Goal: Task Accomplishment & Management: Use online tool/utility

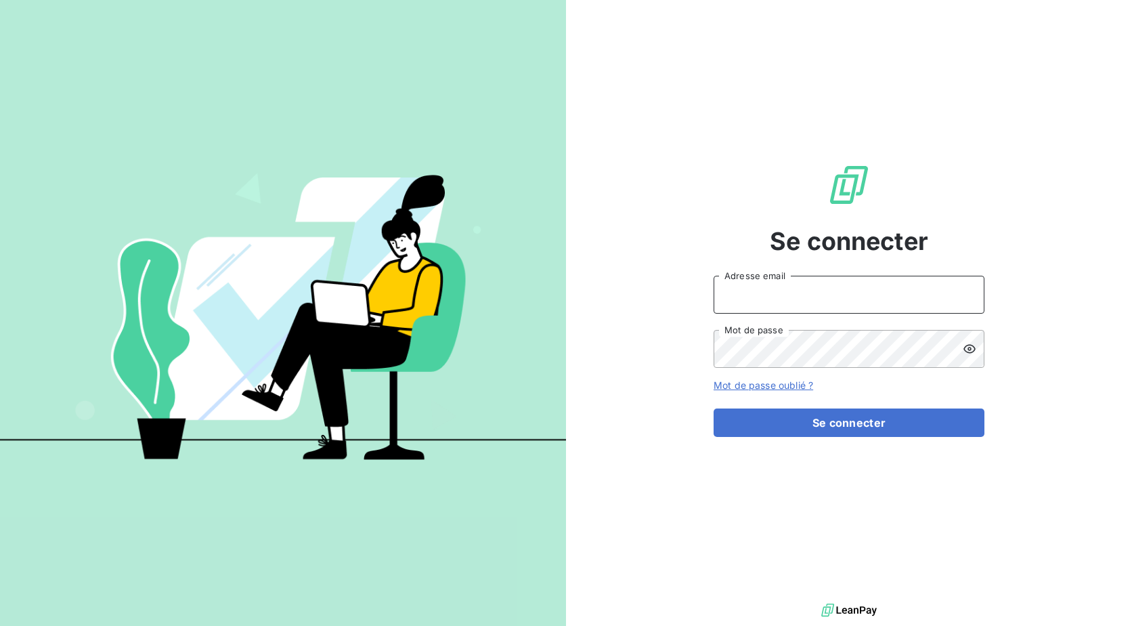
click at [772, 304] on input "Adresse email" at bounding box center [849, 295] width 271 height 38
type input "[EMAIL_ADDRESS][DOMAIN_NAME]"
click at [714, 408] on button "Se connecter" at bounding box center [849, 422] width 271 height 28
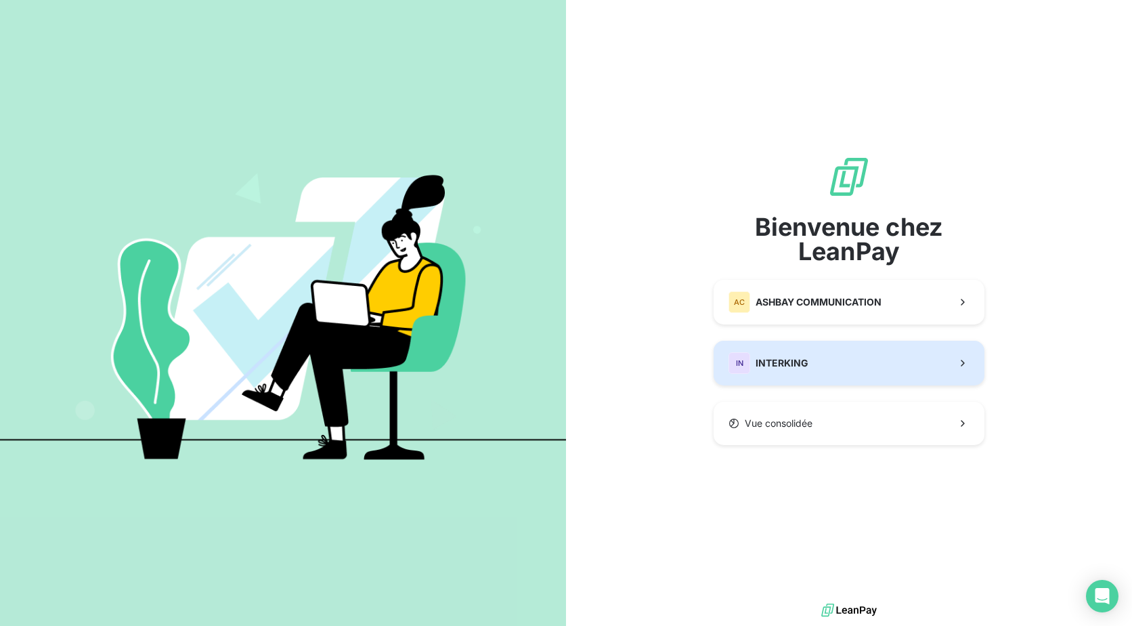
click at [844, 364] on button "IN INTERKING" at bounding box center [849, 363] width 271 height 45
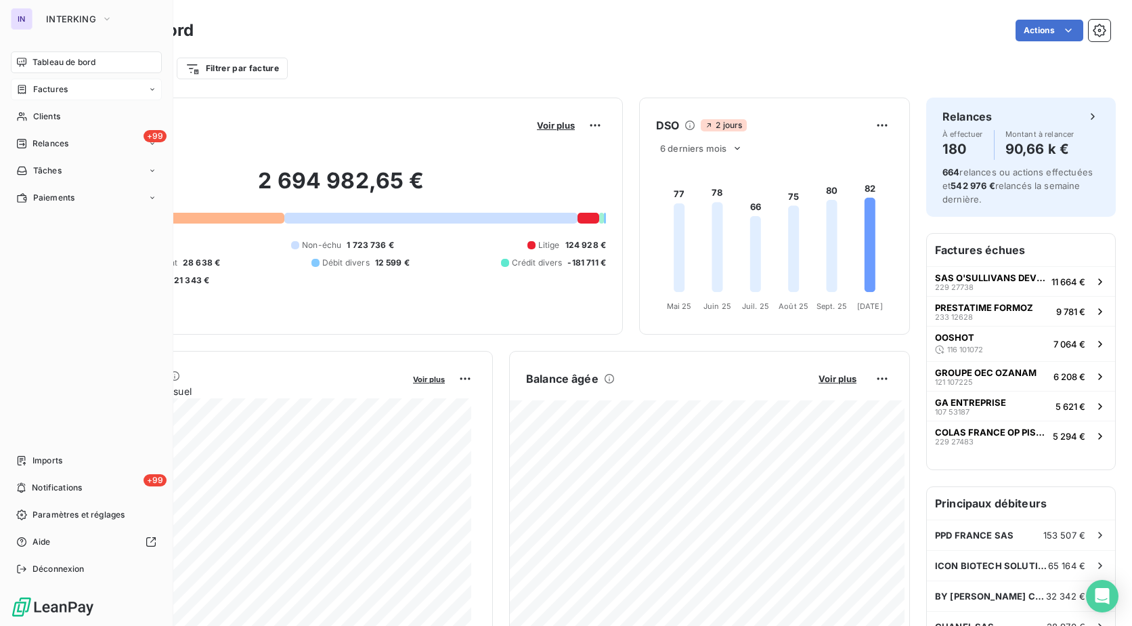
click at [41, 95] on div "Factures" at bounding box center [86, 90] width 151 height 22
click at [82, 120] on div "Factures" at bounding box center [94, 117] width 135 height 22
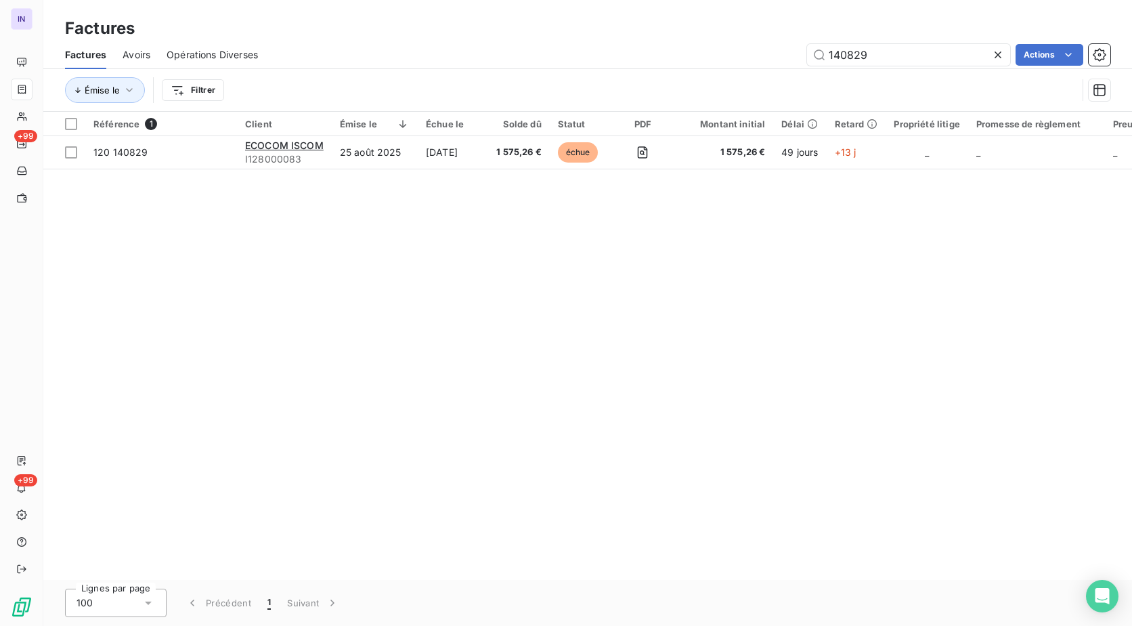
type input "140829"
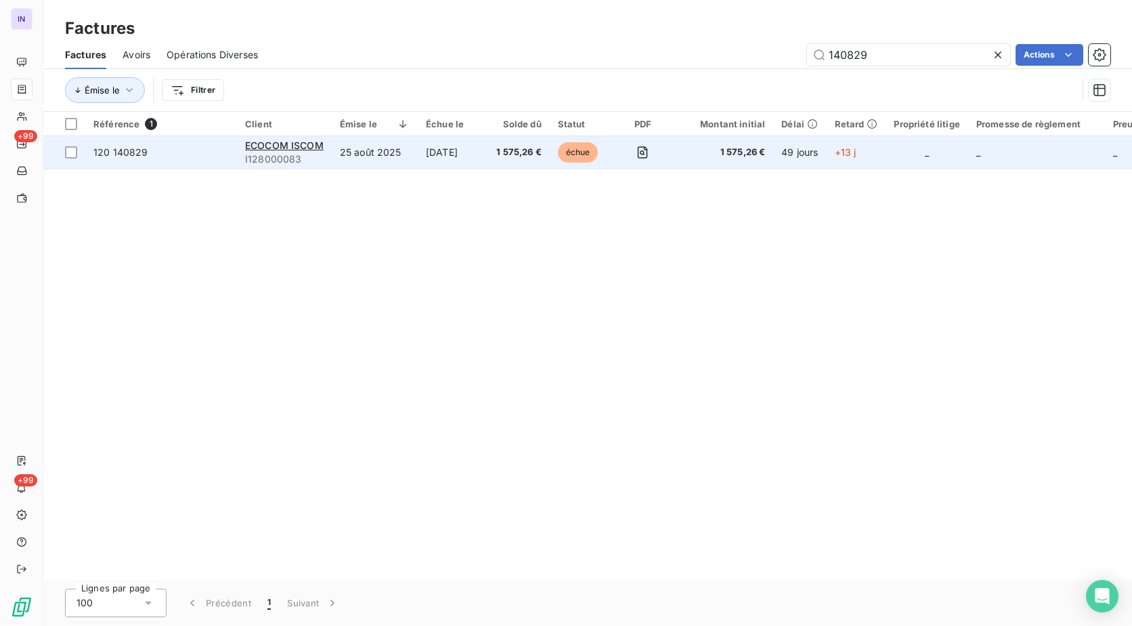
click at [370, 158] on td "25 août 2025" at bounding box center [375, 152] width 86 height 32
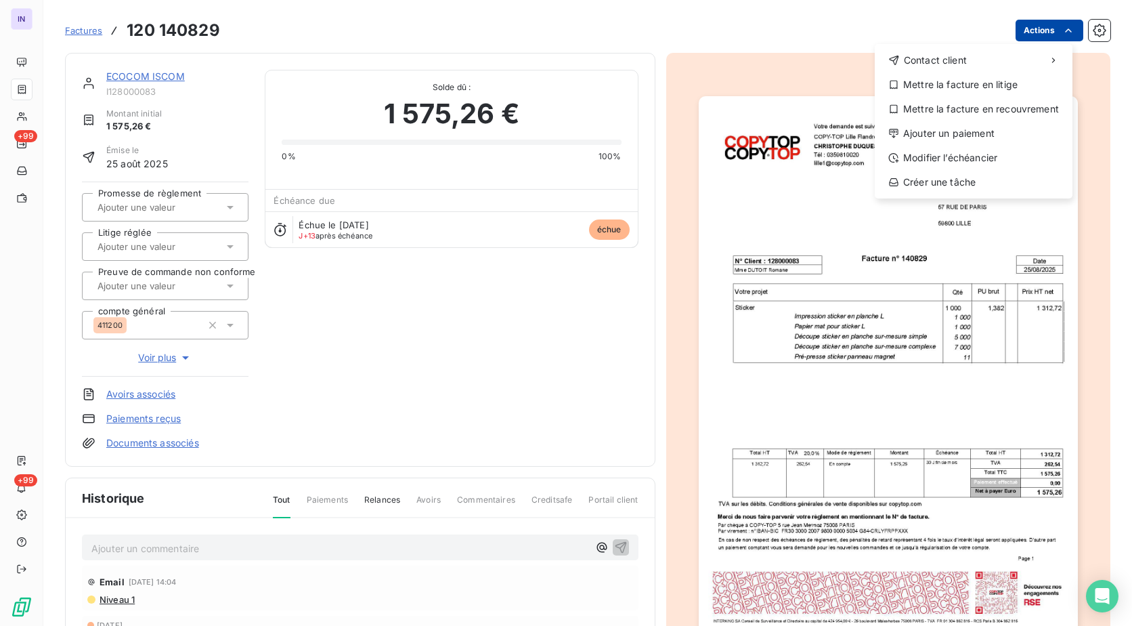
click at [1010, 39] on html "IN +99 +99 Factures [PHONE_NUMBER] Actions Contact client Mettre la facture en …" at bounding box center [566, 313] width 1132 height 626
click at [959, 135] on div "Ajouter un paiement" at bounding box center [973, 134] width 187 height 22
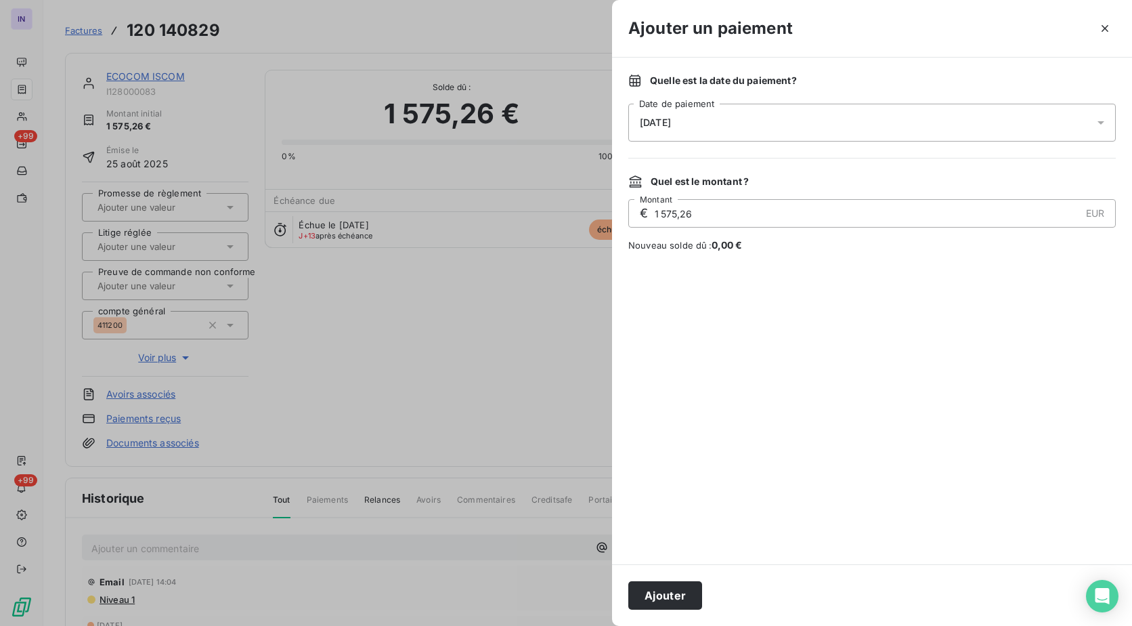
click at [842, 135] on div "[DATE]" at bounding box center [871, 123] width 487 height 38
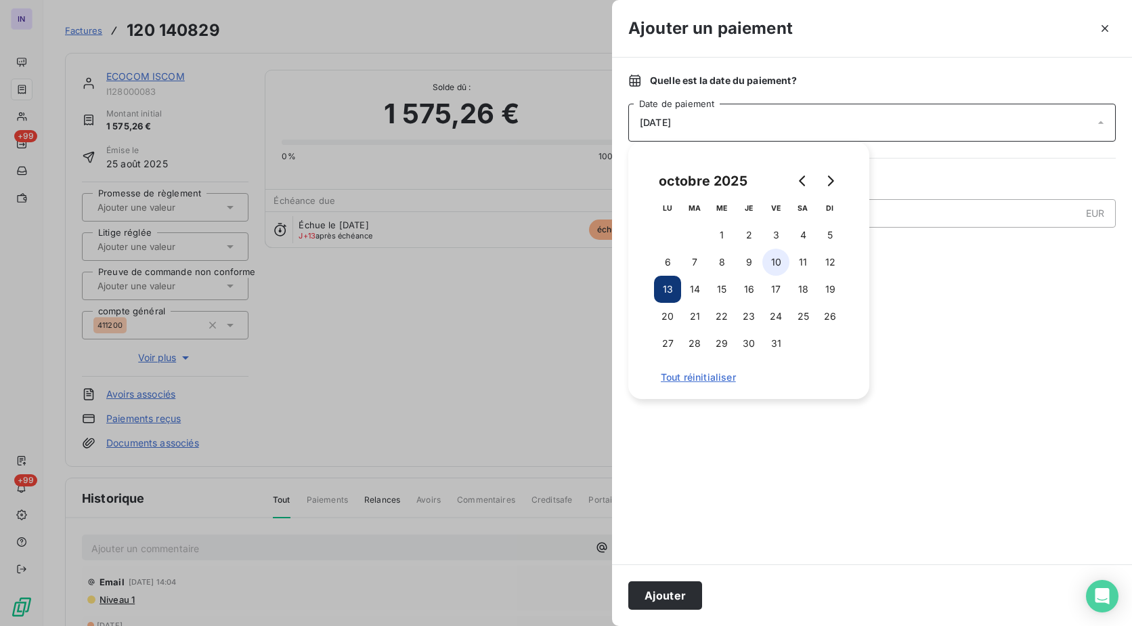
click at [777, 264] on button "10" at bounding box center [775, 261] width 27 height 27
click at [663, 588] on button "Ajouter" at bounding box center [665, 595] width 74 height 28
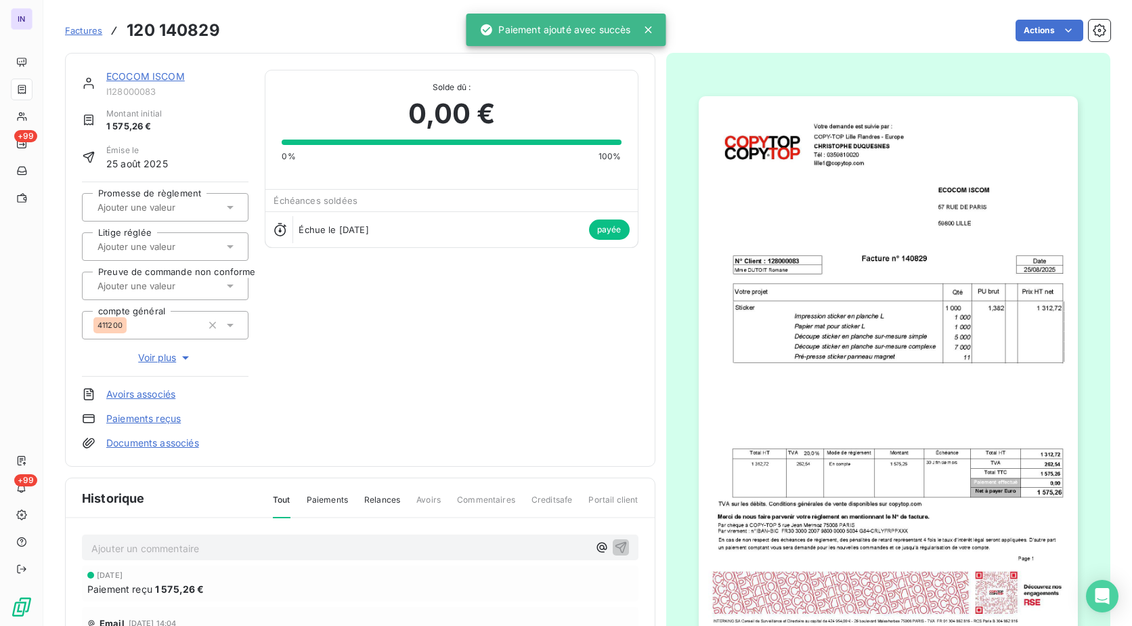
click at [137, 74] on link "ECOCOM ISCOM" at bounding box center [145, 76] width 79 height 12
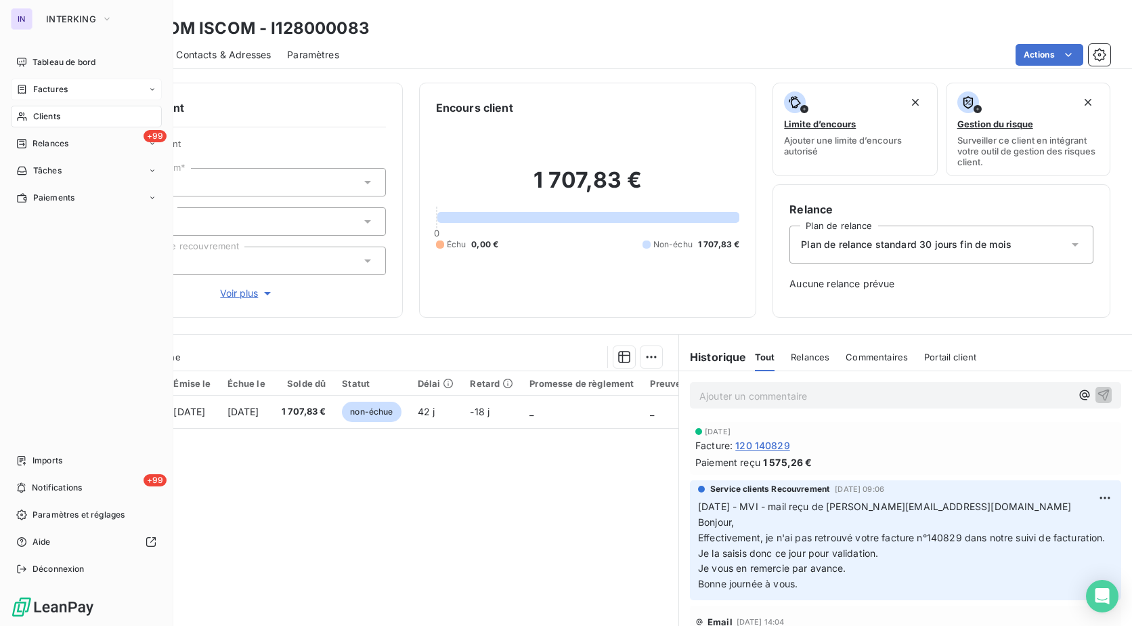
click at [64, 89] on span "Factures" at bounding box center [50, 89] width 35 height 12
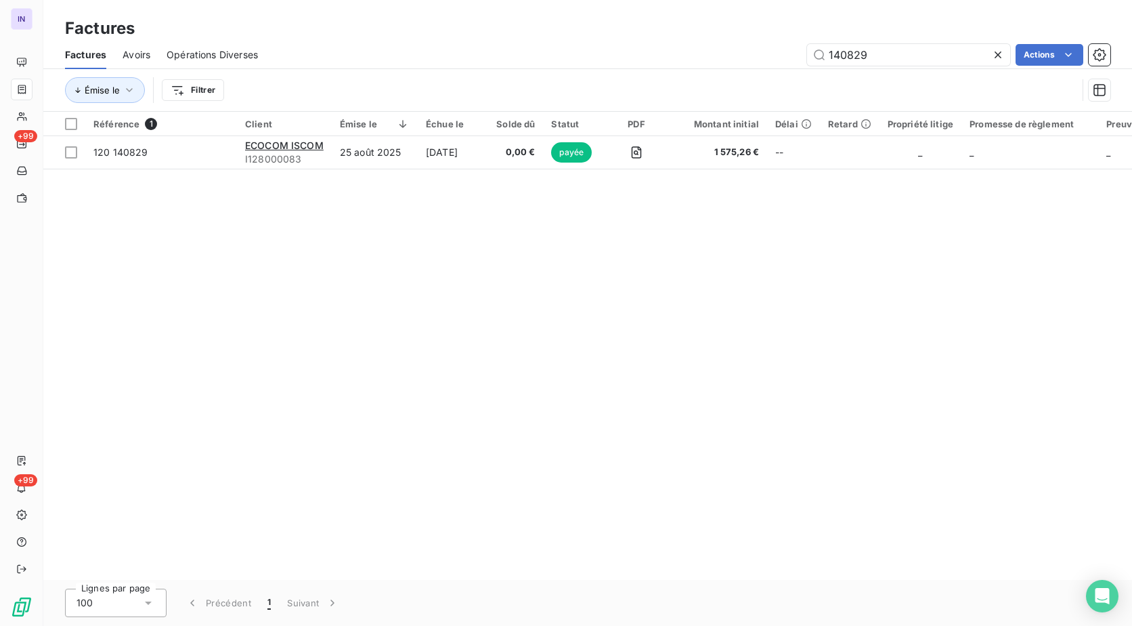
drag, startPoint x: 861, startPoint y: 57, endPoint x: 698, endPoint y: 55, distance: 163.2
click at [698, 55] on div "140829 Actions" at bounding box center [692, 55] width 836 height 22
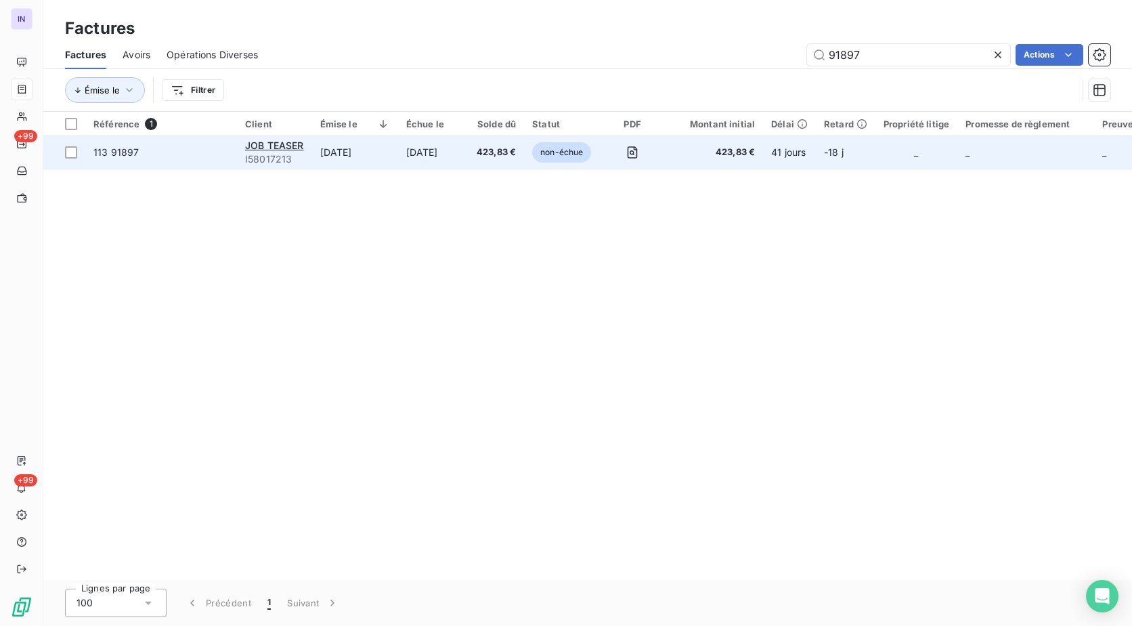
type input "91897"
click at [445, 154] on td "[DATE]" at bounding box center [433, 152] width 70 height 32
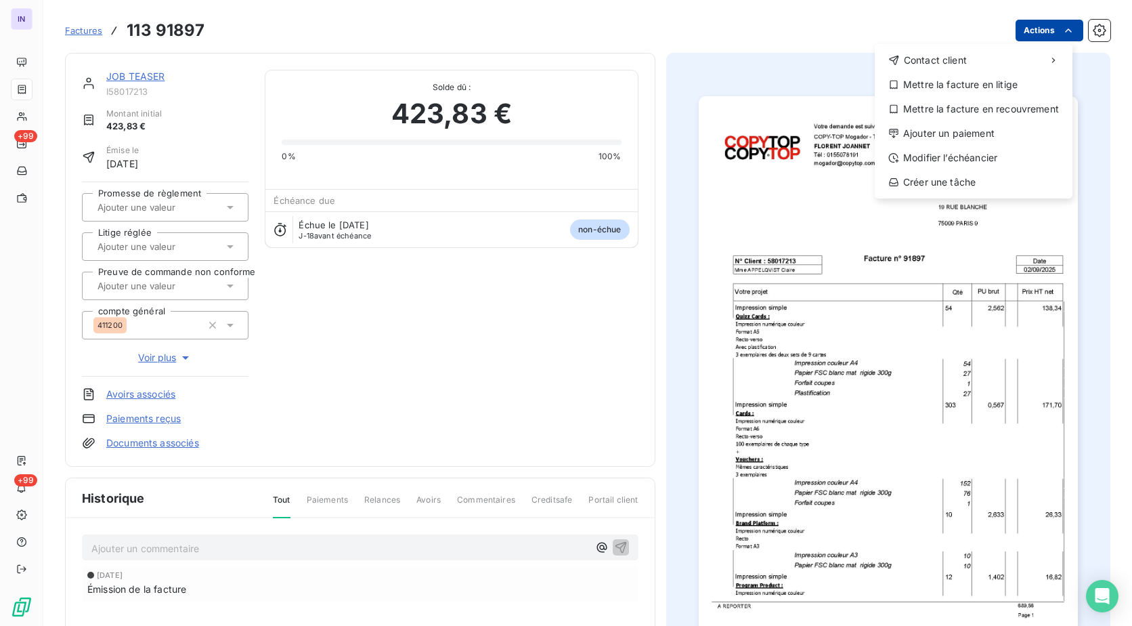
click at [1035, 26] on html "IN +99 +99 Factures [PHONE_NUMBER] Actions Contact client Mettre la facture en …" at bounding box center [566, 313] width 1132 height 626
click at [953, 128] on div "Ajouter un paiement" at bounding box center [973, 134] width 187 height 22
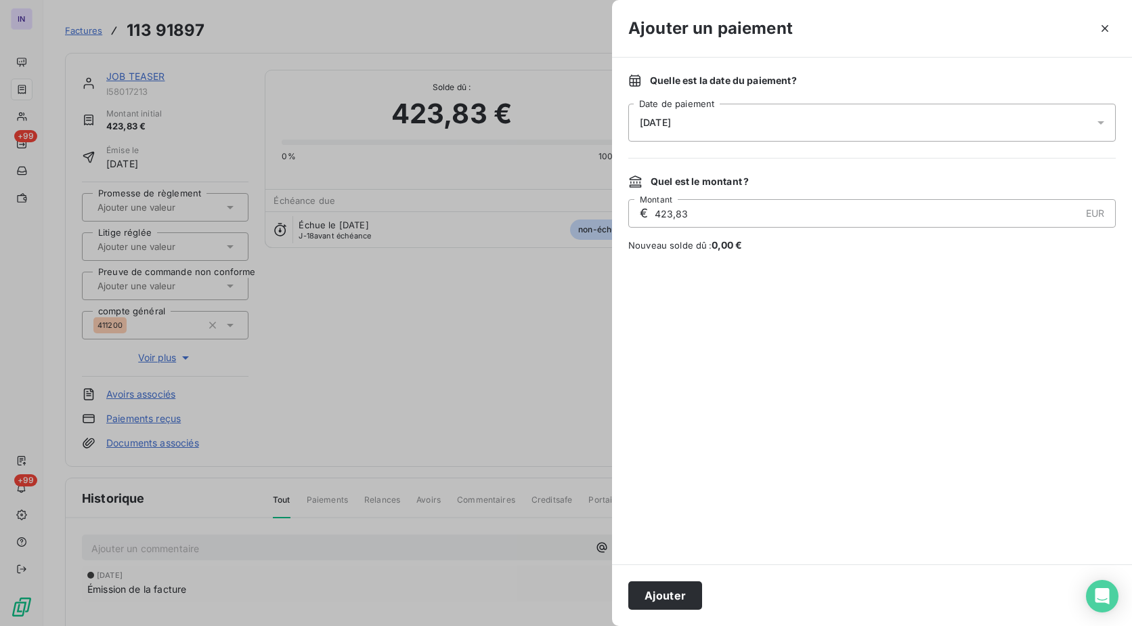
click at [712, 119] on div "[DATE]" at bounding box center [871, 123] width 487 height 38
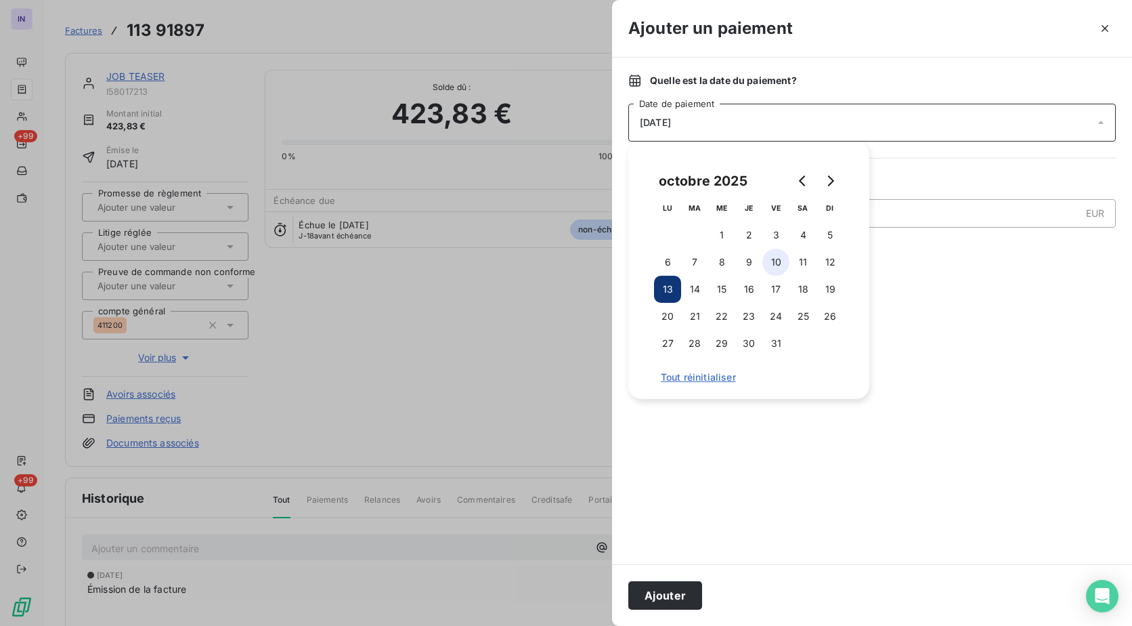
click at [764, 261] on button "10" at bounding box center [775, 261] width 27 height 27
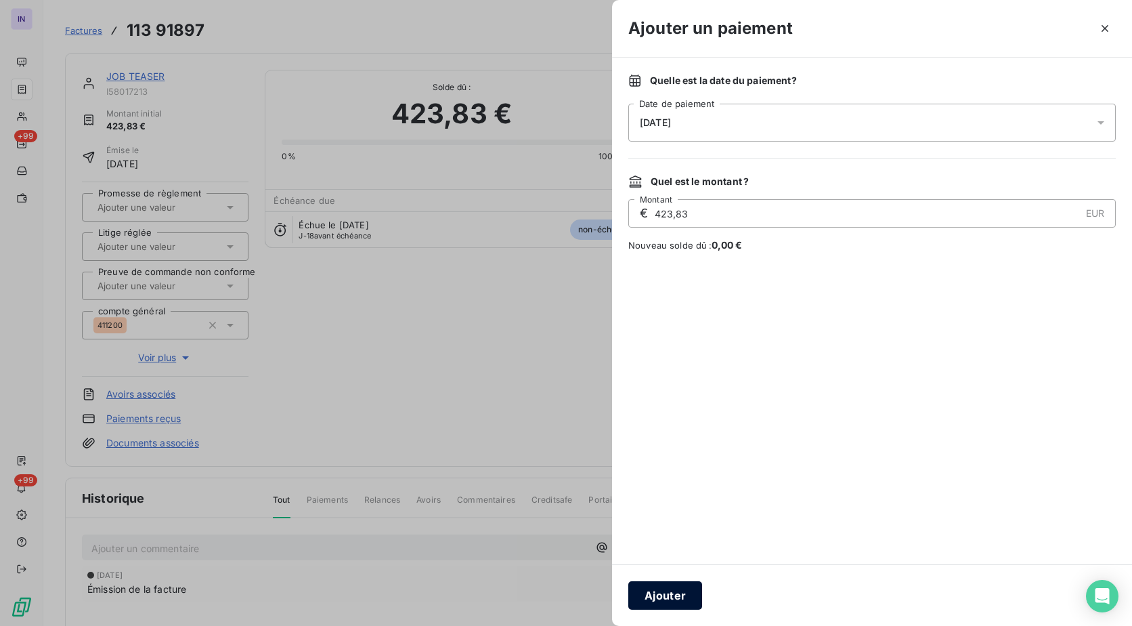
click at [657, 589] on button "Ajouter" at bounding box center [665, 595] width 74 height 28
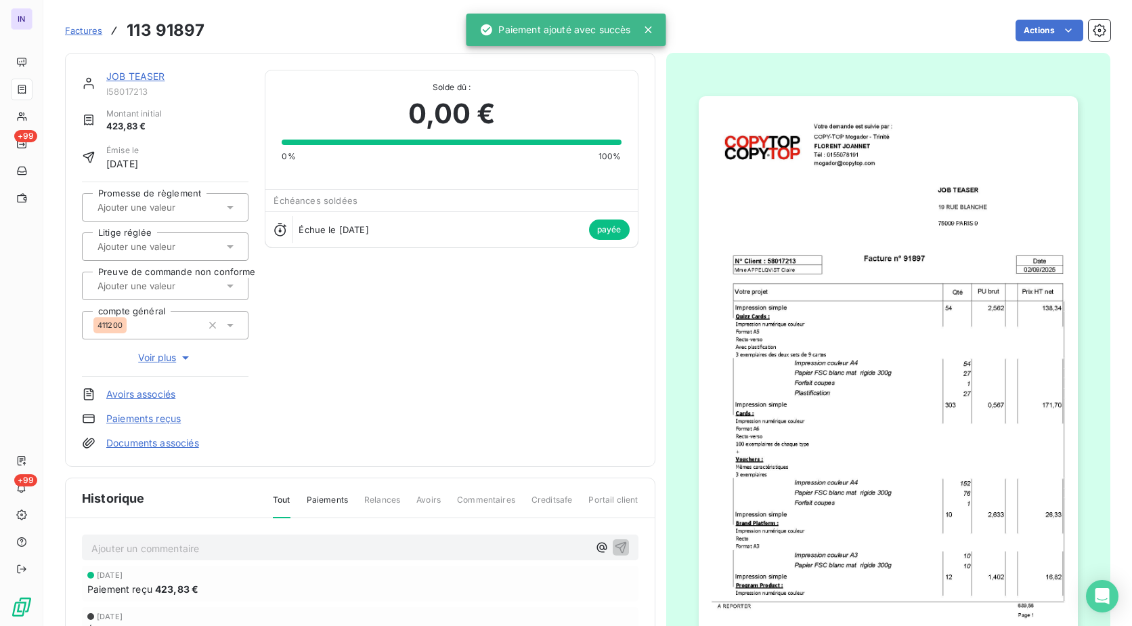
click at [152, 76] on link "JOB TEASER" at bounding box center [135, 76] width 59 height 12
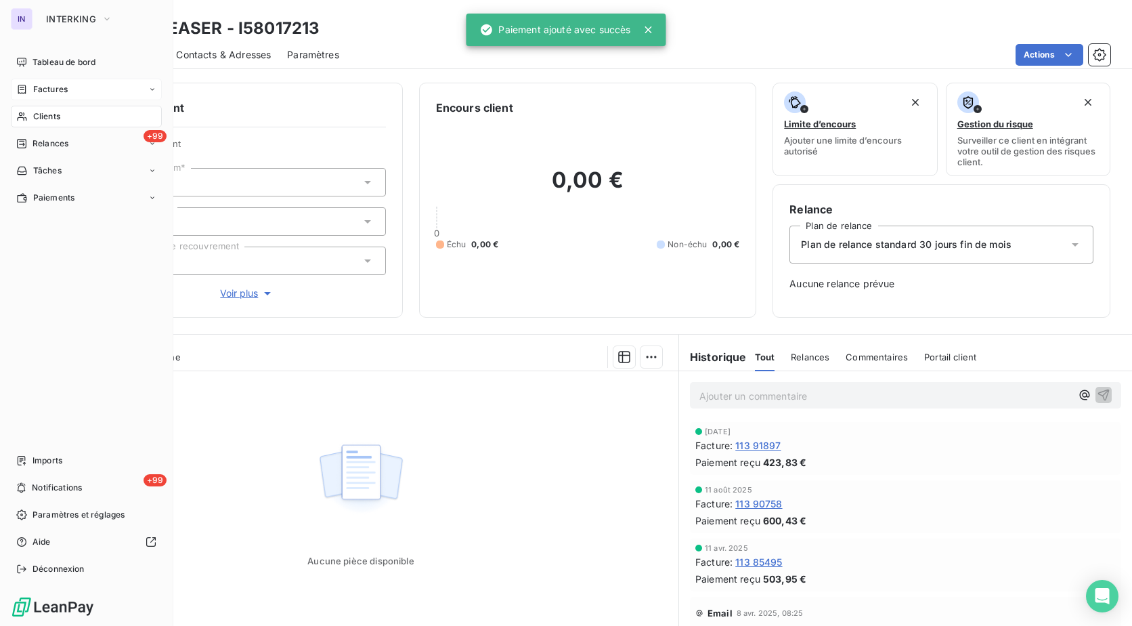
click at [43, 90] on span "Factures" at bounding box center [50, 89] width 35 height 12
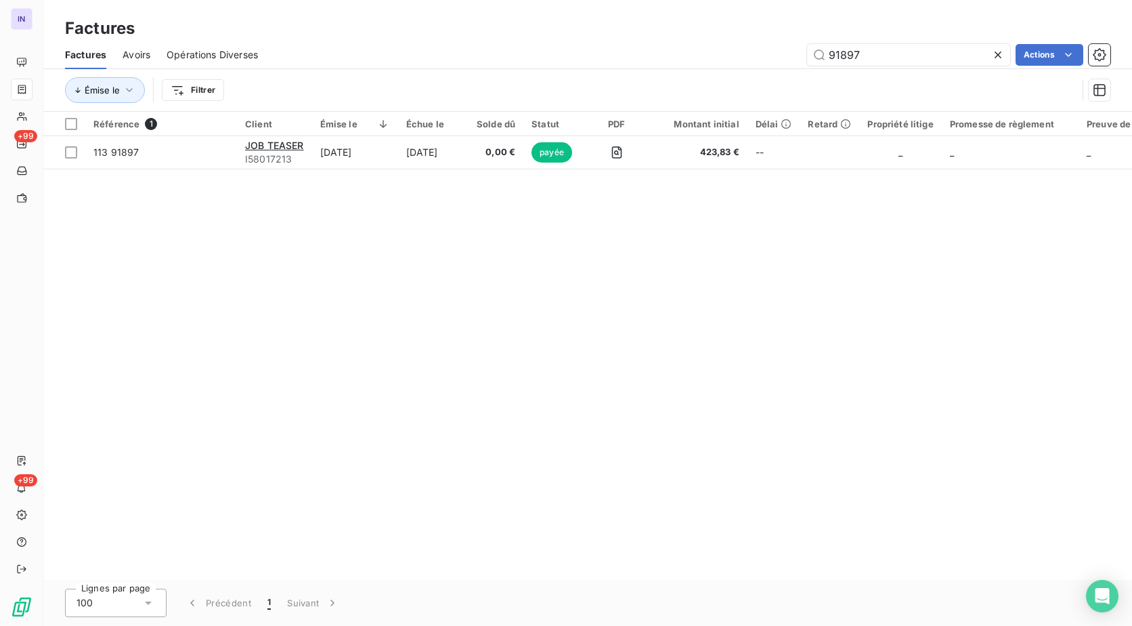
drag, startPoint x: 895, startPoint y: 53, endPoint x: 701, endPoint y: 19, distance: 197.3
click at [703, 26] on div "Factures Factures Avoirs Opérations Diverses 91897 Actions Émise le Filtrer" at bounding box center [587, 56] width 1089 height 112
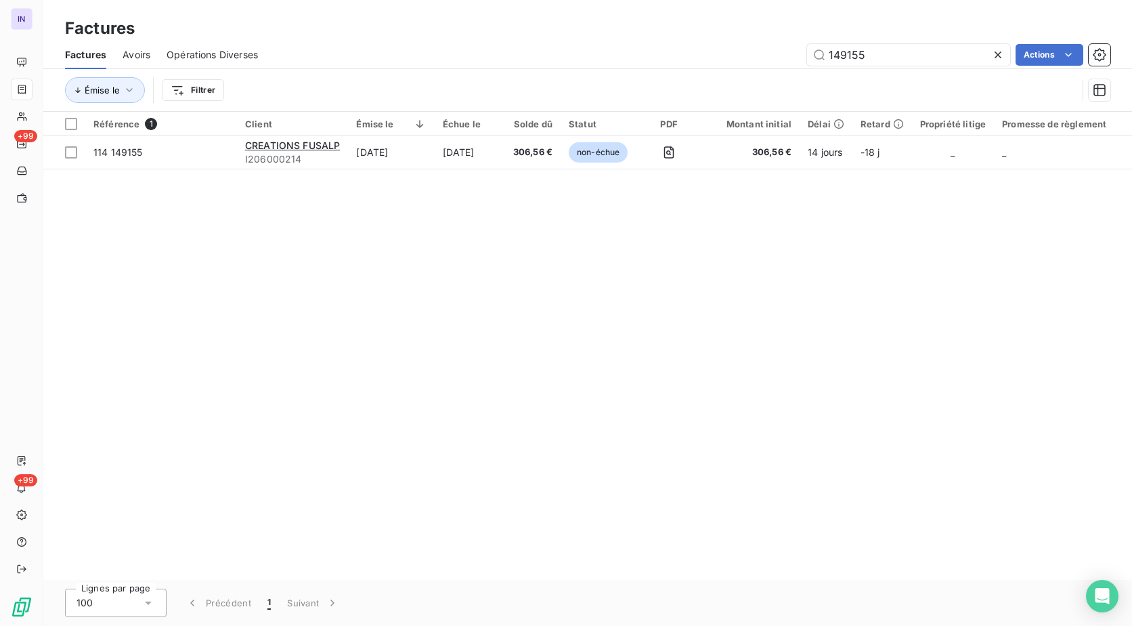
type input "149155"
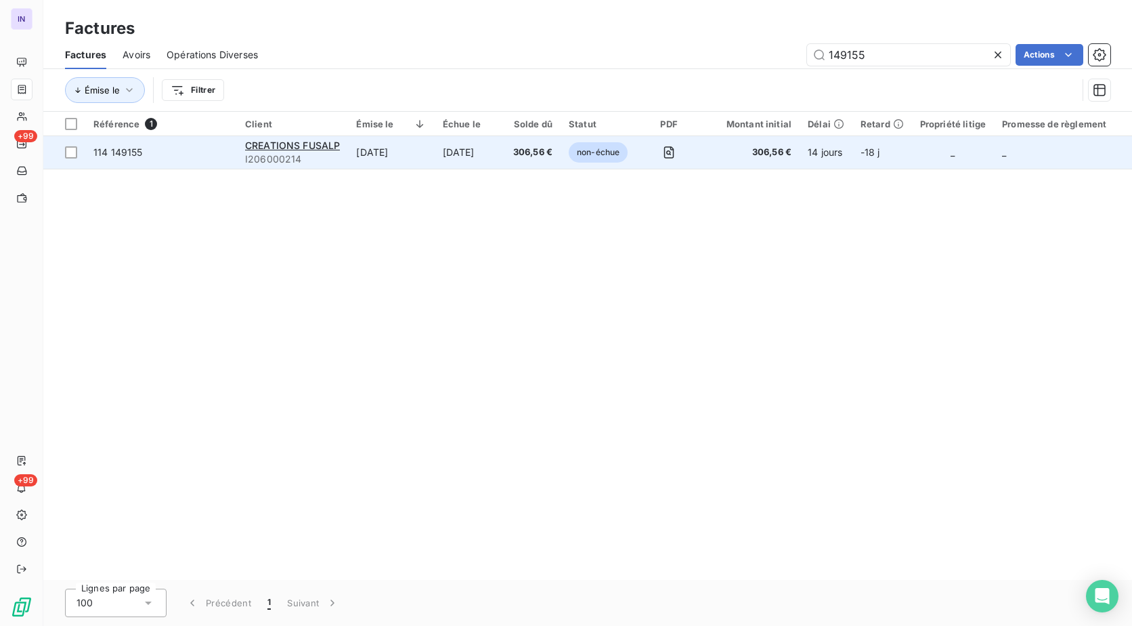
click at [496, 156] on td "[DATE]" at bounding box center [470, 152] width 70 height 32
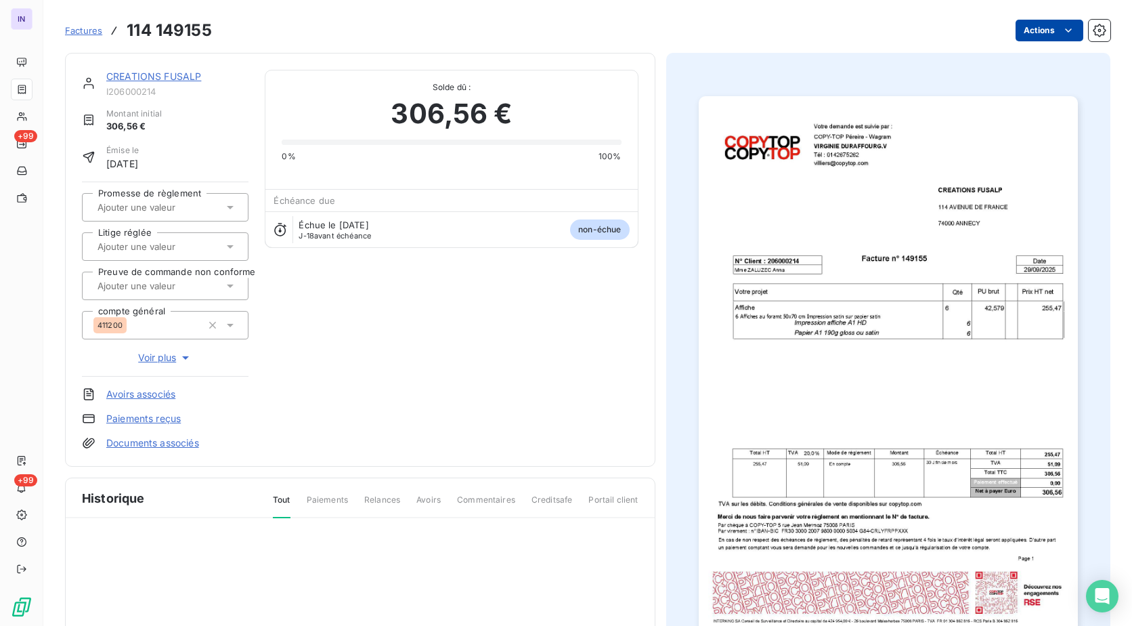
click at [1016, 30] on html "IN +99 +99 Factures 114 149155 Actions CREATIONS FUSALP I206000214 Montant init…" at bounding box center [566, 313] width 1132 height 626
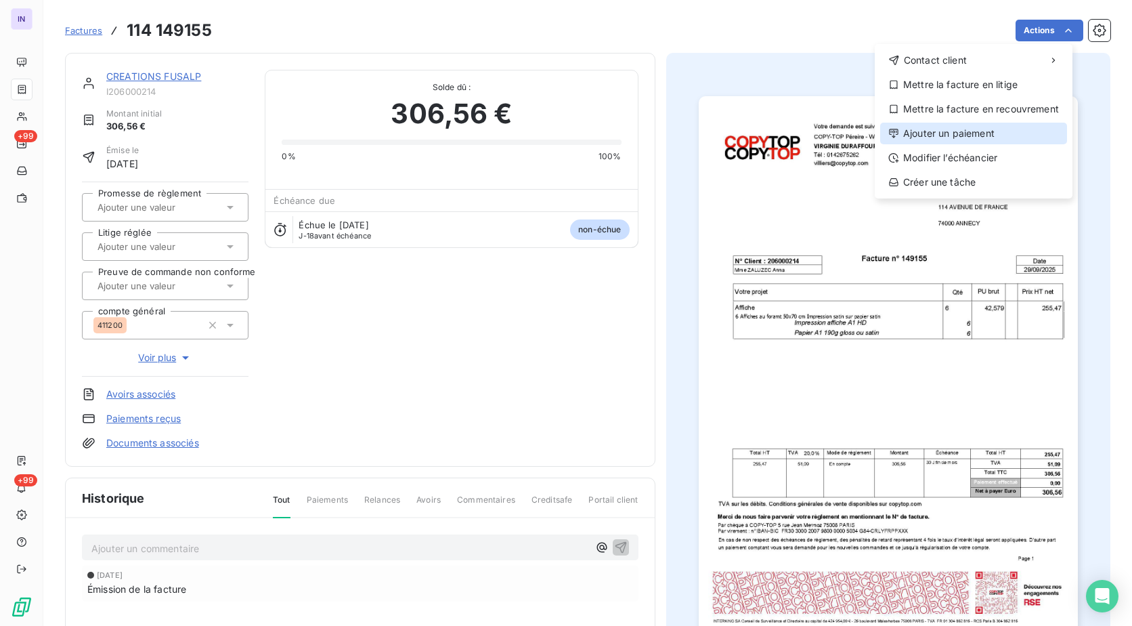
click at [971, 139] on div "Ajouter un paiement" at bounding box center [973, 134] width 187 height 22
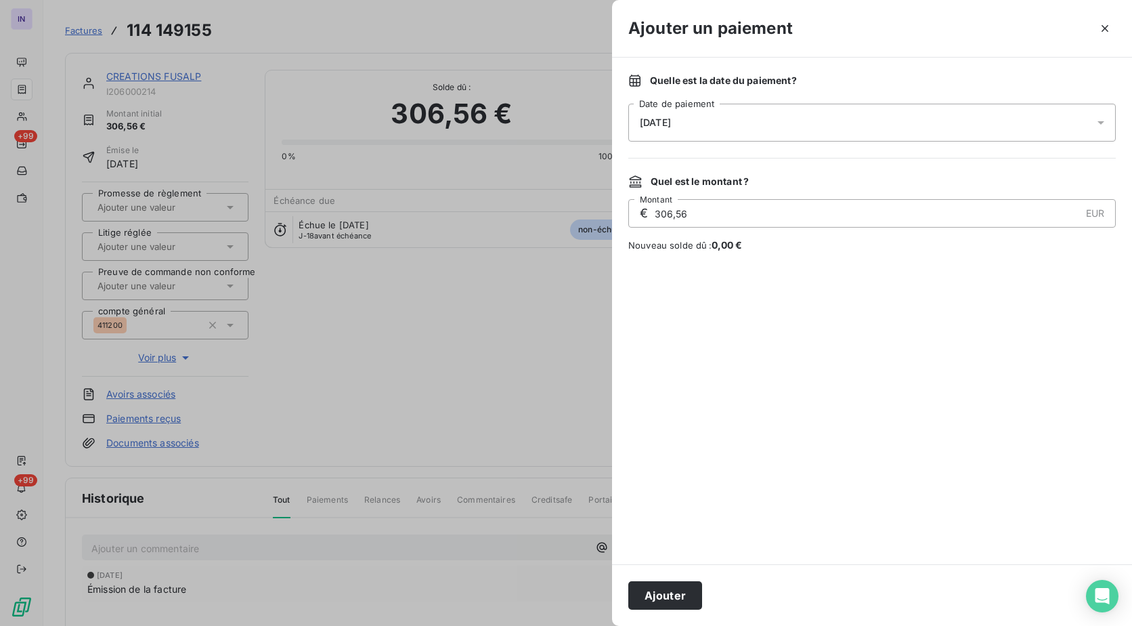
click at [755, 113] on div "[DATE]" at bounding box center [871, 123] width 487 height 38
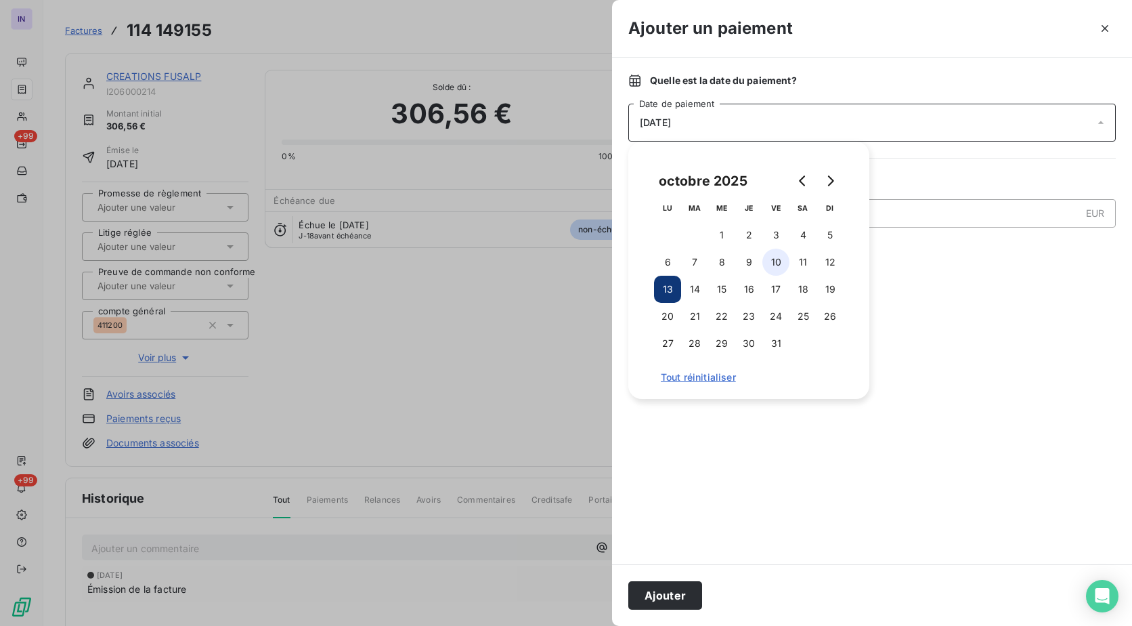
drag, startPoint x: 790, startPoint y: 259, endPoint x: 781, endPoint y: 259, distance: 8.8
click at [789, 259] on tr "6 7 8 9 10 11 12" at bounding box center [749, 261] width 190 height 27
click at [780, 259] on button "10" at bounding box center [775, 261] width 27 height 27
click at [663, 600] on button "Ajouter" at bounding box center [665, 595] width 74 height 28
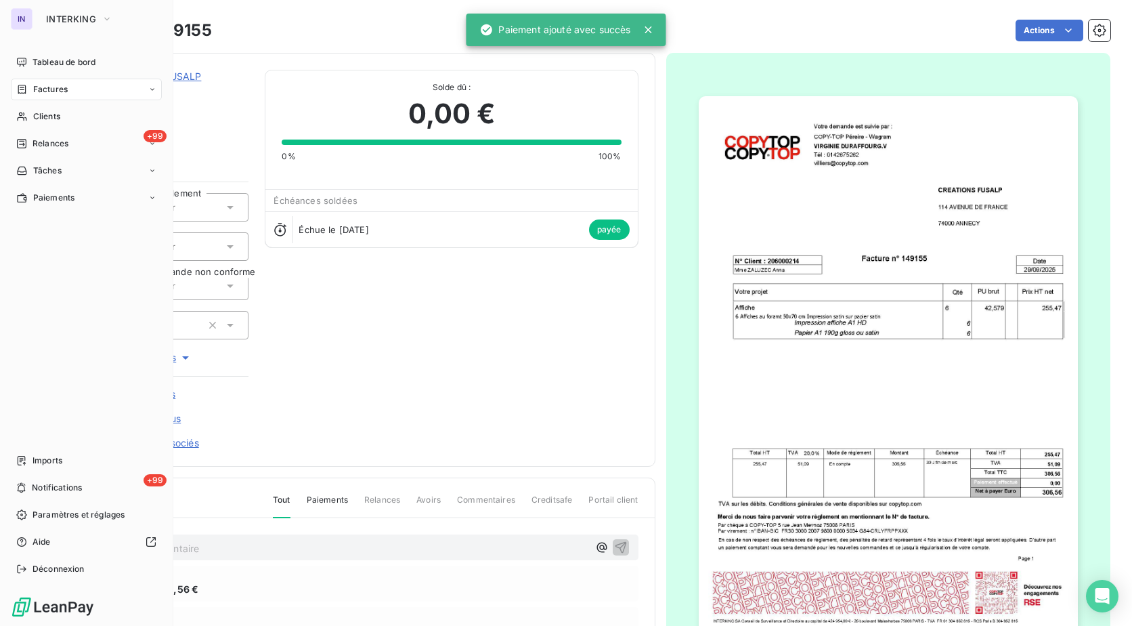
drag, startPoint x: 50, startPoint y: 91, endPoint x: 133, endPoint y: 91, distance: 83.3
click at [50, 91] on span "Factures" at bounding box center [50, 89] width 35 height 12
click at [63, 94] on span "Factures" at bounding box center [50, 89] width 35 height 12
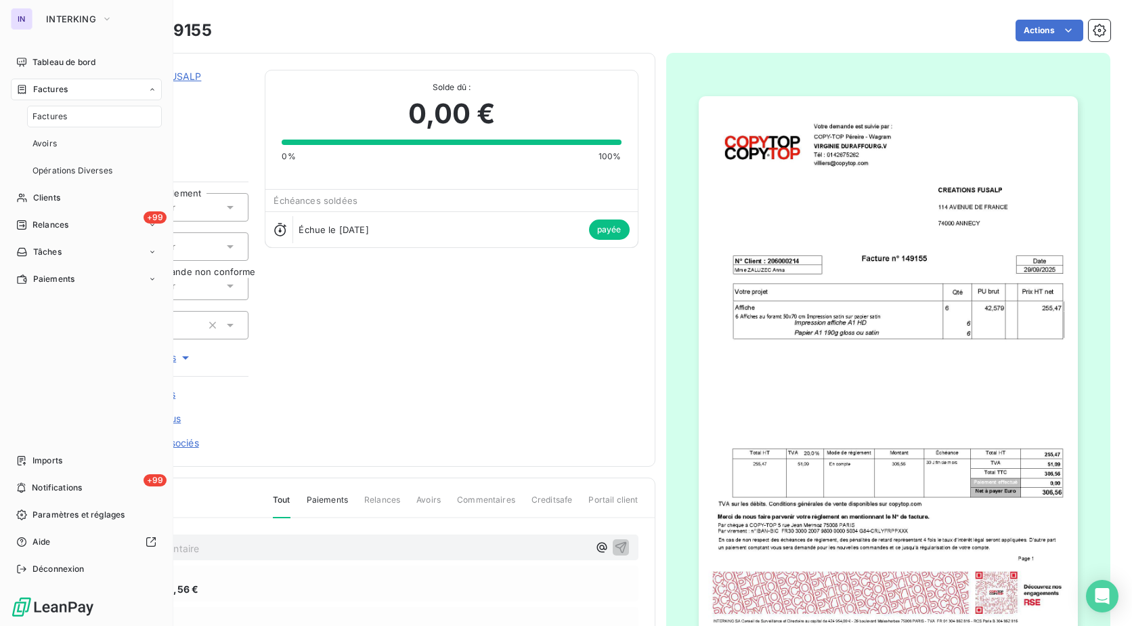
click at [60, 116] on span "Factures" at bounding box center [49, 116] width 35 height 12
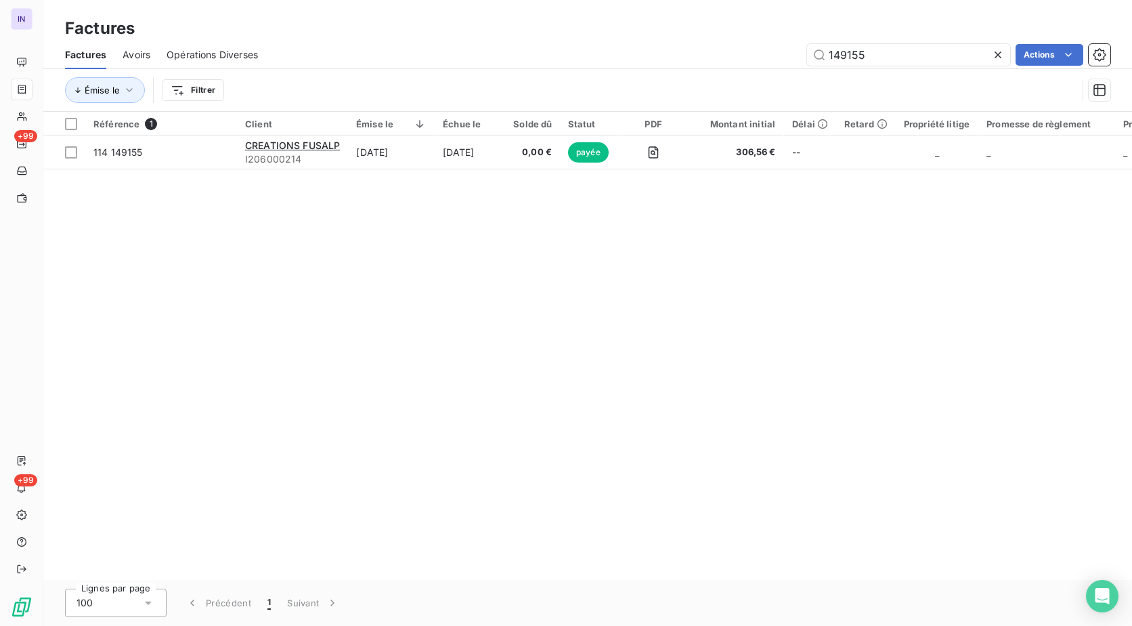
drag, startPoint x: 897, startPoint y: 58, endPoint x: 685, endPoint y: 43, distance: 212.4
click at [685, 49] on div "149155 Actions" at bounding box center [692, 55] width 836 height 22
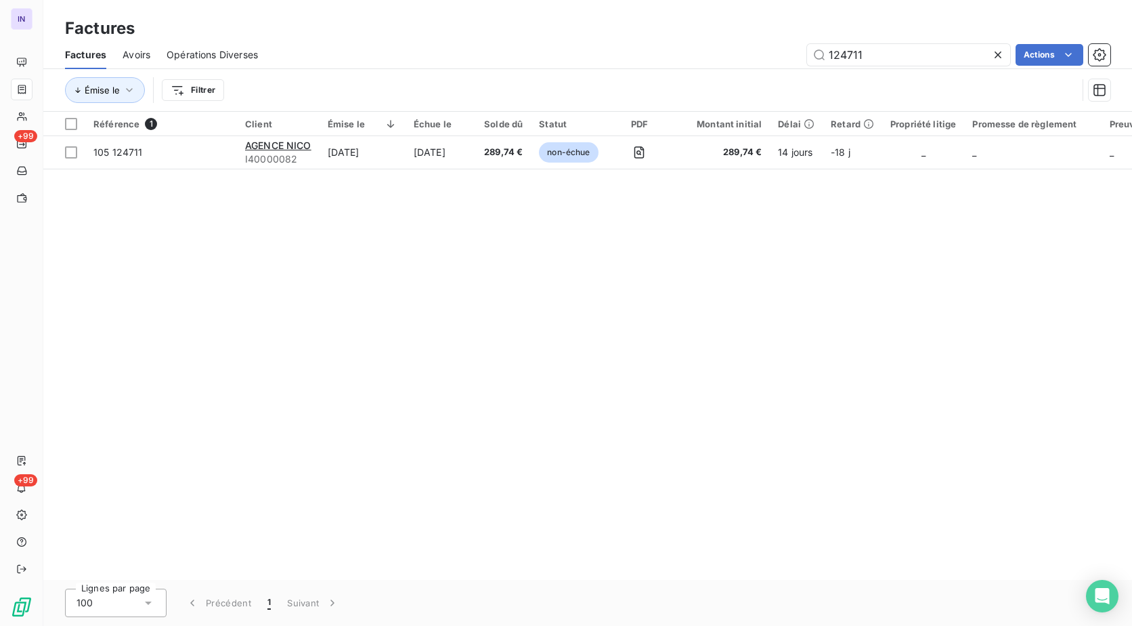
type input "124711"
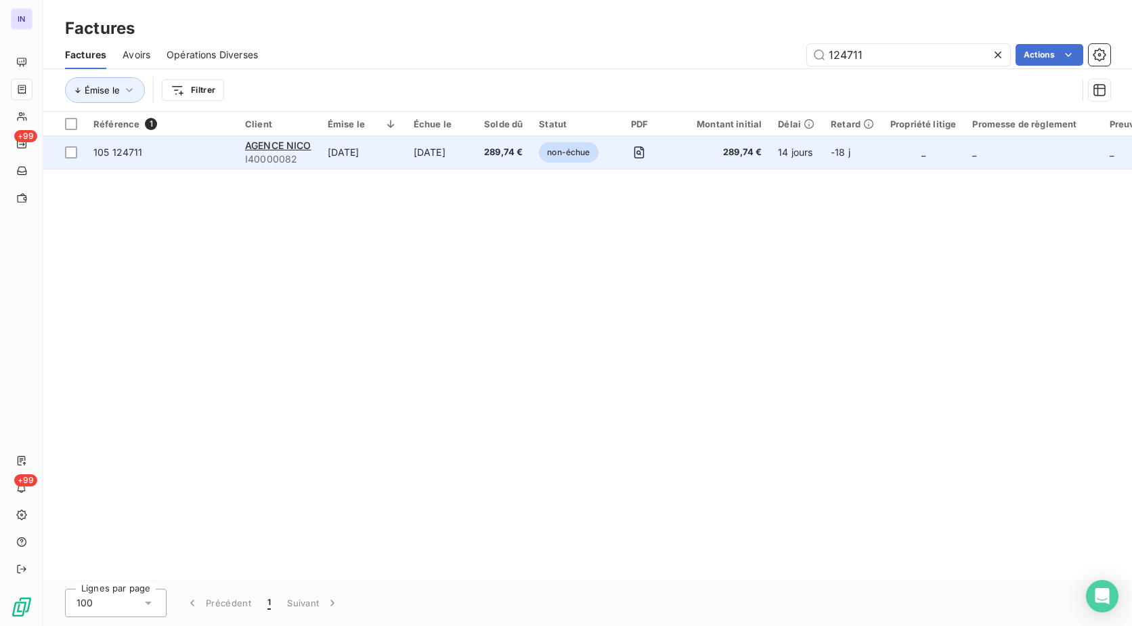
click at [464, 152] on td "[DATE]" at bounding box center [441, 152] width 70 height 32
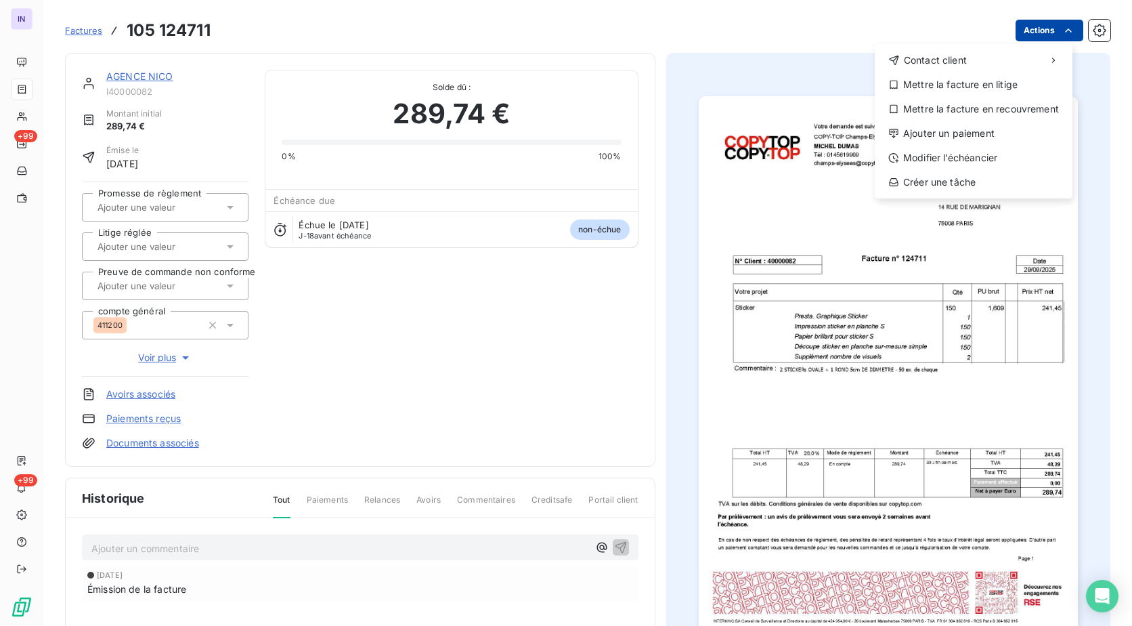
click at [1032, 28] on html "IN +99 +99 Factures [PHONE_NUMBER] Actions Contact client Mettre la facture en …" at bounding box center [566, 313] width 1132 height 626
click at [981, 135] on div "Ajouter un paiement" at bounding box center [973, 134] width 187 height 22
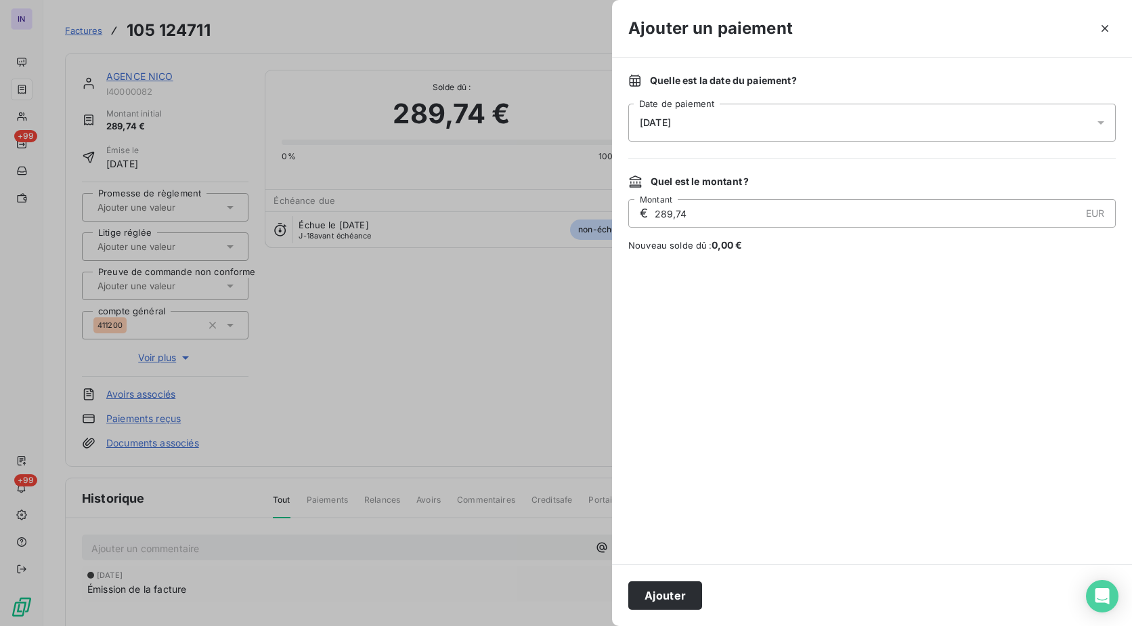
click at [670, 117] on span "[DATE]" at bounding box center [655, 122] width 31 height 11
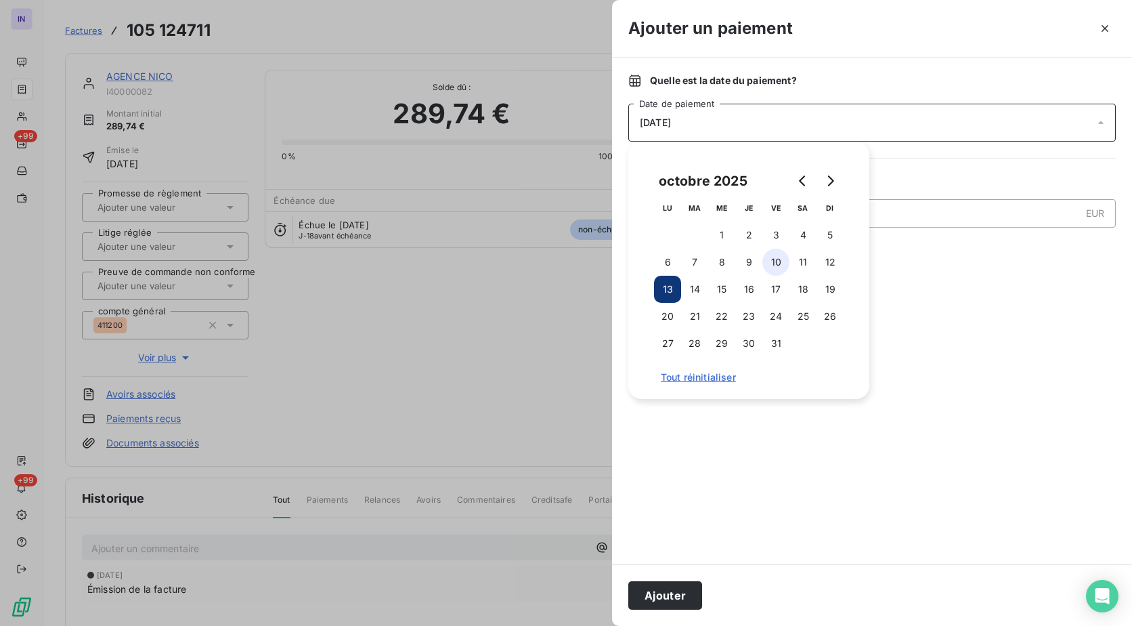
click at [780, 255] on button "10" at bounding box center [775, 261] width 27 height 27
click at [679, 609] on button "Ajouter" at bounding box center [665, 595] width 74 height 28
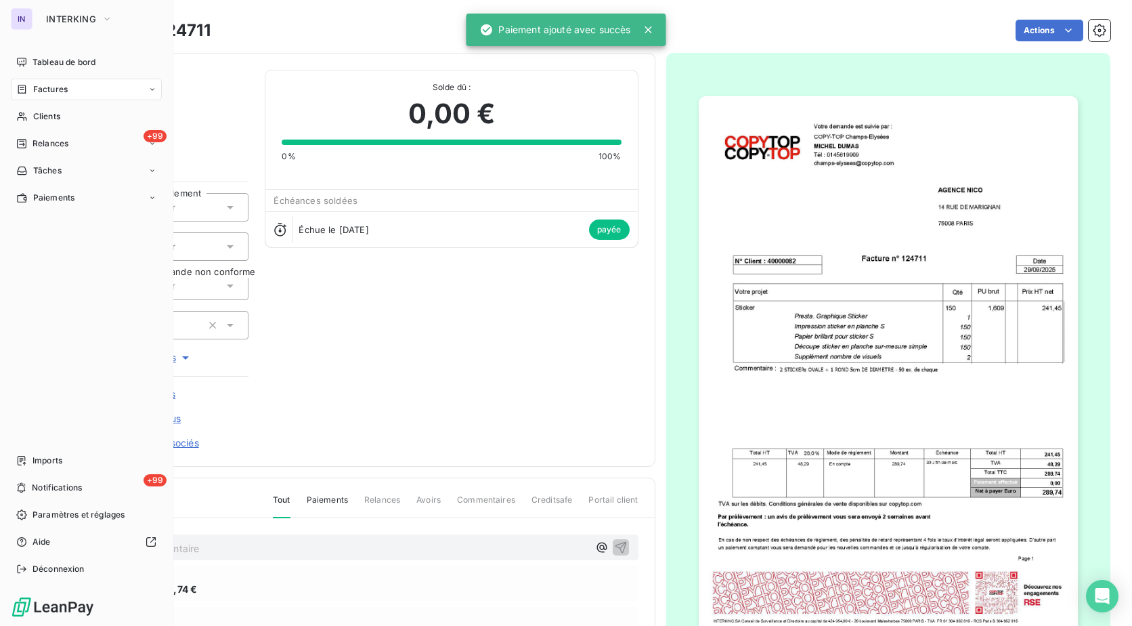
click at [64, 86] on span "Factures" at bounding box center [50, 89] width 35 height 12
click at [37, 89] on span "Factures" at bounding box center [50, 89] width 35 height 12
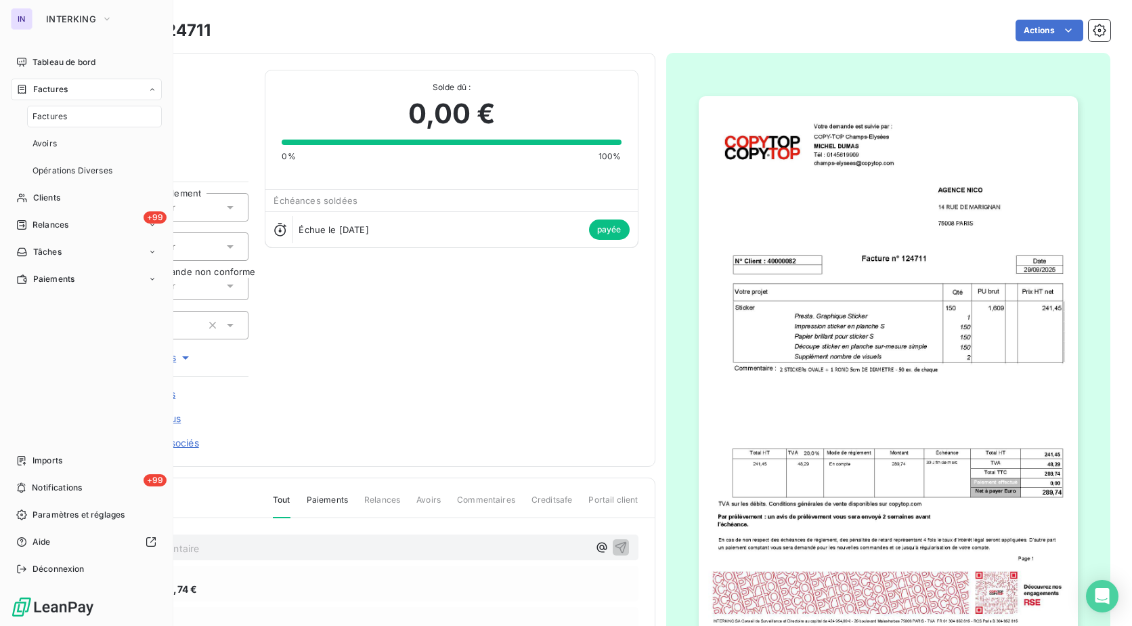
click at [51, 119] on span "Factures" at bounding box center [49, 116] width 35 height 12
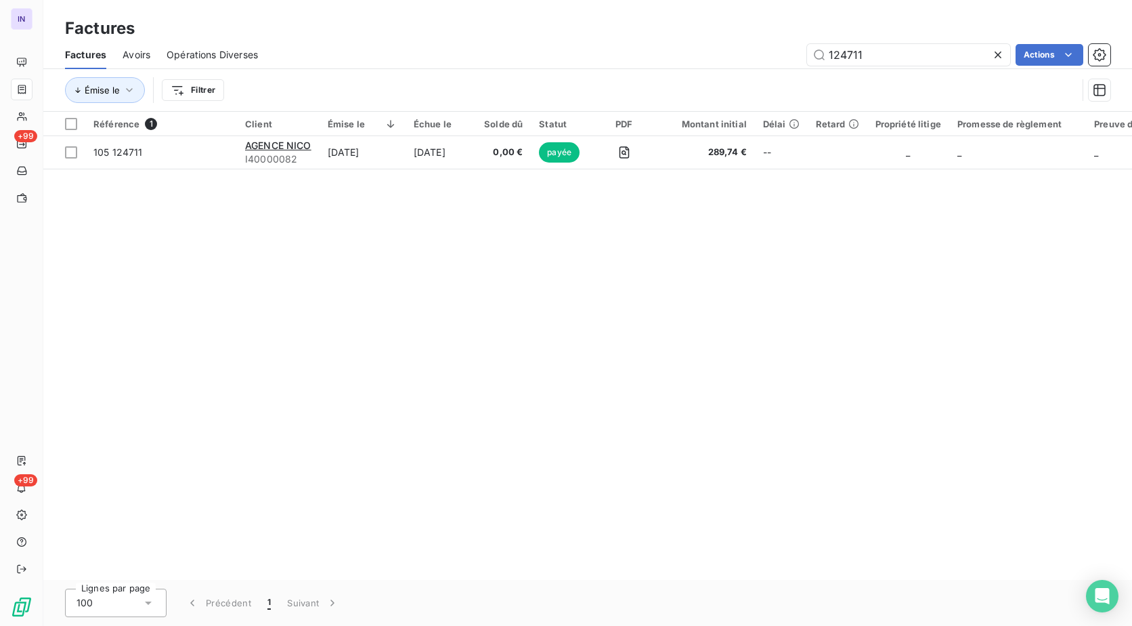
drag, startPoint x: 905, startPoint y: 48, endPoint x: 758, endPoint y: 62, distance: 147.5
click at [758, 62] on div "124711 Actions" at bounding box center [692, 55] width 836 height 22
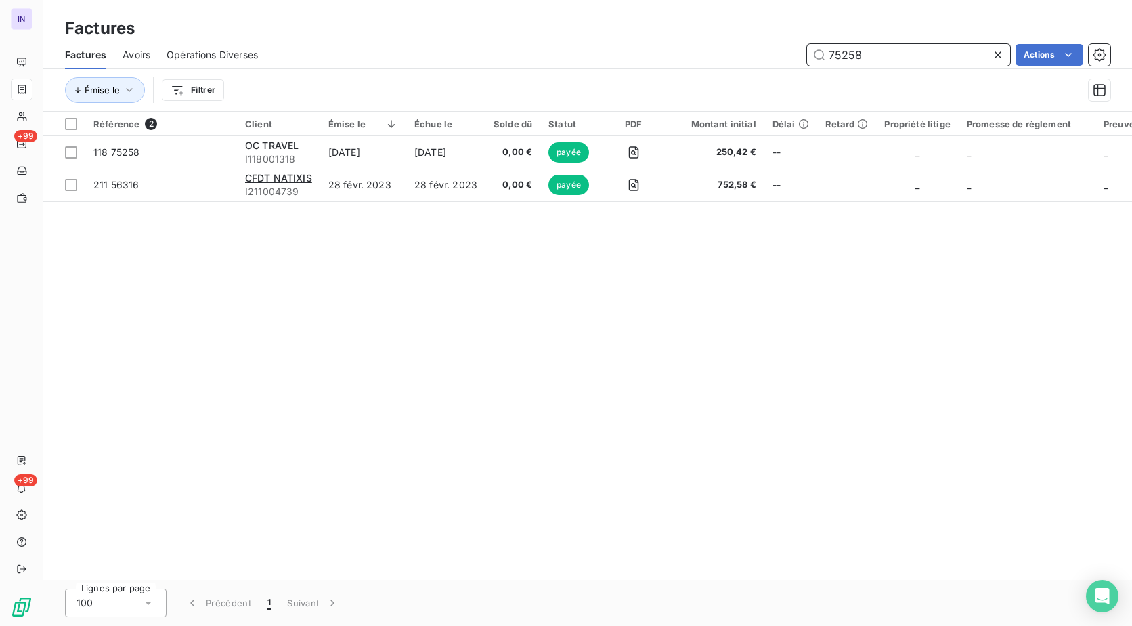
drag, startPoint x: 842, startPoint y: 51, endPoint x: 772, endPoint y: 49, distance: 70.4
click at [770, 49] on div "75258 Actions" at bounding box center [692, 55] width 836 height 22
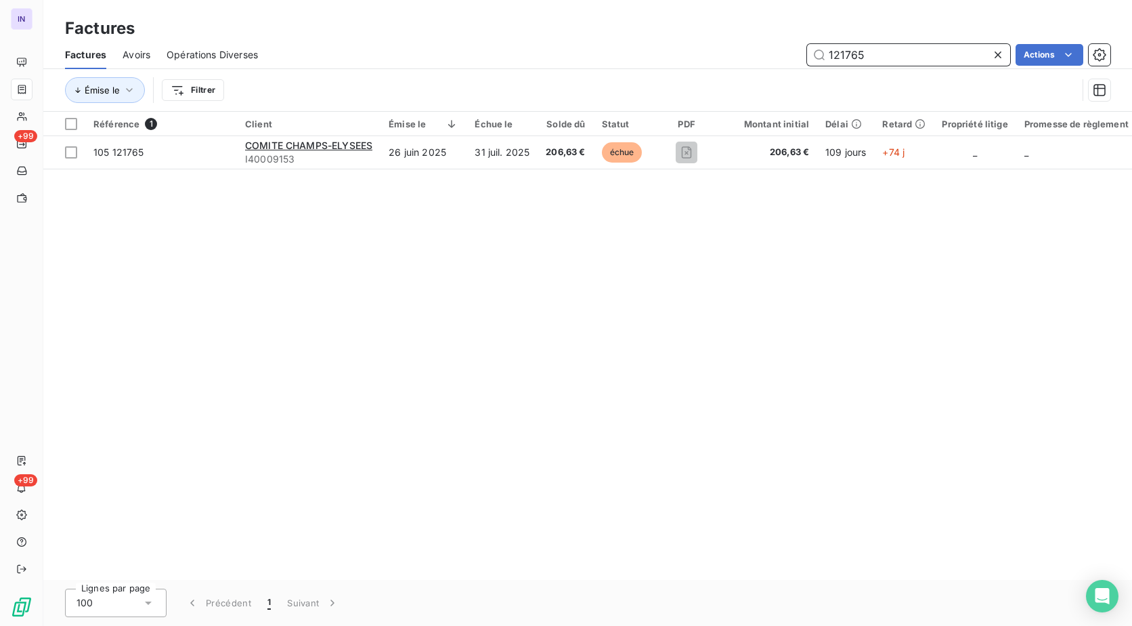
type input "121765"
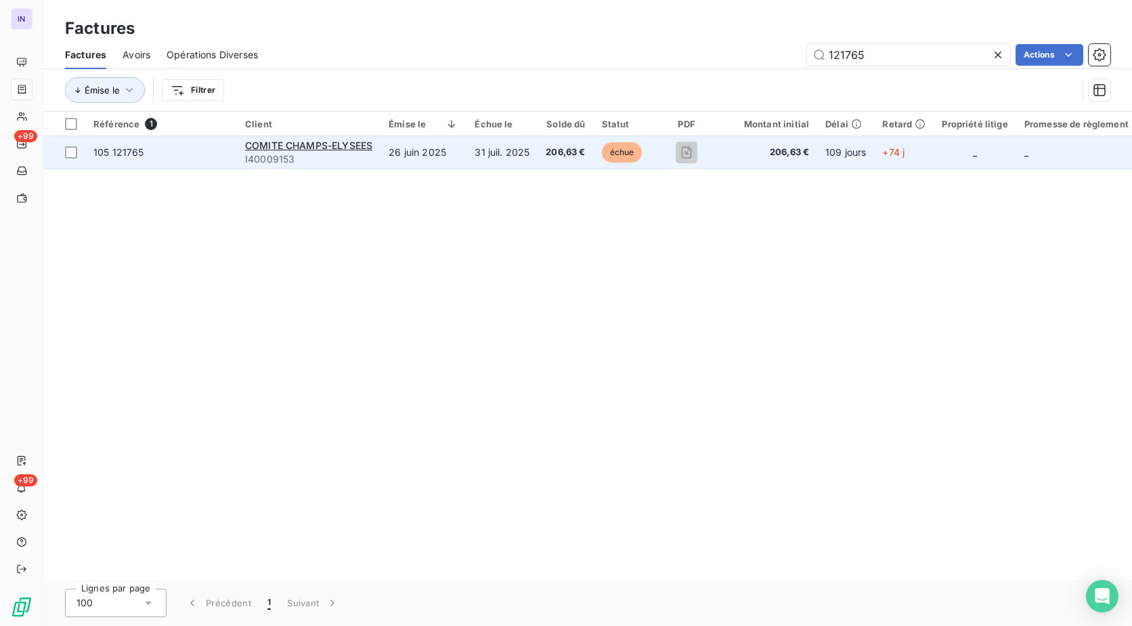
click at [456, 160] on td "26 juin 2025" at bounding box center [423, 152] width 86 height 32
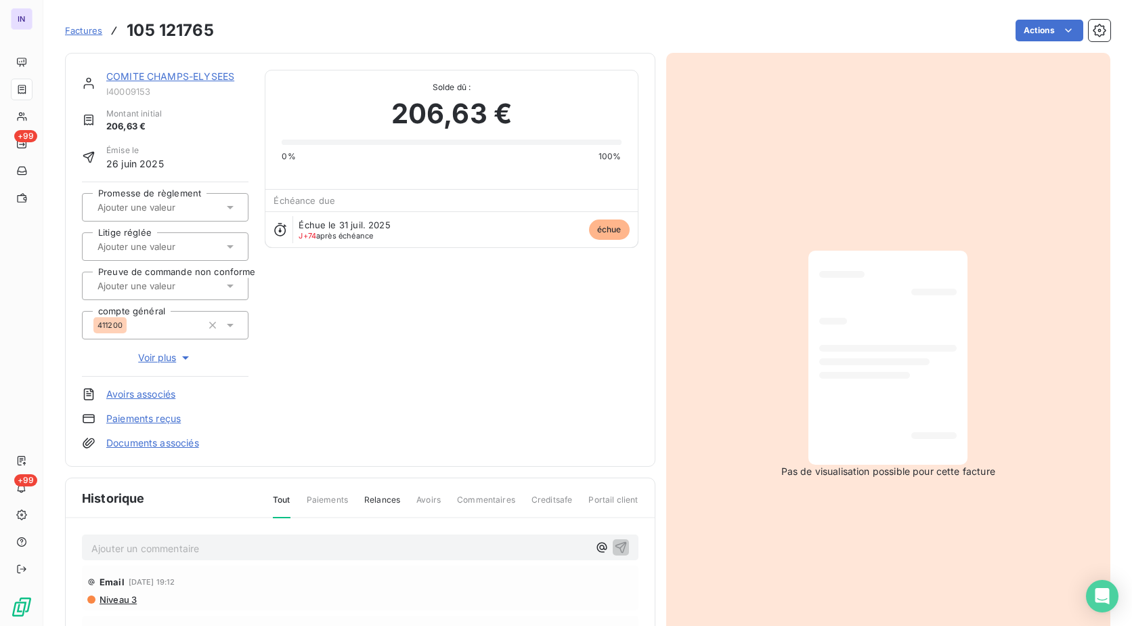
drag, startPoint x: 1039, startPoint y: 19, endPoint x: 1030, endPoint y: 48, distance: 30.2
click at [1039, 22] on div "Factures 105 121765 Actions" at bounding box center [587, 30] width 1045 height 28
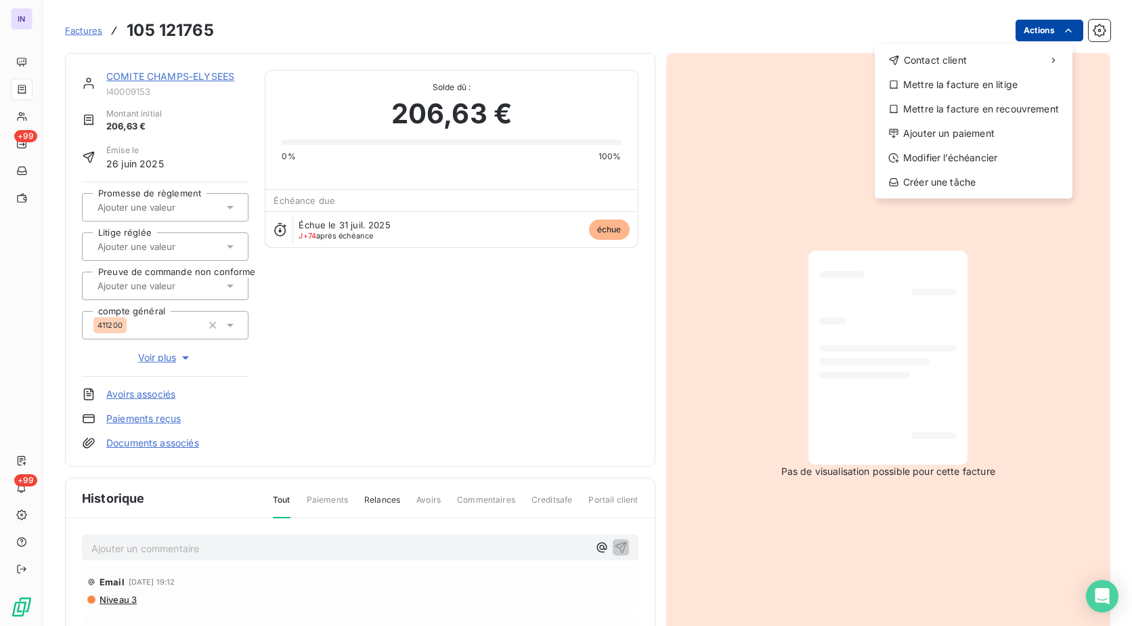
click at [1027, 32] on html "IN +99 +99 Factures [PHONE_NUMBER] Actions Contact client Mettre la facture en …" at bounding box center [566, 313] width 1132 height 626
click at [910, 124] on div "Ajouter un paiement" at bounding box center [973, 134] width 187 height 22
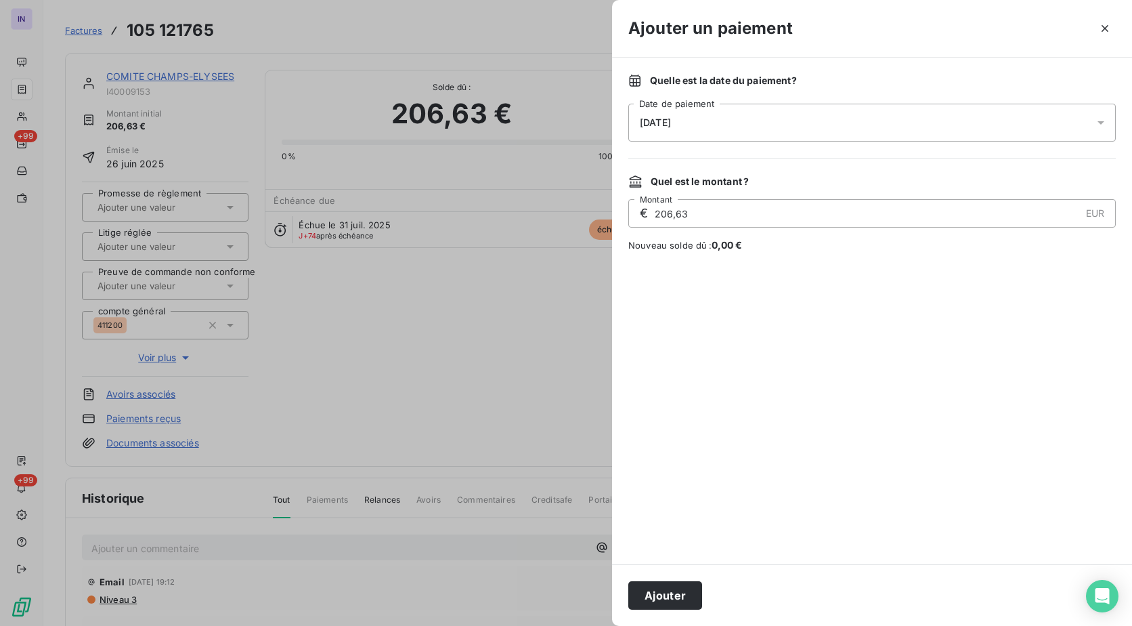
click at [782, 127] on div "[DATE]" at bounding box center [871, 123] width 487 height 38
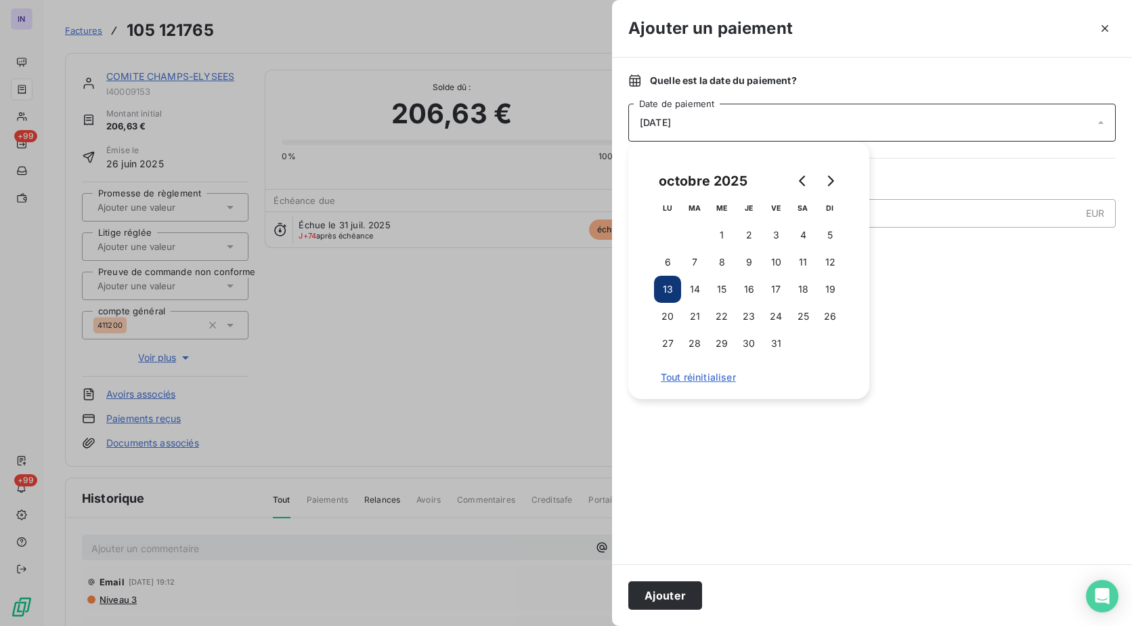
drag, startPoint x: 772, startPoint y: 267, endPoint x: 706, endPoint y: 408, distance: 156.3
click at [772, 271] on button "10" at bounding box center [775, 261] width 27 height 27
click at [678, 588] on button "Ajouter" at bounding box center [665, 595] width 74 height 28
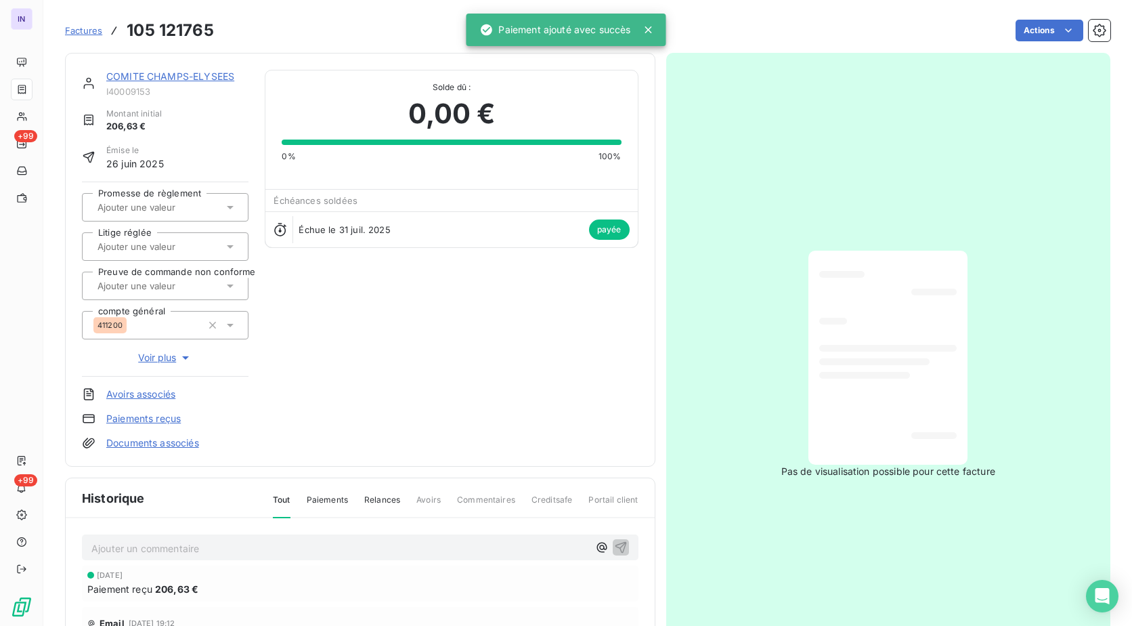
click at [167, 69] on div "COMITE CHAMPS-ELYSEES I40009153 Montant initial 206,63 € Émise le [DATE] Promes…" at bounding box center [360, 260] width 590 height 414
click at [183, 76] on link "COMITE CHAMPS-ELYSEES" at bounding box center [170, 76] width 128 height 12
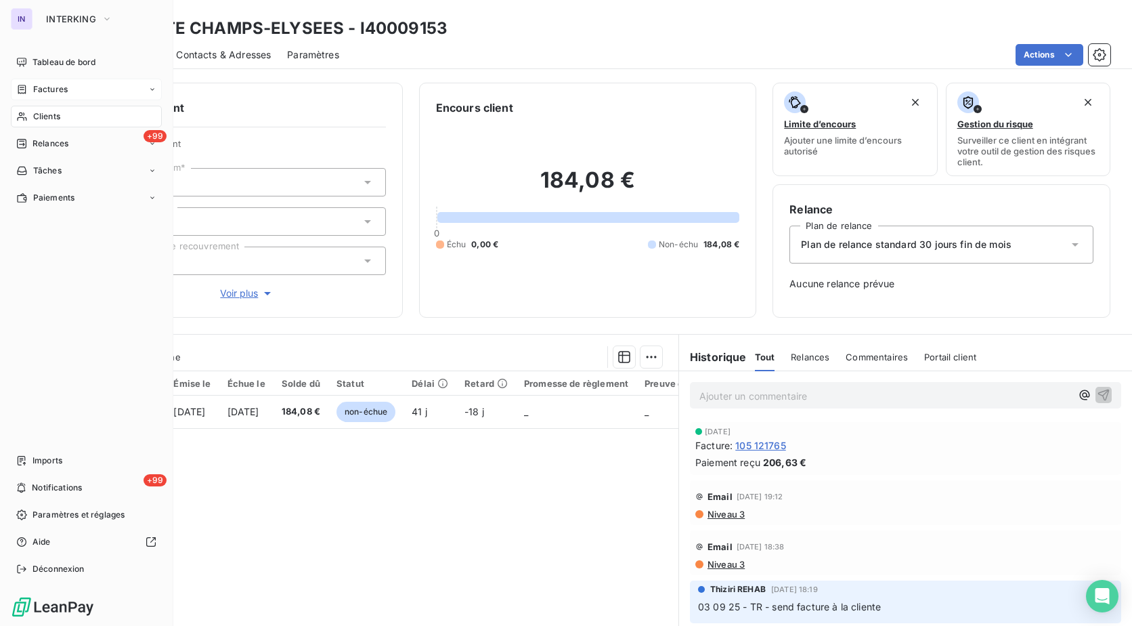
click at [48, 85] on span "Factures" at bounding box center [50, 89] width 35 height 12
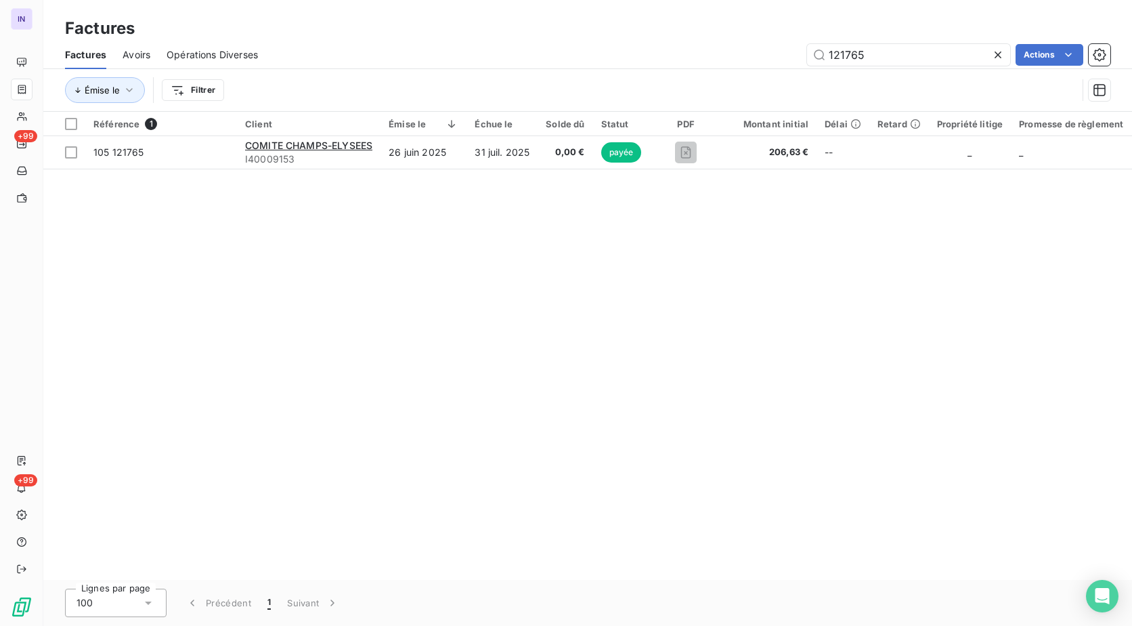
drag, startPoint x: 694, startPoint y: 37, endPoint x: 675, endPoint y: 27, distance: 21.5
click at [678, 30] on div "Factures Factures Avoirs Opérations Diverses 121765 Actions Émise le Filtrer" at bounding box center [587, 56] width 1089 height 112
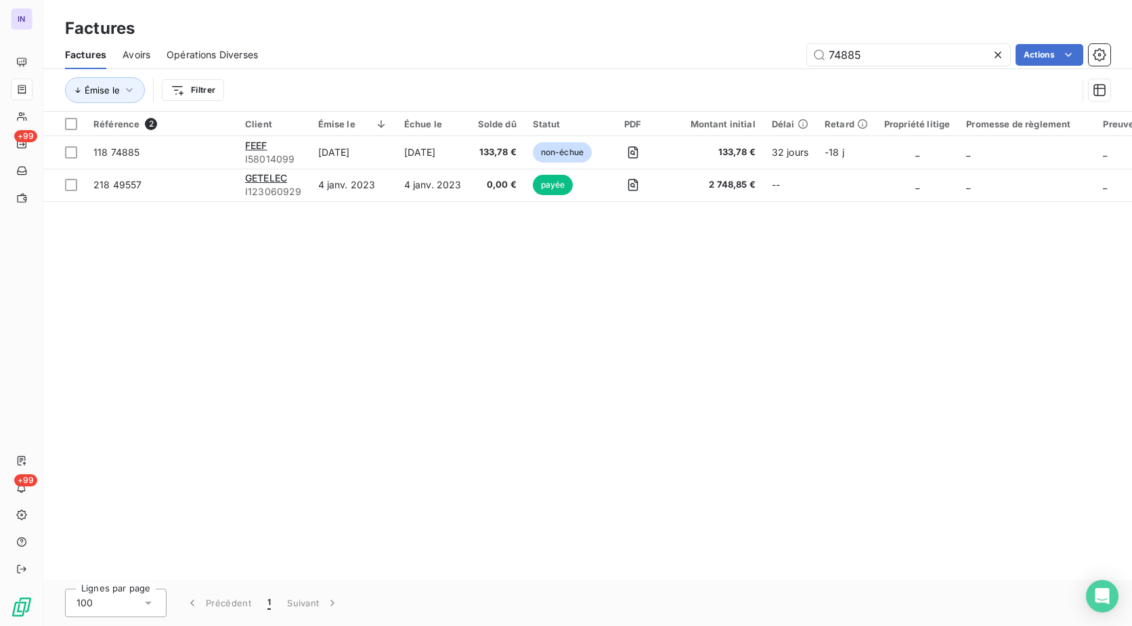
type input "74885"
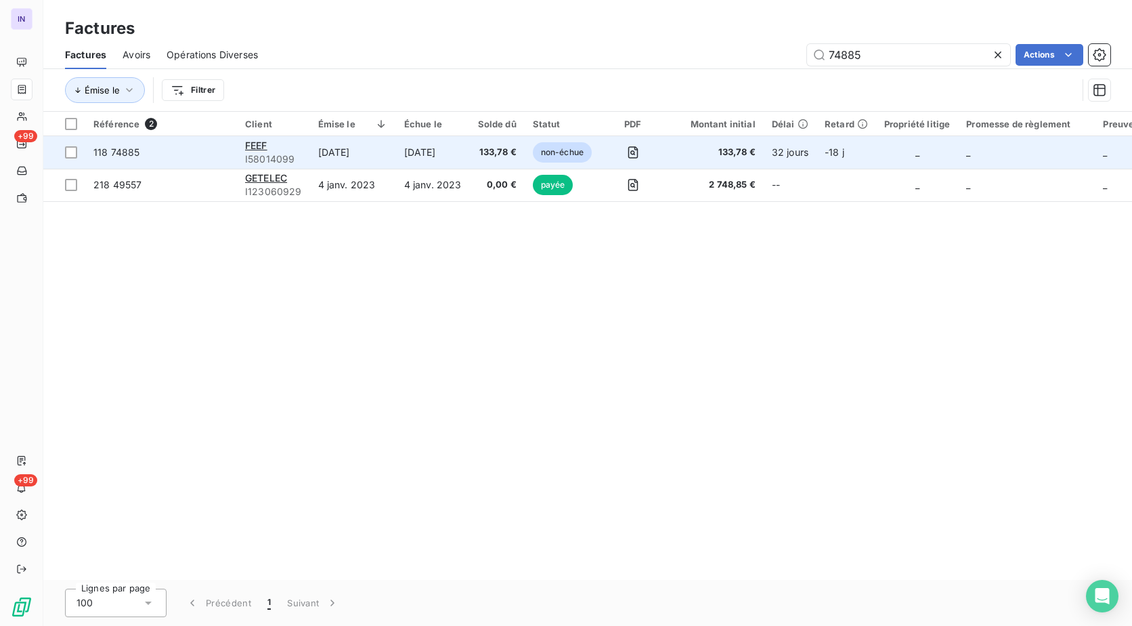
click at [471, 150] on td "133,78 €" at bounding box center [497, 152] width 55 height 32
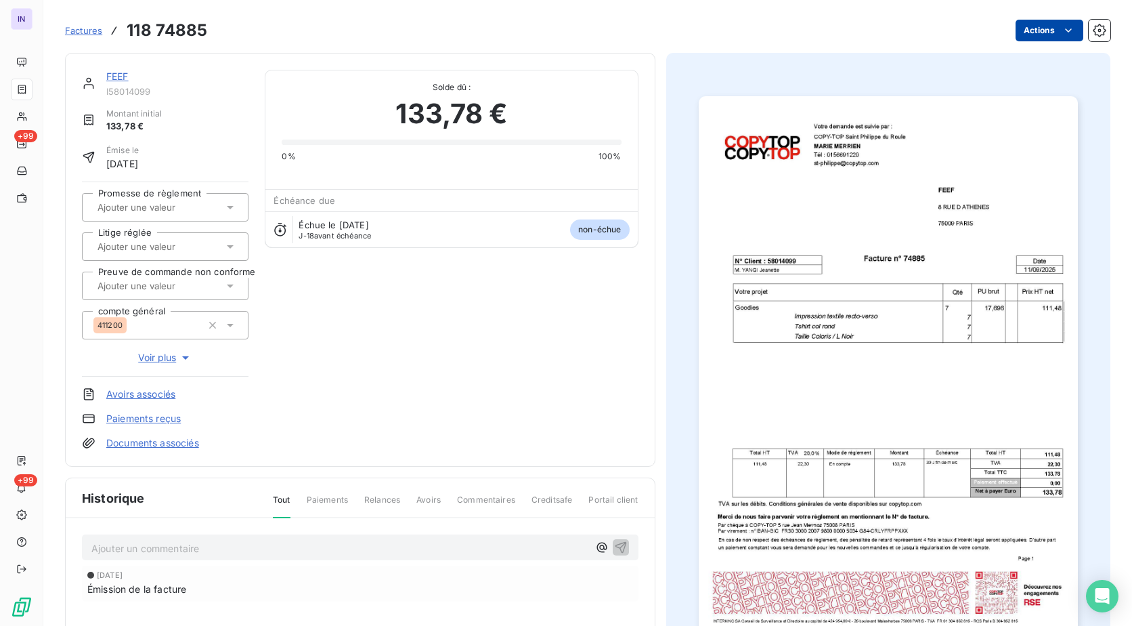
click at [1007, 35] on html "IN +99 +99 Factures 118 74885 Actions FEEF I58014099 Montant initial 133,78 € É…" at bounding box center [566, 313] width 1132 height 626
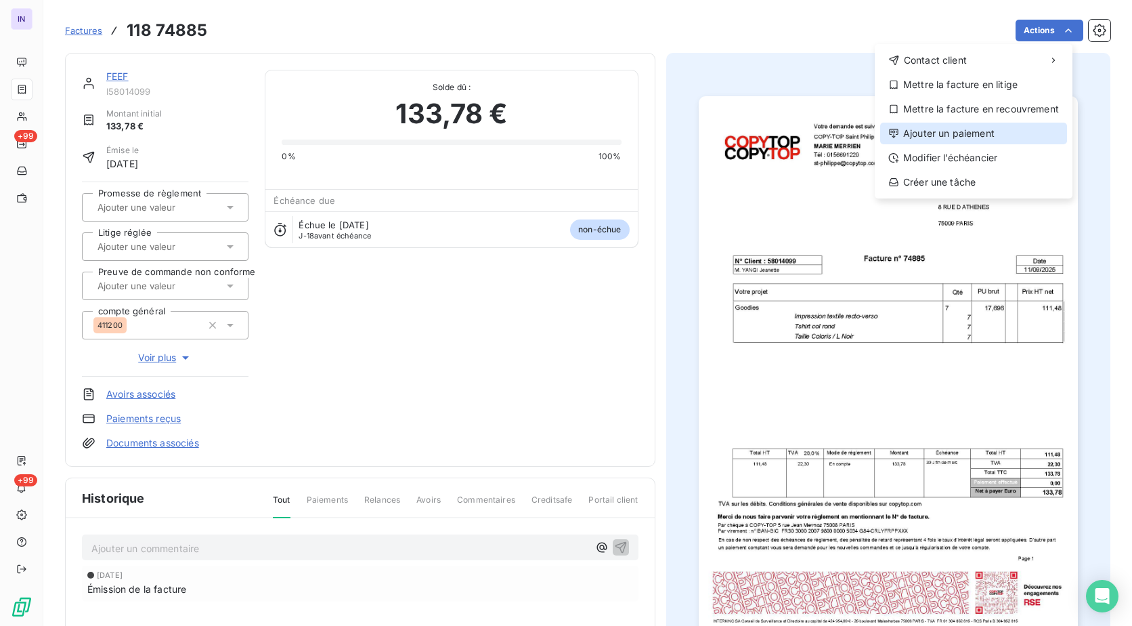
click at [928, 135] on div "Ajouter un paiement" at bounding box center [973, 134] width 187 height 22
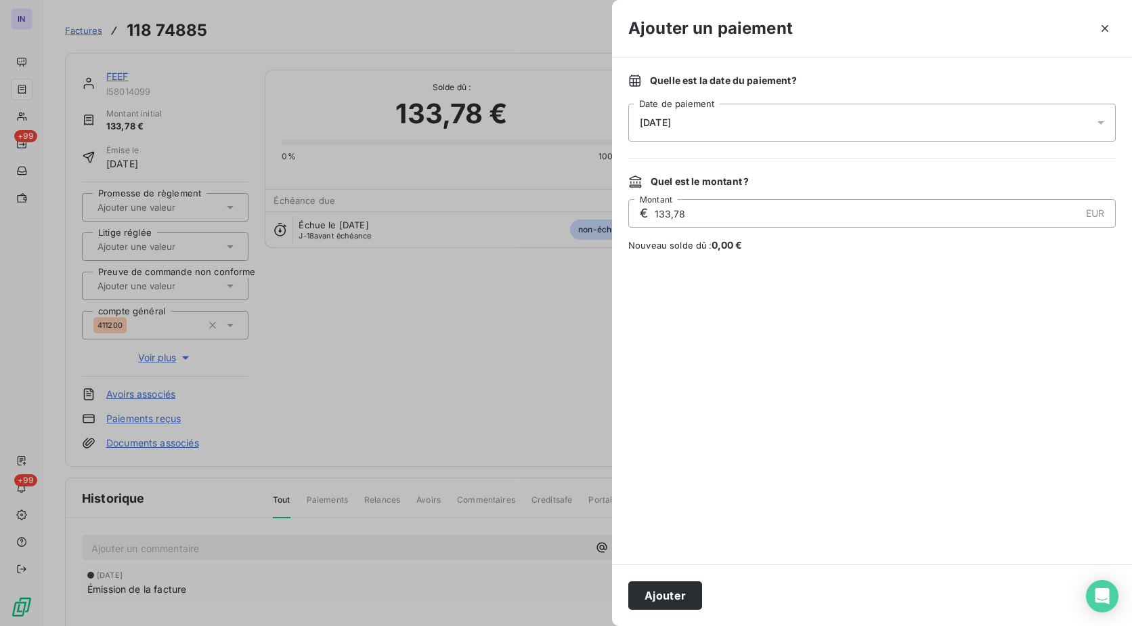
drag, startPoint x: 707, startPoint y: 115, endPoint x: 703, endPoint y: 134, distance: 19.4
click at [707, 122] on div "[DATE]" at bounding box center [871, 123] width 487 height 38
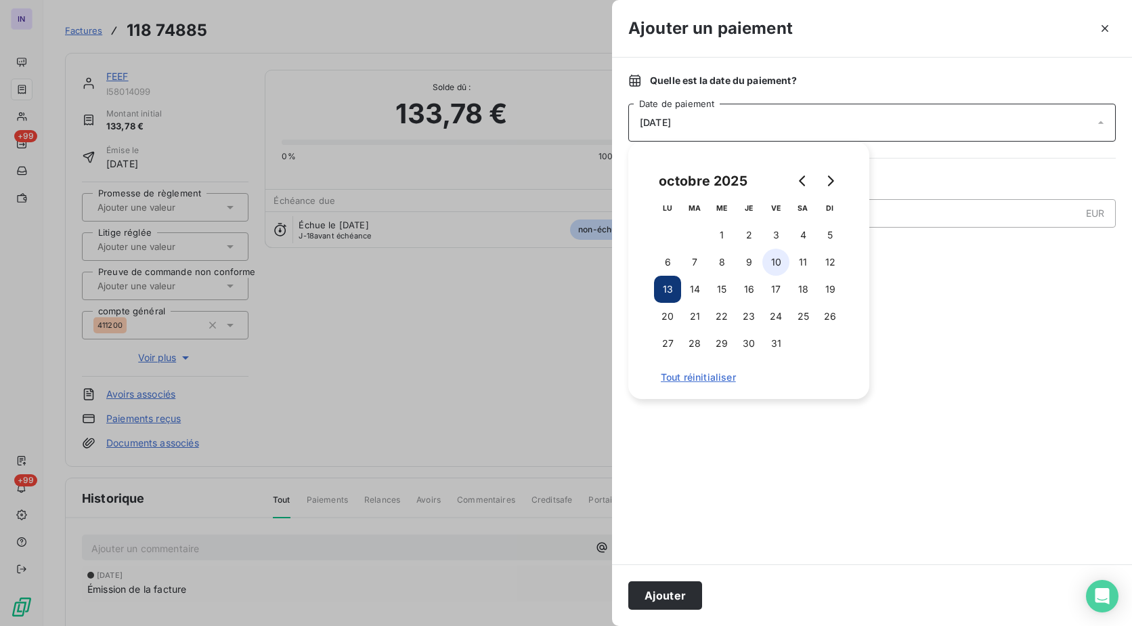
click at [770, 256] on button "10" at bounding box center [775, 261] width 27 height 27
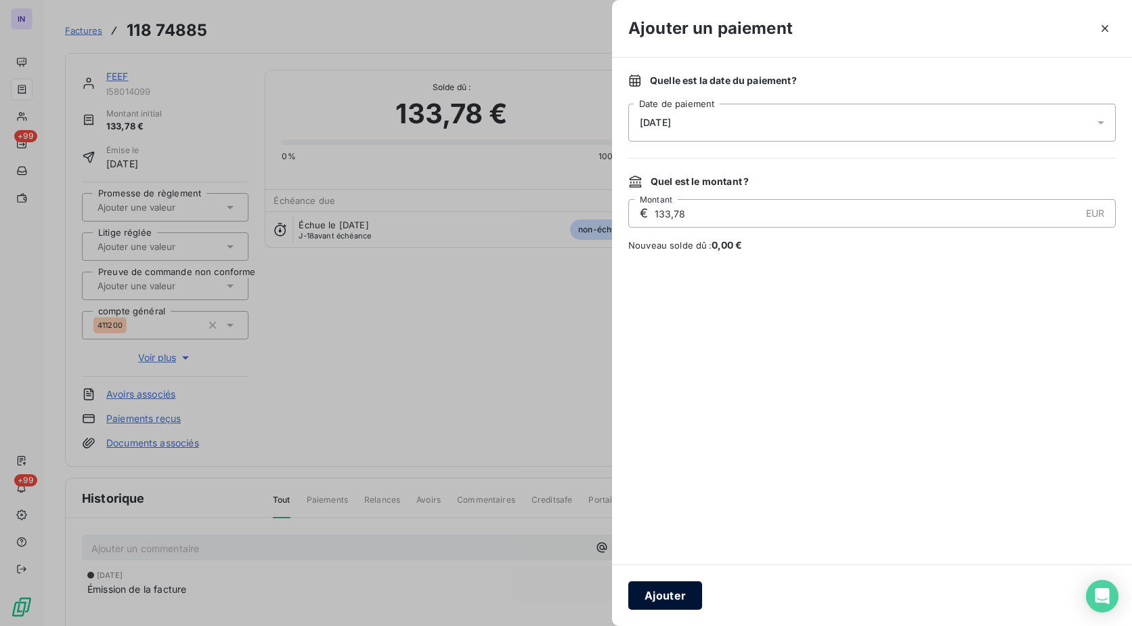
click at [669, 599] on button "Ajouter" at bounding box center [665, 595] width 74 height 28
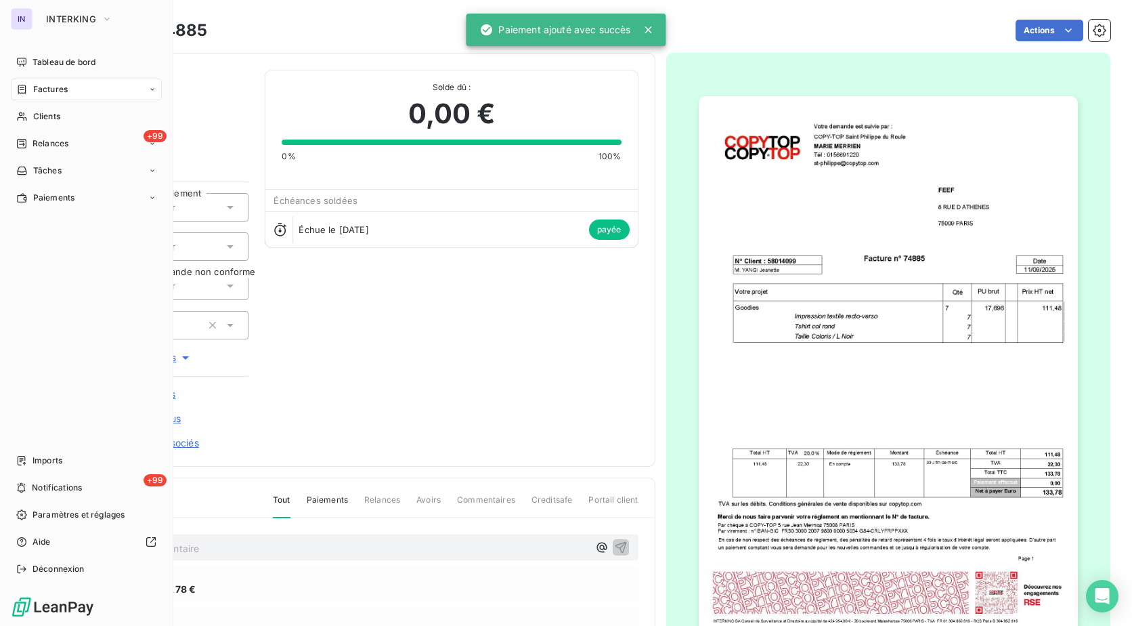
click at [51, 92] on span "Factures" at bounding box center [50, 89] width 35 height 12
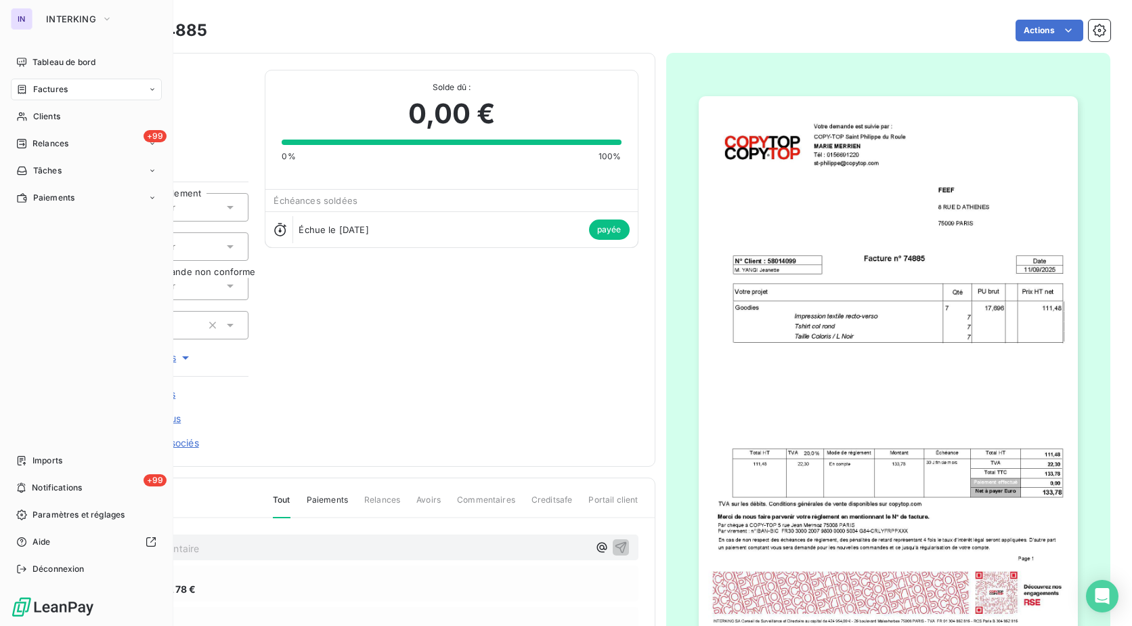
click at [54, 94] on span "Factures" at bounding box center [50, 89] width 35 height 12
click at [53, 118] on span "Factures" at bounding box center [49, 116] width 35 height 12
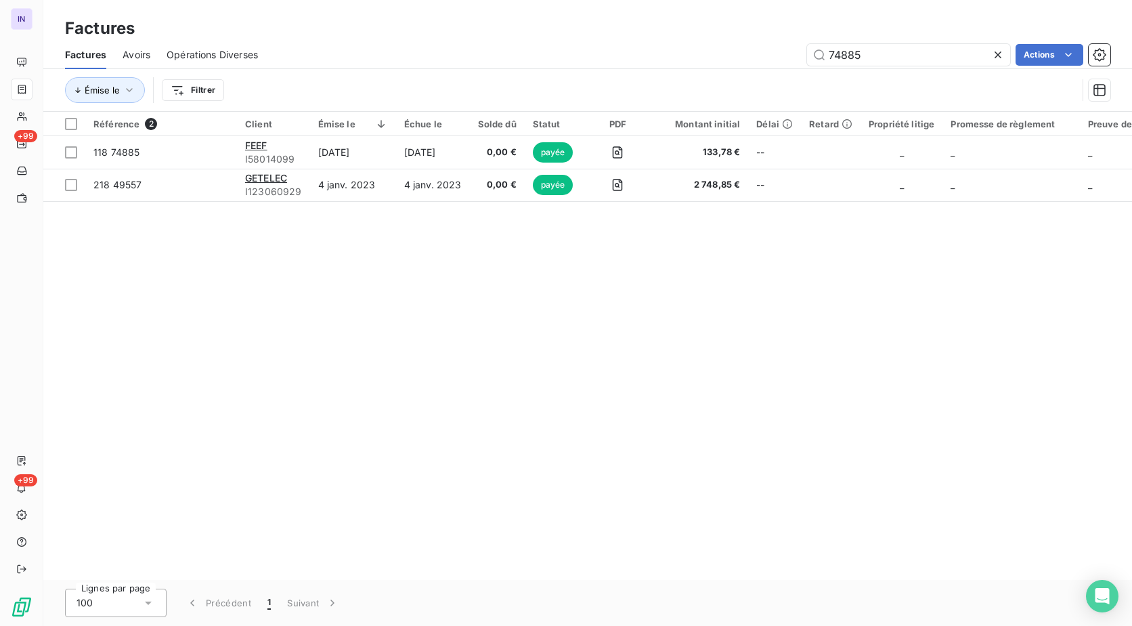
drag, startPoint x: 906, startPoint y: 53, endPoint x: 738, endPoint y: 49, distance: 168.6
click at [738, 49] on div "74885 Actions" at bounding box center [692, 55] width 836 height 22
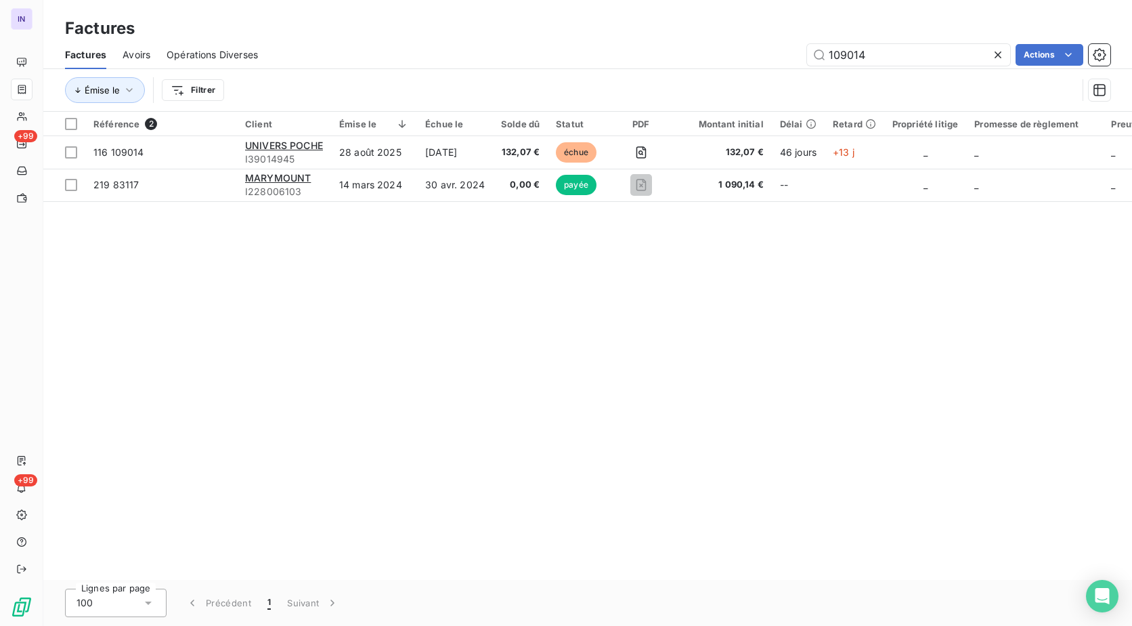
type input "109014"
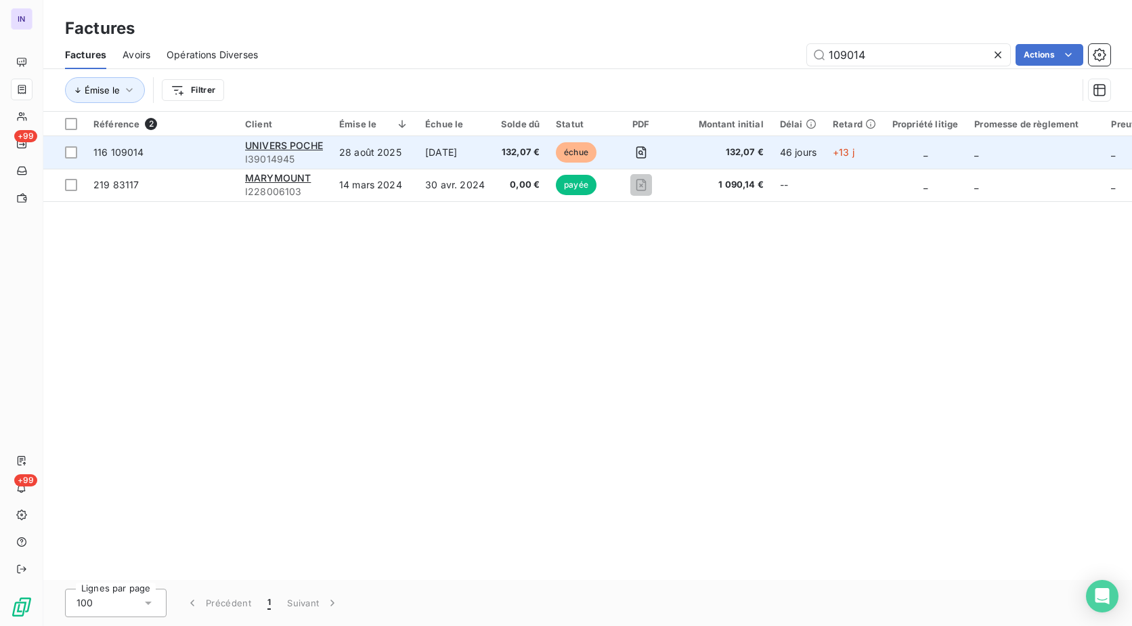
click at [376, 147] on td "28 août 2025" at bounding box center [374, 152] width 86 height 32
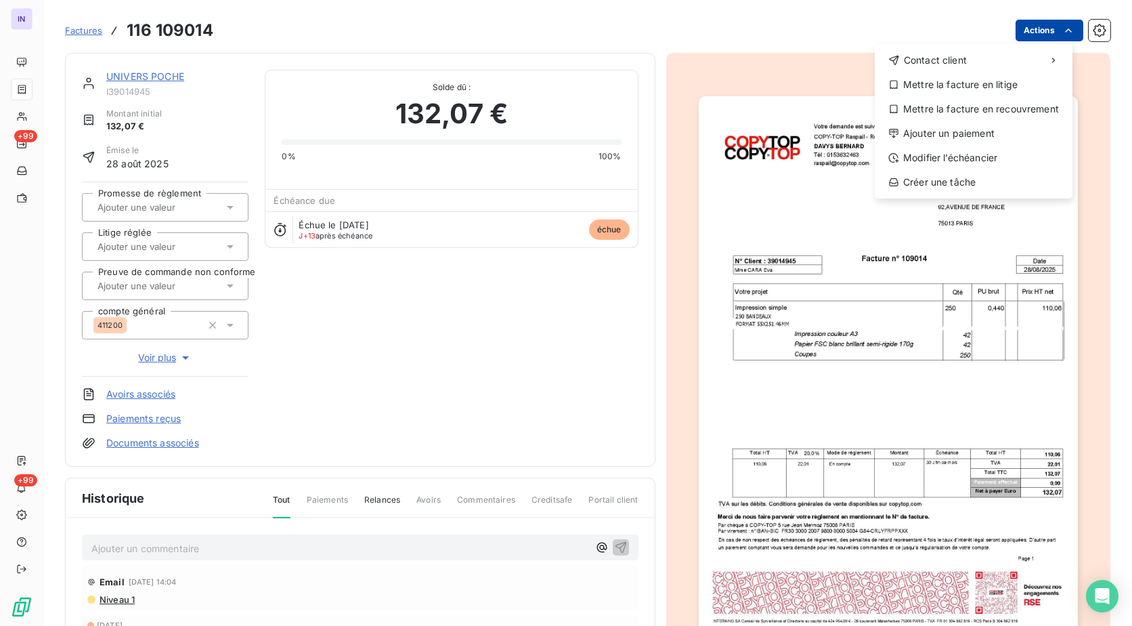
click at [1041, 37] on html "IN +99 +99 Factures [PHONE_NUMBER] Actions Contact client Mettre la facture en …" at bounding box center [566, 313] width 1132 height 626
click at [908, 137] on div "Ajouter un paiement" at bounding box center [973, 134] width 187 height 22
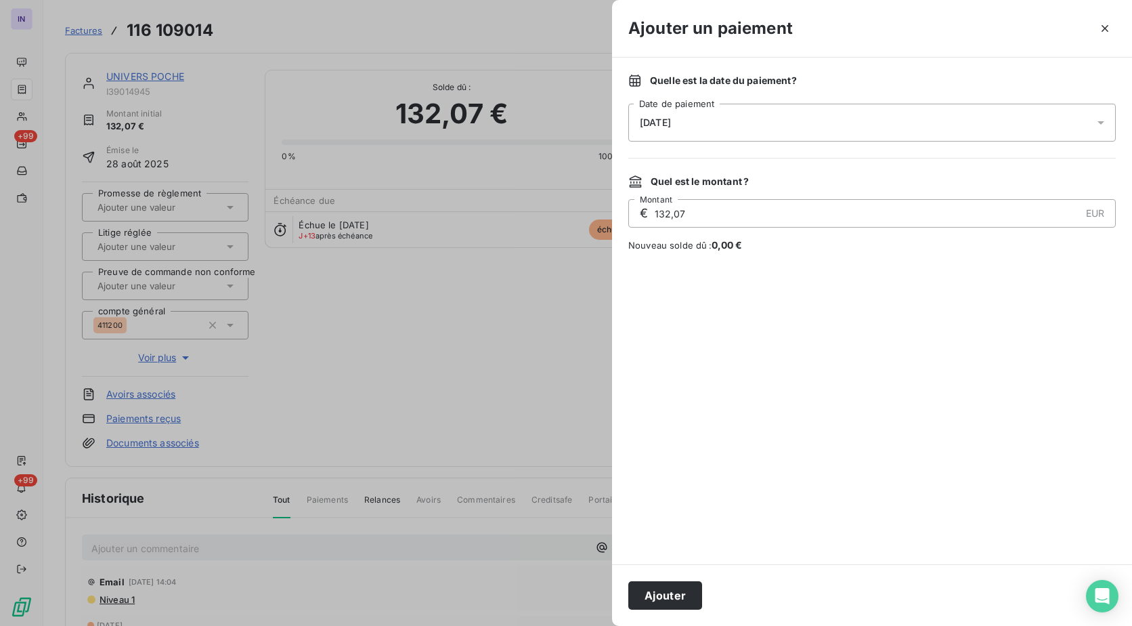
click at [722, 124] on div "[DATE]" at bounding box center [871, 123] width 487 height 38
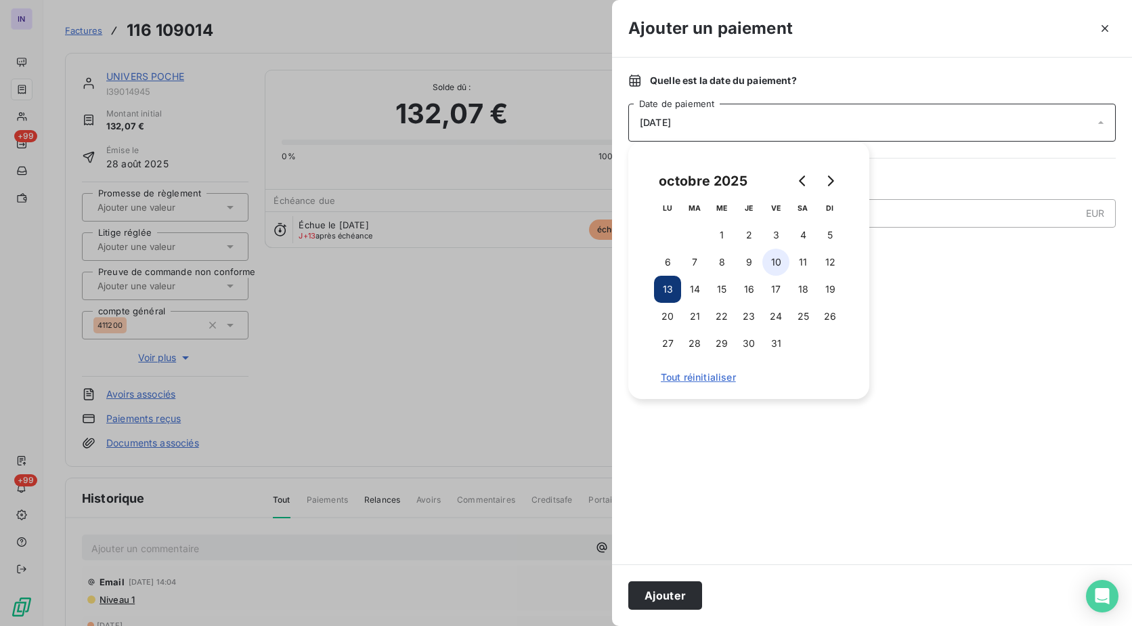
click at [769, 265] on button "10" at bounding box center [775, 261] width 27 height 27
drag, startPoint x: 670, startPoint y: 589, endPoint x: 747, endPoint y: 601, distance: 78.1
click at [670, 590] on button "Ajouter" at bounding box center [665, 595] width 74 height 28
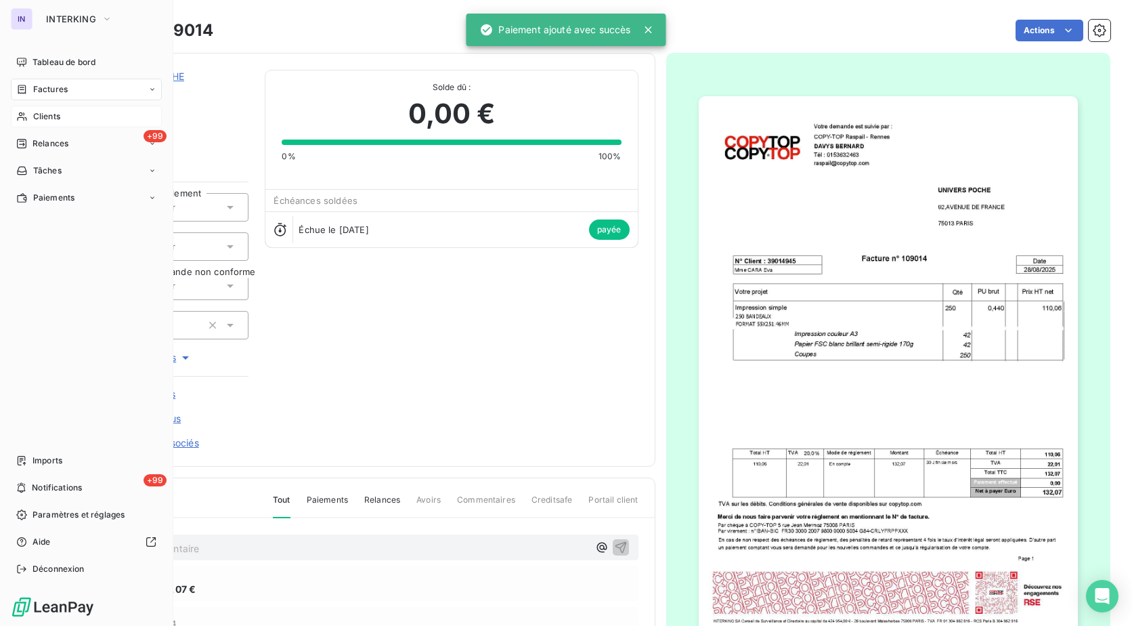
click at [42, 118] on span "Clients" at bounding box center [46, 116] width 27 height 12
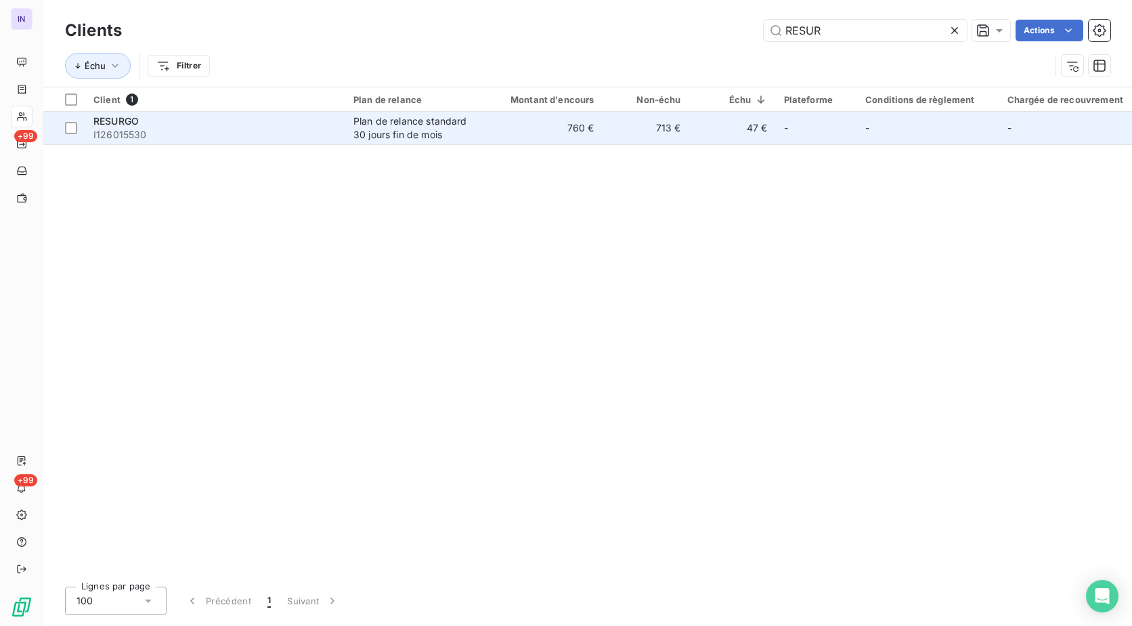
type input "RESUR"
click at [318, 125] on div "RESURGO" at bounding box center [215, 121] width 244 height 14
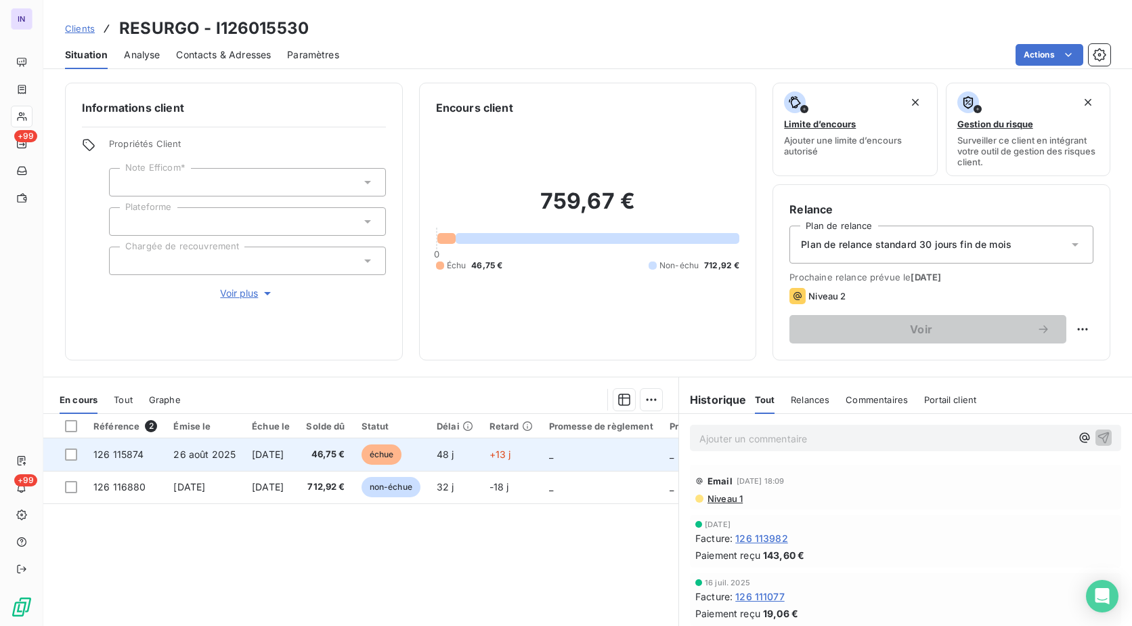
click at [274, 451] on span "[DATE]" at bounding box center [268, 454] width 32 height 12
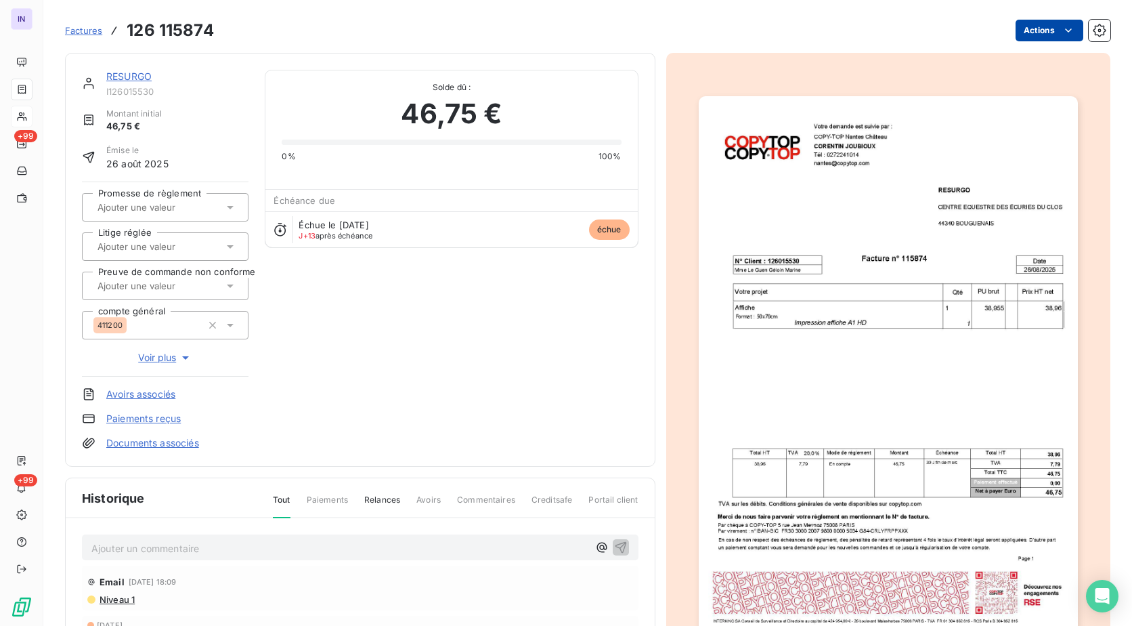
click at [1023, 26] on html "IN +99 +99 Factures 126 115874 Actions RESURGO I126015530 Montant initial 46,75…" at bounding box center [566, 313] width 1132 height 626
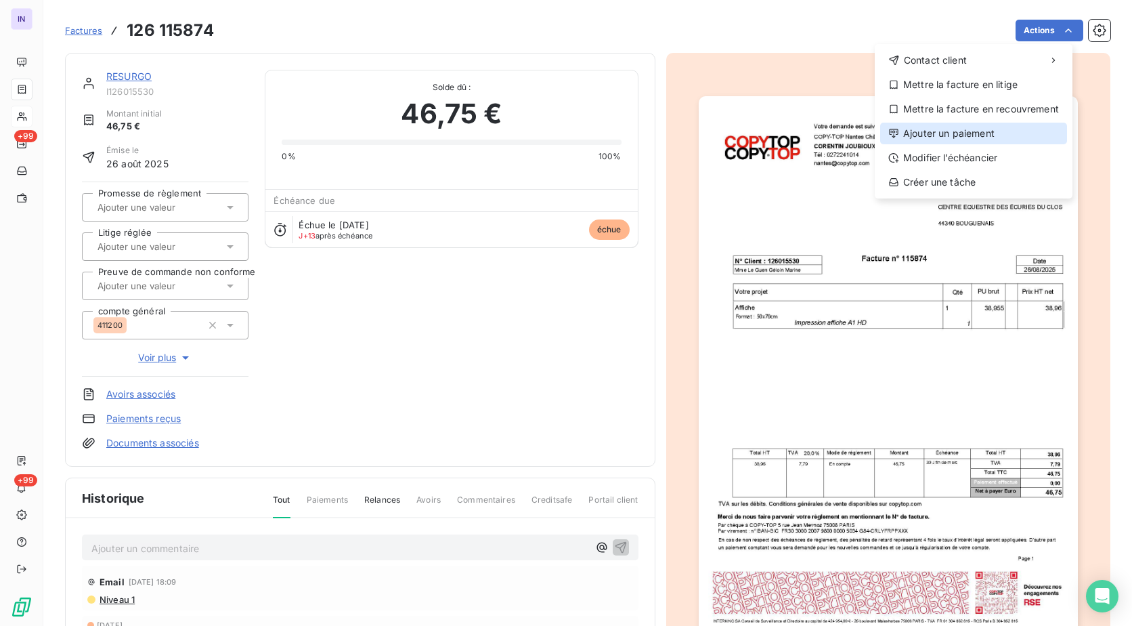
click at [943, 132] on div "Ajouter un paiement" at bounding box center [973, 134] width 187 height 22
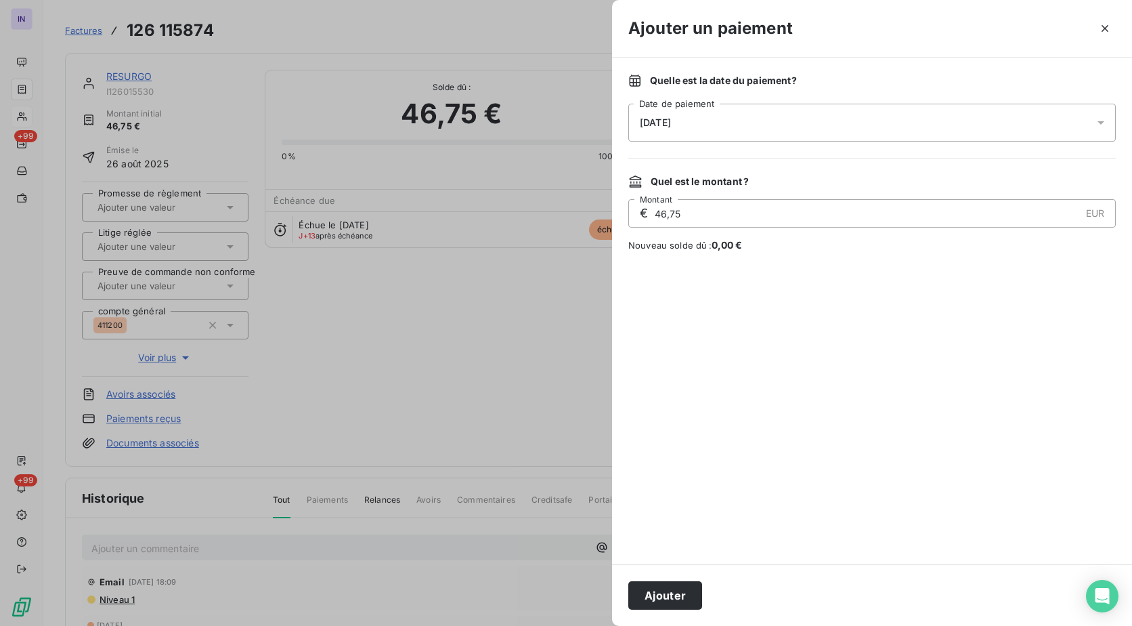
click at [753, 121] on div "[DATE]" at bounding box center [871, 123] width 487 height 38
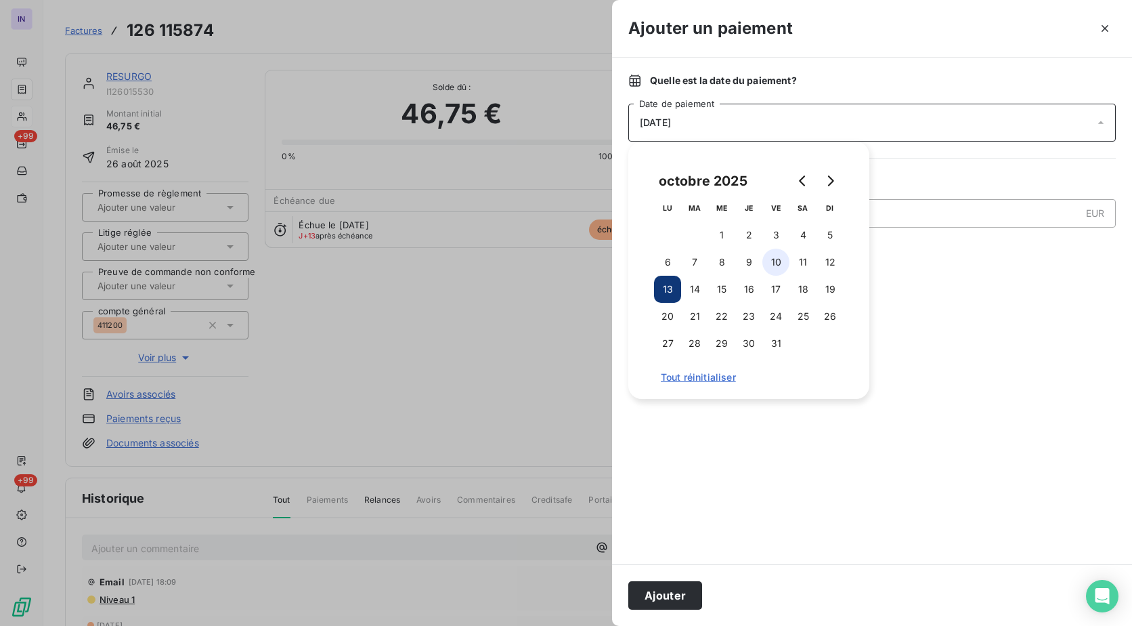
click at [766, 264] on button "10" at bounding box center [775, 261] width 27 height 27
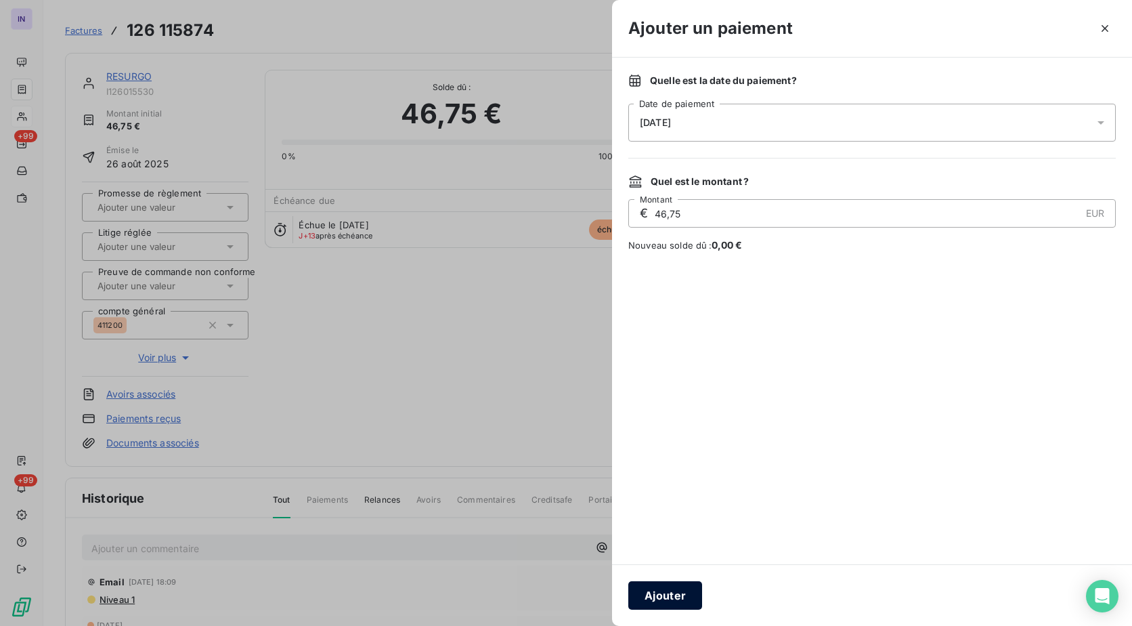
click at [684, 595] on button "Ajouter" at bounding box center [665, 595] width 74 height 28
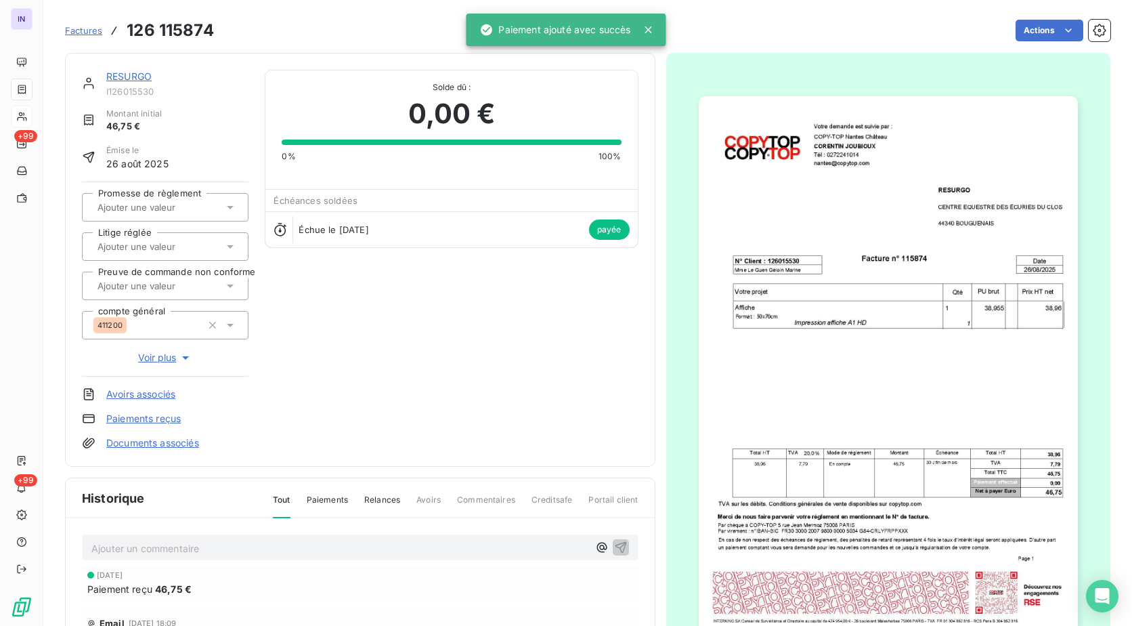
click at [146, 73] on link "RESURGO" at bounding box center [128, 76] width 45 height 12
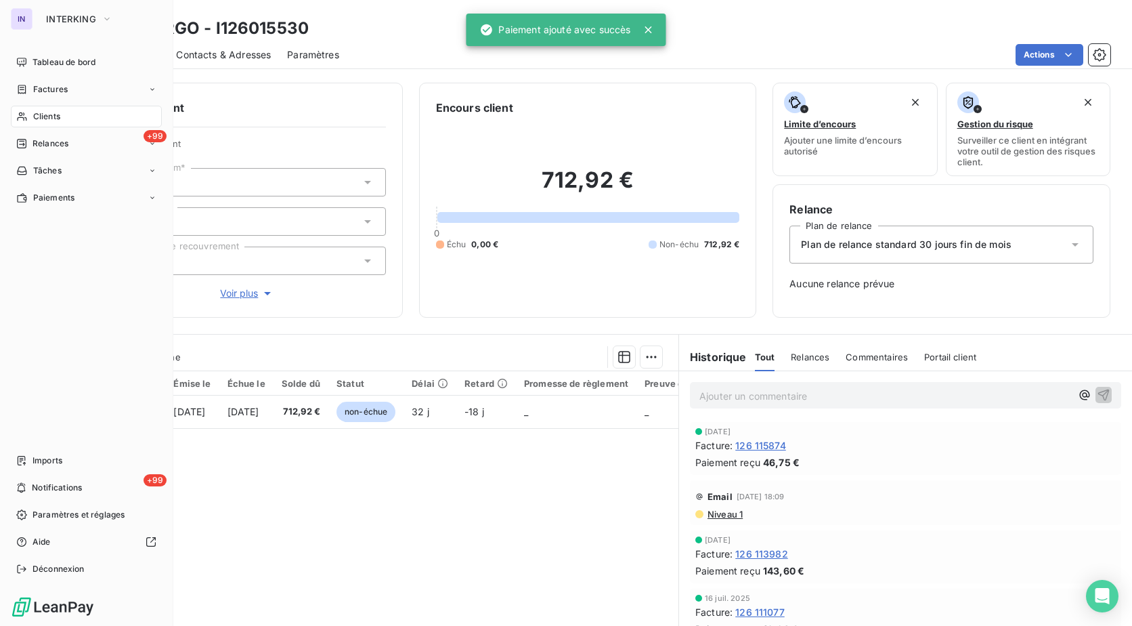
drag, startPoint x: 60, startPoint y: 117, endPoint x: 156, endPoint y: 116, distance: 96.1
click at [60, 117] on span "Clients" at bounding box center [46, 116] width 27 height 12
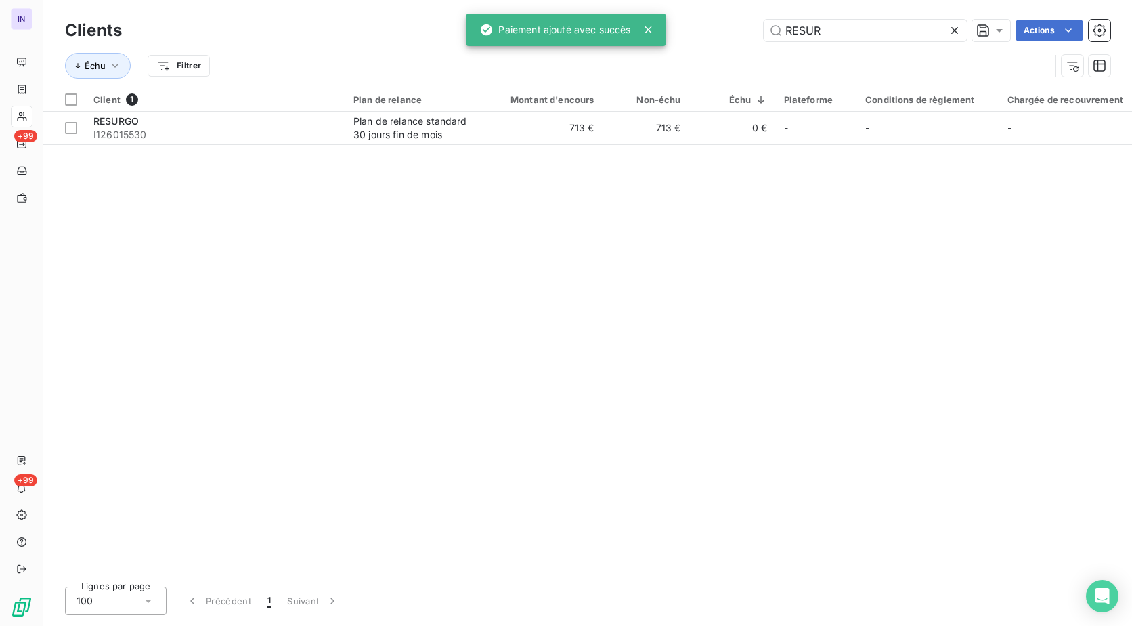
drag, startPoint x: 631, startPoint y: 32, endPoint x: 617, endPoint y: 28, distance: 14.6
click at [617, 28] on div "IN +99 +99 Clients RESUR Actions Échu Filtrer Client 1 Plan de relance Montant …" at bounding box center [566, 313] width 1132 height 626
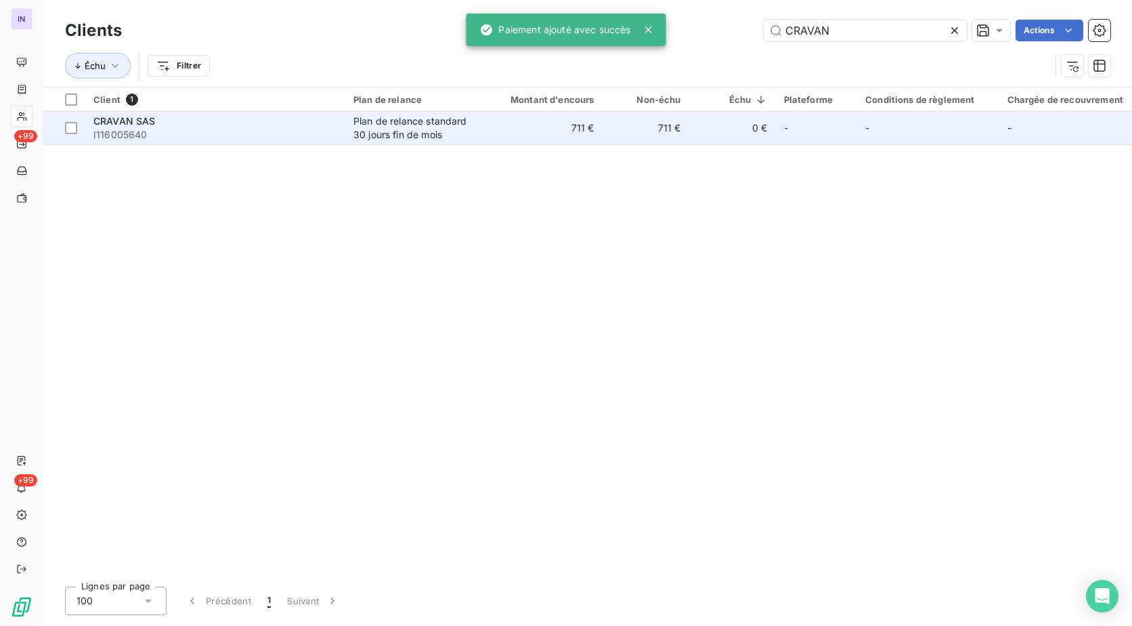
type input "CRAVAN"
click at [288, 118] on div "CRAVAN SAS" at bounding box center [215, 121] width 244 height 14
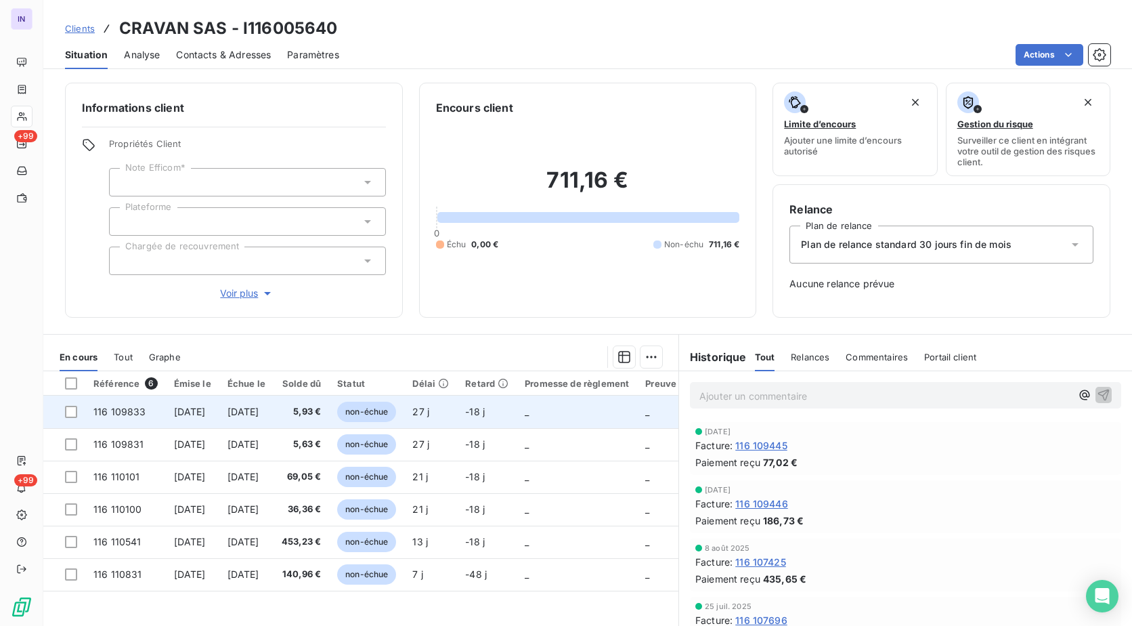
click at [219, 413] on td "[DATE]" at bounding box center [192, 411] width 53 height 32
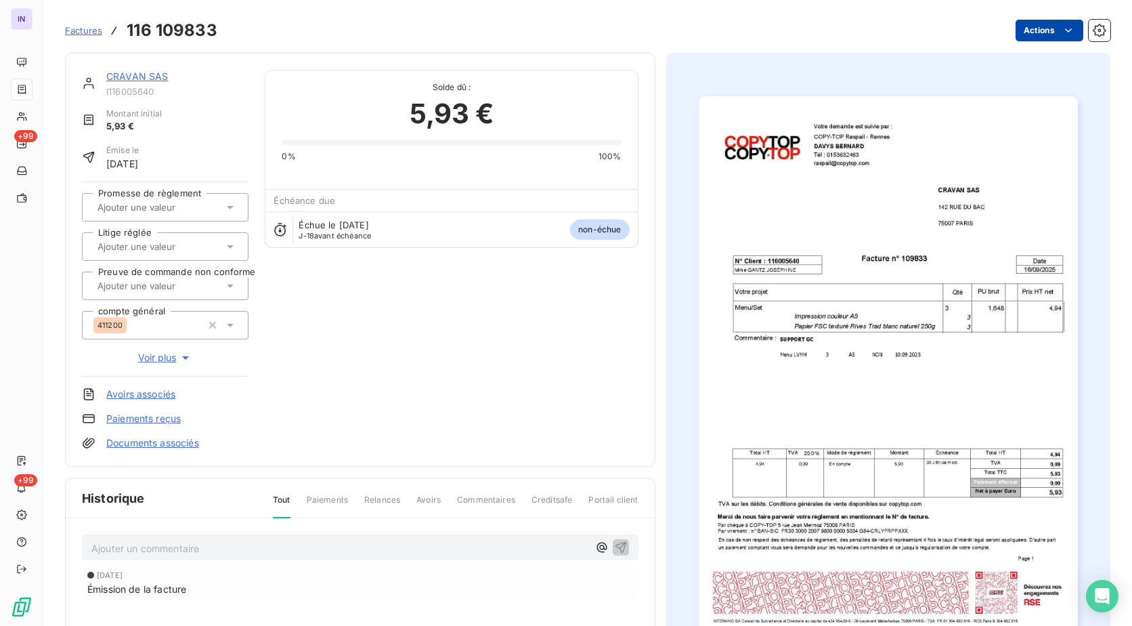
click at [1017, 30] on html "IN +99 +99 Factures 116 109833 Actions CRAVAN SAS I116005640 Montant initial 5,…" at bounding box center [566, 313] width 1132 height 626
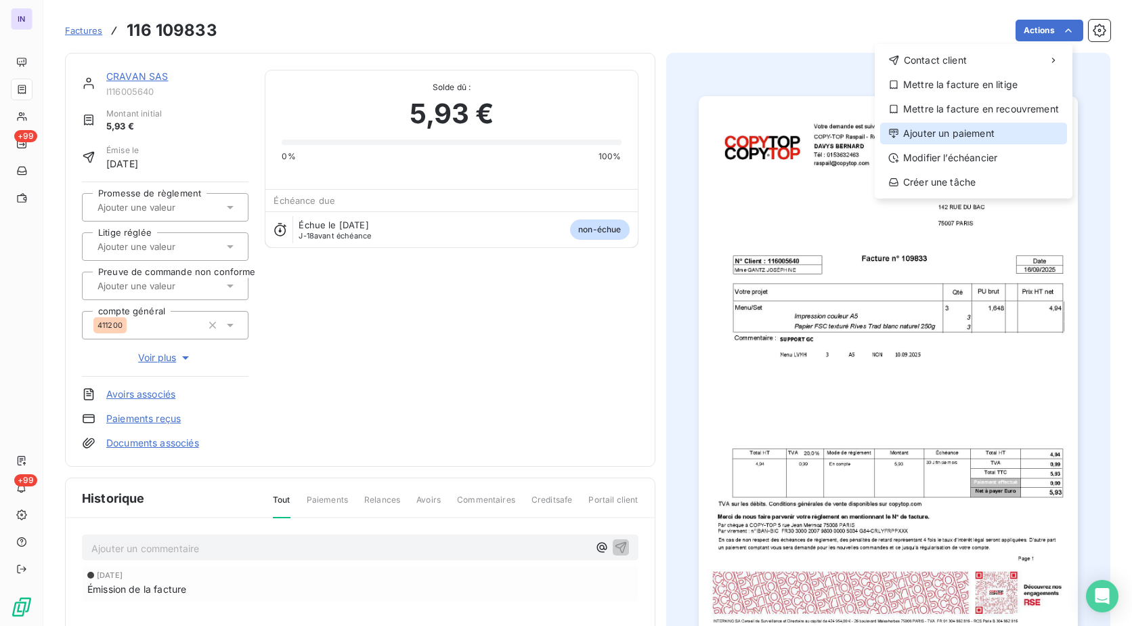
click at [957, 129] on div "Ajouter un paiement" at bounding box center [973, 134] width 187 height 22
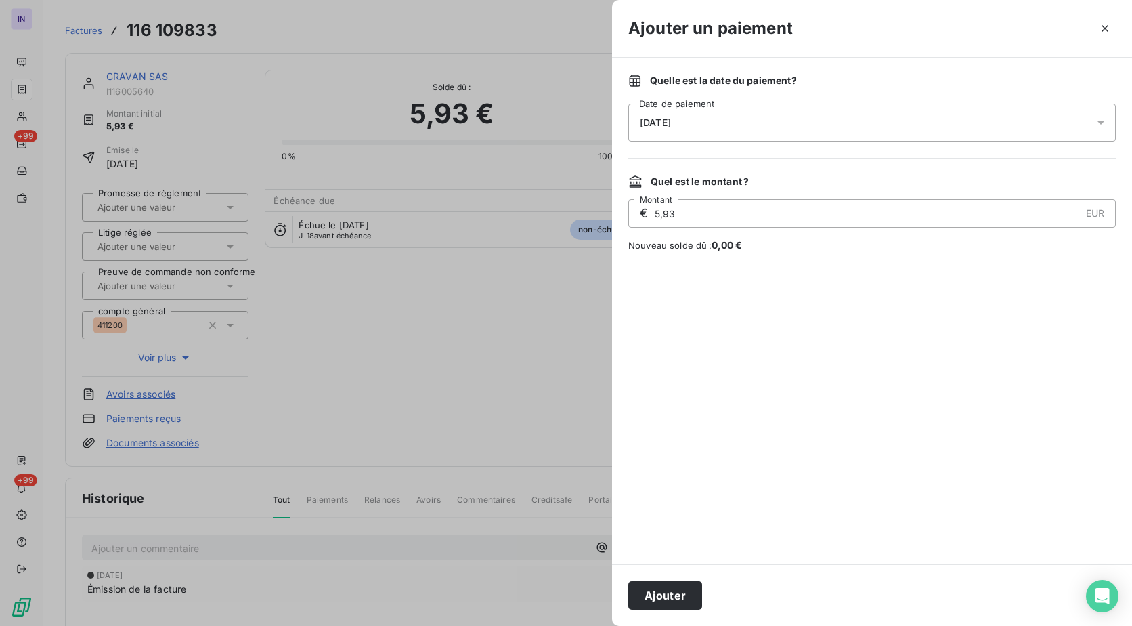
click at [696, 136] on div "[DATE]" at bounding box center [871, 123] width 487 height 38
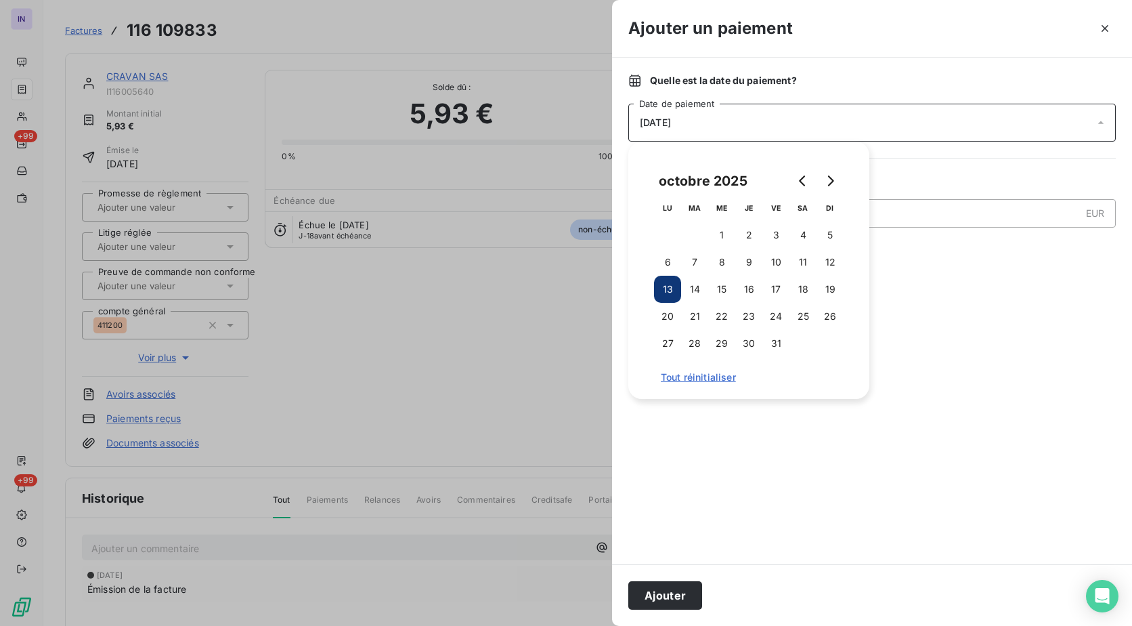
drag, startPoint x: 774, startPoint y: 257, endPoint x: 665, endPoint y: 531, distance: 294.8
click at [774, 266] on button "10" at bounding box center [775, 261] width 27 height 27
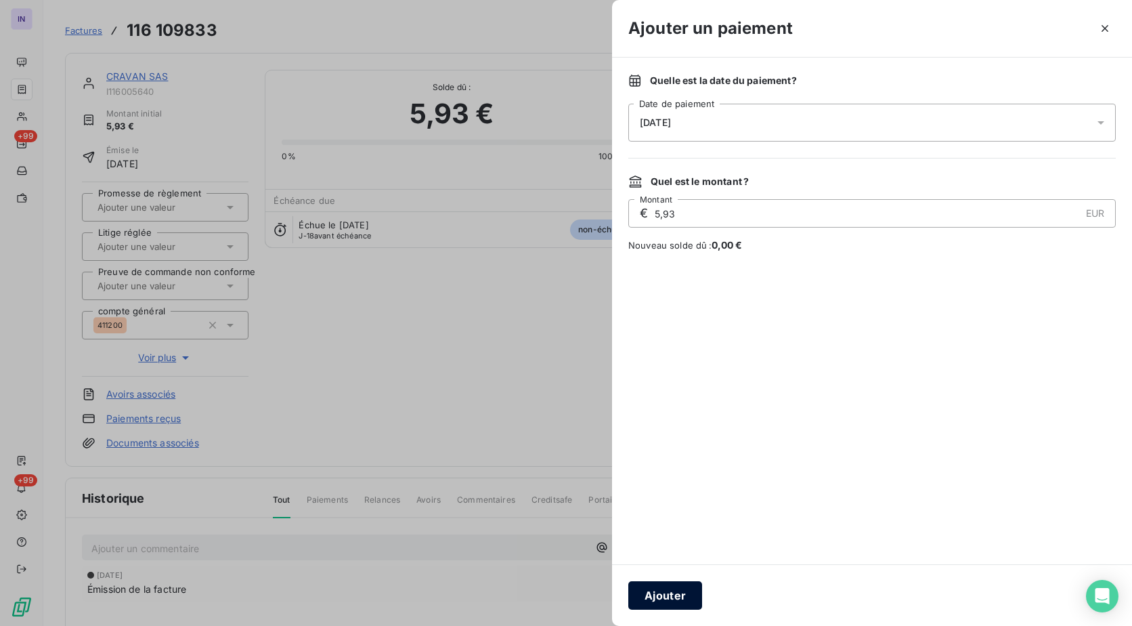
click at [673, 604] on button "Ajouter" at bounding box center [665, 595] width 74 height 28
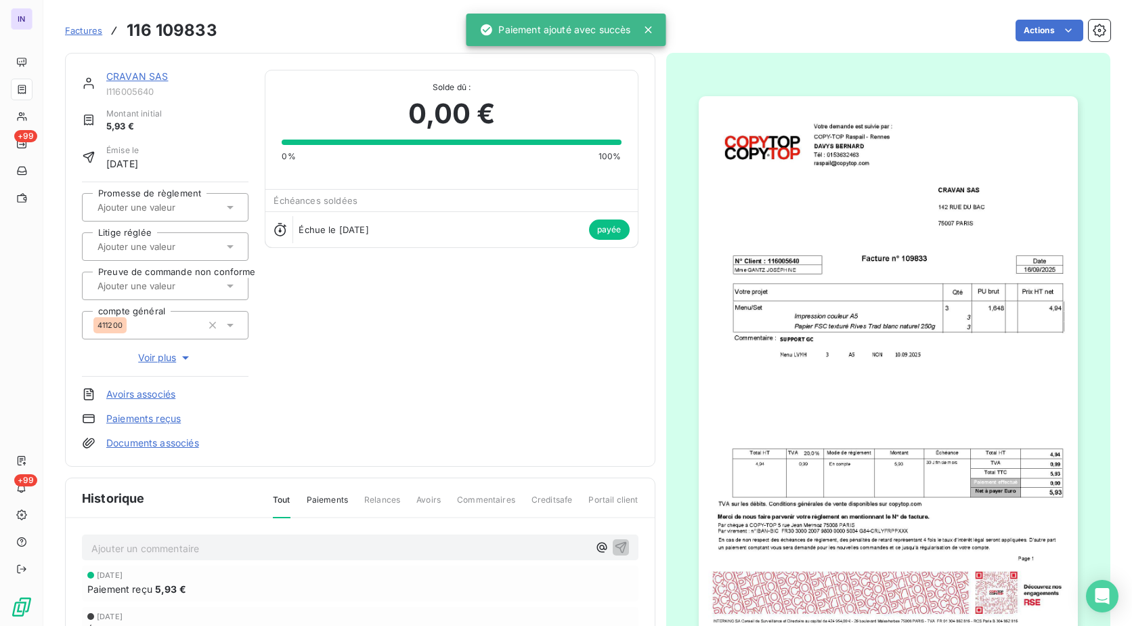
click at [141, 81] on link "CRAVAN SAS" at bounding box center [137, 76] width 62 height 12
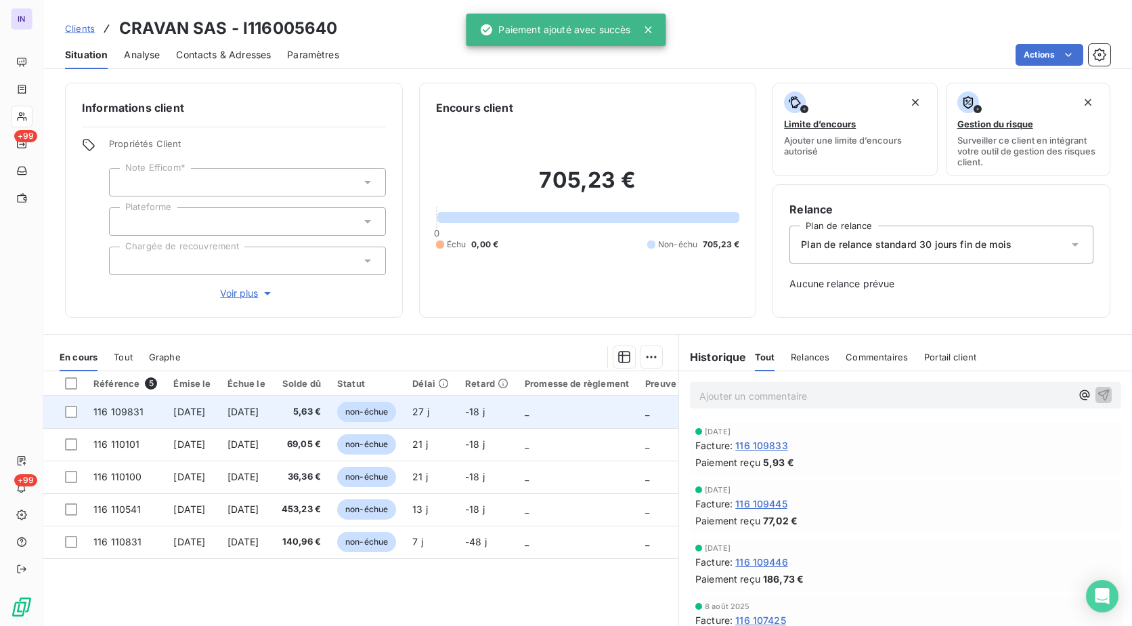
click at [328, 418] on td "5,63 €" at bounding box center [302, 411] width 56 height 32
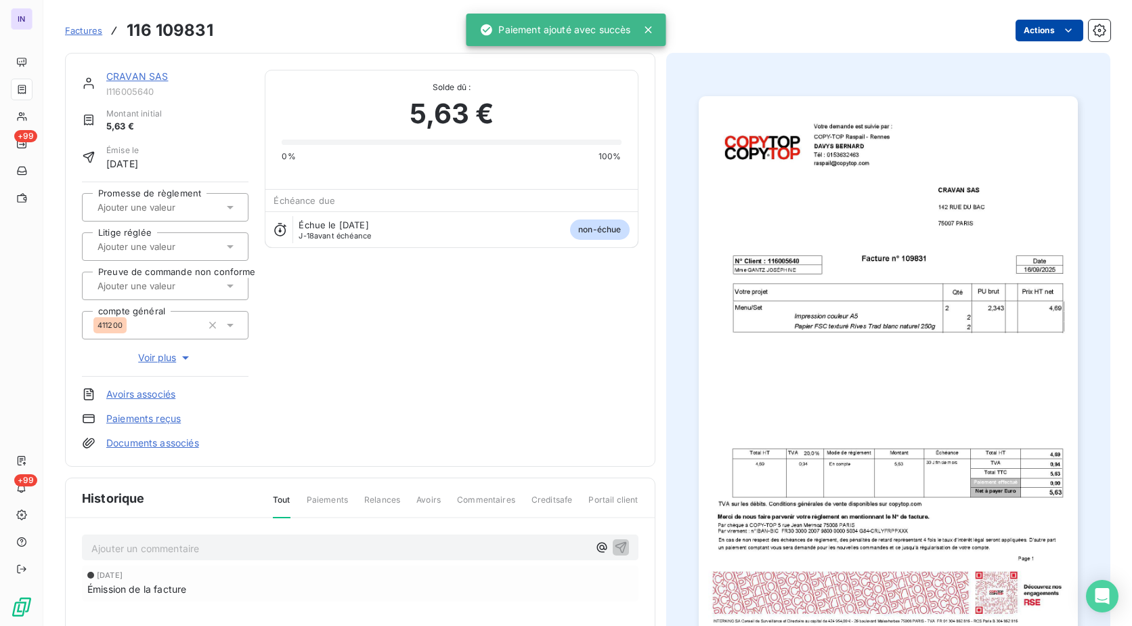
click at [1036, 40] on html "IN +99 +99 Factures 116 109831 Actions CRAVAN SAS I116005640 Montant initial 5,…" at bounding box center [566, 313] width 1132 height 626
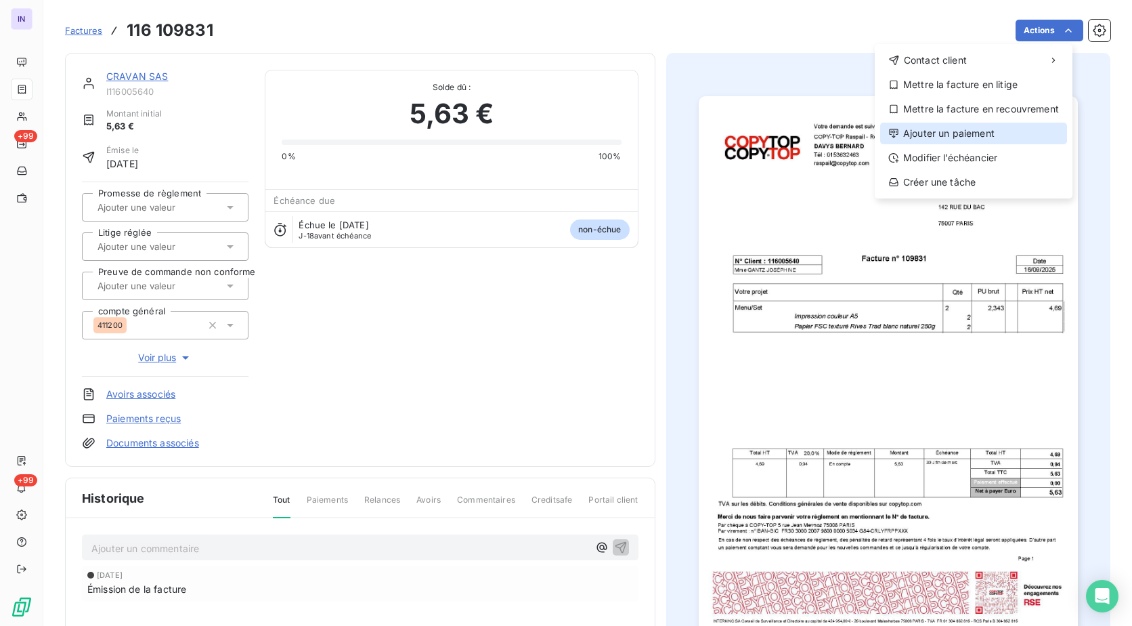
click at [926, 131] on div "Ajouter un paiement" at bounding box center [973, 134] width 187 height 22
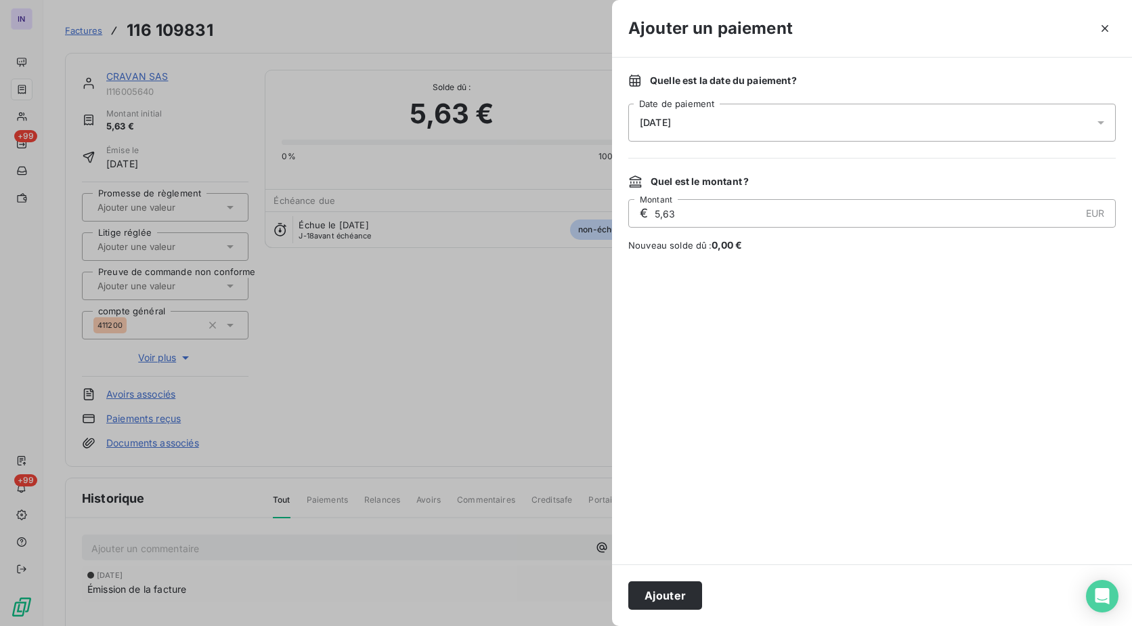
click at [663, 123] on span "[DATE]" at bounding box center [655, 122] width 31 height 11
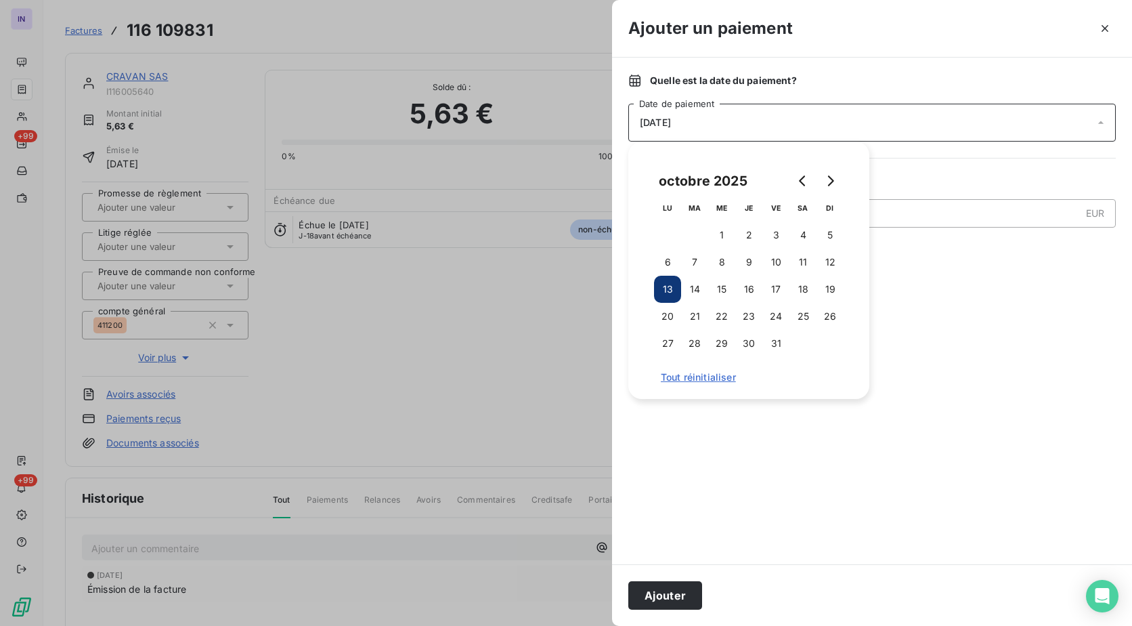
click at [786, 248] on td "10" at bounding box center [775, 261] width 27 height 27
click at [783, 250] on button "10" at bounding box center [775, 261] width 27 height 27
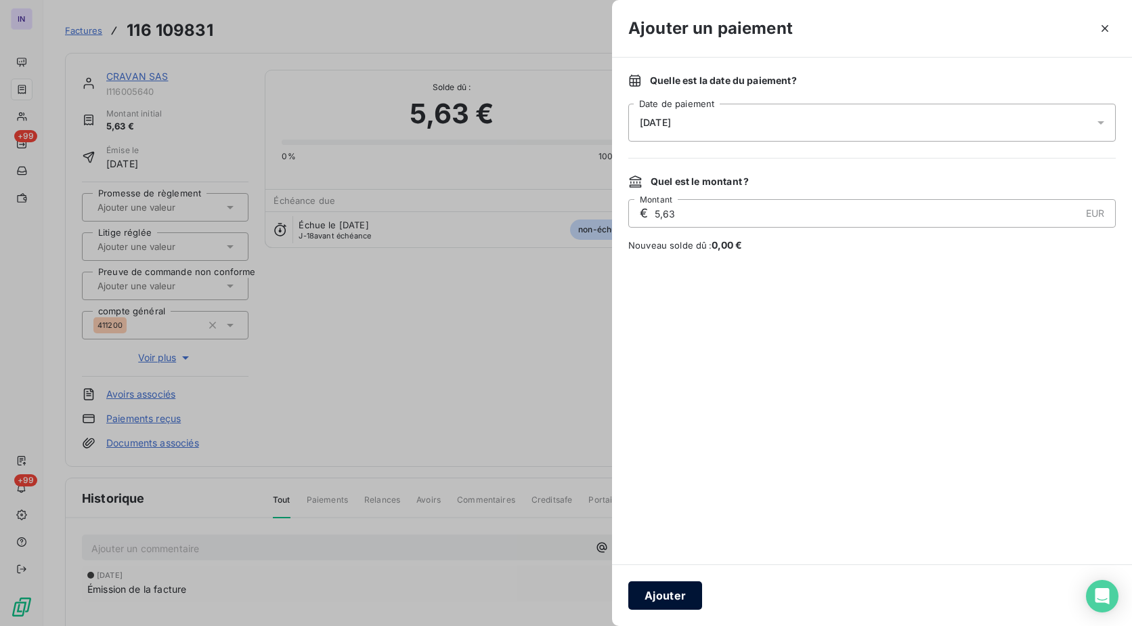
click at [674, 607] on button "Ajouter" at bounding box center [665, 595] width 74 height 28
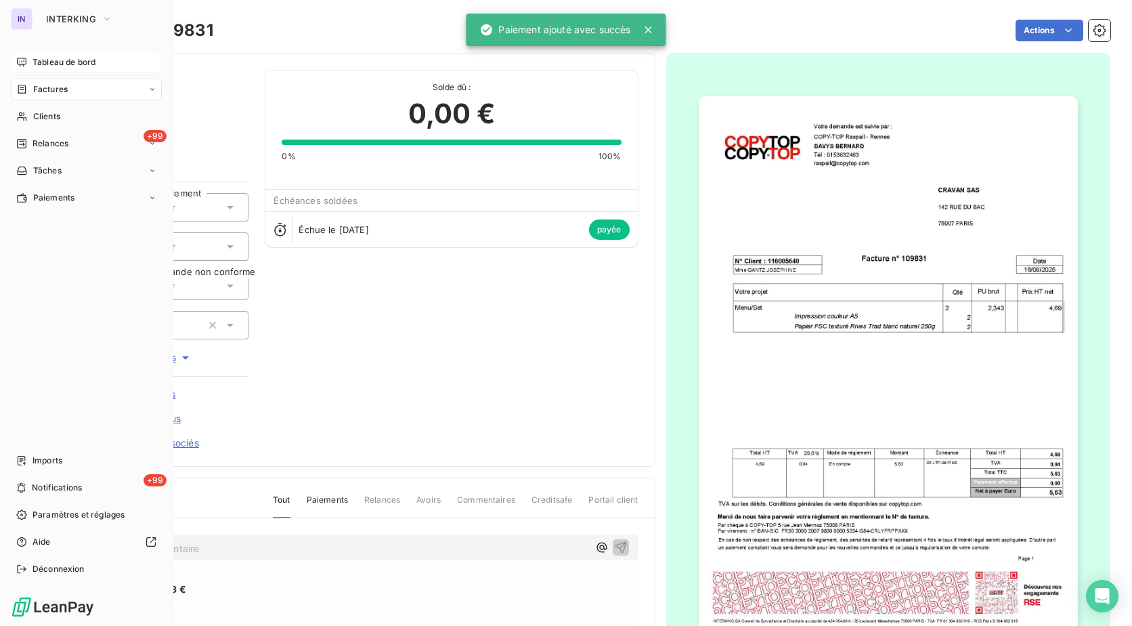
click at [77, 60] on span "Tableau de bord" at bounding box center [63, 62] width 63 height 12
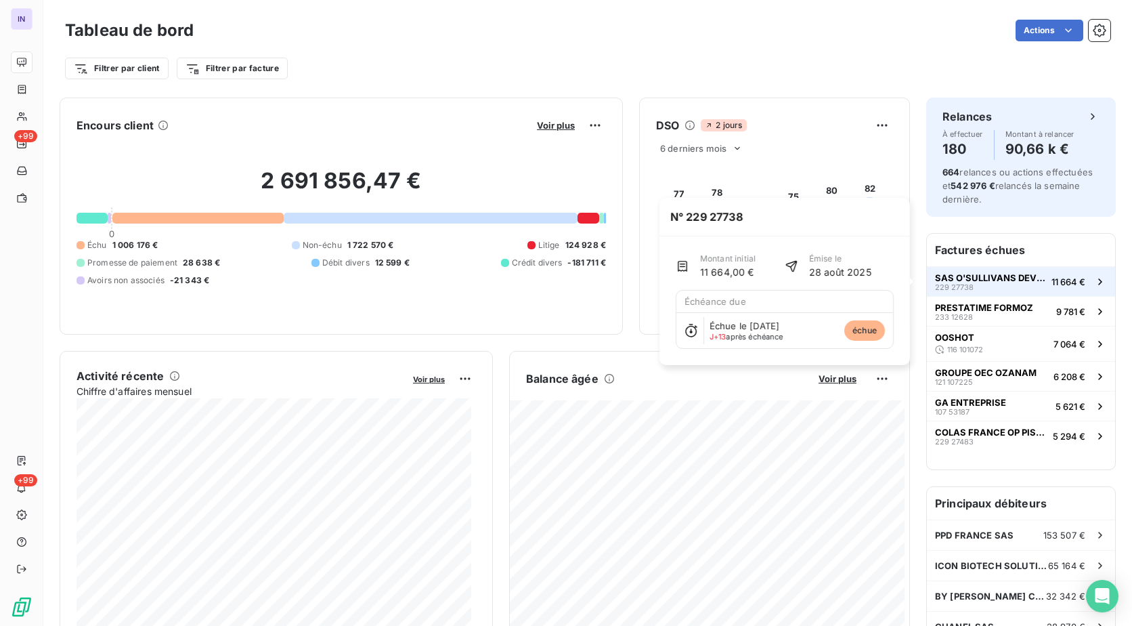
click at [950, 283] on span "229 27738" at bounding box center [954, 287] width 39 height 8
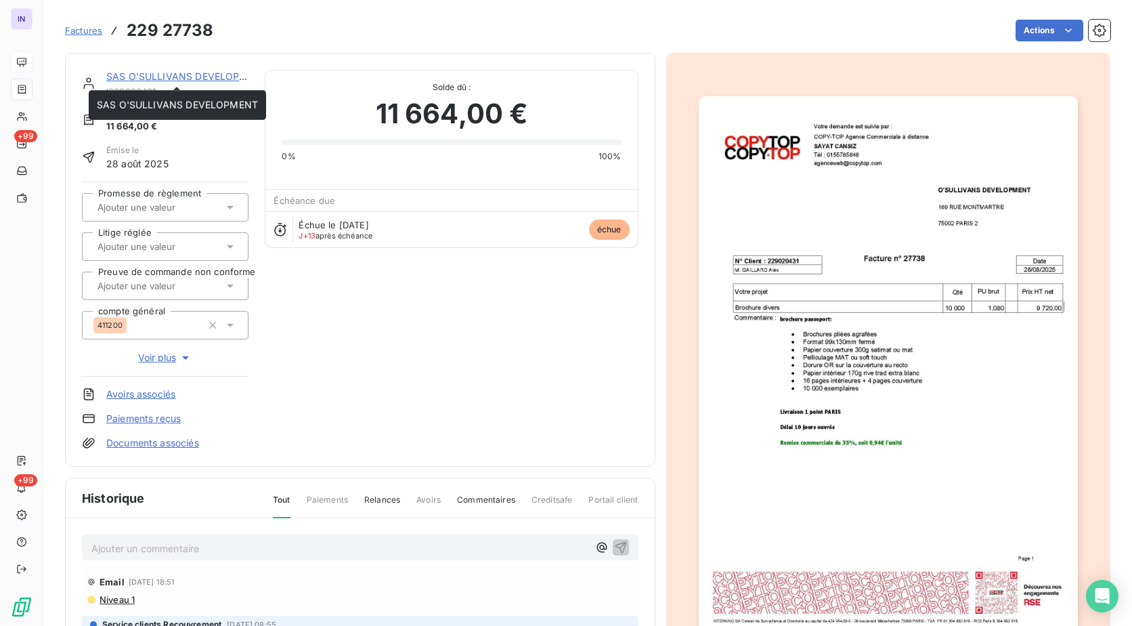
click at [186, 78] on link "SAS O'SULLIVANS DEVELOPMENT" at bounding box center [186, 76] width 161 height 12
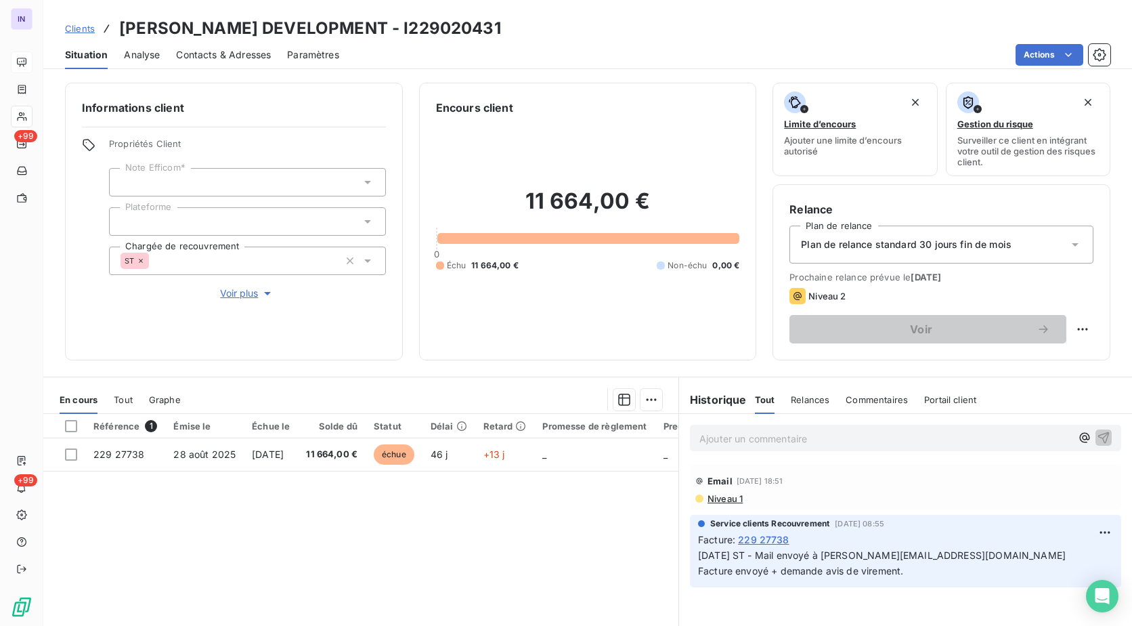
click at [533, 34] on div "Clients SAS O'SULLIVANS DEVELOPMENT - I229020431" at bounding box center [587, 28] width 1089 height 24
drag, startPoint x: 527, startPoint y: 27, endPoint x: 121, endPoint y: 22, distance: 405.5
click at [121, 22] on div "Clients SAS O'SULLIVANS DEVELOPMENT - I229020431" at bounding box center [587, 28] width 1089 height 24
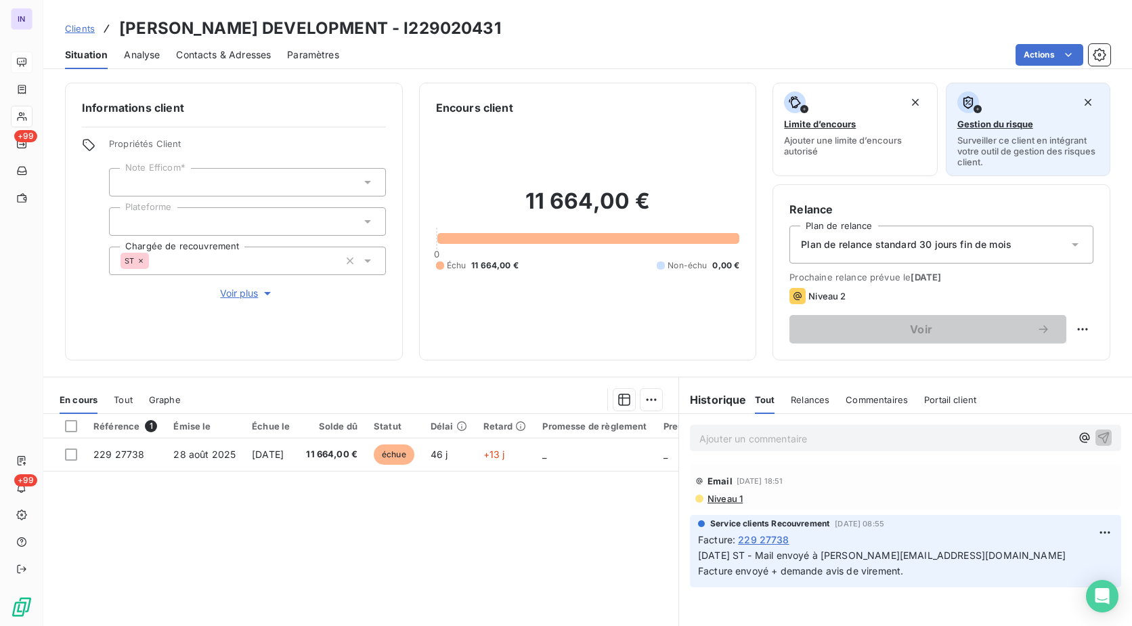
copy h3 "[PERSON_NAME] DEVELOPMENT - I229020431"
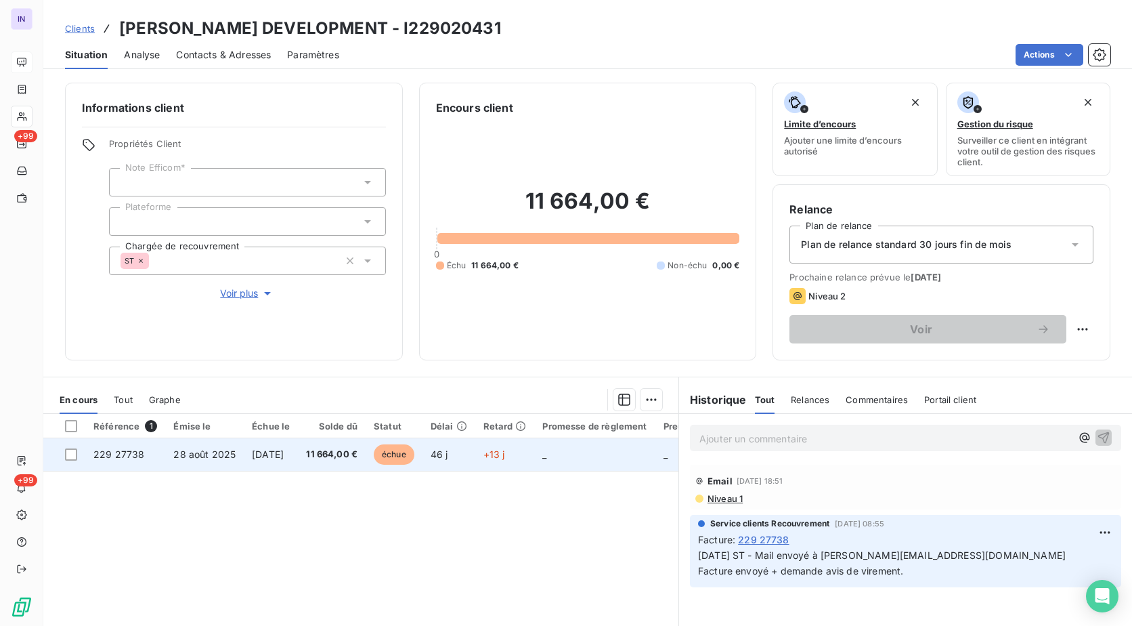
click at [337, 458] on span "11 664,00 €" at bounding box center [331, 454] width 51 height 14
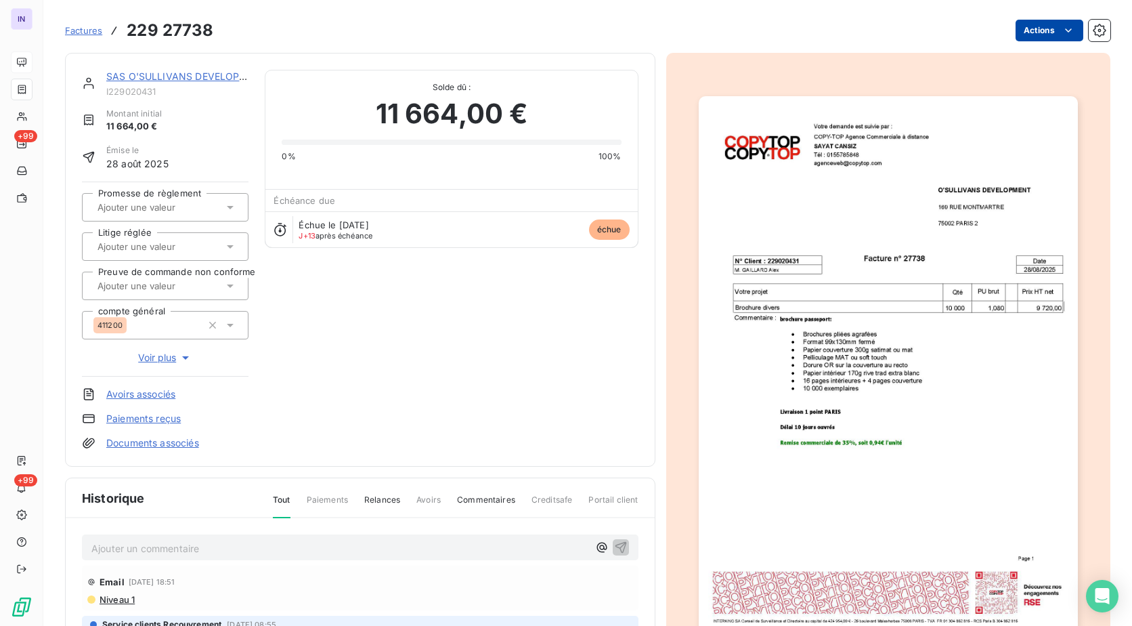
click at [1024, 28] on html "IN +99 +99 Factures 229 27738 Actions SAS O'SULLIVANS DEVELOPMENT I229020431 Mo…" at bounding box center [566, 313] width 1132 height 626
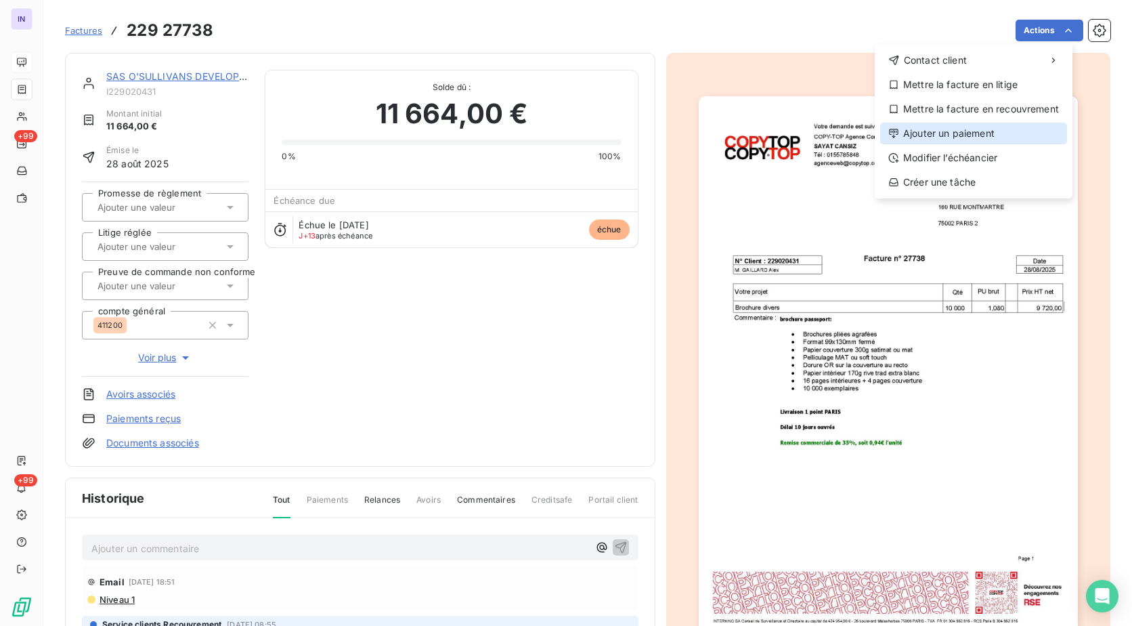
click at [929, 134] on div "Ajouter un paiement" at bounding box center [973, 134] width 187 height 22
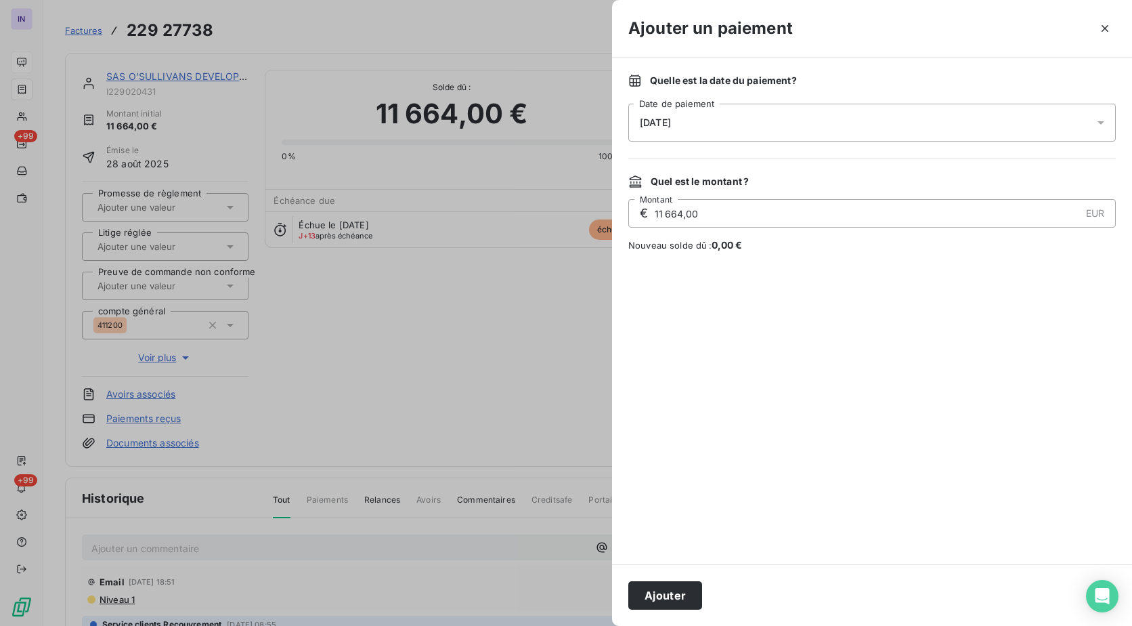
click at [789, 124] on div "[DATE]" at bounding box center [871, 123] width 487 height 38
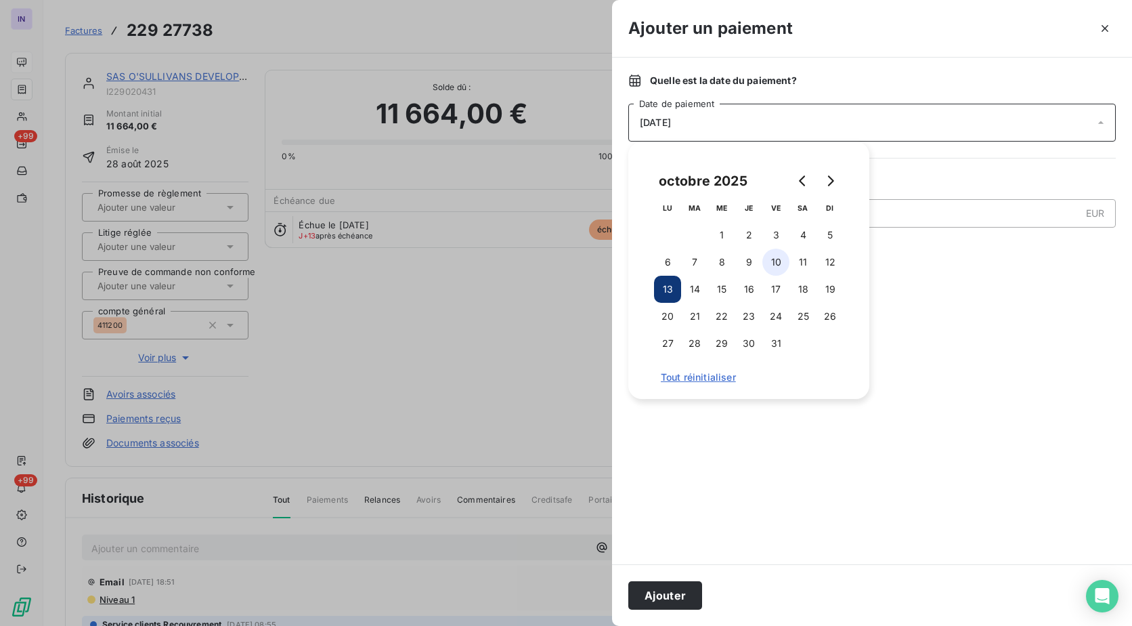
click at [780, 261] on button "10" at bounding box center [775, 261] width 27 height 27
click at [668, 592] on button "Ajouter" at bounding box center [665, 595] width 74 height 28
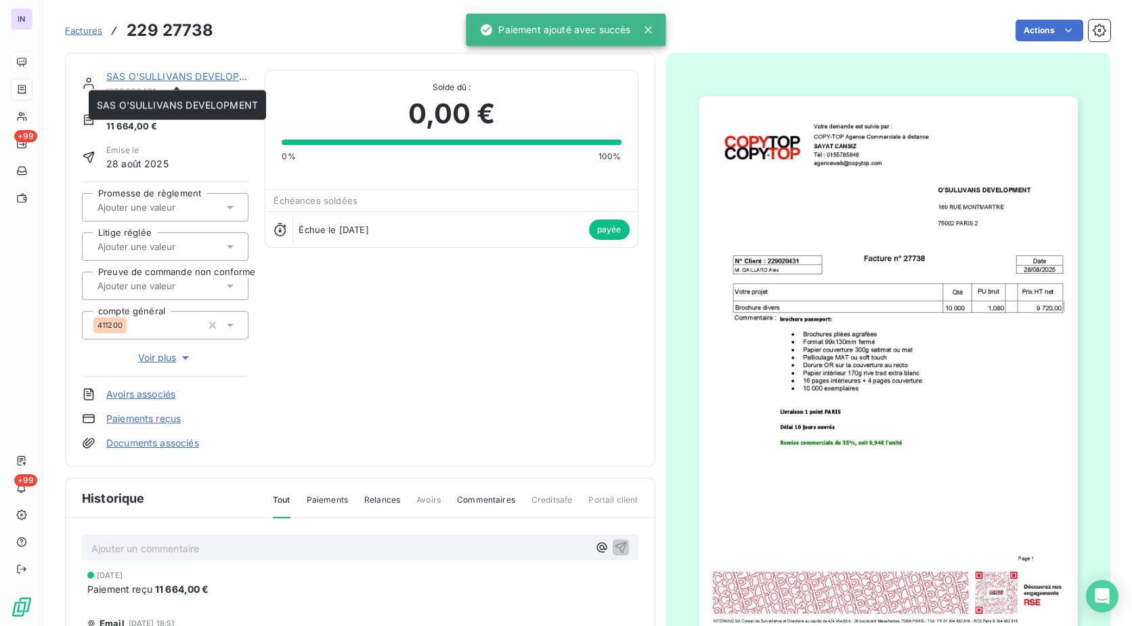
click at [177, 79] on link "SAS O'SULLIVANS DEVELOPMENT" at bounding box center [186, 76] width 161 height 12
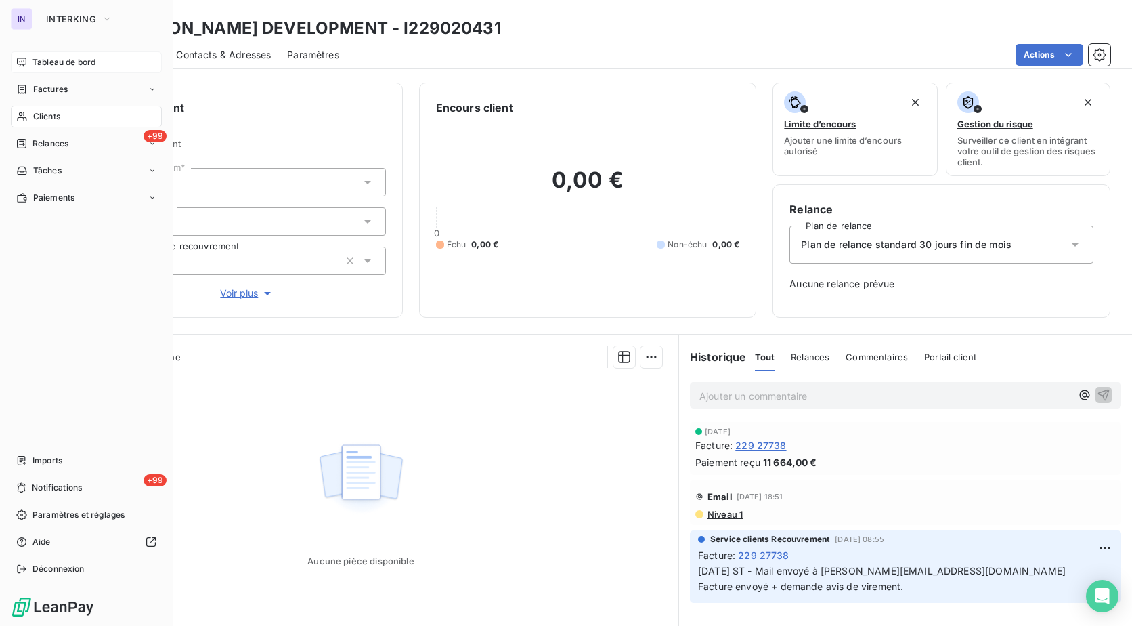
click at [43, 114] on span "Clients" at bounding box center [46, 116] width 27 height 12
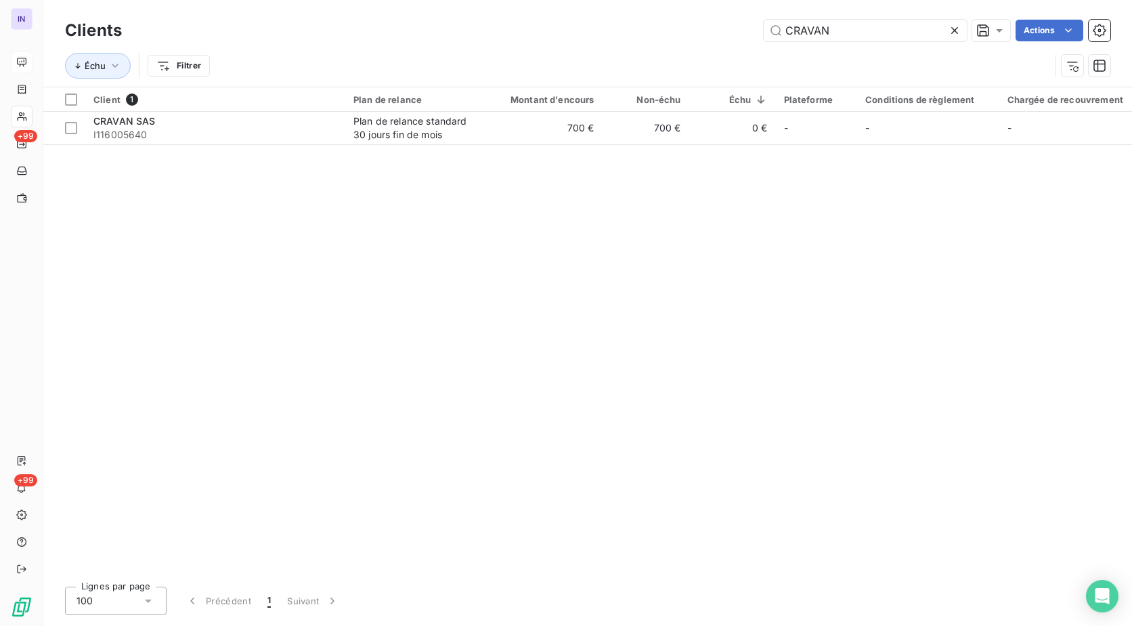
drag, startPoint x: 840, startPoint y: 34, endPoint x: 712, endPoint y: 26, distance: 128.8
click at [712, 26] on div "CRAVAN Actions" at bounding box center [624, 31] width 972 height 22
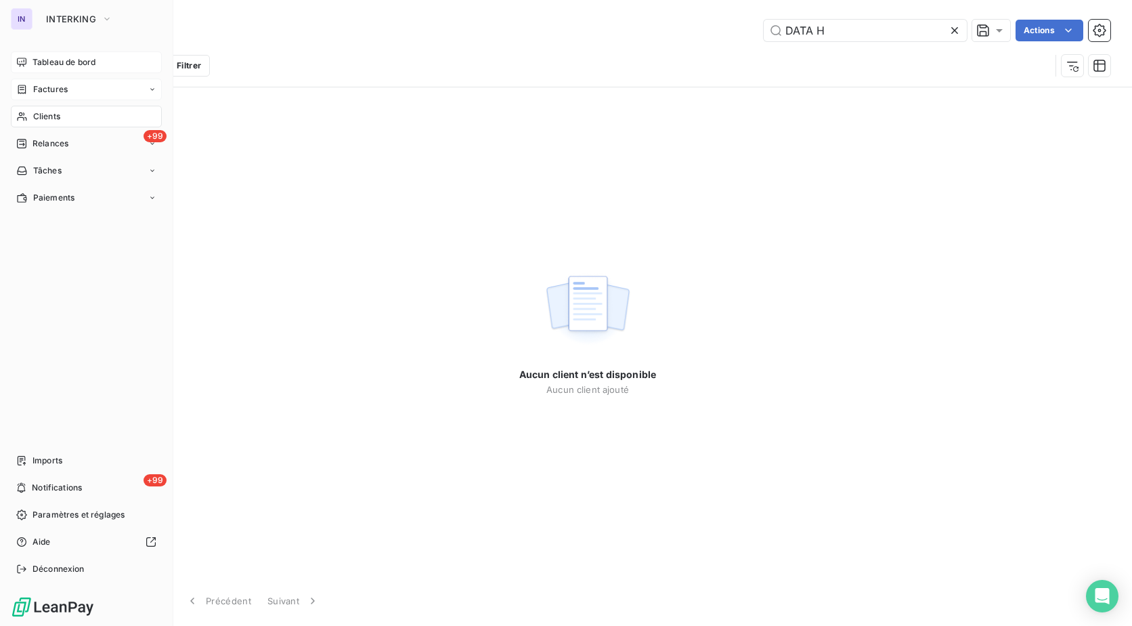
type input "DATA H"
click at [49, 86] on span "Factures" at bounding box center [50, 89] width 35 height 12
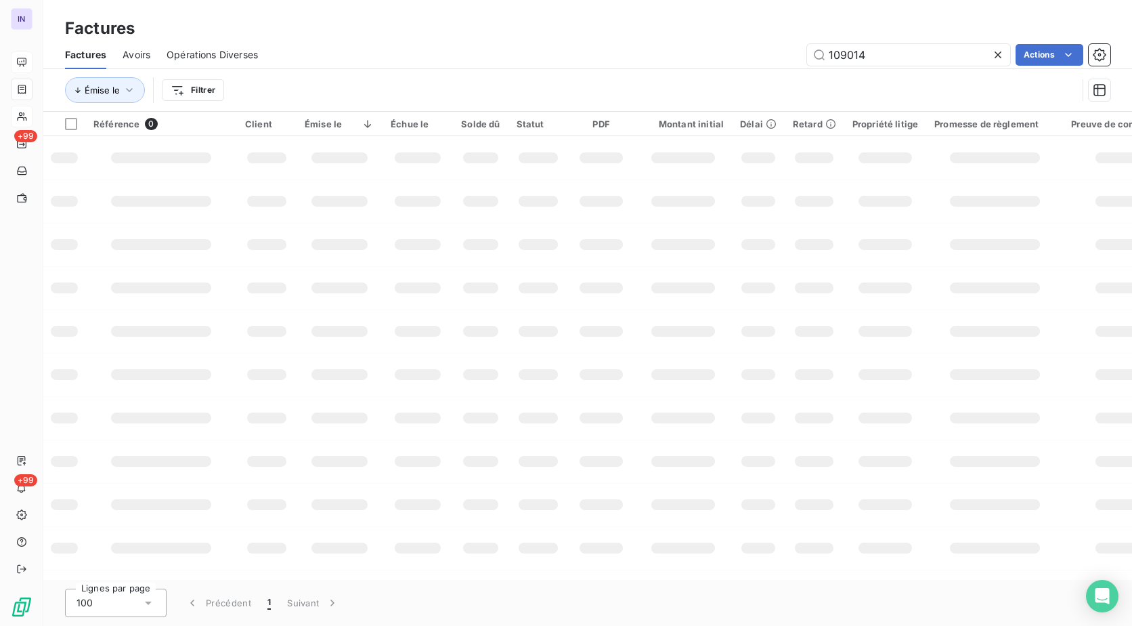
drag, startPoint x: 797, startPoint y: 51, endPoint x: 764, endPoint y: 40, distance: 35.1
click at [765, 40] on div "Factures Factures Avoirs Opérations Diverses 109014 Actions Émise le Filtrer" at bounding box center [587, 56] width 1089 height 112
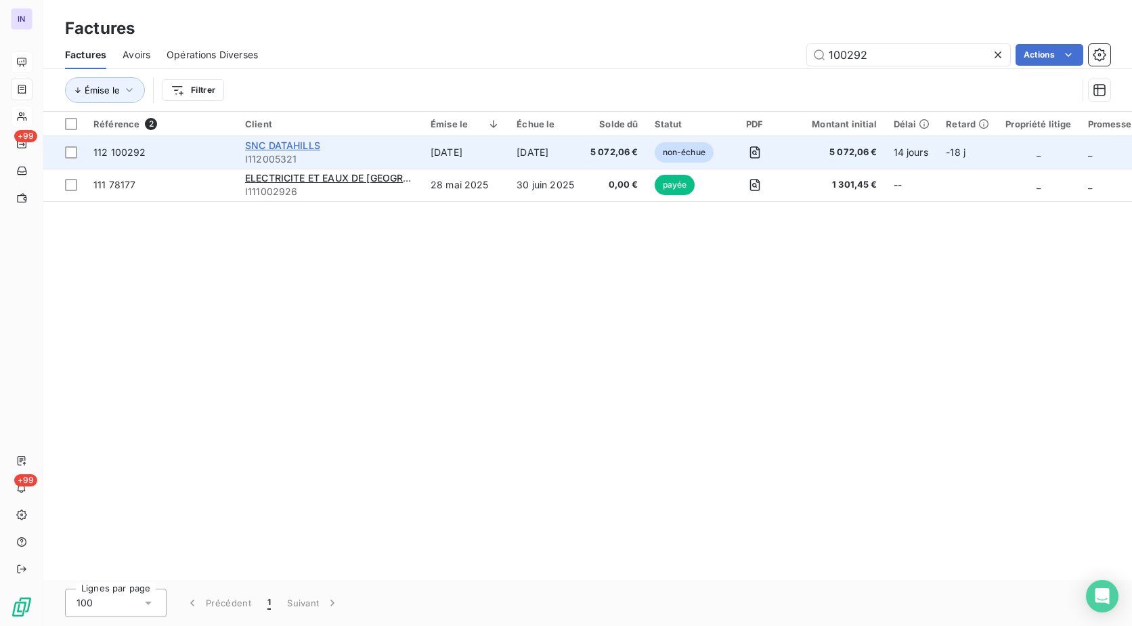
type input "100292"
click at [261, 145] on span "SNC DATAHILLS" at bounding box center [282, 145] width 75 height 12
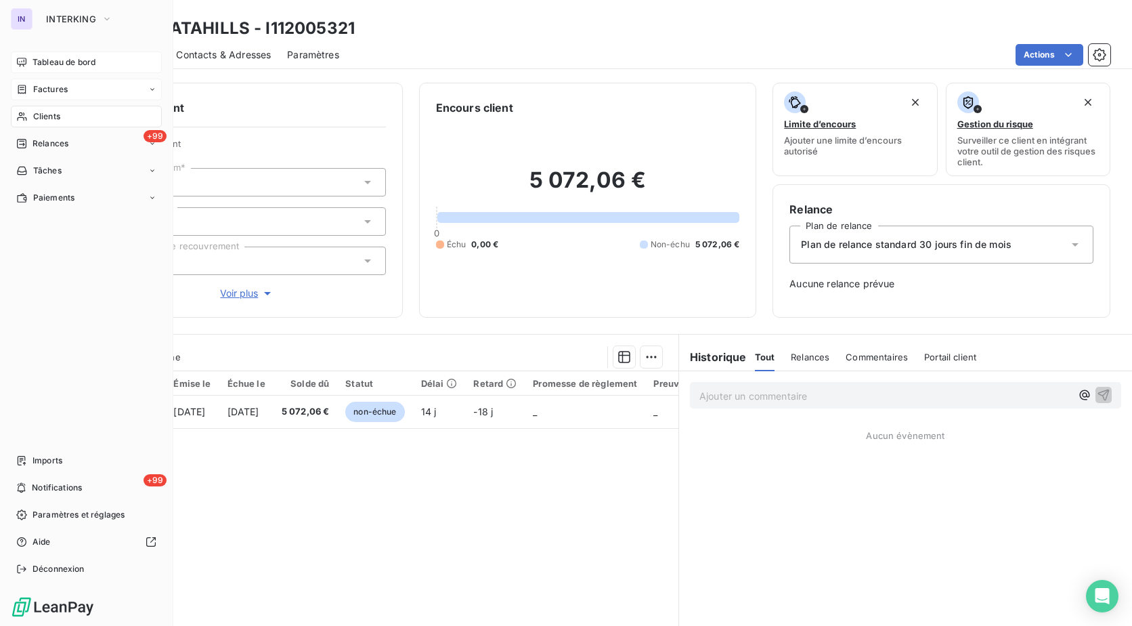
click at [58, 84] on span "Factures" at bounding box center [50, 89] width 35 height 12
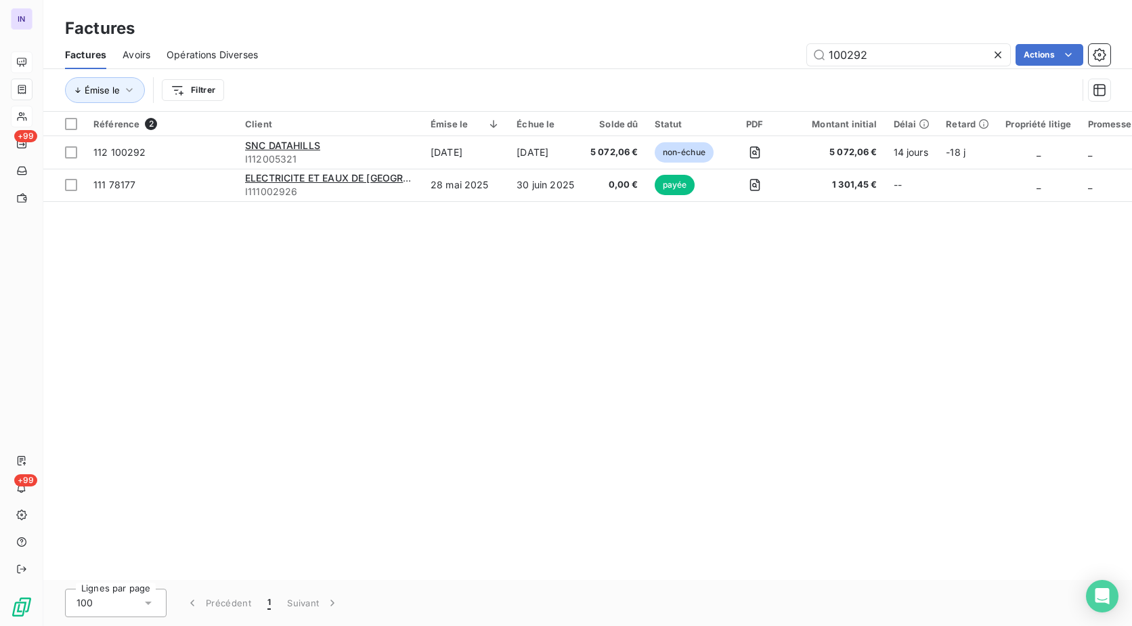
drag, startPoint x: 715, startPoint y: 51, endPoint x: 695, endPoint y: 51, distance: 20.3
click at [695, 51] on div "100292 Actions" at bounding box center [692, 55] width 836 height 22
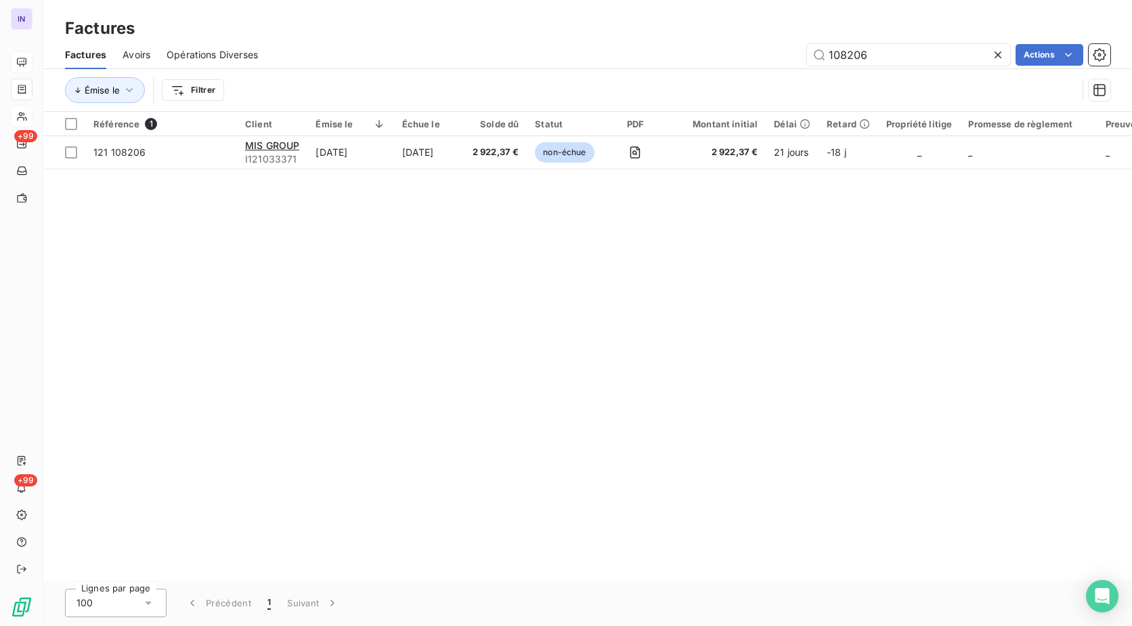
type input "108206"
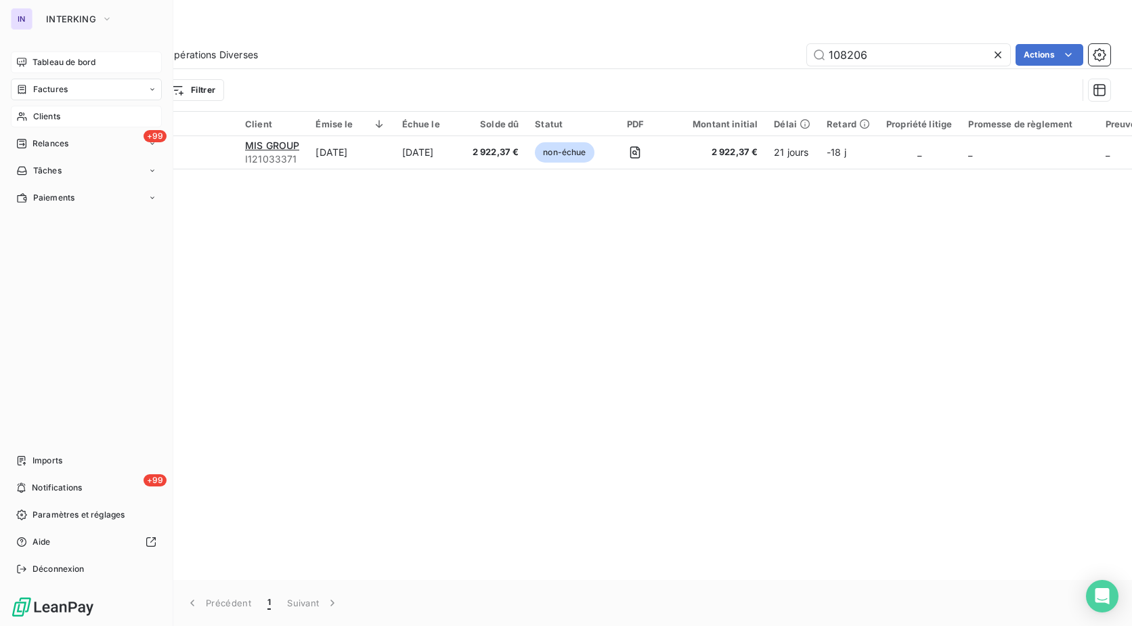
click at [52, 118] on span "Clients" at bounding box center [46, 116] width 27 height 12
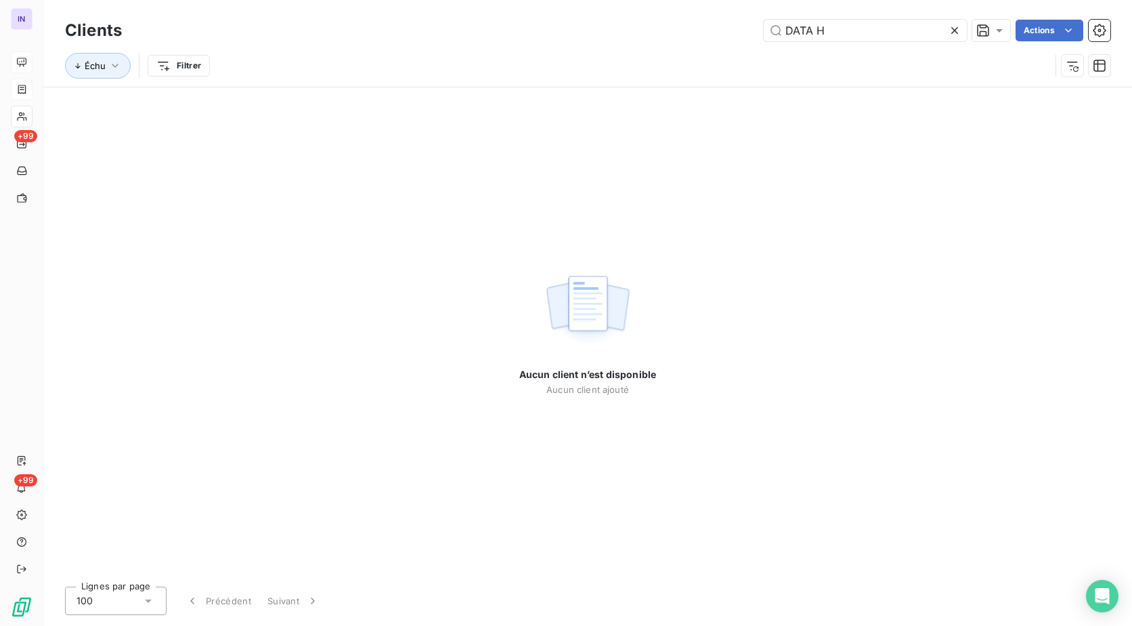
drag, startPoint x: 784, startPoint y: 32, endPoint x: 718, endPoint y: 39, distance: 66.7
click at [703, 32] on div "DATA H Actions" at bounding box center [624, 31] width 972 height 22
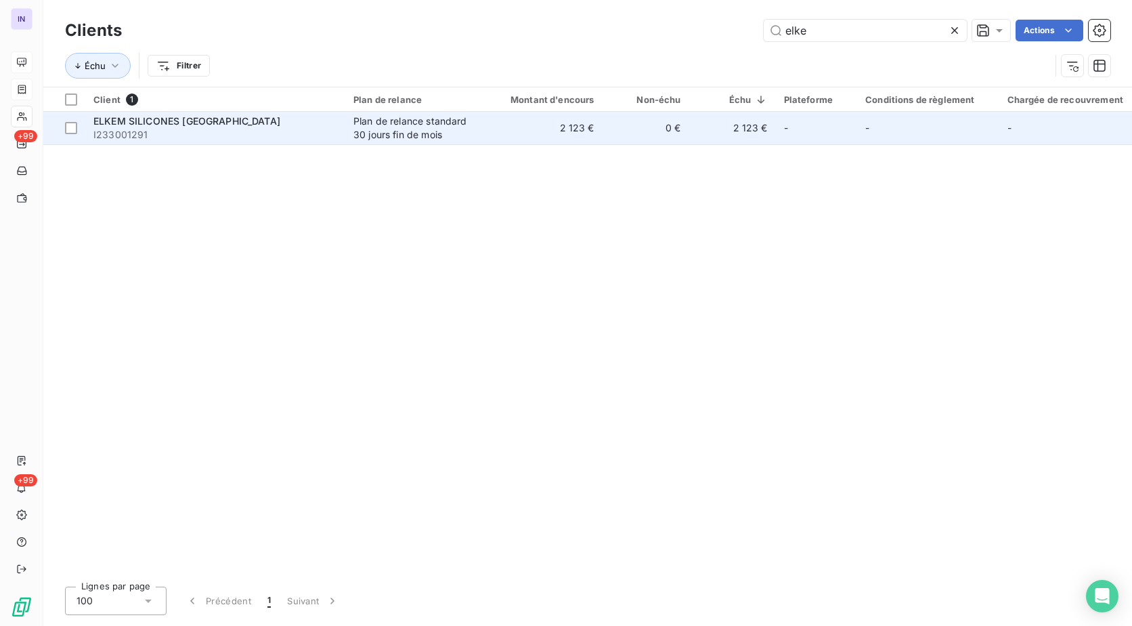
type input "elke"
click at [247, 121] on div "ELKEM SILICONES [GEOGRAPHIC_DATA]" at bounding box center [215, 121] width 244 height 14
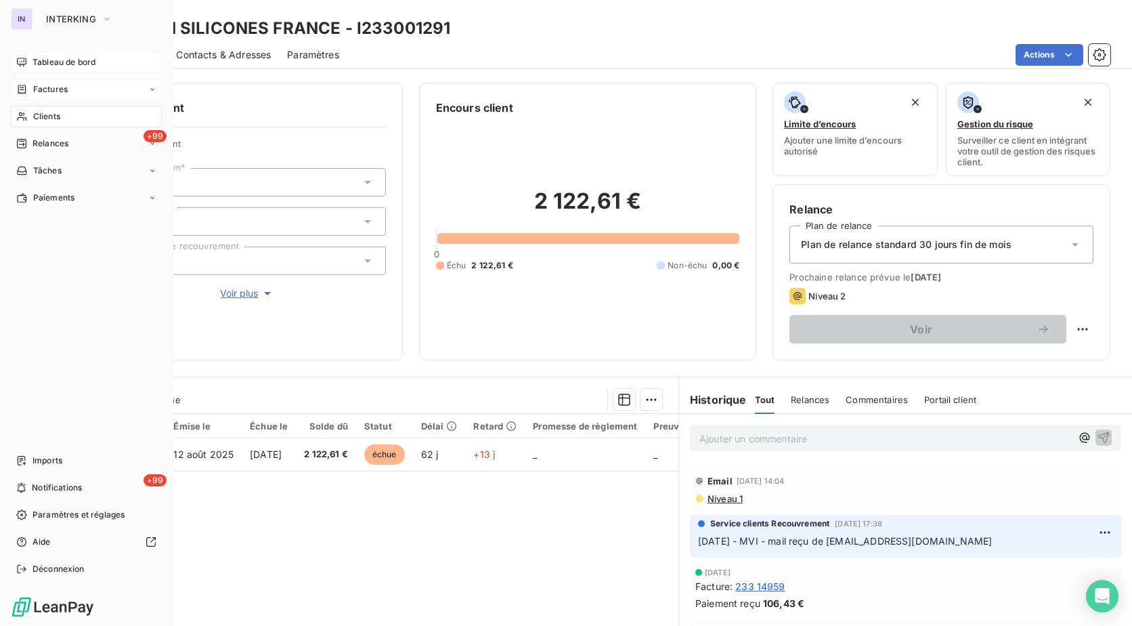
drag, startPoint x: 60, startPoint y: 120, endPoint x: 143, endPoint y: 112, distance: 83.6
click at [60, 120] on span "Clients" at bounding box center [46, 116] width 27 height 12
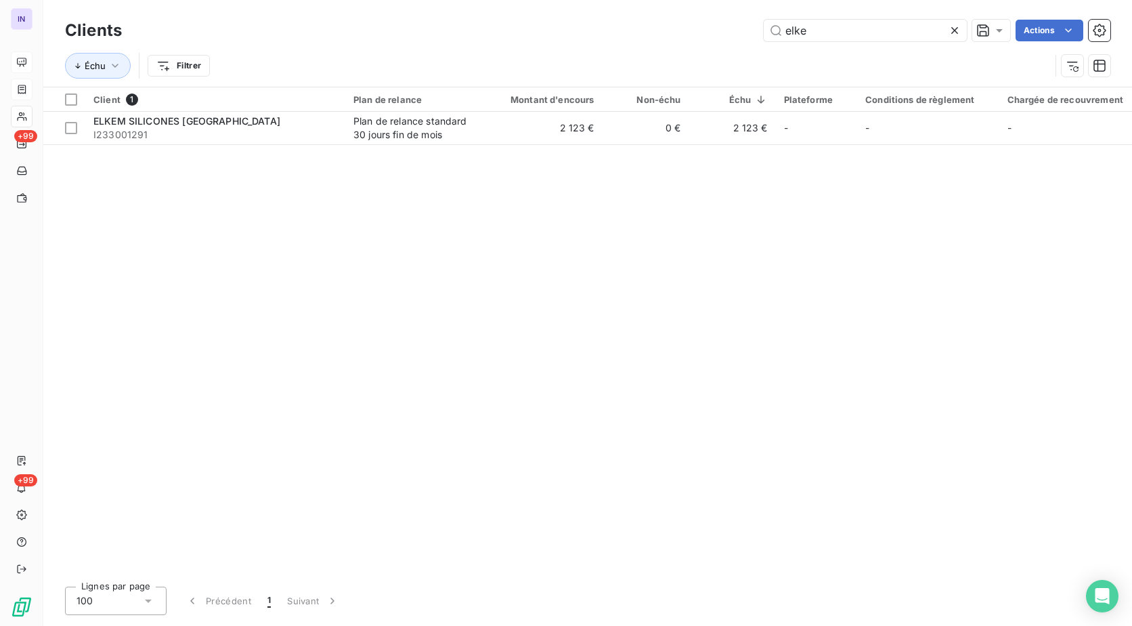
drag, startPoint x: 810, startPoint y: 31, endPoint x: 608, endPoint y: 28, distance: 201.8
click at [611, 29] on div "elke Actions" at bounding box center [624, 31] width 972 height 22
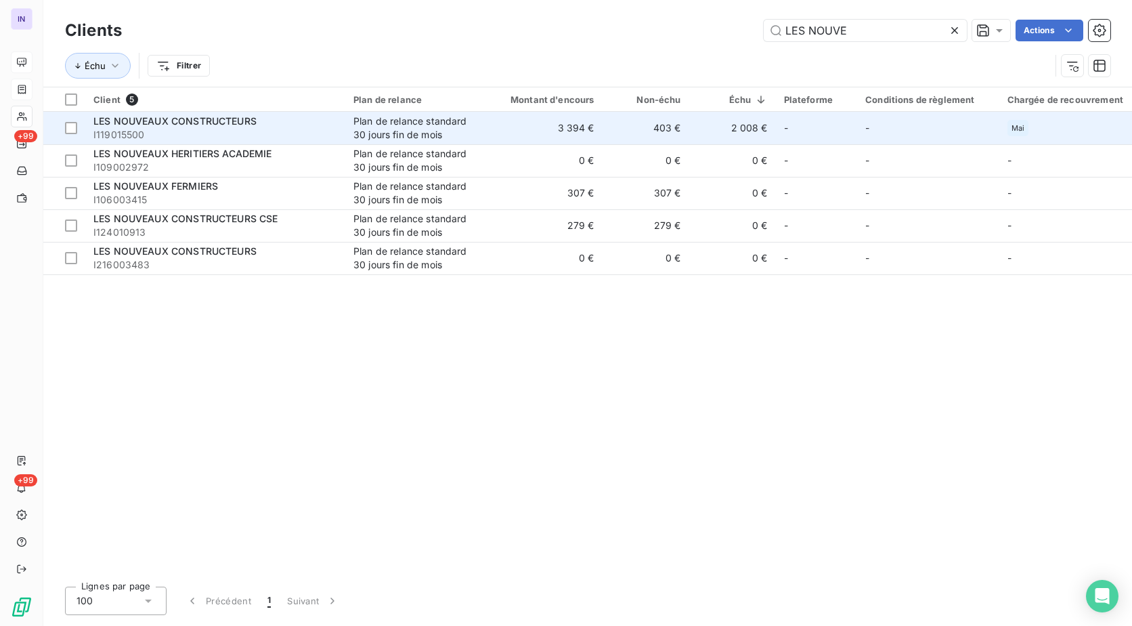
type input "LES NOUVE"
click at [208, 120] on span "LES NOUVEAUX CONSTRUCTEURS" at bounding box center [174, 121] width 163 height 12
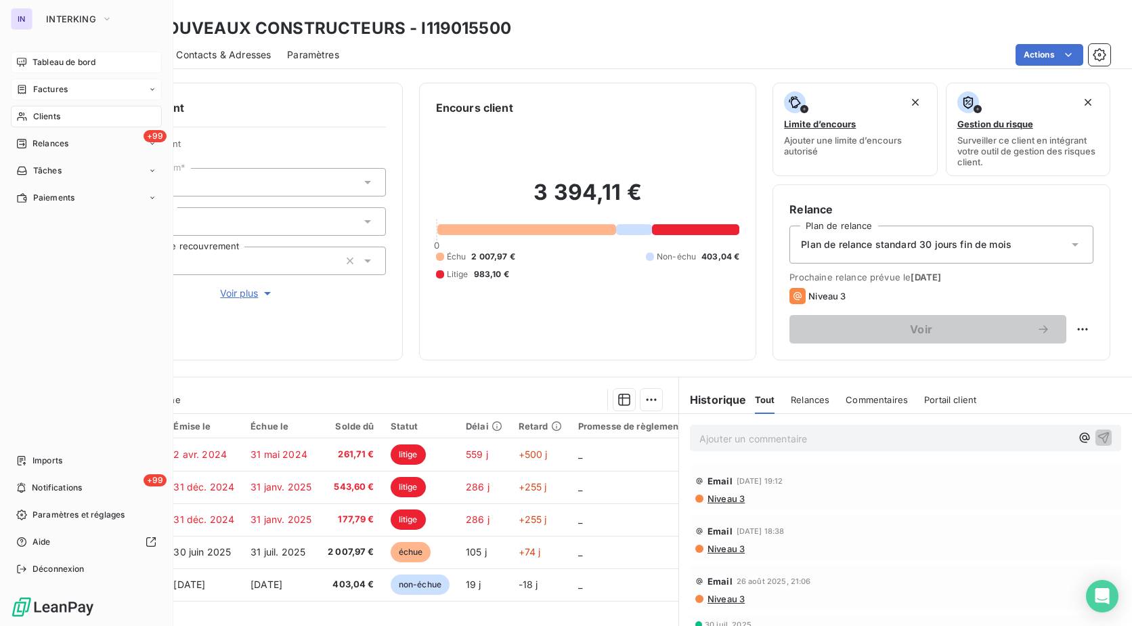
click at [56, 89] on span "Factures" at bounding box center [50, 89] width 35 height 12
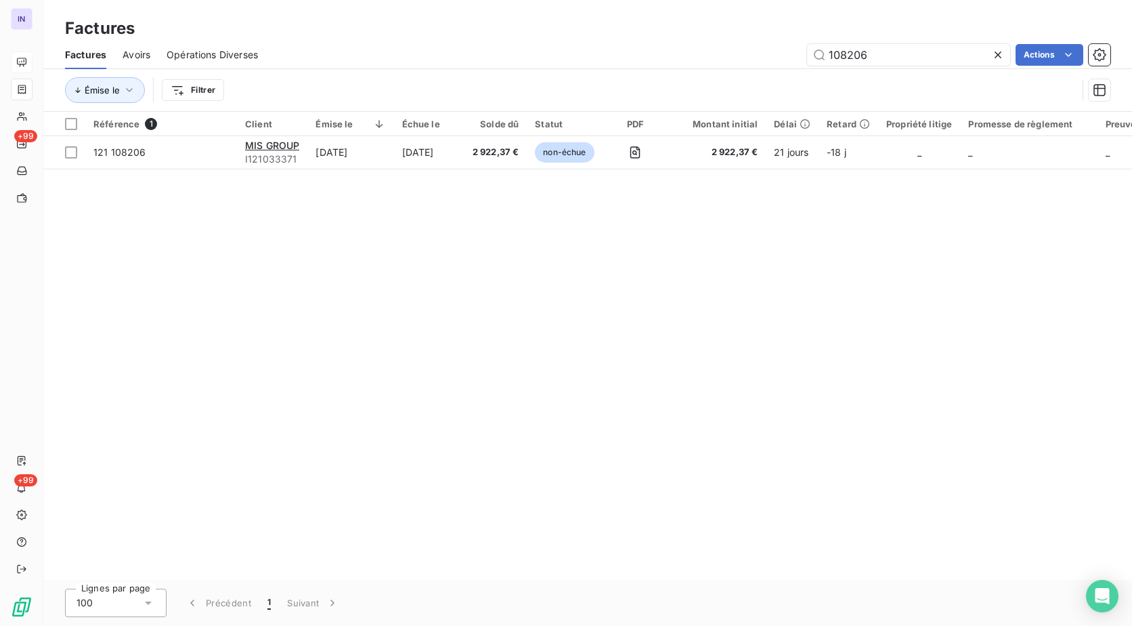
drag, startPoint x: 875, startPoint y: 57, endPoint x: 783, endPoint y: 53, distance: 91.5
click at [785, 53] on div "108206 Actions" at bounding box center [692, 55] width 836 height 22
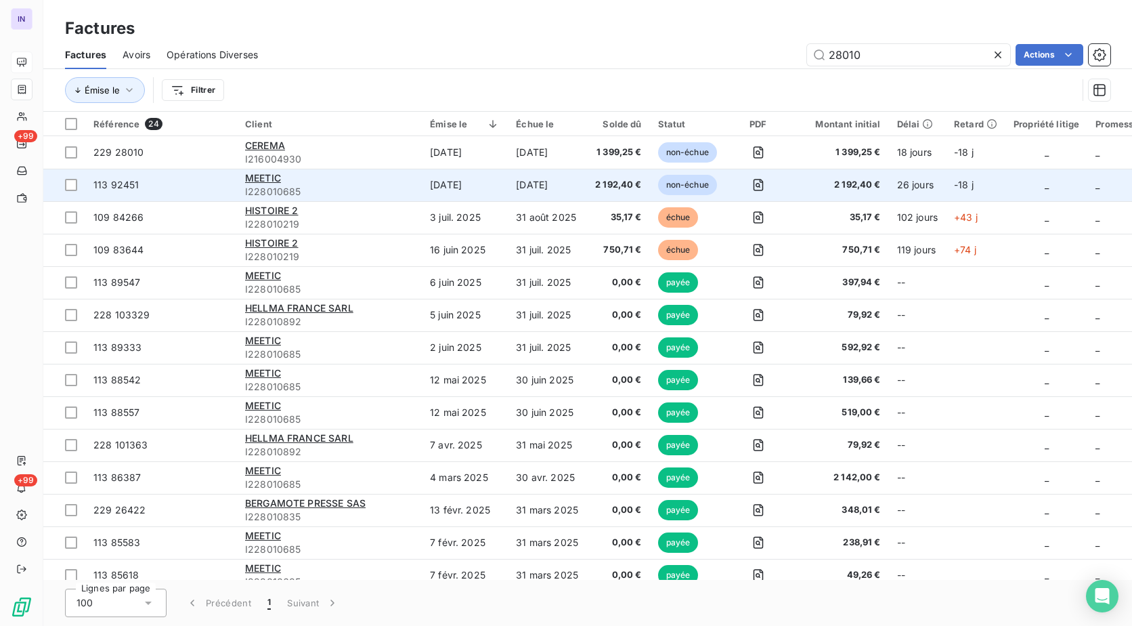
type input "28010"
click at [725, 195] on td at bounding box center [758, 185] width 66 height 32
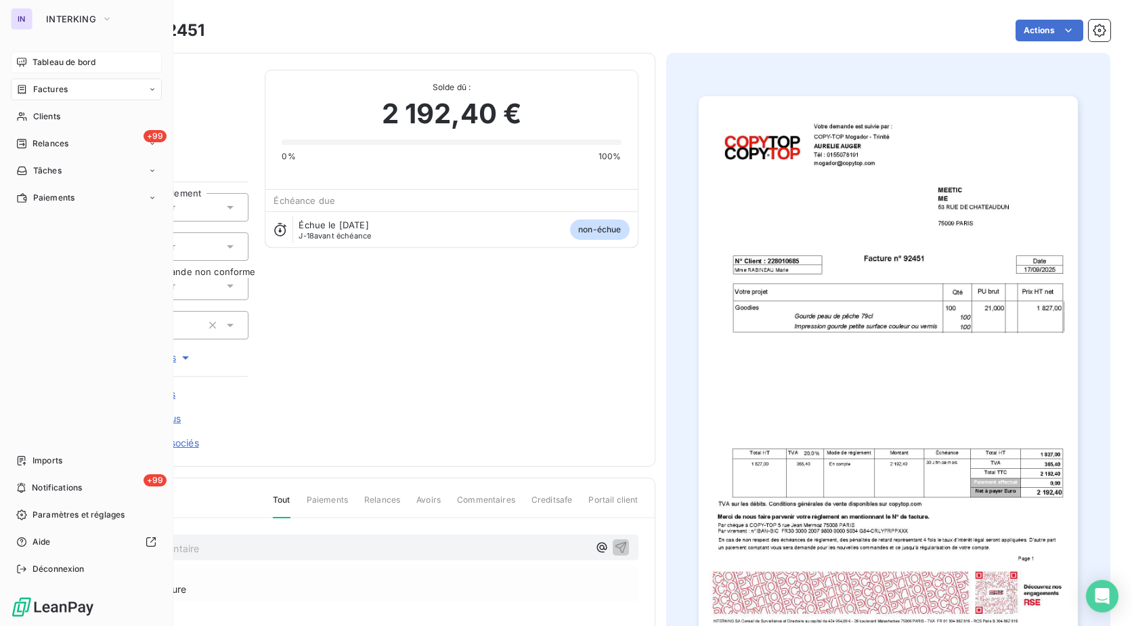
click at [51, 95] on span "Factures" at bounding box center [50, 89] width 35 height 12
click at [63, 115] on span "Factures" at bounding box center [49, 116] width 35 height 12
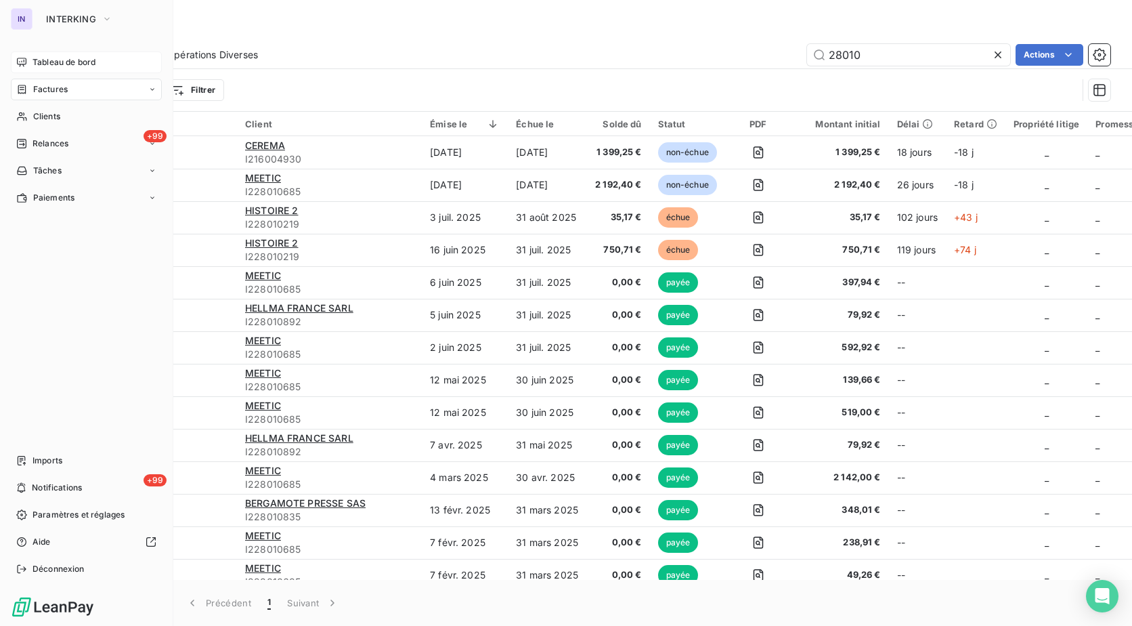
drag, startPoint x: 49, startPoint y: 114, endPoint x: 161, endPoint y: 105, distance: 112.1
click at [49, 114] on span "Clients" at bounding box center [46, 116] width 27 height 12
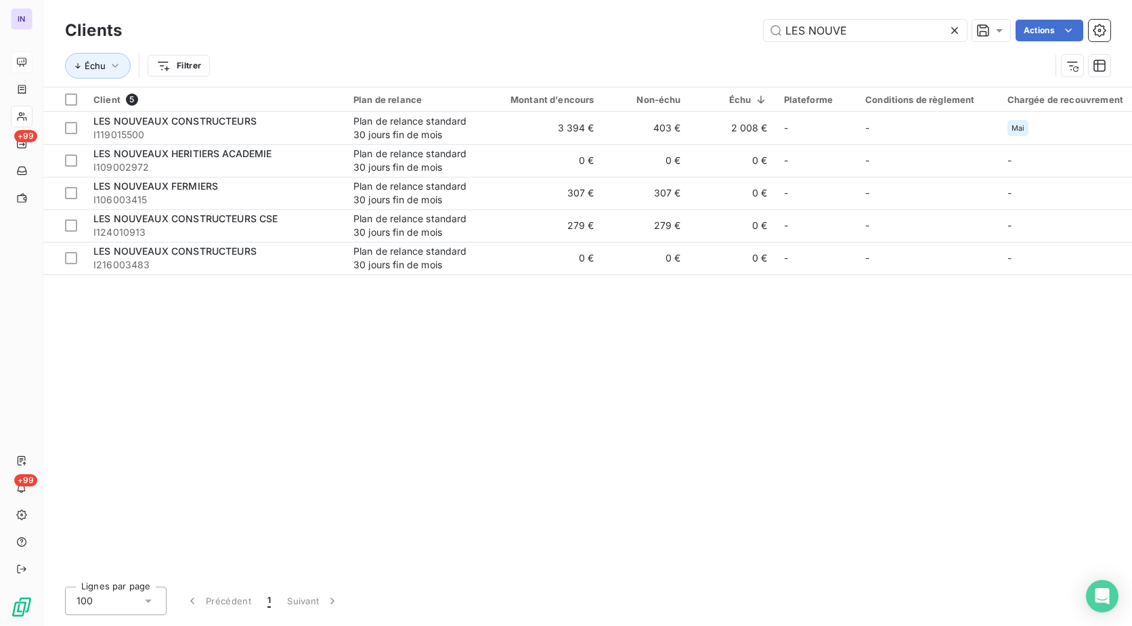
drag, startPoint x: 777, startPoint y: 30, endPoint x: 640, endPoint y: 30, distance: 136.1
click at [649, 30] on div "LES NOUVE Actions" at bounding box center [624, 31] width 972 height 22
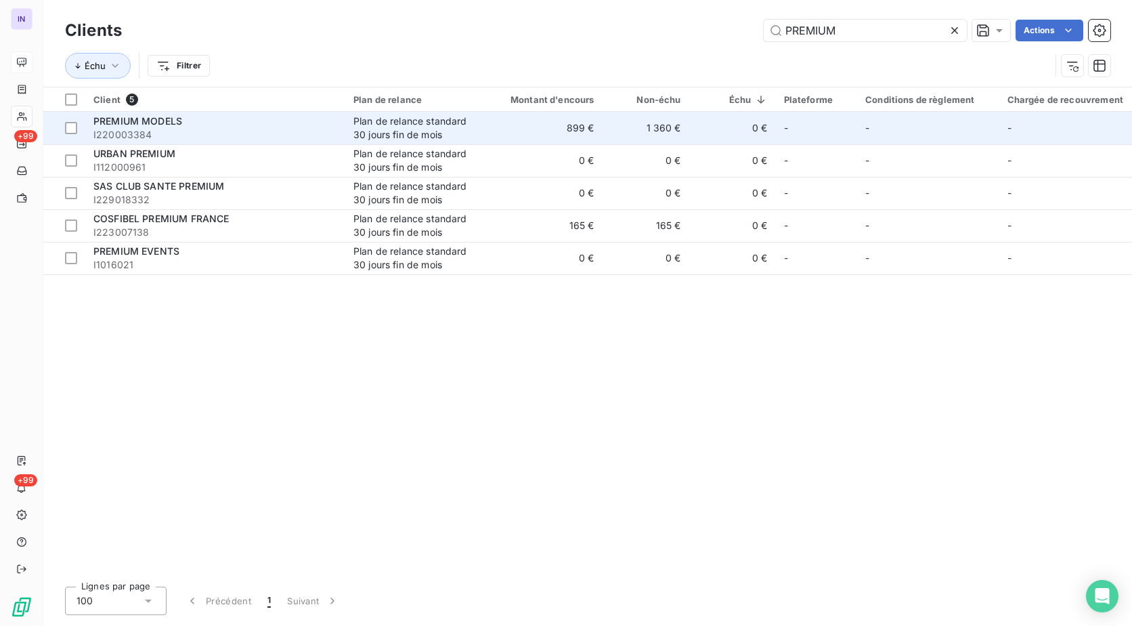
type input "PREMIUM"
click at [252, 134] on span "I220003384" at bounding box center [215, 135] width 244 height 14
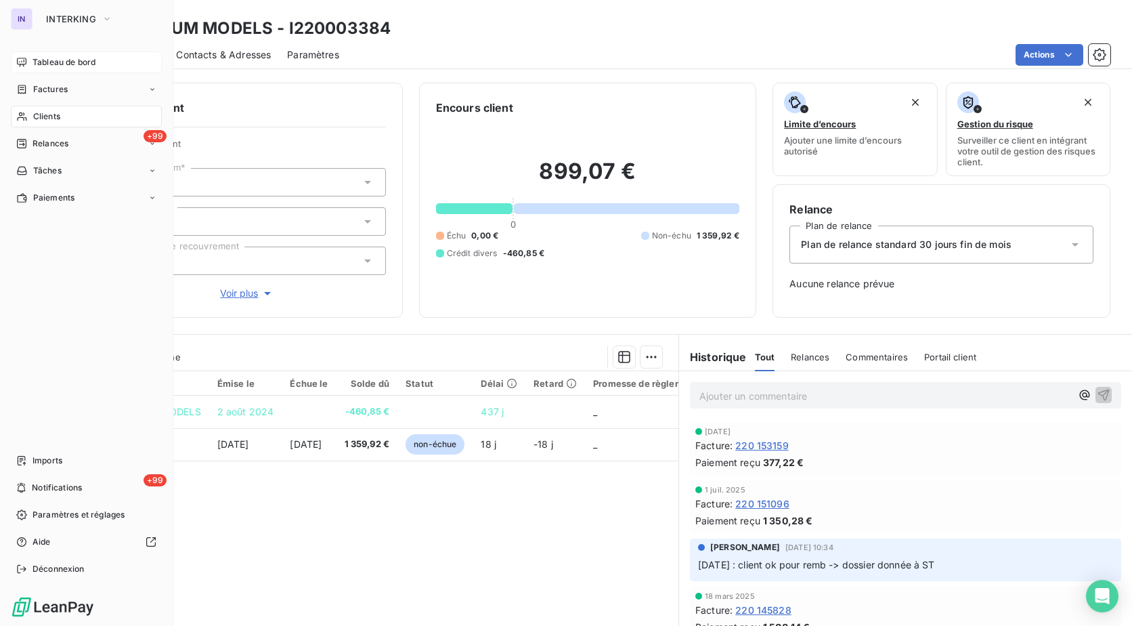
drag, startPoint x: 50, startPoint y: 115, endPoint x: 77, endPoint y: 118, distance: 27.2
click at [50, 115] on span "Clients" at bounding box center [46, 116] width 27 height 12
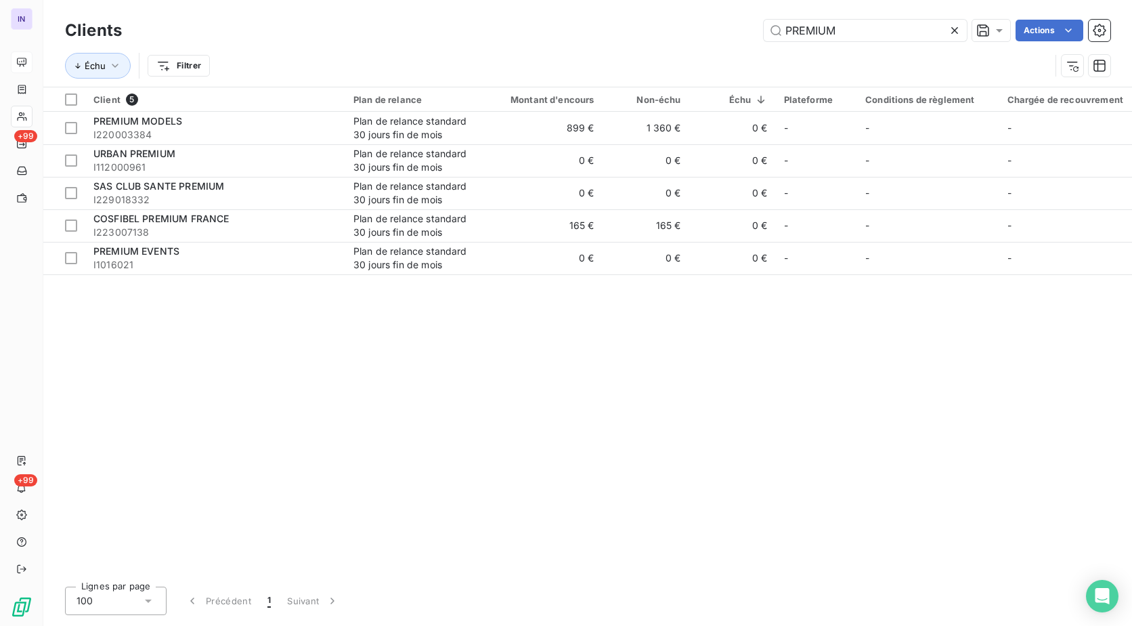
drag, startPoint x: 873, startPoint y: 19, endPoint x: 596, endPoint y: 34, distance: 277.3
click at [596, 34] on div "Clients PREMIUM Actions" at bounding box center [587, 30] width 1045 height 28
drag, startPoint x: 596, startPoint y: 34, endPoint x: 856, endPoint y: 32, distance: 260.6
click at [853, 36] on input "PREMIUM" at bounding box center [865, 31] width 203 height 22
drag, startPoint x: 862, startPoint y: 29, endPoint x: 704, endPoint y: 29, distance: 157.7
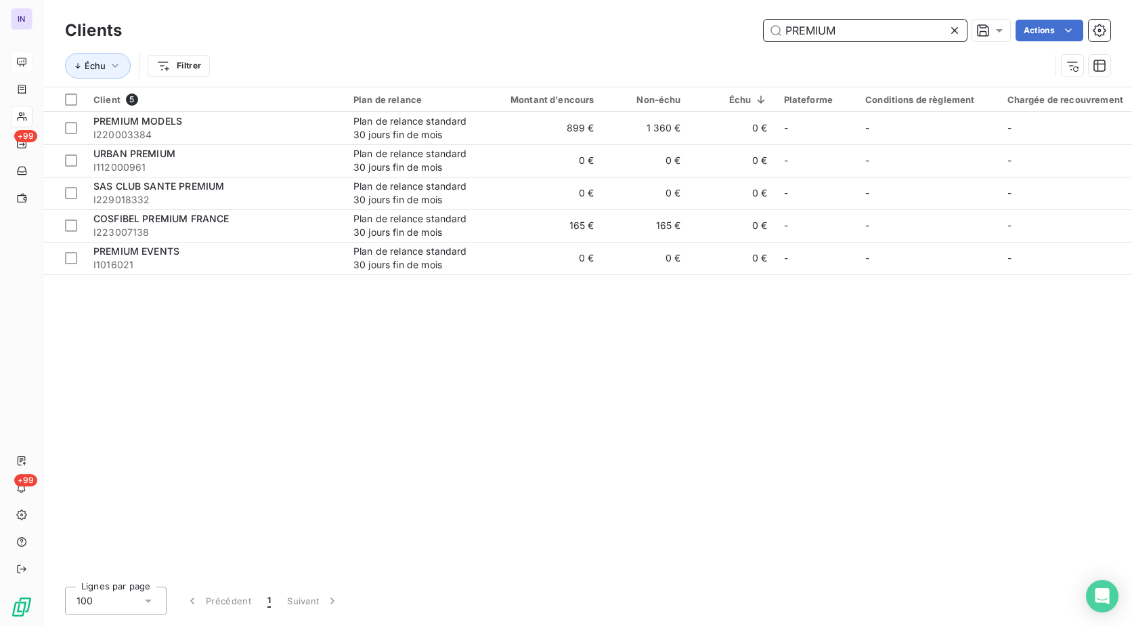
click at [704, 29] on div "PREMIUM Actions" at bounding box center [624, 31] width 972 height 22
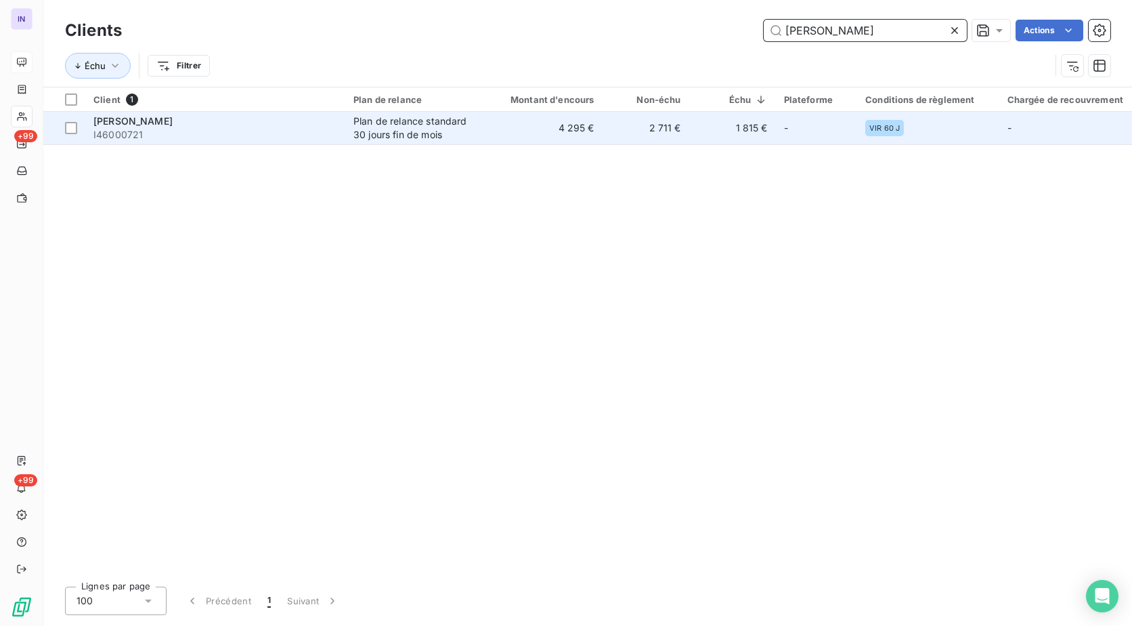
type input "[PERSON_NAME]"
click at [248, 129] on span "I46000721" at bounding box center [215, 135] width 244 height 14
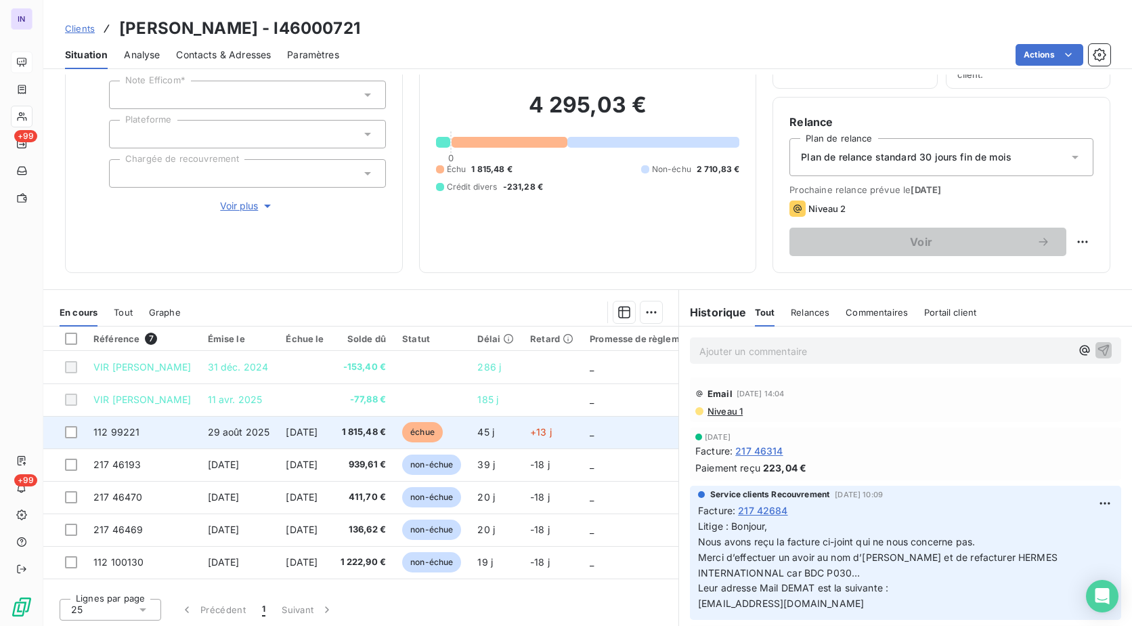
scroll to position [89, 0]
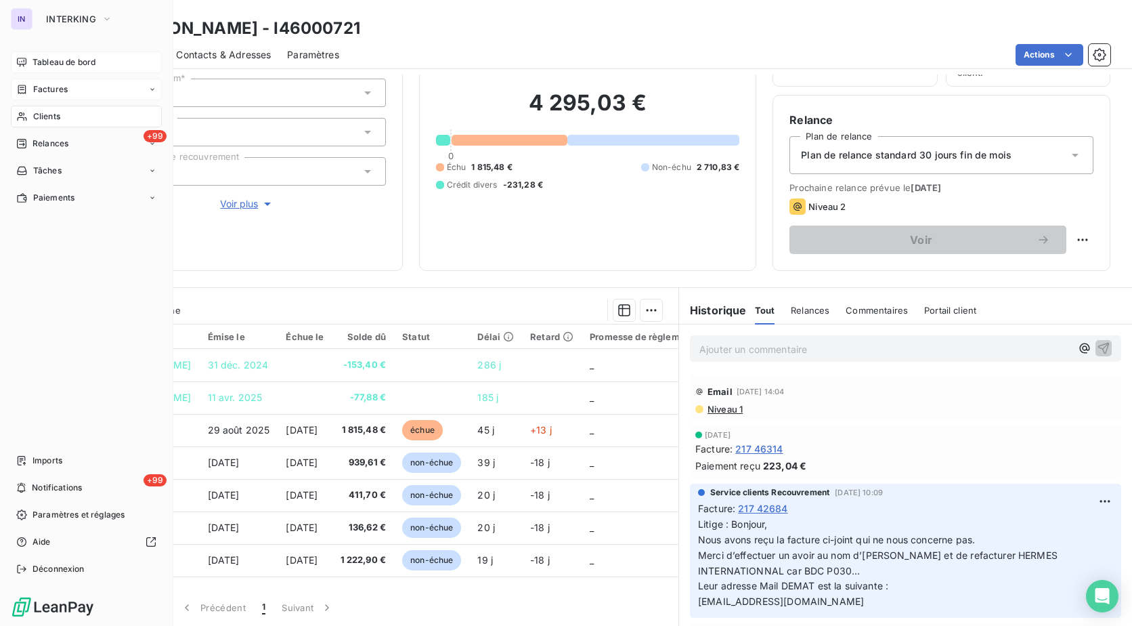
click at [59, 90] on span "Factures" at bounding box center [50, 89] width 35 height 12
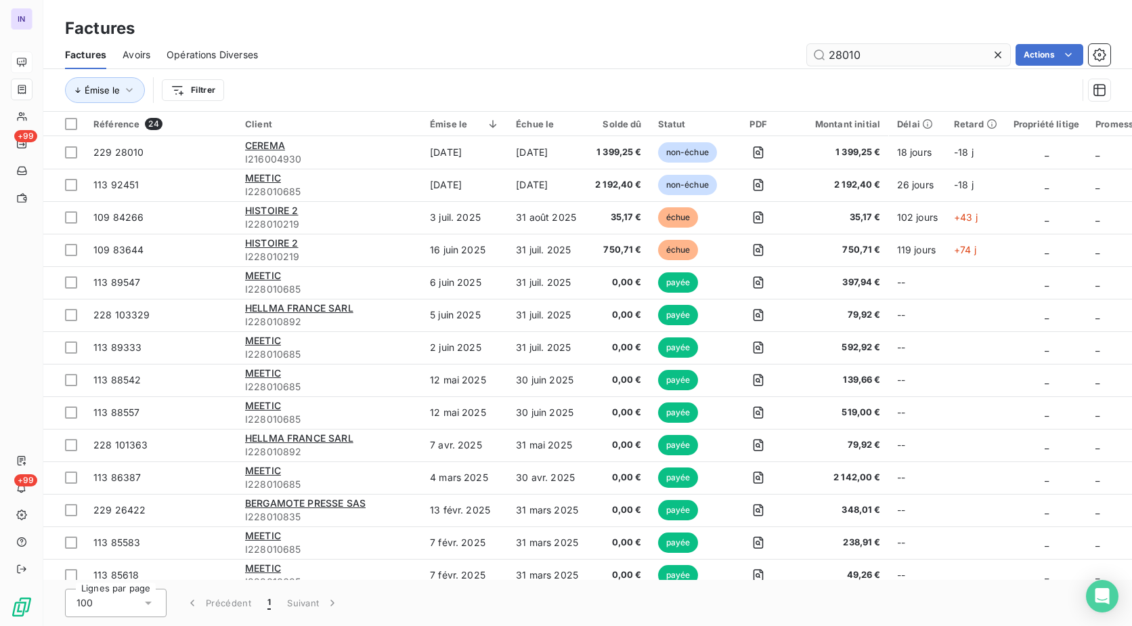
drag, startPoint x: 872, startPoint y: 62, endPoint x: 825, endPoint y: 61, distance: 47.4
click at [825, 61] on input "28010" at bounding box center [908, 55] width 203 height 22
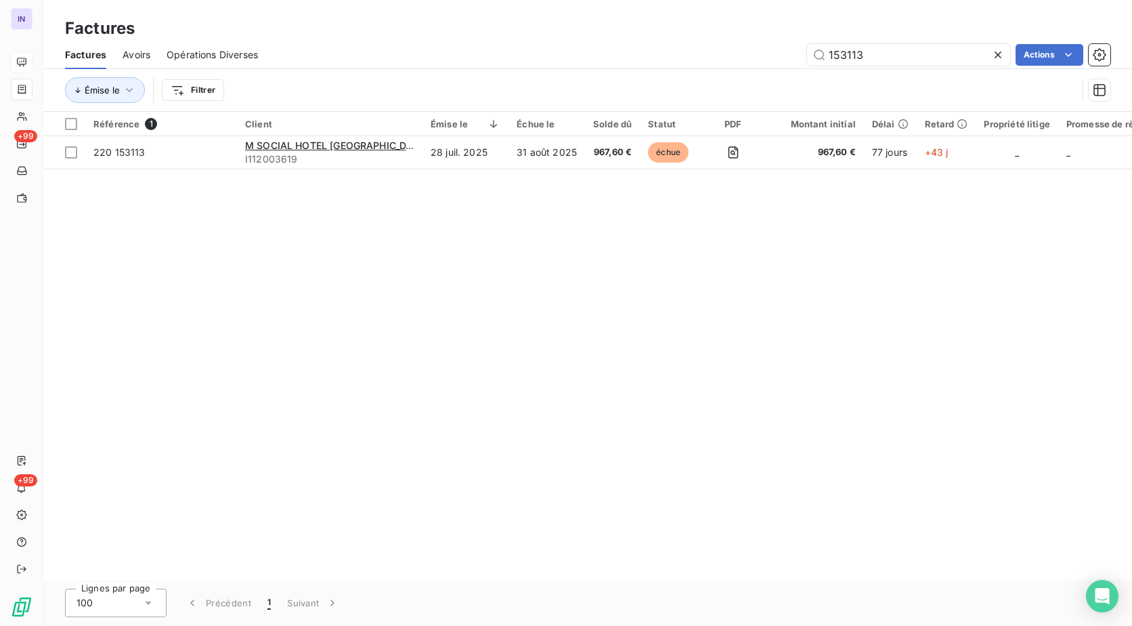
type input "153113"
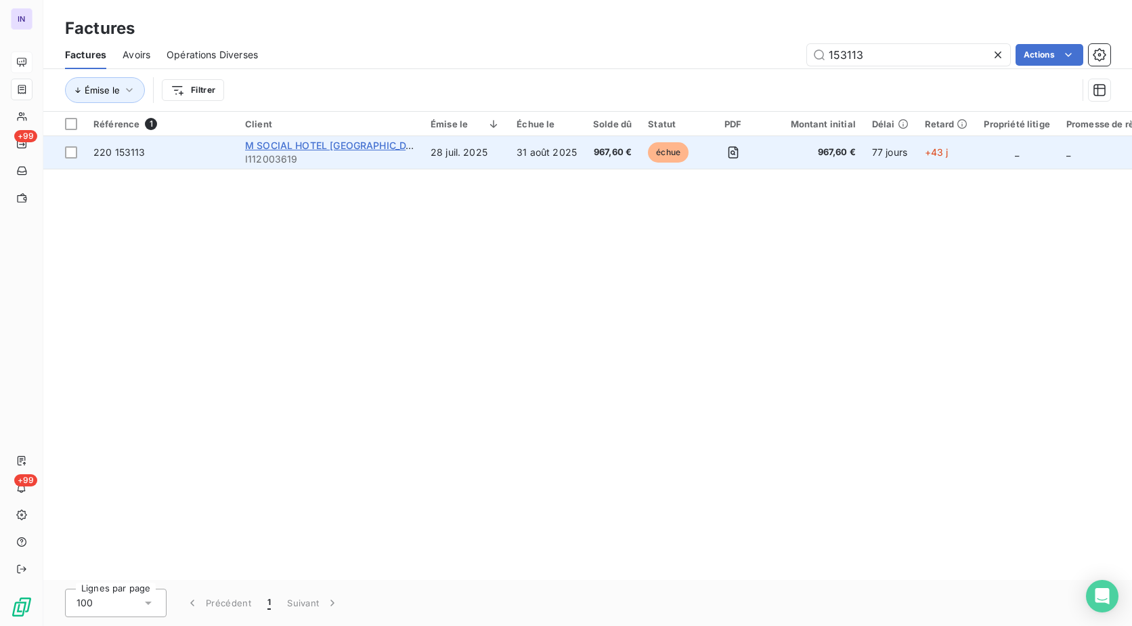
click at [315, 144] on span "M SOCIAL HOTEL [GEOGRAPHIC_DATA]" at bounding box center [336, 145] width 183 height 12
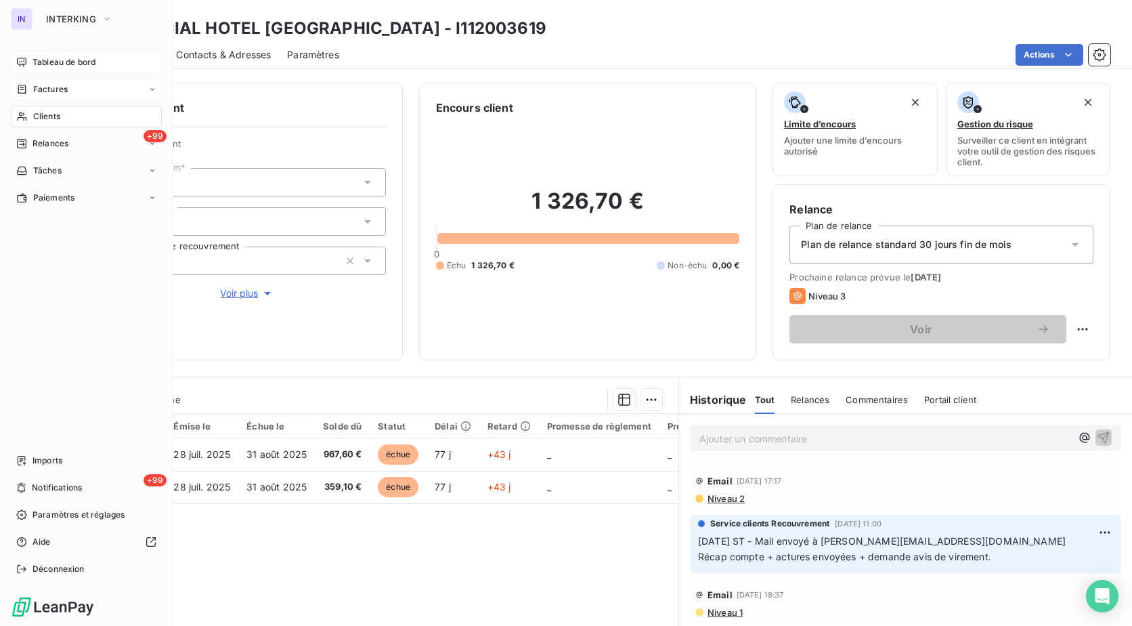
click at [72, 115] on div "Clients" at bounding box center [86, 117] width 151 height 22
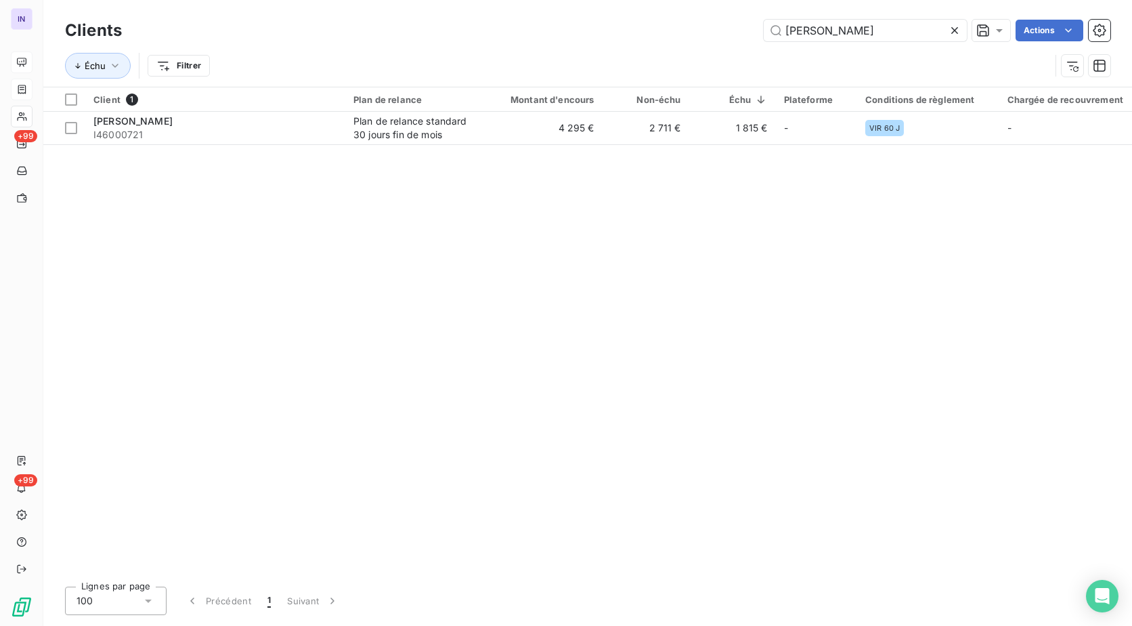
drag, startPoint x: 865, startPoint y: 26, endPoint x: 665, endPoint y: 25, distance: 199.0
click at [665, 25] on div "HERMES S Actions" at bounding box center [624, 31] width 972 height 22
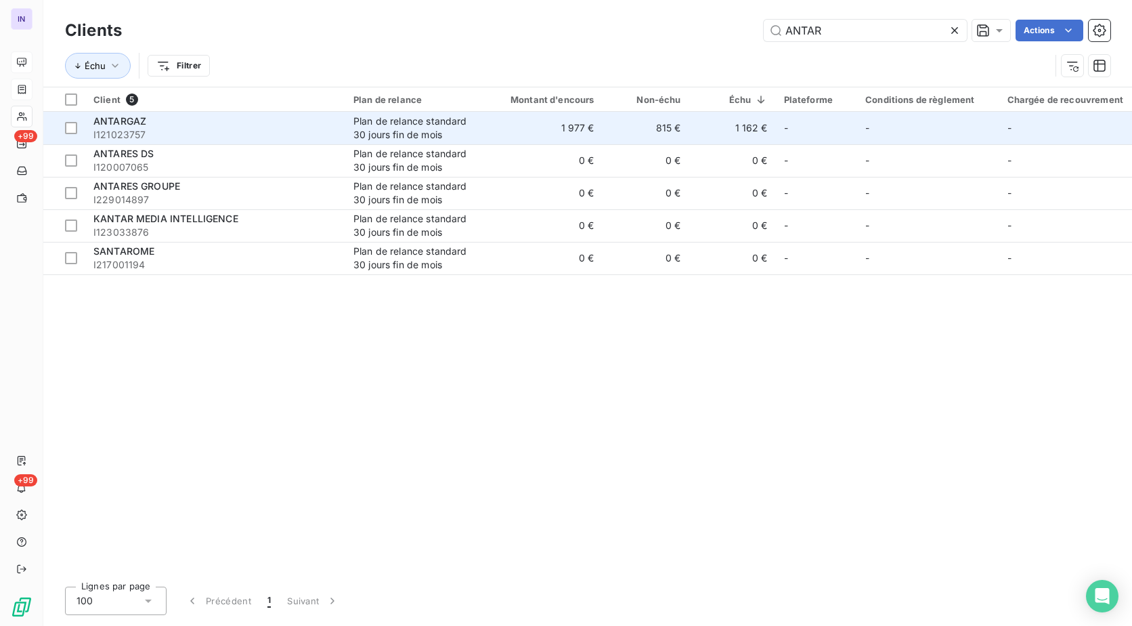
type input "ANTAR"
click at [336, 134] on span "I121023757" at bounding box center [215, 135] width 244 height 14
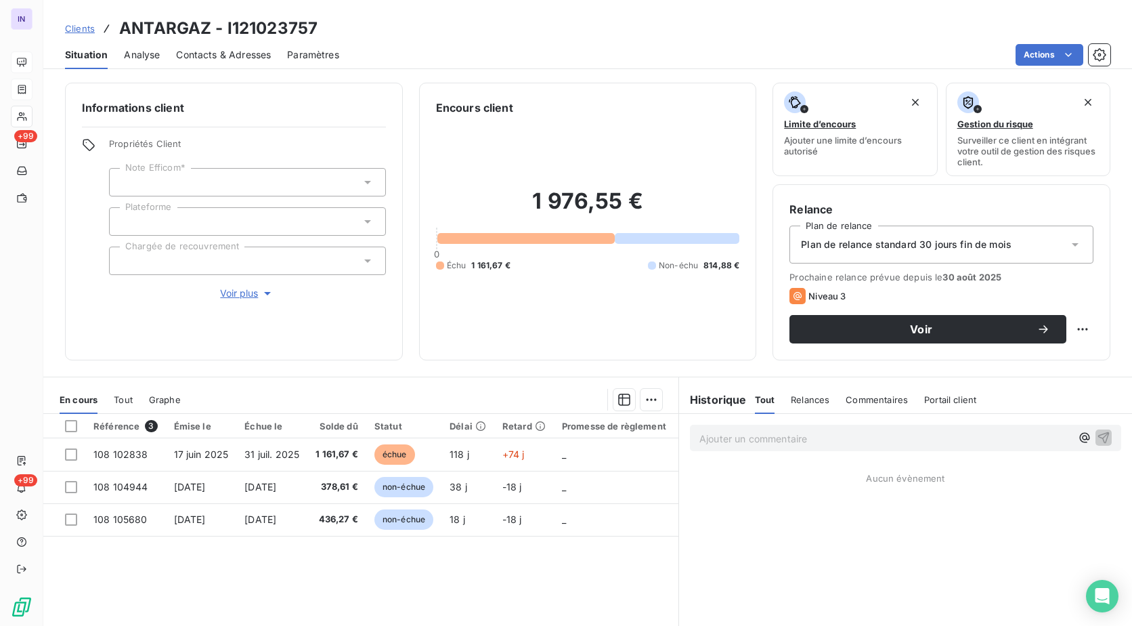
click at [324, 22] on div "Clients ANTARGAZ - I121023757" at bounding box center [587, 28] width 1089 height 24
drag, startPoint x: 315, startPoint y: 22, endPoint x: 123, endPoint y: 23, distance: 192.3
click at [123, 23] on div "Clients ANTARGAZ - I121023757" at bounding box center [587, 28] width 1089 height 24
copy h3 "ANTARGAZ - I121023757"
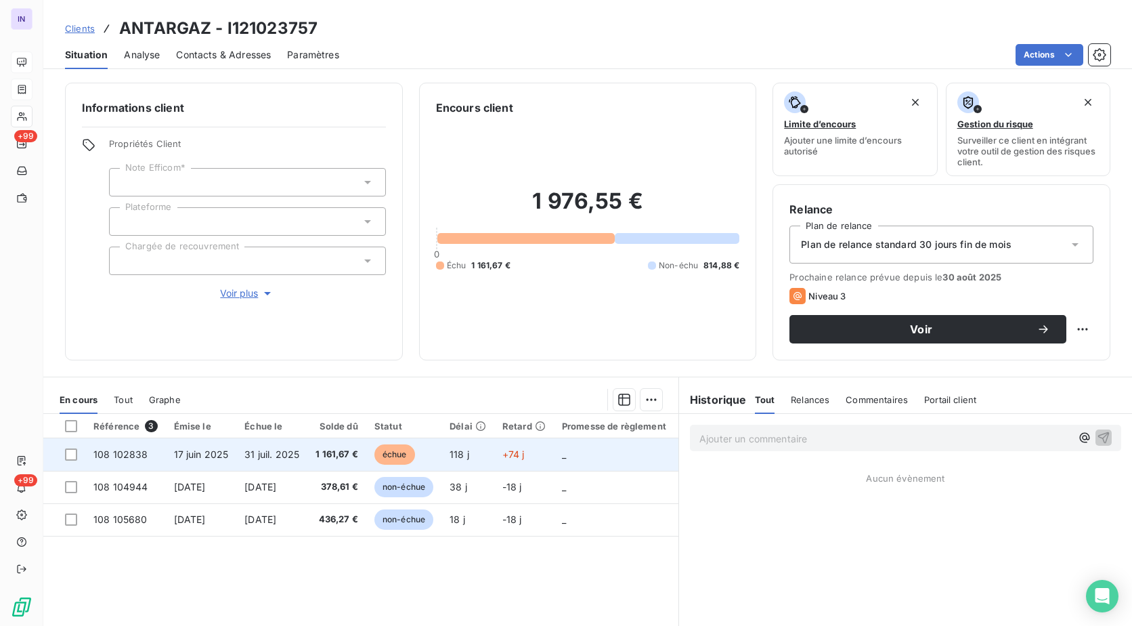
click at [299, 457] on span "31 juil. 2025" at bounding box center [271, 454] width 55 height 12
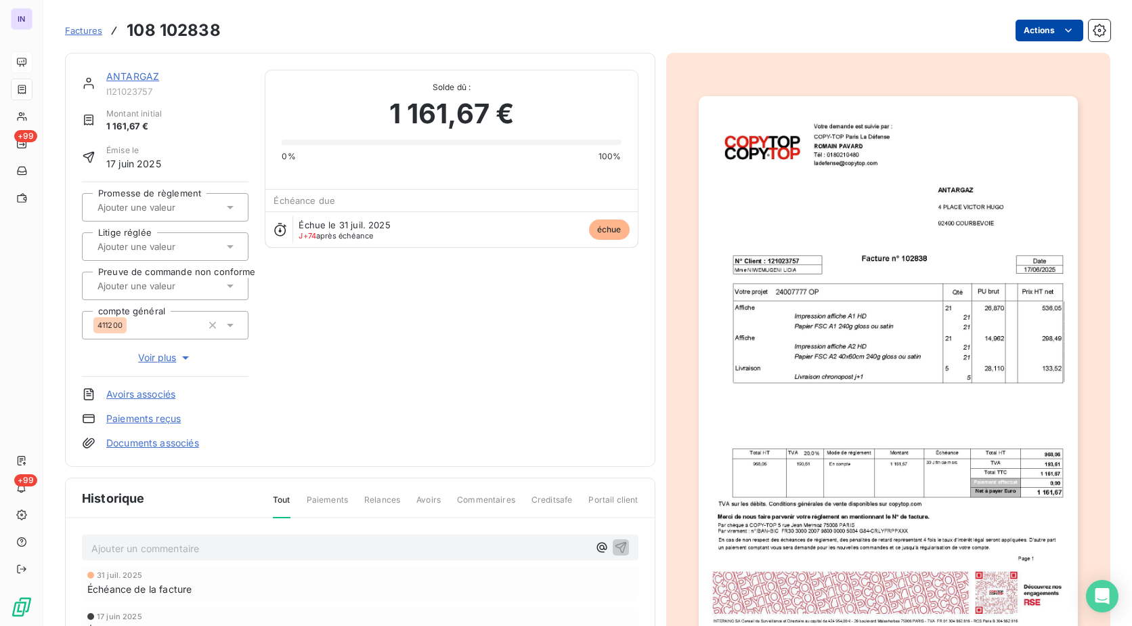
click at [1030, 25] on html "IN +99 +99 Factures 108 102838 Actions ANTARGAZ I121023757 Montant initial 1 16…" at bounding box center [566, 313] width 1132 height 626
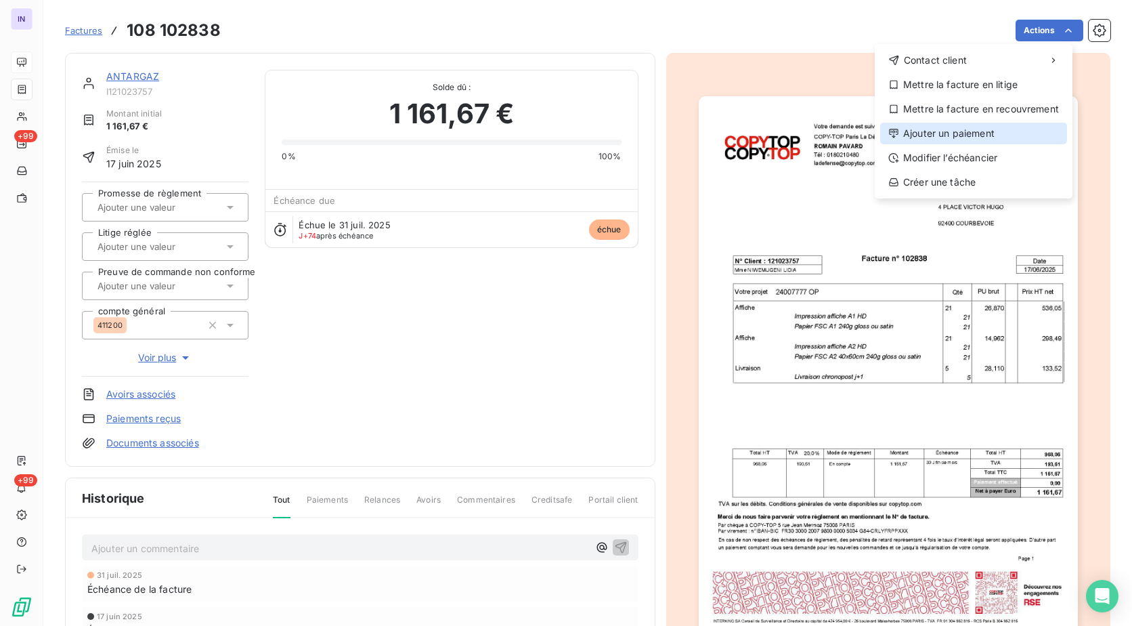
click at [927, 129] on div "Ajouter un paiement" at bounding box center [973, 134] width 187 height 22
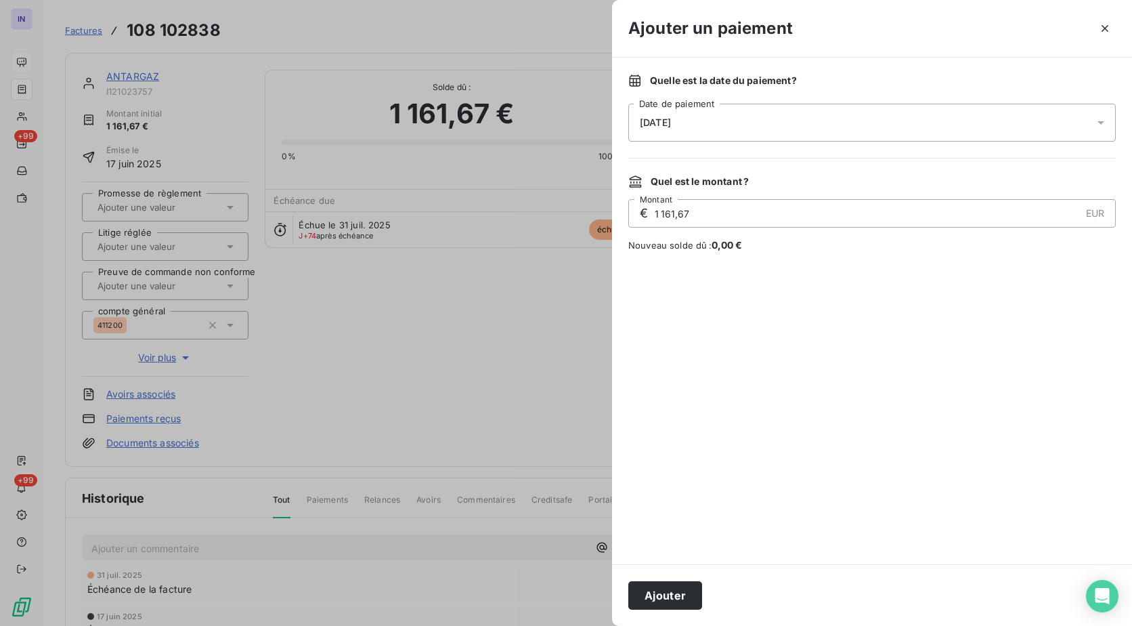
click at [722, 121] on div "[DATE]" at bounding box center [871, 123] width 487 height 38
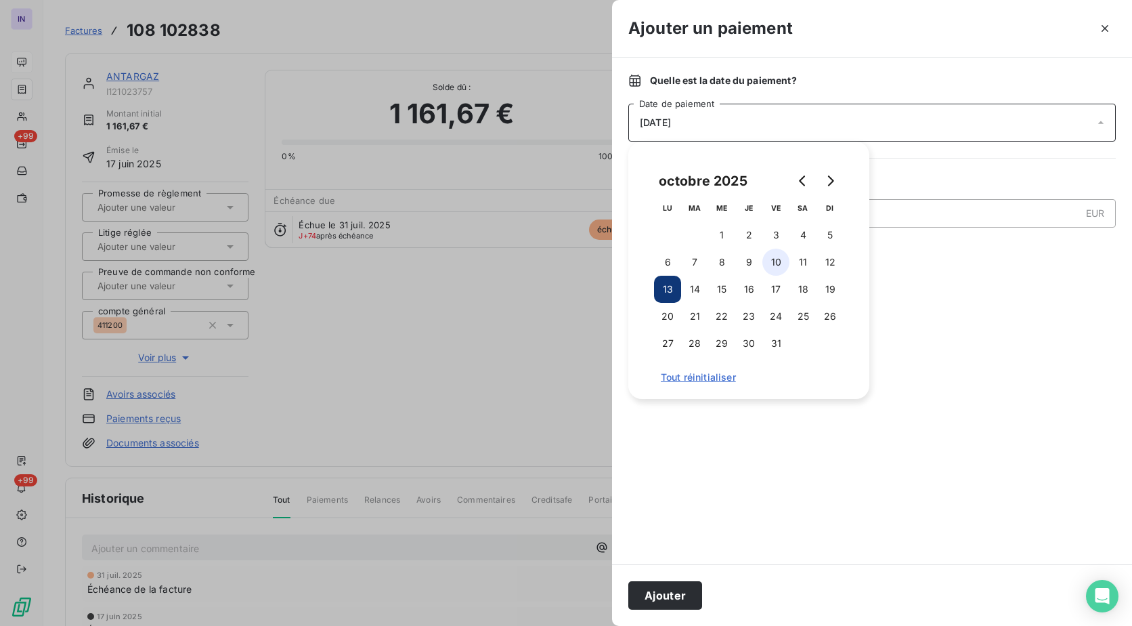
click at [781, 257] on button "10" at bounding box center [775, 261] width 27 height 27
click at [664, 602] on button "Ajouter" at bounding box center [665, 595] width 74 height 28
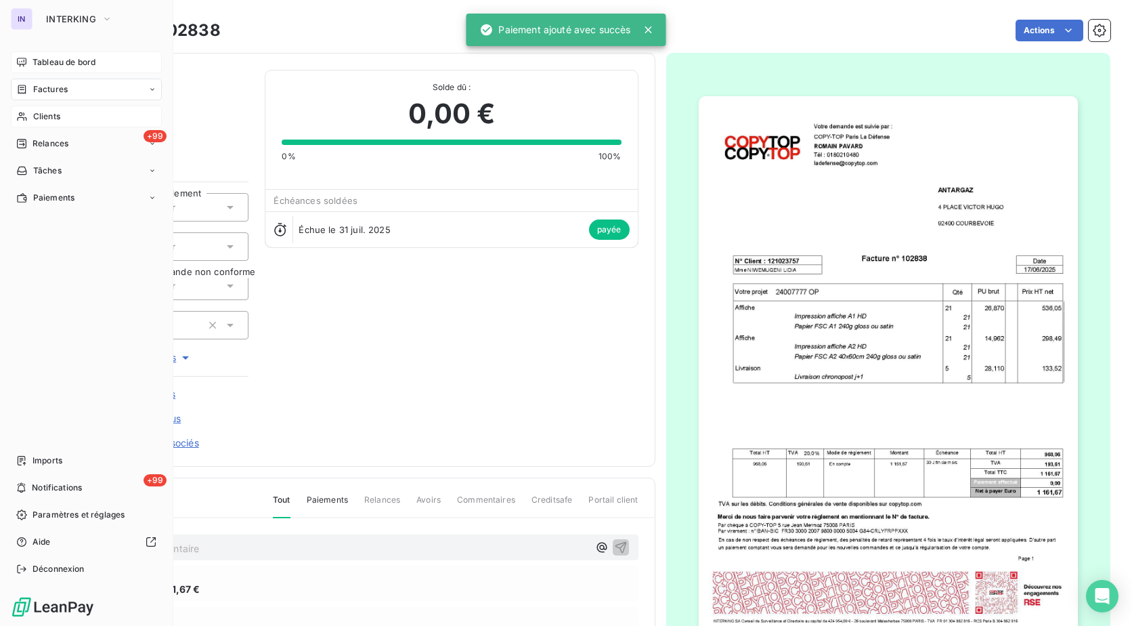
drag, startPoint x: 52, startPoint y: 115, endPoint x: 151, endPoint y: 121, distance: 99.0
click at [52, 115] on span "Clients" at bounding box center [46, 116] width 27 height 12
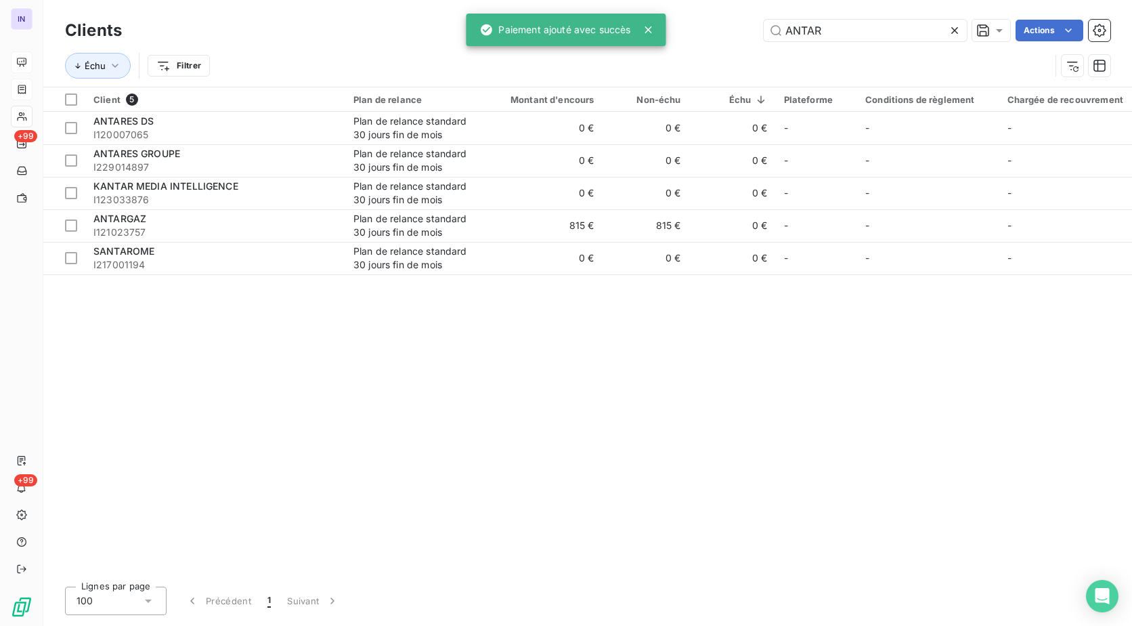
drag, startPoint x: 855, startPoint y: 26, endPoint x: 745, endPoint y: 37, distance: 110.1
click at [745, 37] on div "ANTAR Actions" at bounding box center [624, 31] width 972 height 22
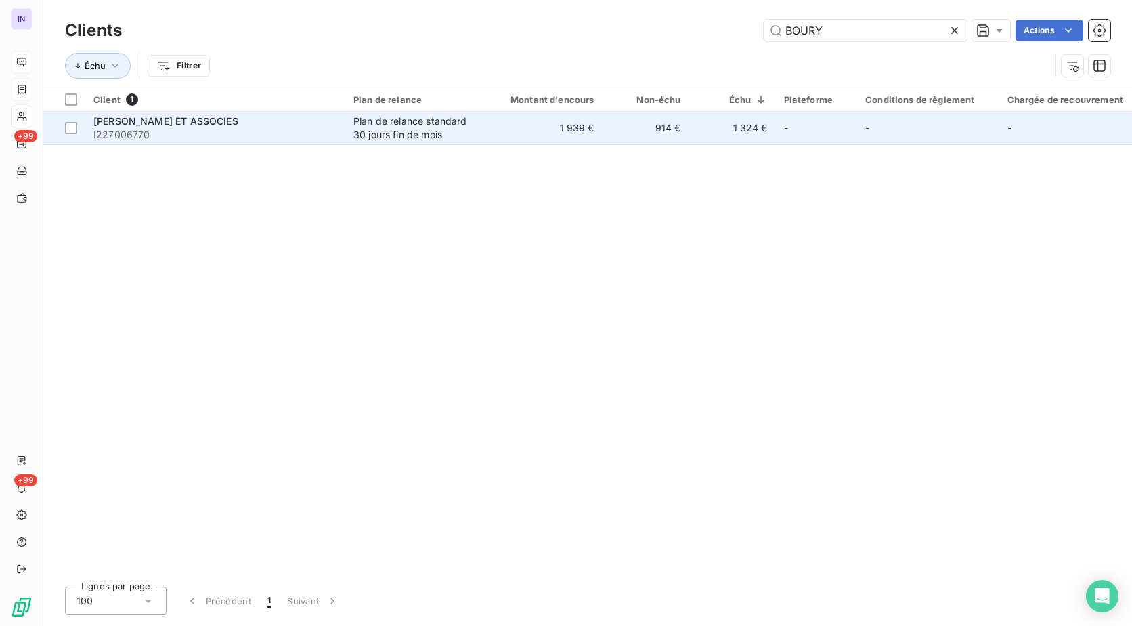
type input "BOURY"
click at [359, 125] on div "Plan de relance standard 30 jours fin de mois" at bounding box center [415, 127] width 125 height 27
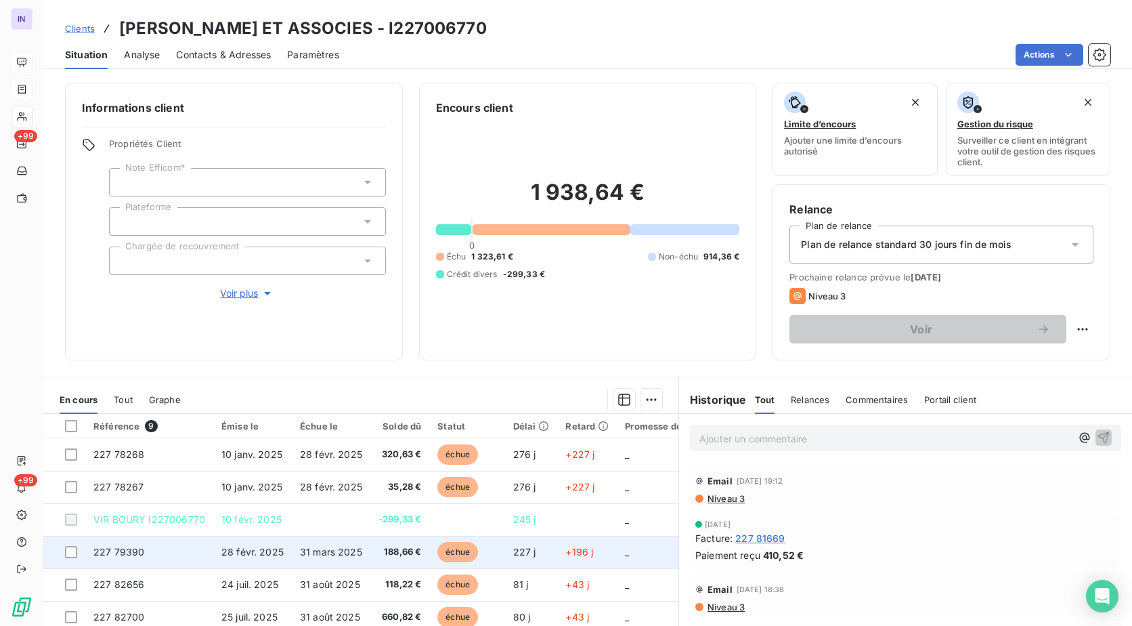
click at [205, 562] on td "227 79390" at bounding box center [149, 552] width 128 height 32
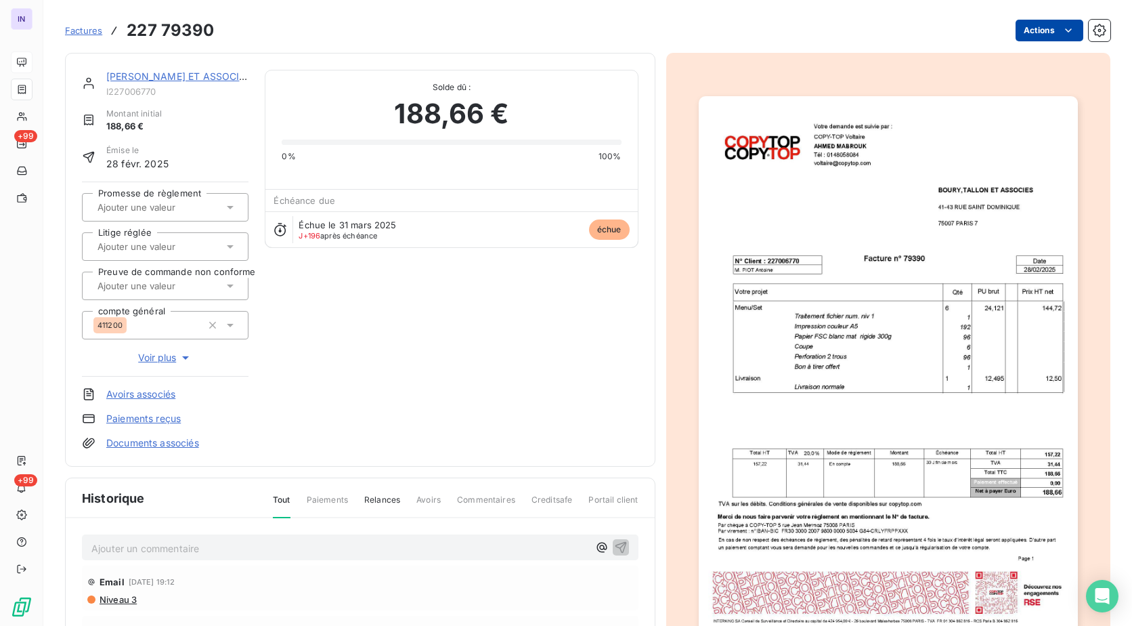
click at [1018, 26] on html "IN +99 +99 Factures 227 79390 Actions [PERSON_NAME] ET ASSOCIES I227006770 Mont…" at bounding box center [566, 313] width 1132 height 626
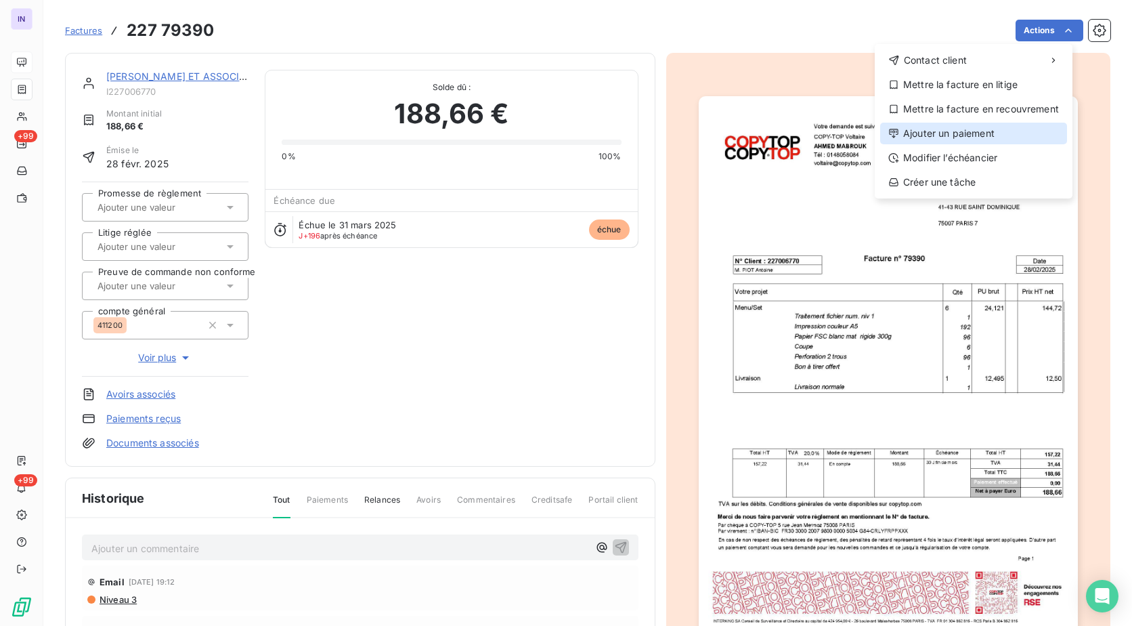
click at [957, 139] on div "Ajouter un paiement" at bounding box center [973, 134] width 187 height 22
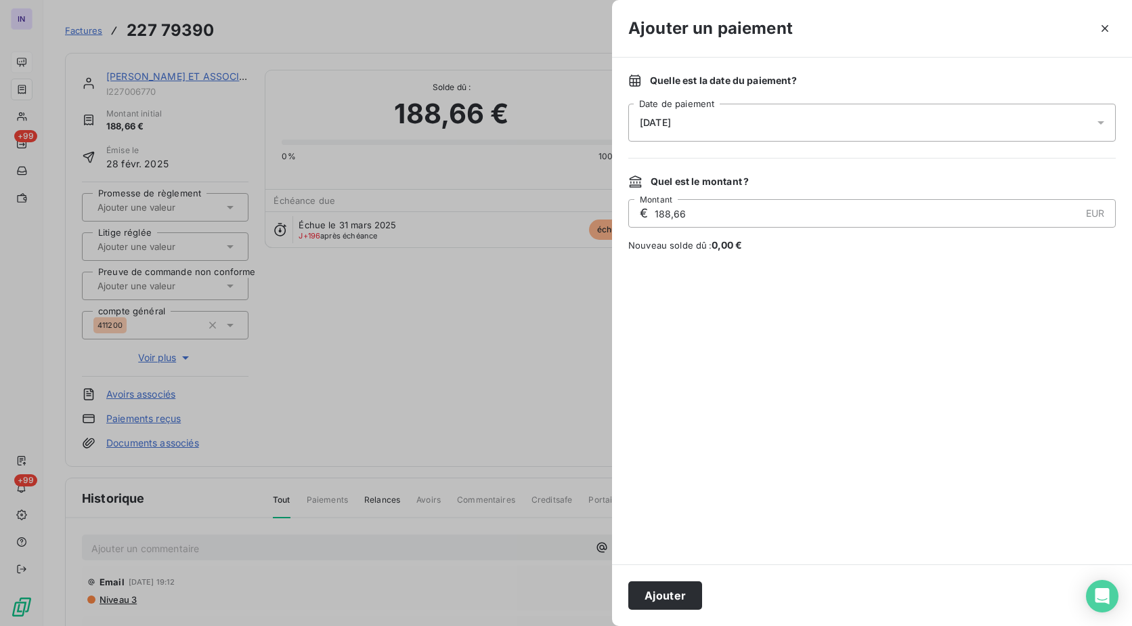
click at [730, 119] on div "[DATE]" at bounding box center [871, 123] width 487 height 38
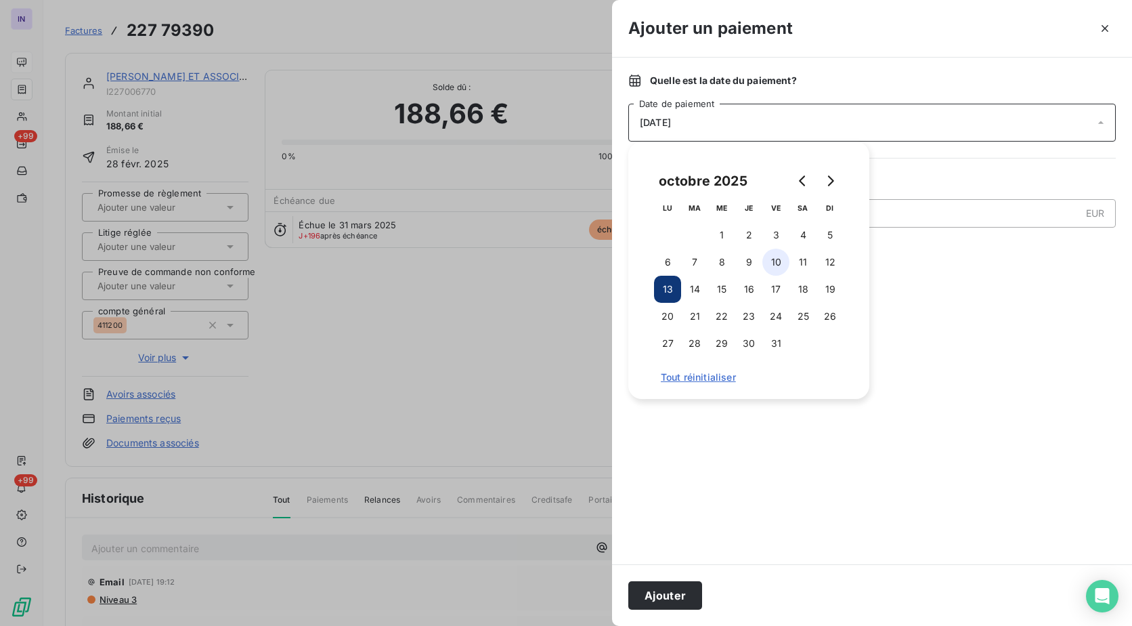
click at [768, 267] on button "10" at bounding box center [775, 261] width 27 height 27
click at [655, 585] on button "Ajouter" at bounding box center [665, 595] width 74 height 28
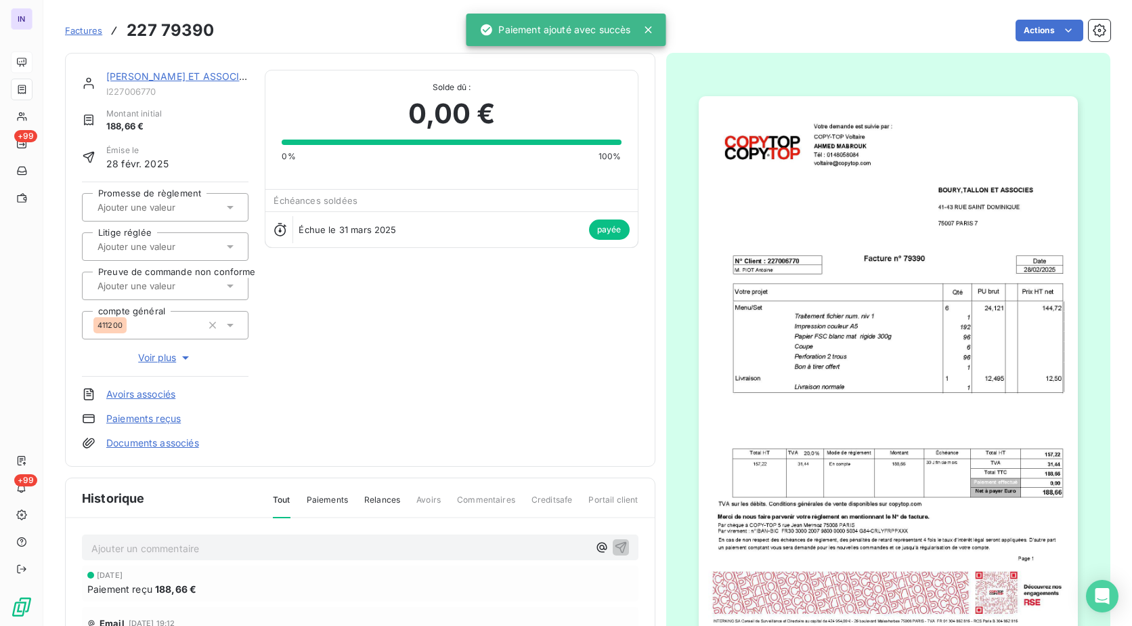
click at [202, 75] on link "[PERSON_NAME] ET ASSOCIES" at bounding box center [178, 76] width 145 height 12
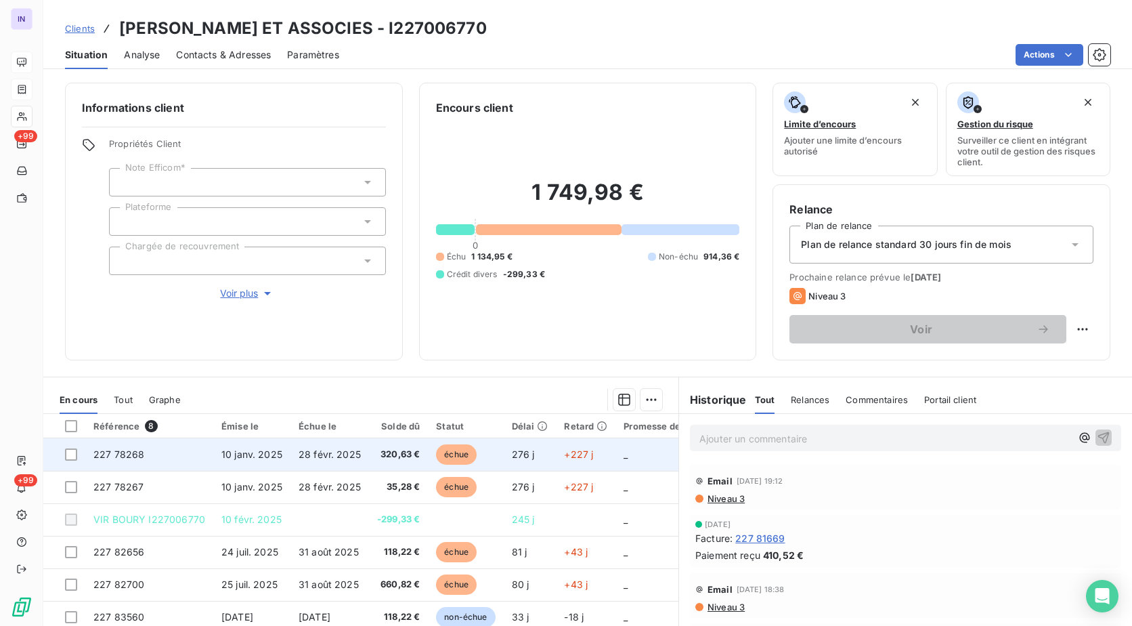
click at [155, 461] on td "227 78268" at bounding box center [149, 454] width 128 height 32
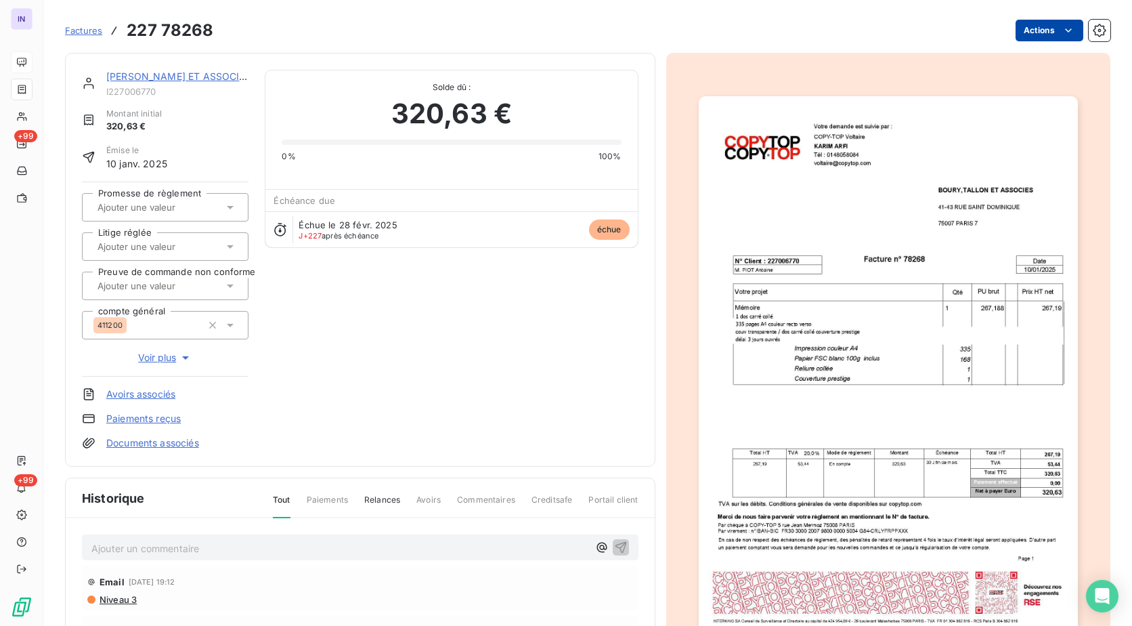
click at [1028, 30] on html "IN +99 +99 Factures 227 78268 Actions [PERSON_NAME] ET ASSOCIES I227006770 Mont…" at bounding box center [566, 313] width 1132 height 626
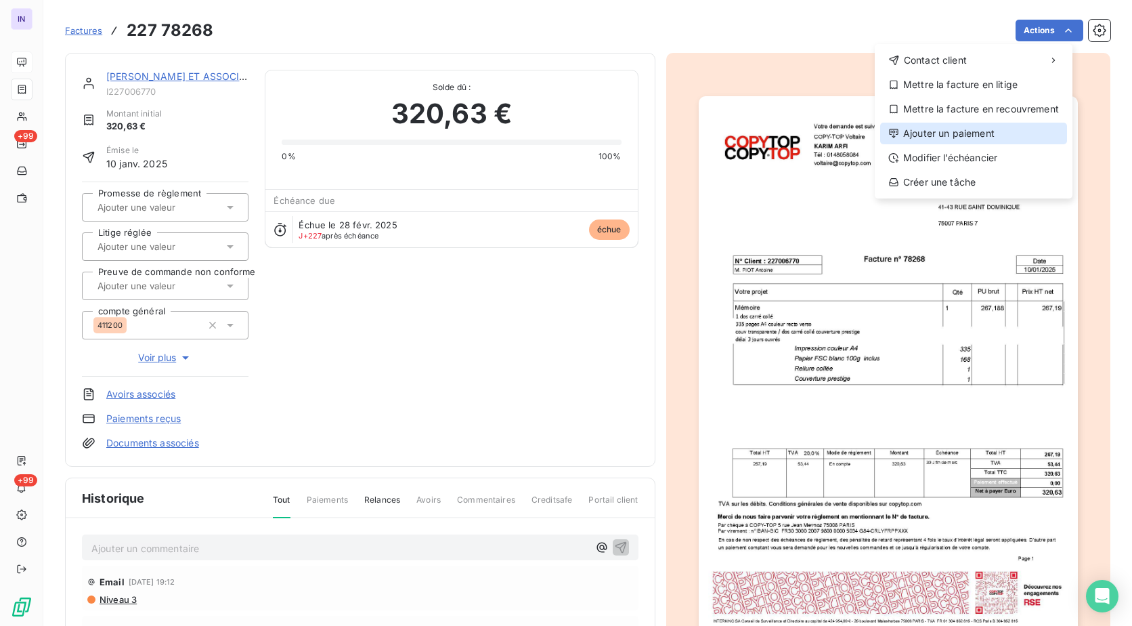
click at [944, 131] on div "Ajouter un paiement" at bounding box center [973, 134] width 187 height 22
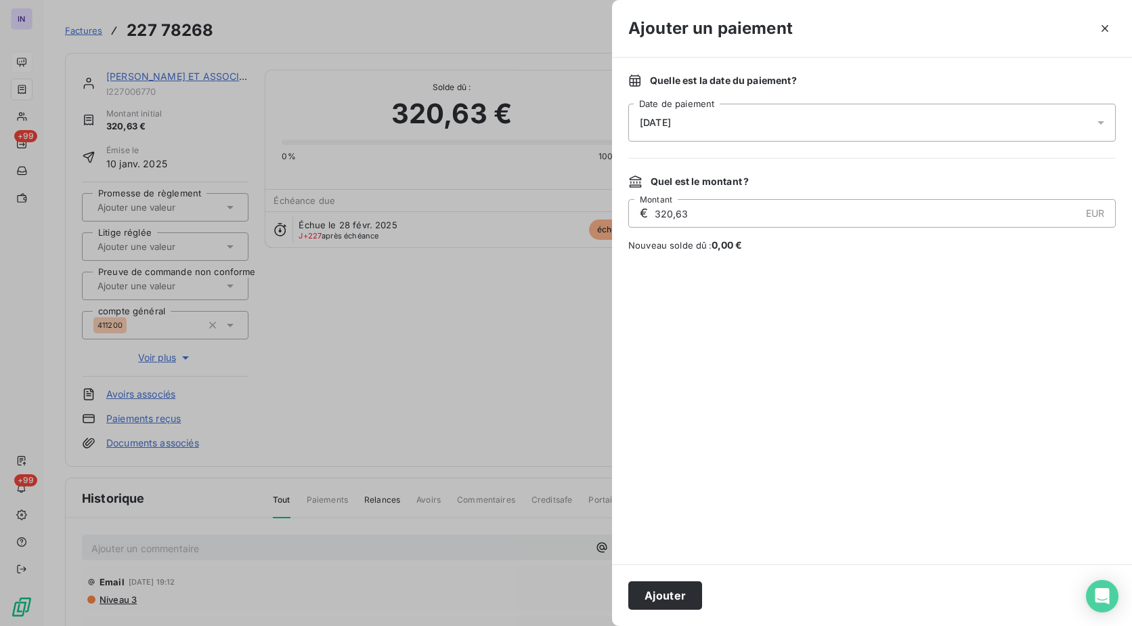
click at [756, 123] on div "[DATE]" at bounding box center [871, 123] width 487 height 38
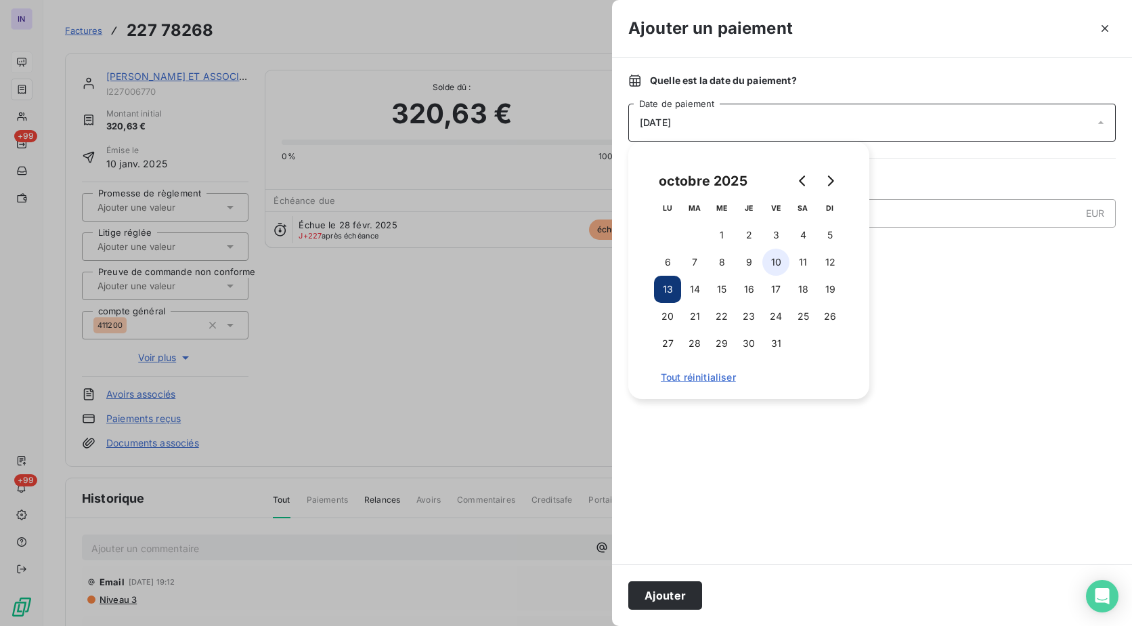
click at [776, 257] on button "10" at bounding box center [775, 261] width 27 height 27
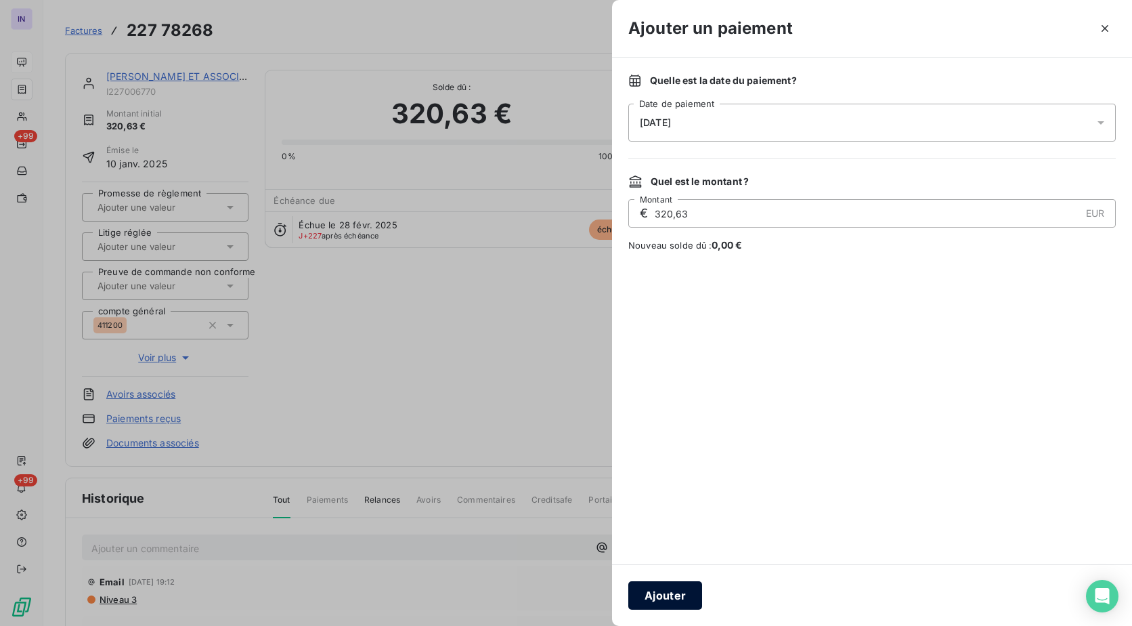
click at [674, 593] on button "Ajouter" at bounding box center [665, 595] width 74 height 28
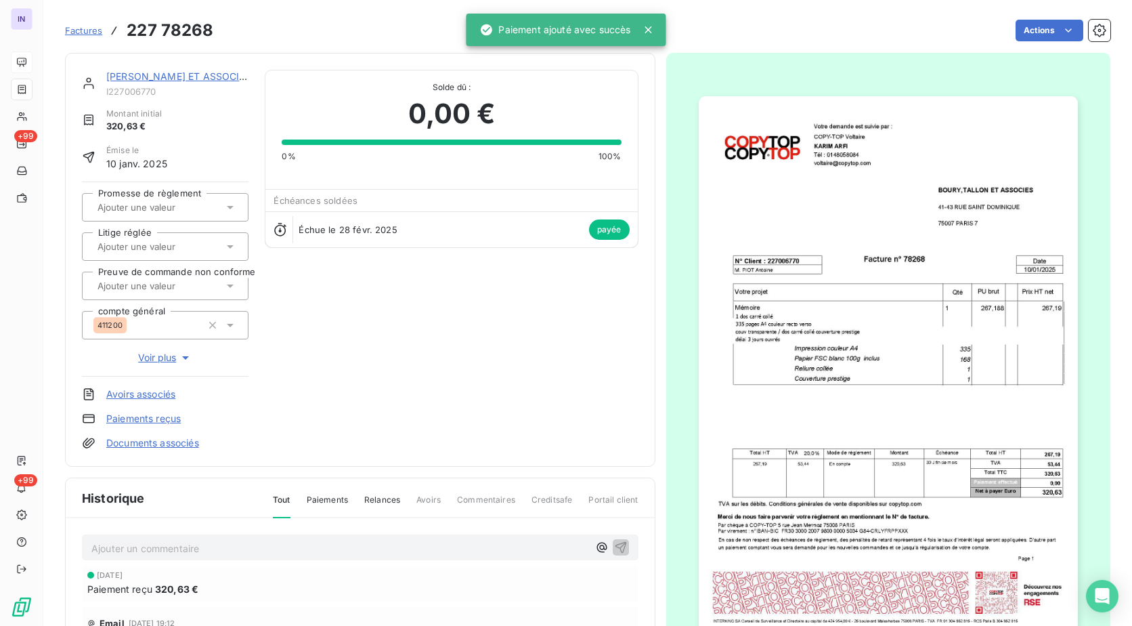
click at [185, 76] on link "[PERSON_NAME] ET ASSOCIES" at bounding box center [178, 76] width 145 height 12
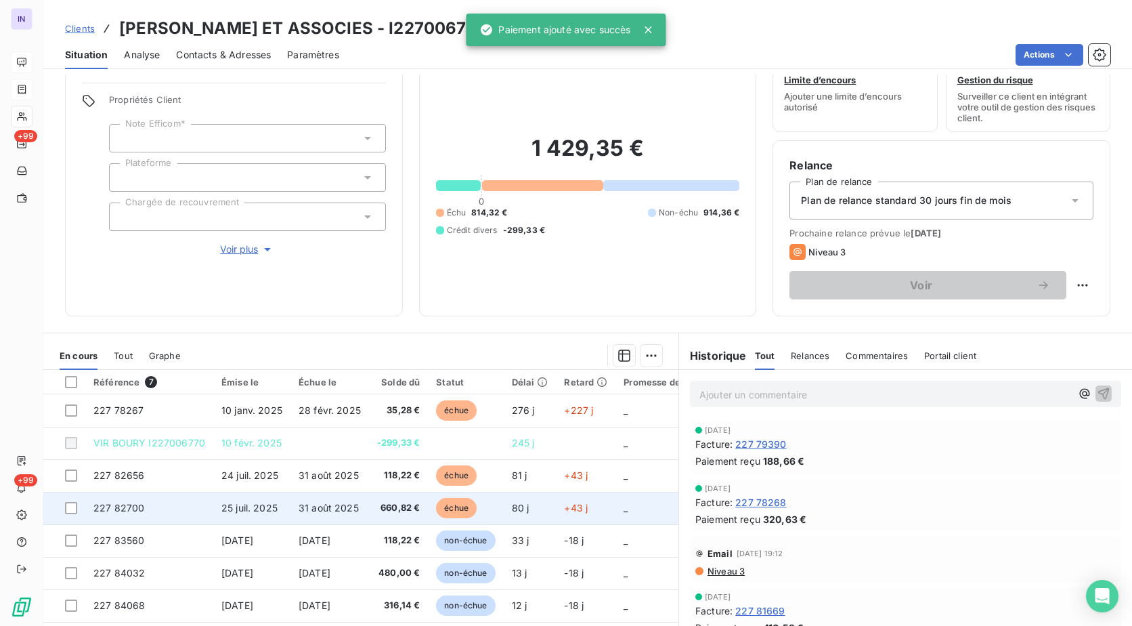
scroll to position [68, 0]
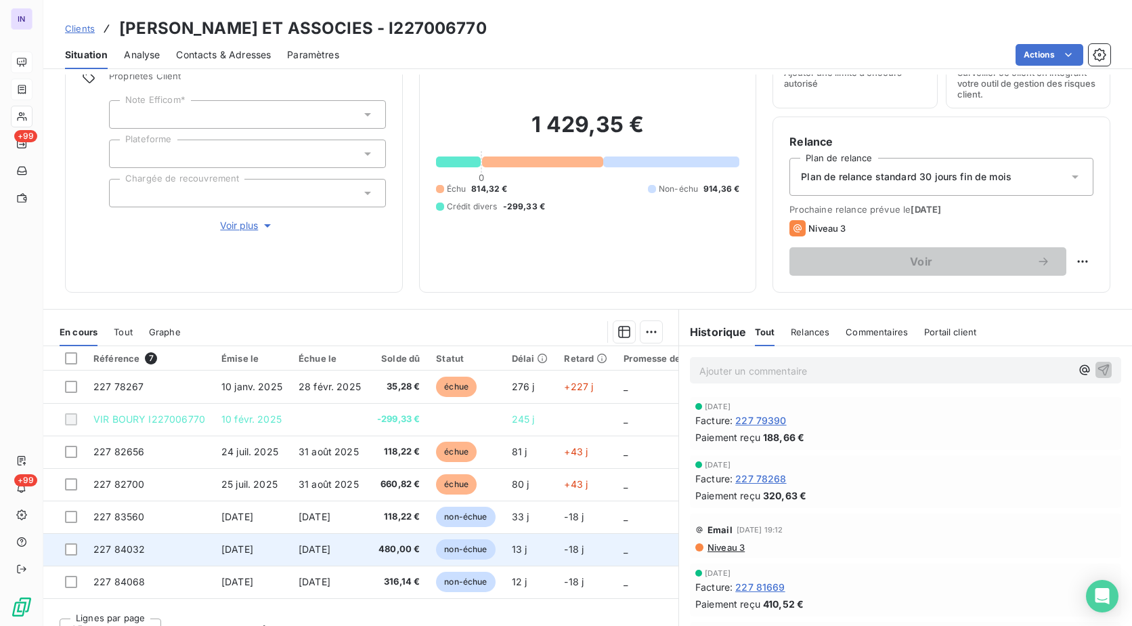
click at [153, 557] on td "227 84032" at bounding box center [149, 549] width 128 height 32
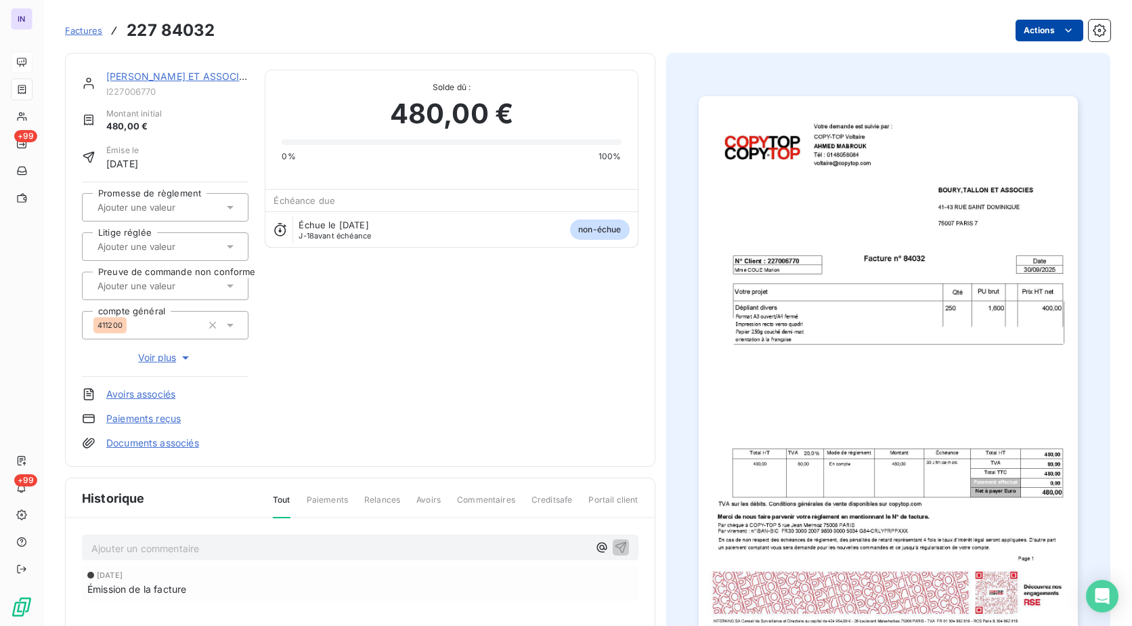
click at [1014, 30] on html "IN +99 +99 Factures 227 84032 Actions [PERSON_NAME] ET ASSOCIES I227006770 Mont…" at bounding box center [566, 313] width 1132 height 626
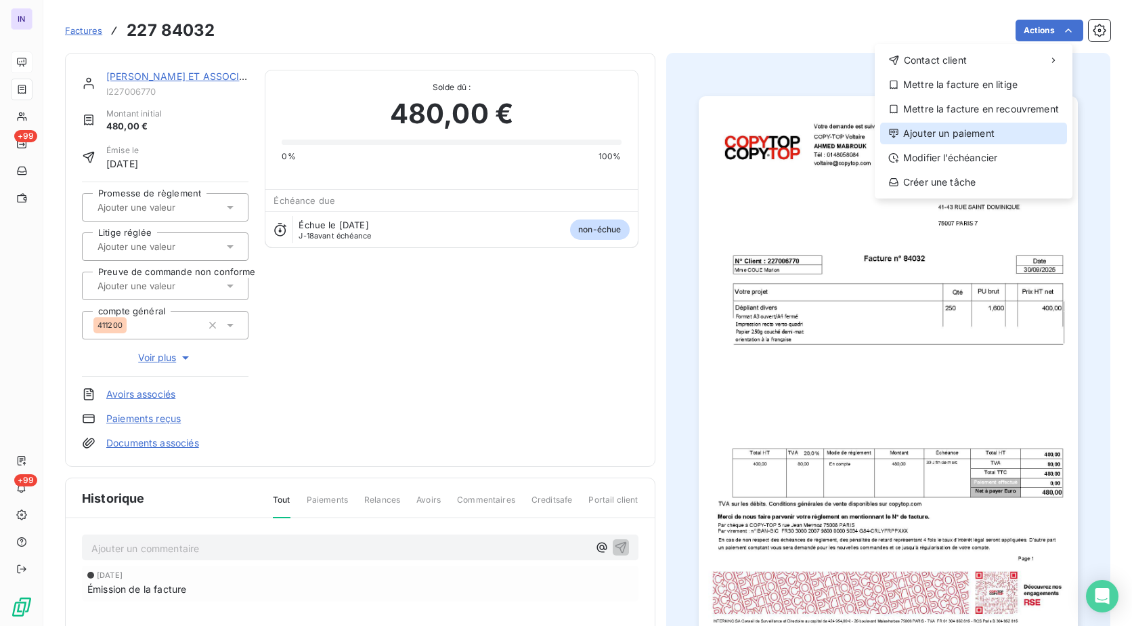
click at [979, 139] on div "Ajouter un paiement" at bounding box center [973, 134] width 187 height 22
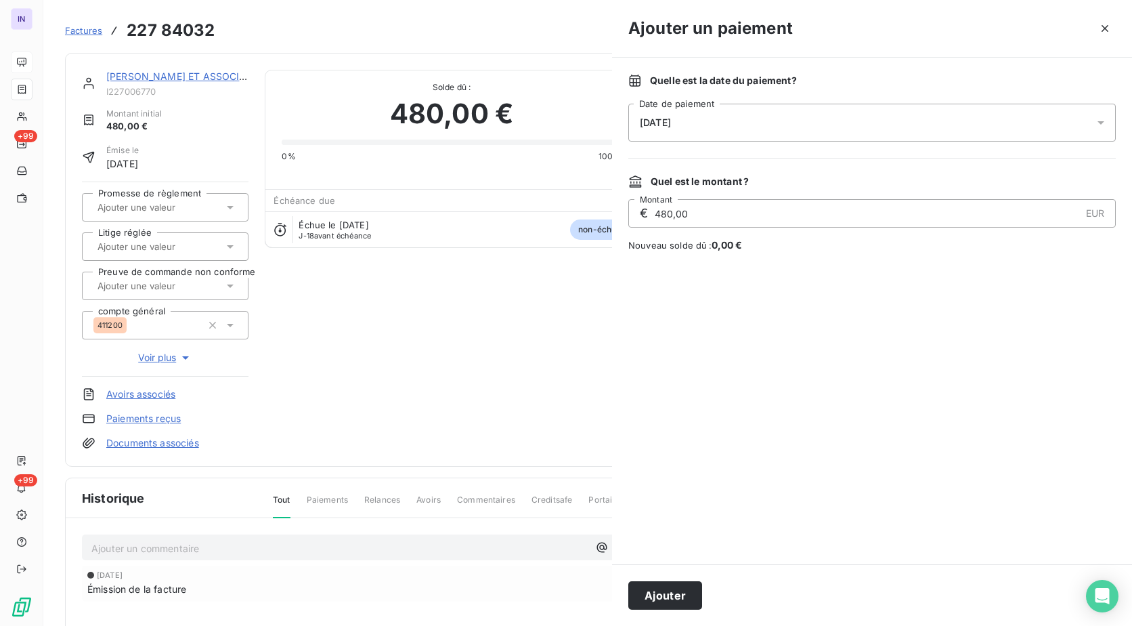
click at [823, 116] on div "[DATE]" at bounding box center [871, 123] width 487 height 38
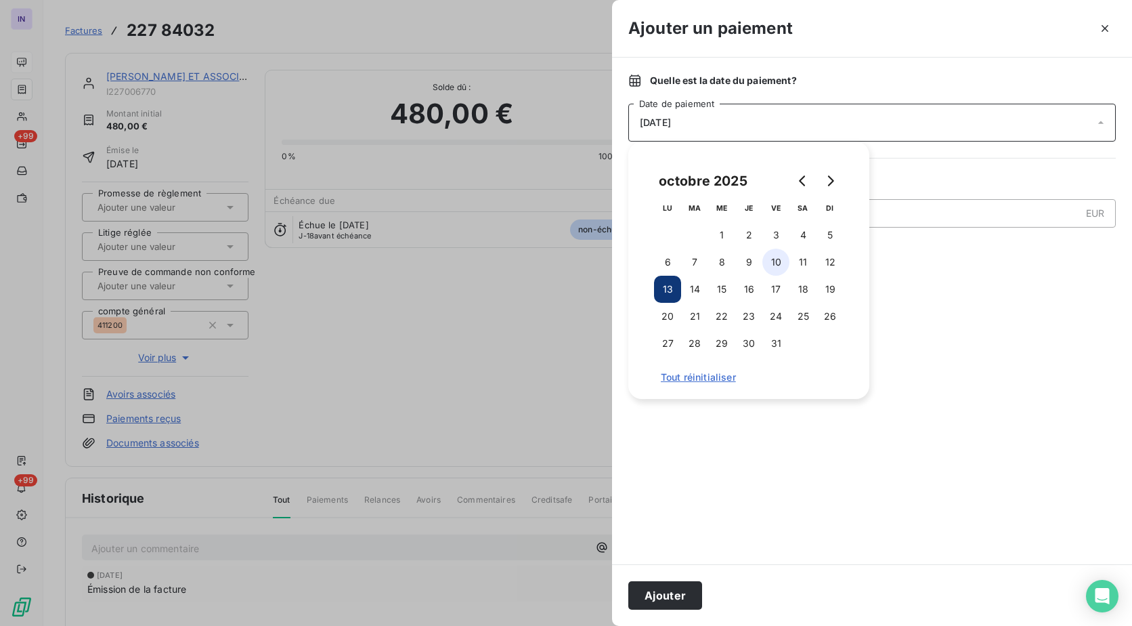
click at [774, 265] on button "10" at bounding box center [775, 261] width 27 height 27
click at [670, 590] on button "Ajouter" at bounding box center [665, 595] width 74 height 28
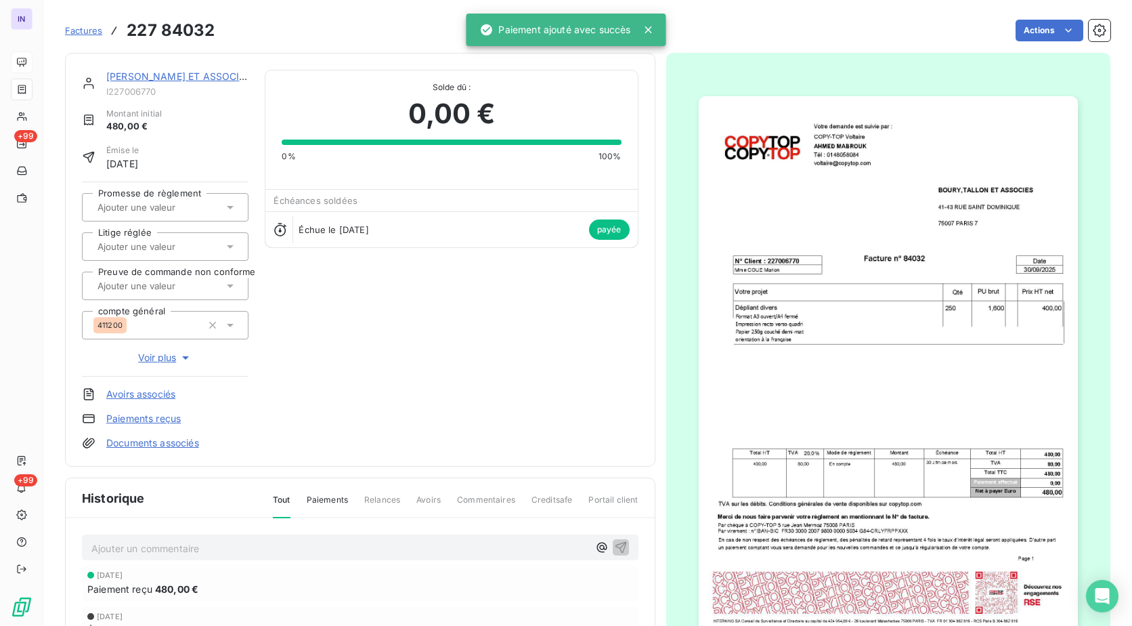
click at [220, 80] on link "[PERSON_NAME] ET ASSOCIES" at bounding box center [178, 76] width 145 height 12
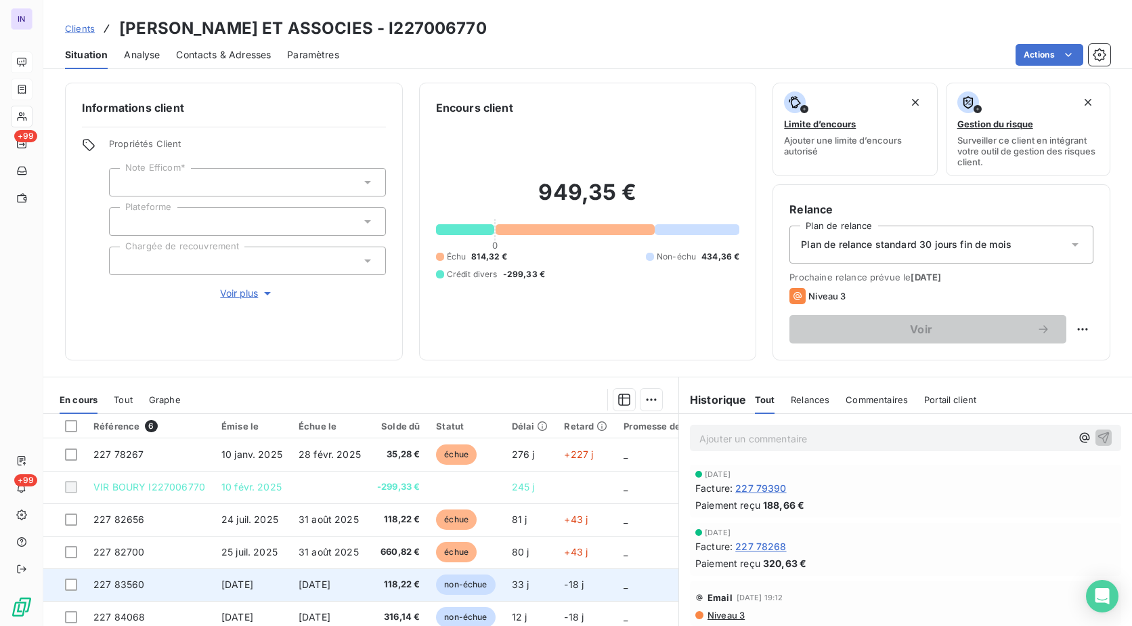
click at [150, 594] on td "227 83560" at bounding box center [149, 584] width 128 height 32
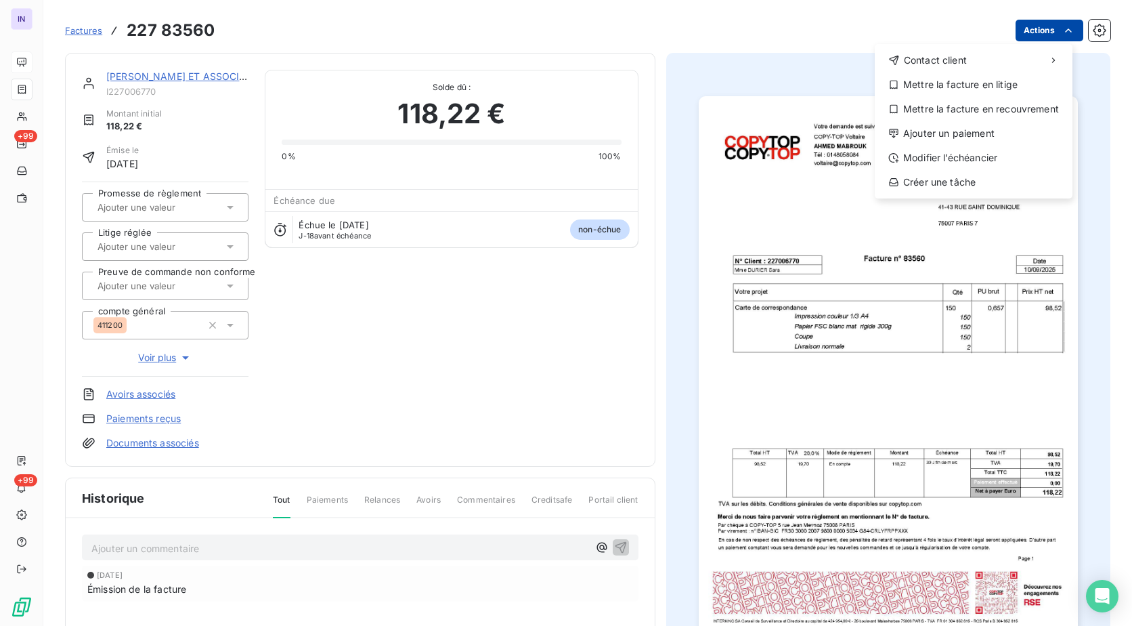
click at [1038, 30] on html "IN +99 +99 Factures [PHONE_NUMBER] Actions Contact client Mettre la facture en …" at bounding box center [566, 313] width 1132 height 626
click at [954, 137] on div "Ajouter un paiement" at bounding box center [973, 134] width 187 height 22
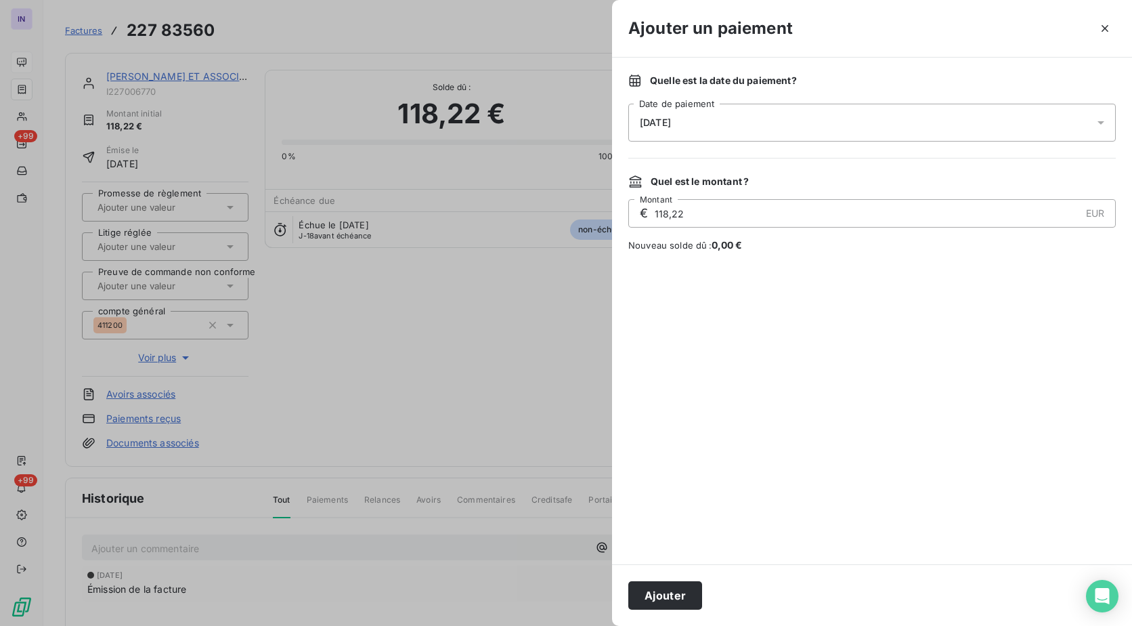
click at [726, 122] on div "[DATE]" at bounding box center [871, 123] width 487 height 38
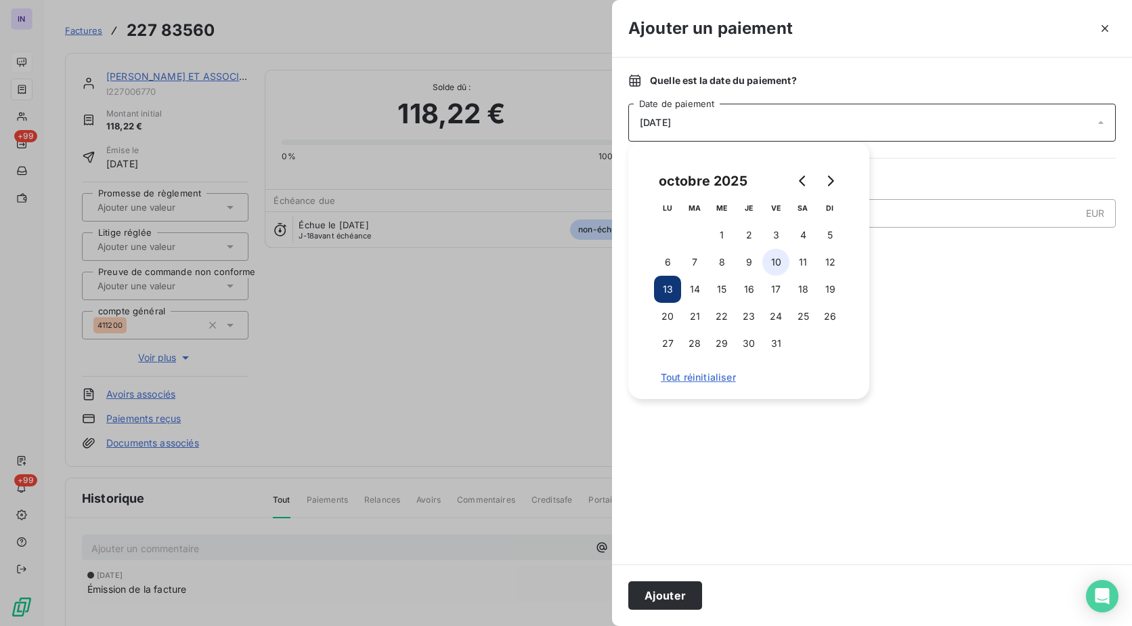
click at [777, 262] on button "10" at bounding box center [775, 261] width 27 height 27
click at [658, 586] on button "Ajouter" at bounding box center [665, 595] width 74 height 28
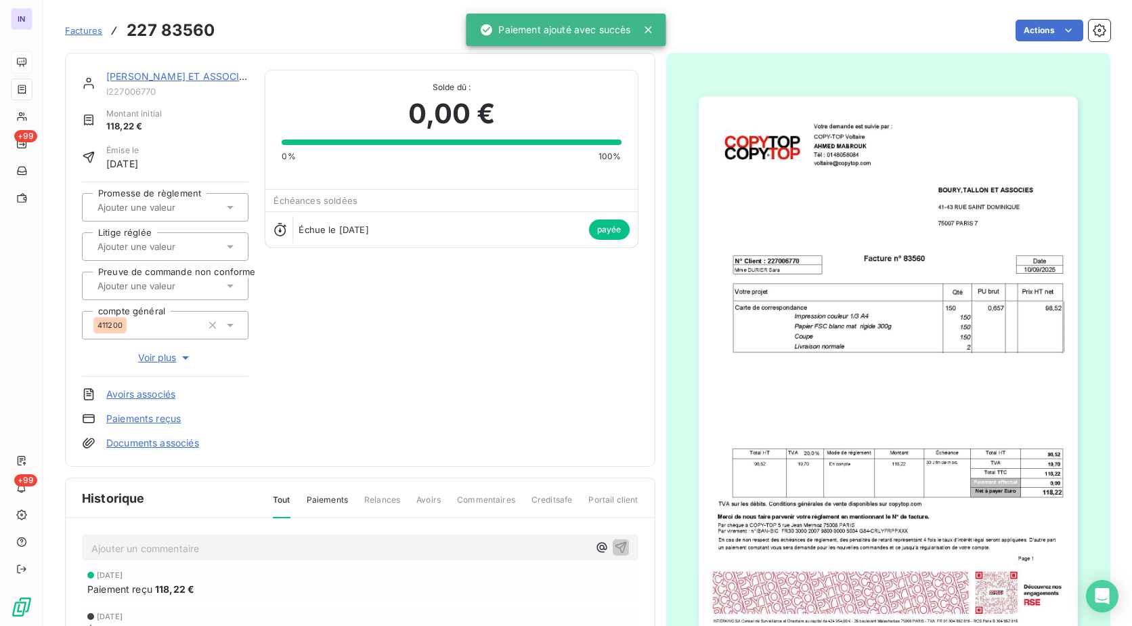
click at [206, 70] on div "[PERSON_NAME] ET ASSOCIES" at bounding box center [177, 77] width 142 height 14
click at [191, 72] on link "[PERSON_NAME] ET ASSOCIES" at bounding box center [178, 76] width 145 height 12
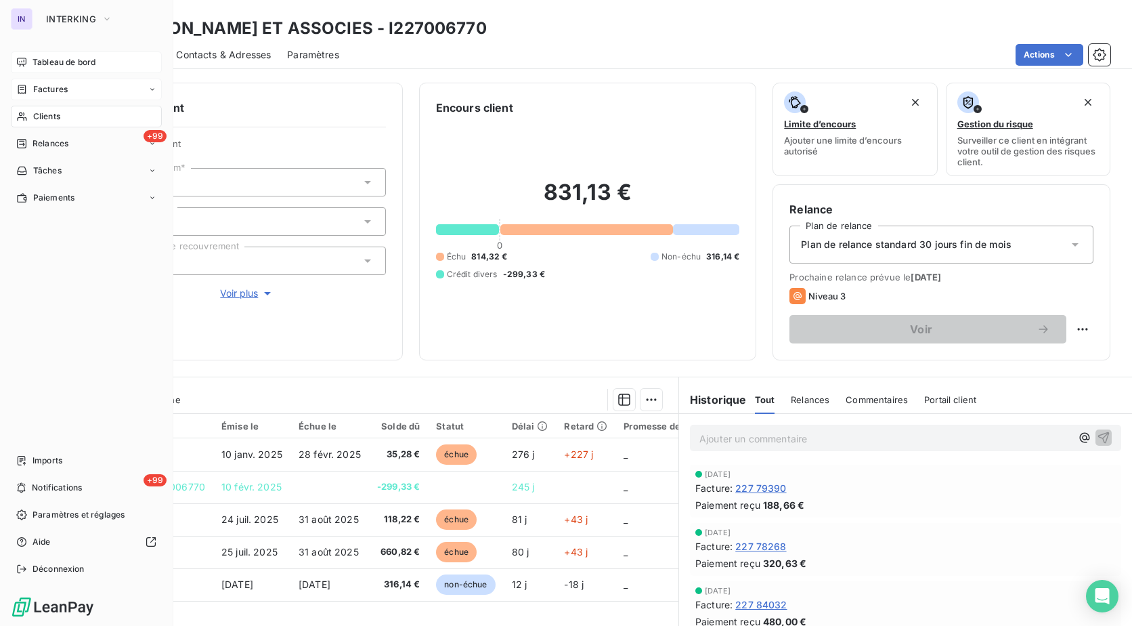
click at [44, 89] on span "Factures" at bounding box center [50, 89] width 35 height 12
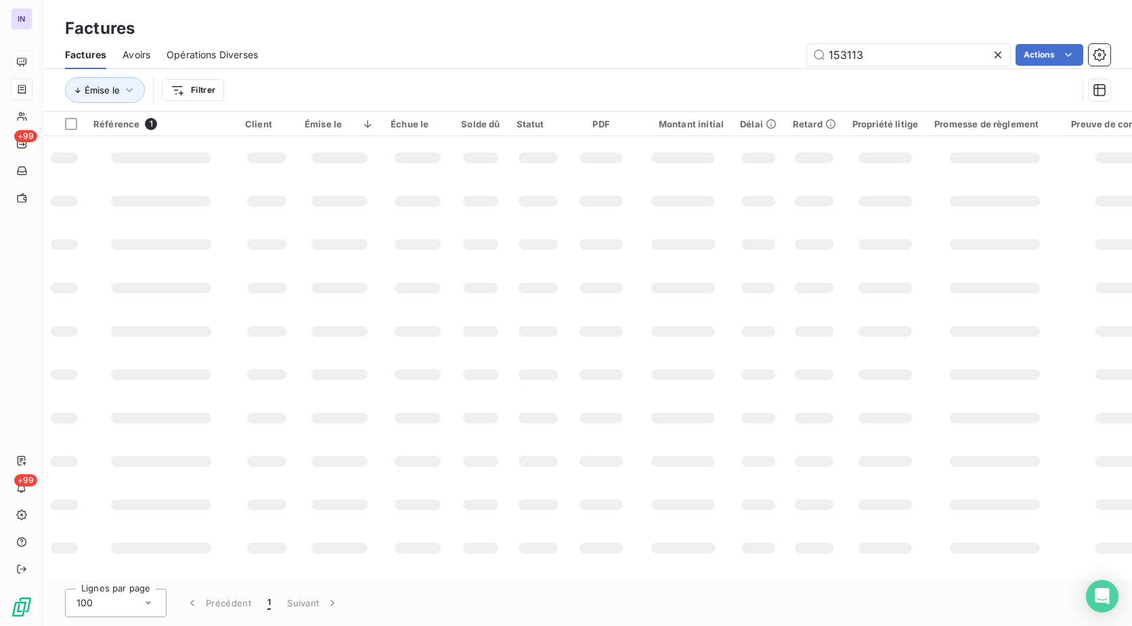
click at [776, 55] on div "153113 Actions" at bounding box center [692, 55] width 836 height 22
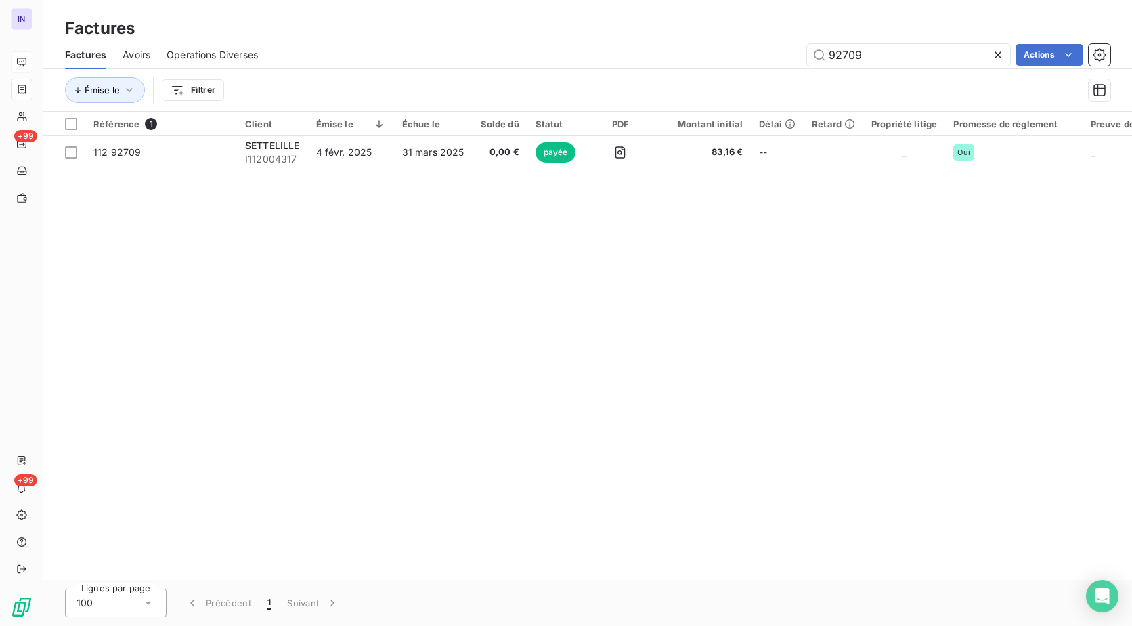
type input "92709"
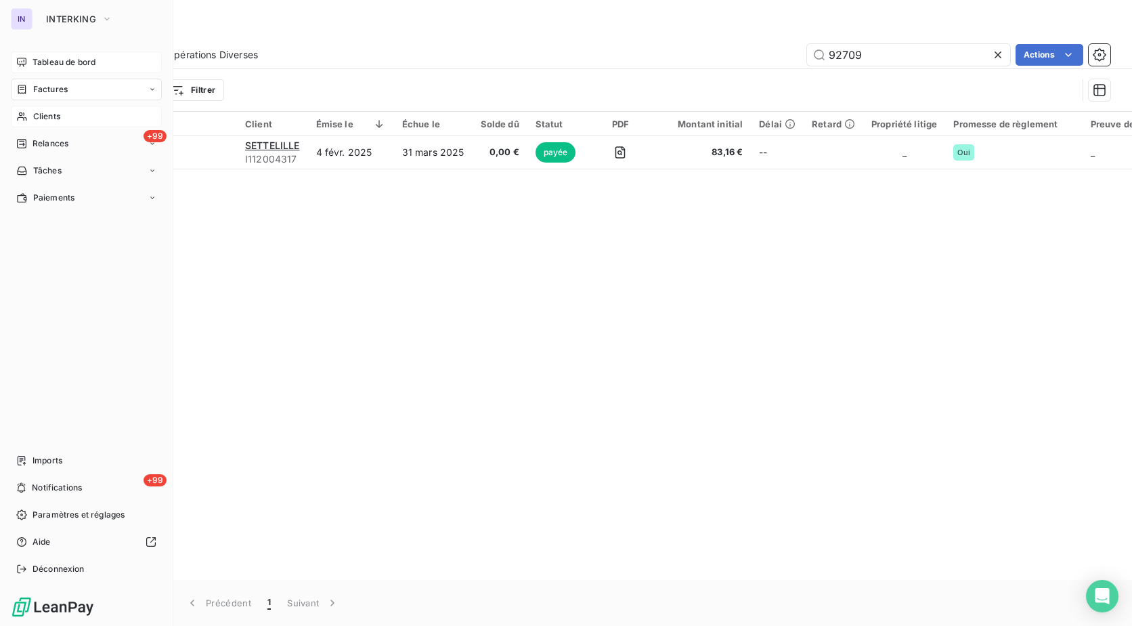
drag, startPoint x: 51, startPoint y: 114, endPoint x: 66, endPoint y: 122, distance: 16.0
click at [51, 116] on span "Clients" at bounding box center [46, 116] width 27 height 12
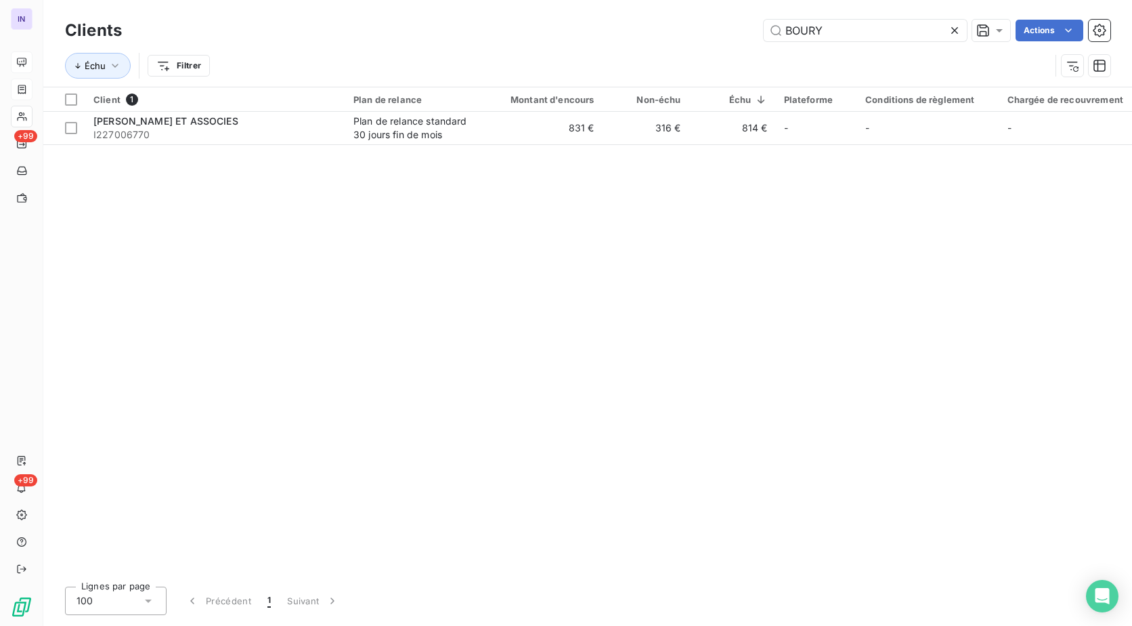
drag, startPoint x: 862, startPoint y: 35, endPoint x: 536, endPoint y: 47, distance: 326.5
click at [536, 47] on div "Clients BOURY Actions Échu Filtrer" at bounding box center [587, 51] width 1045 height 70
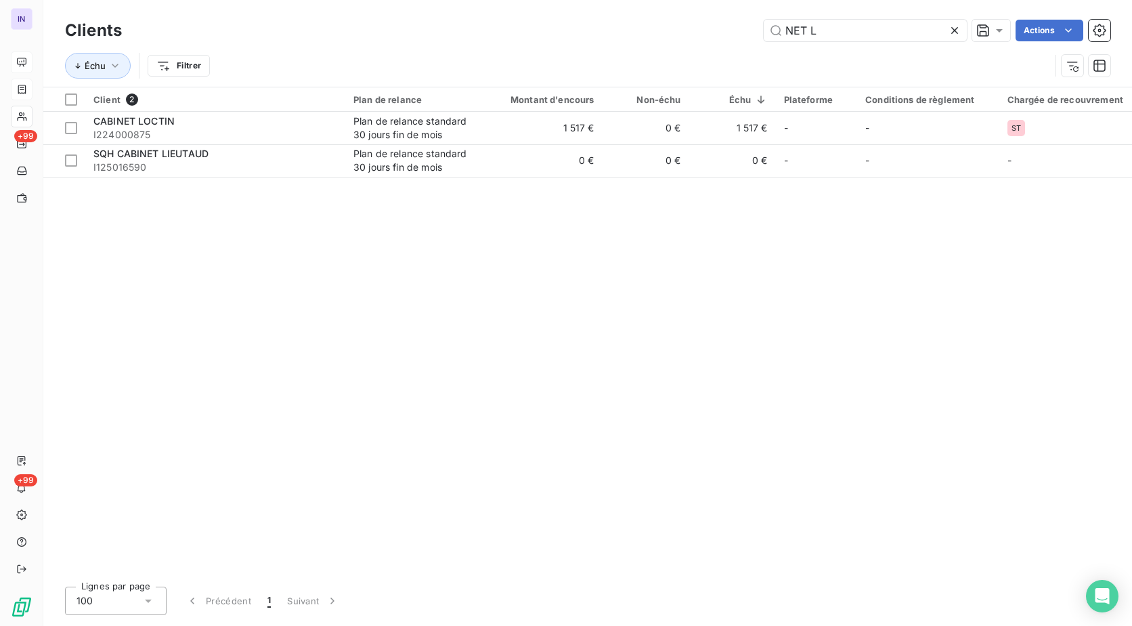
type input "NET L"
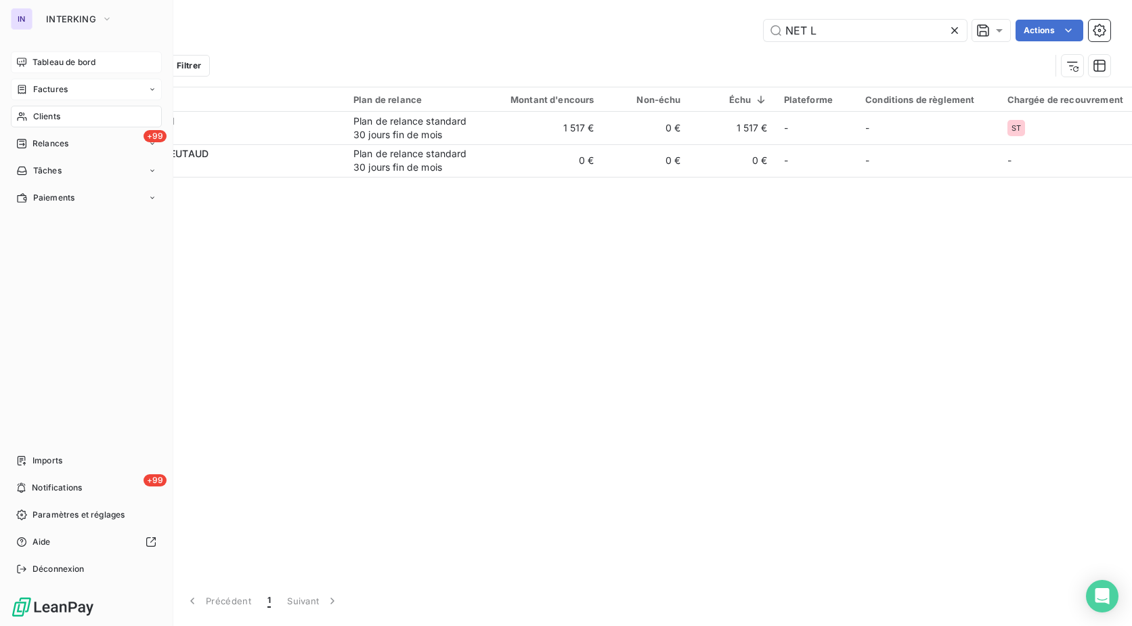
click at [54, 94] on span "Factures" at bounding box center [50, 89] width 35 height 12
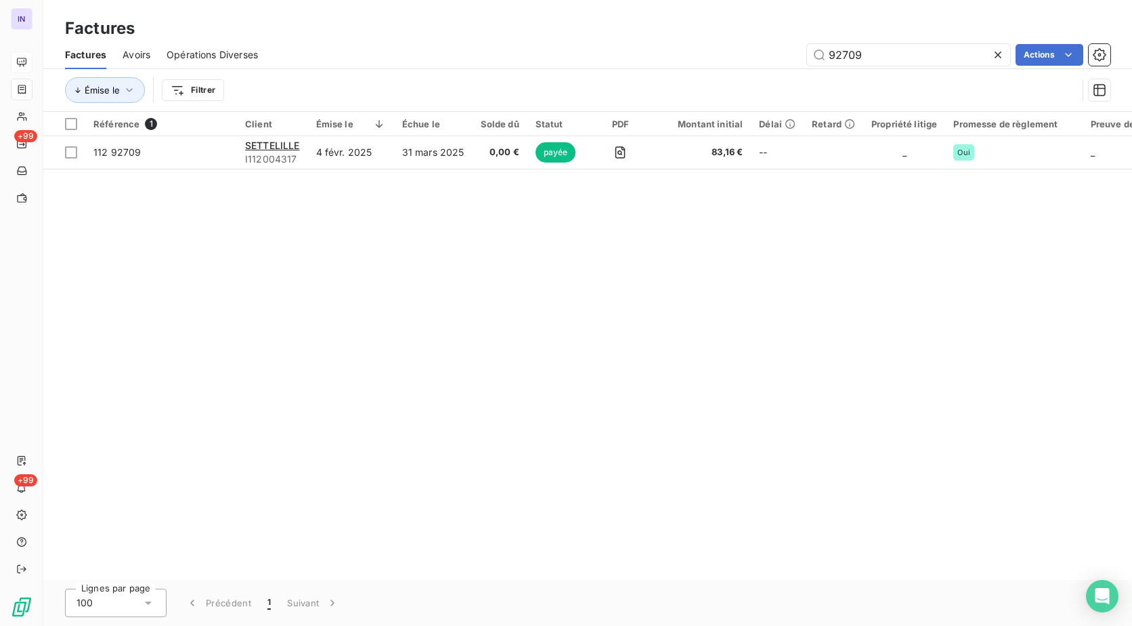
drag, startPoint x: 862, startPoint y: 56, endPoint x: 590, endPoint y: 60, distance: 272.8
click at [590, 60] on div "92709 Actions" at bounding box center [692, 55] width 836 height 22
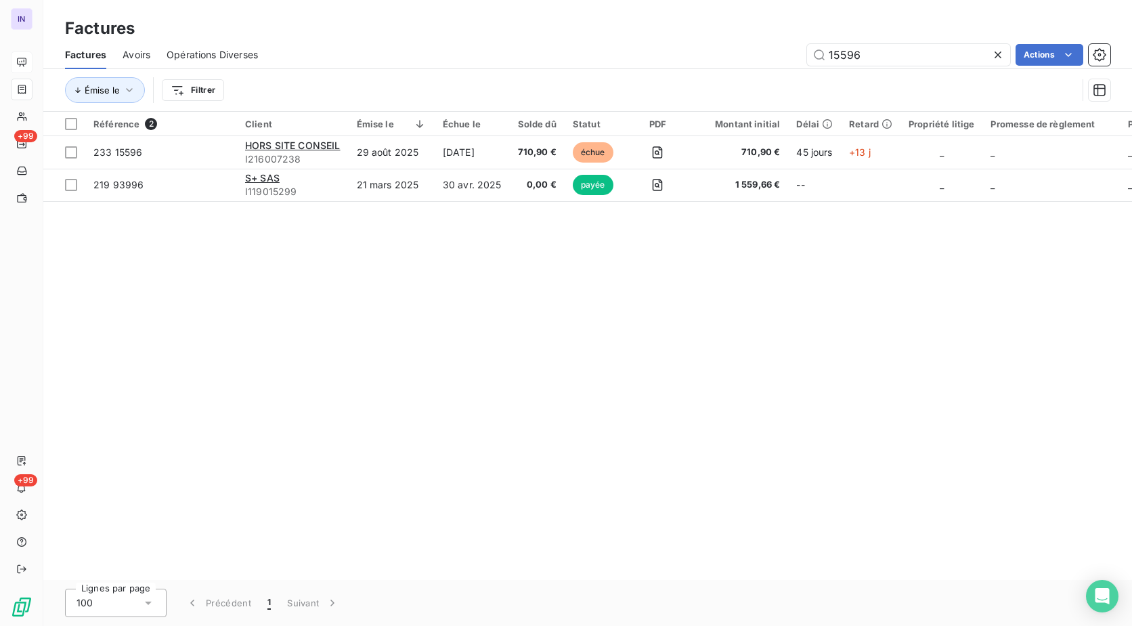
type input "15596"
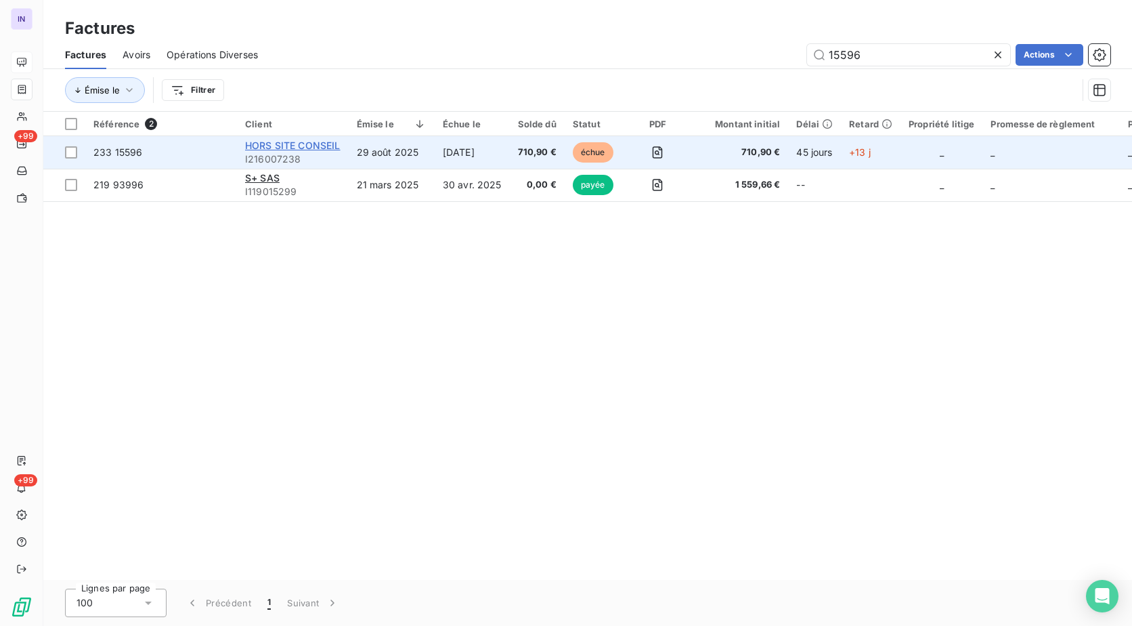
click at [299, 143] on span "HORS SITE CONSEIL" at bounding box center [292, 145] width 95 height 12
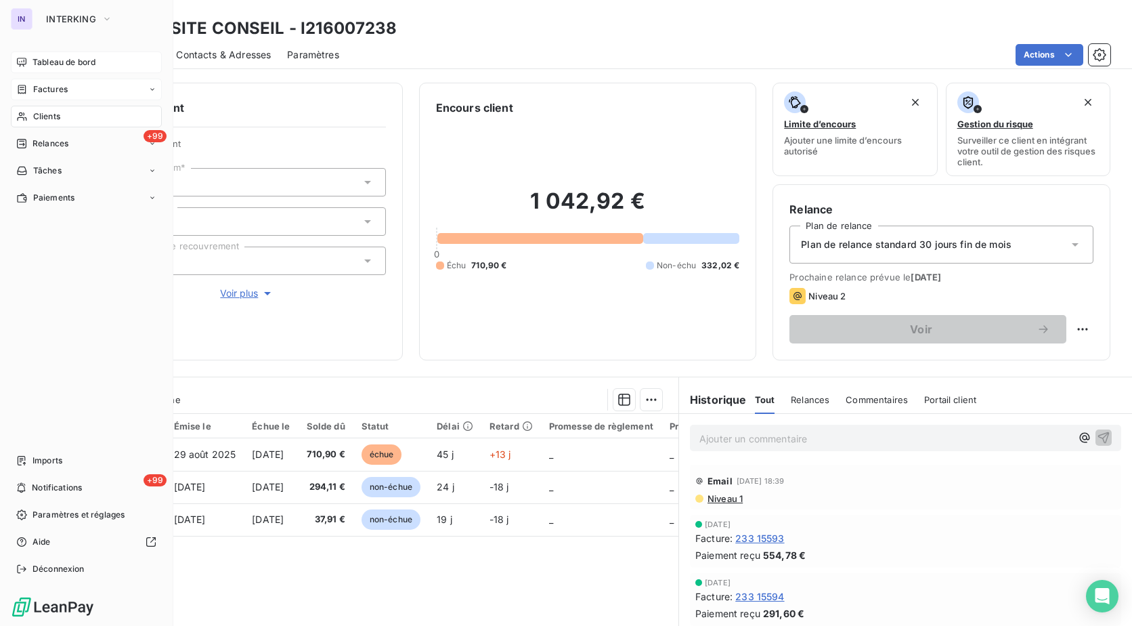
click at [56, 116] on span "Clients" at bounding box center [46, 116] width 27 height 12
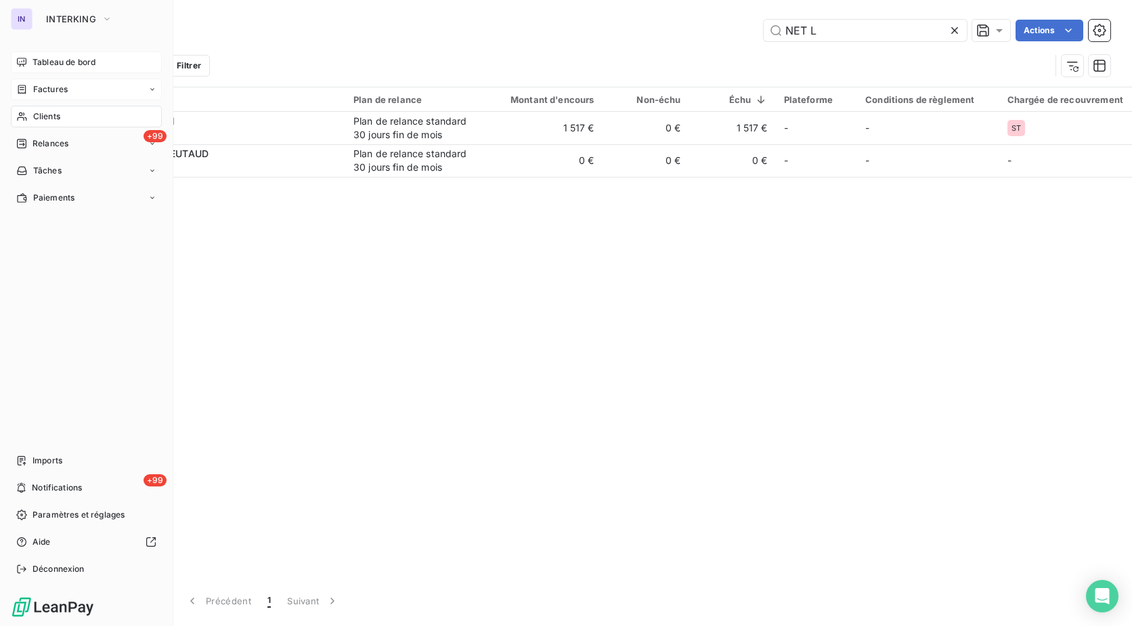
click at [59, 92] on span "Factures" at bounding box center [50, 89] width 35 height 12
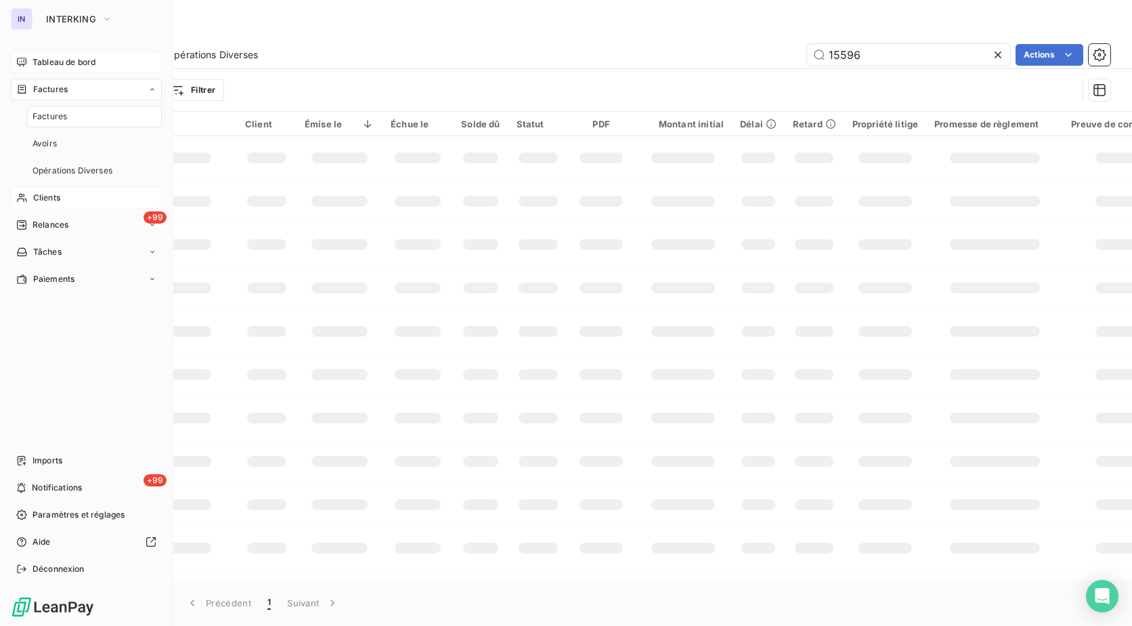
click at [62, 111] on span "Factures" at bounding box center [49, 116] width 35 height 12
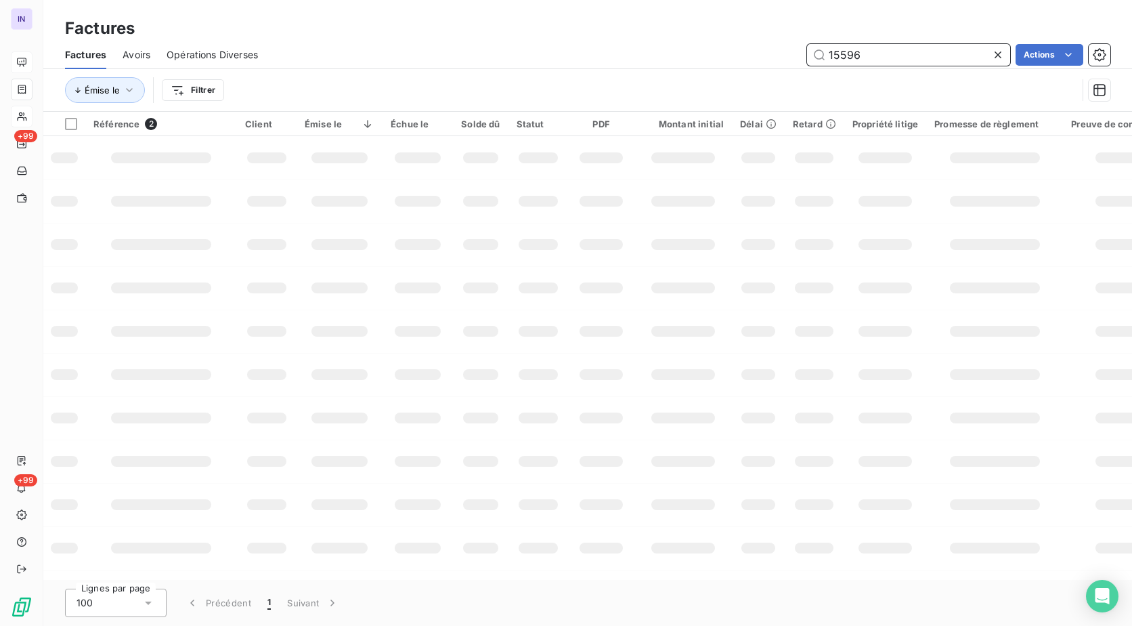
click at [728, 51] on div "15596 Actions" at bounding box center [692, 55] width 836 height 22
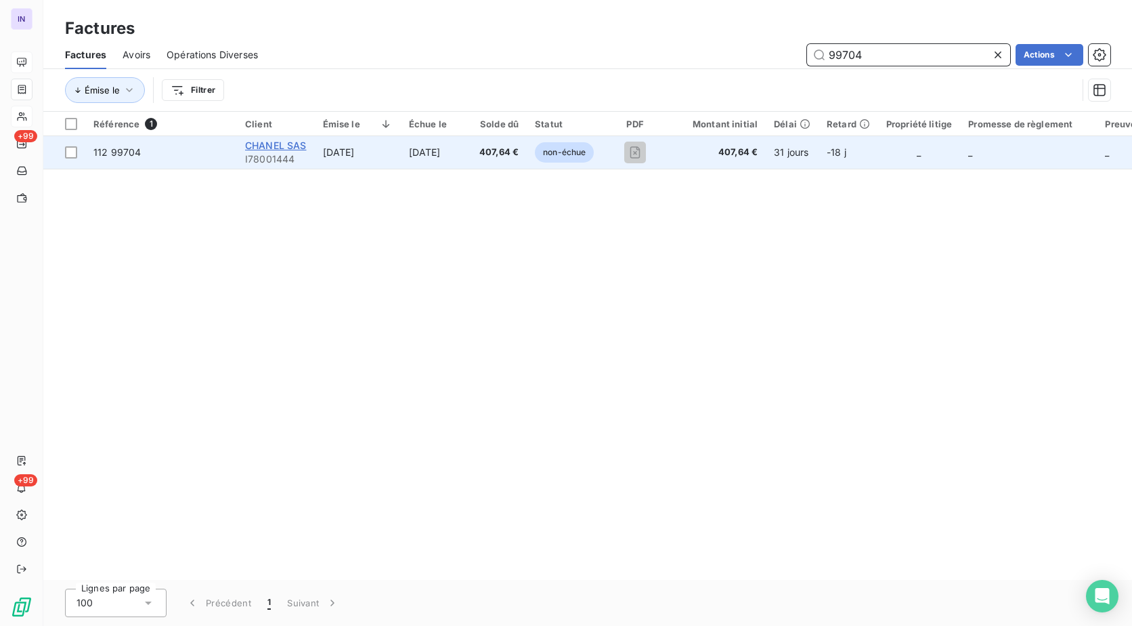
type input "99704"
click at [274, 144] on span "CHANEL SAS" at bounding box center [276, 145] width 62 height 12
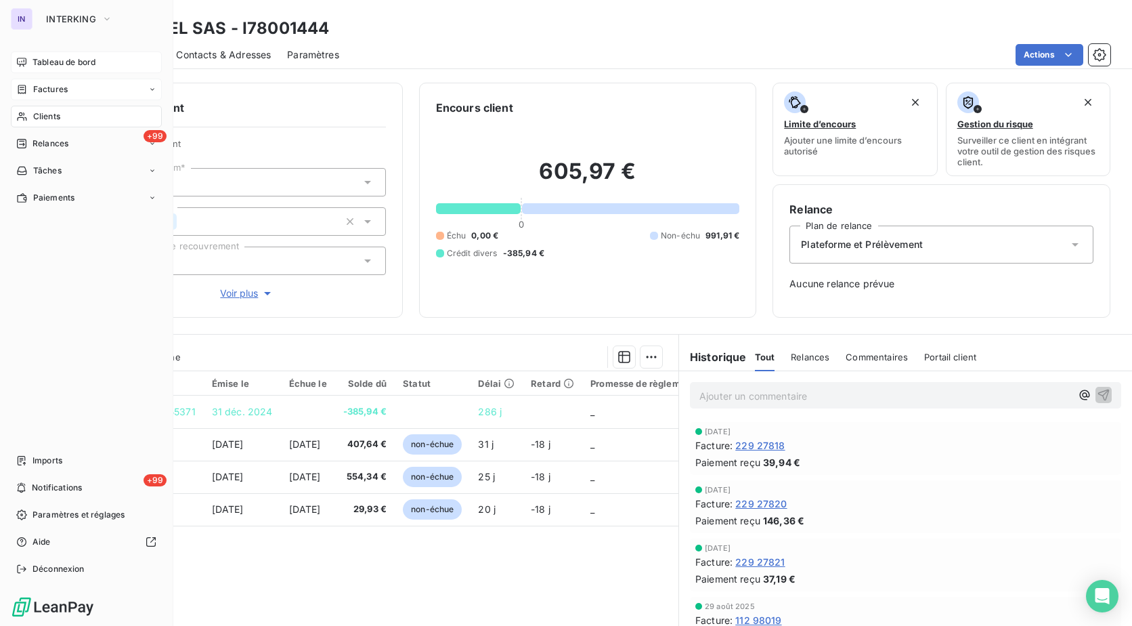
click at [53, 94] on span "Factures" at bounding box center [50, 89] width 35 height 12
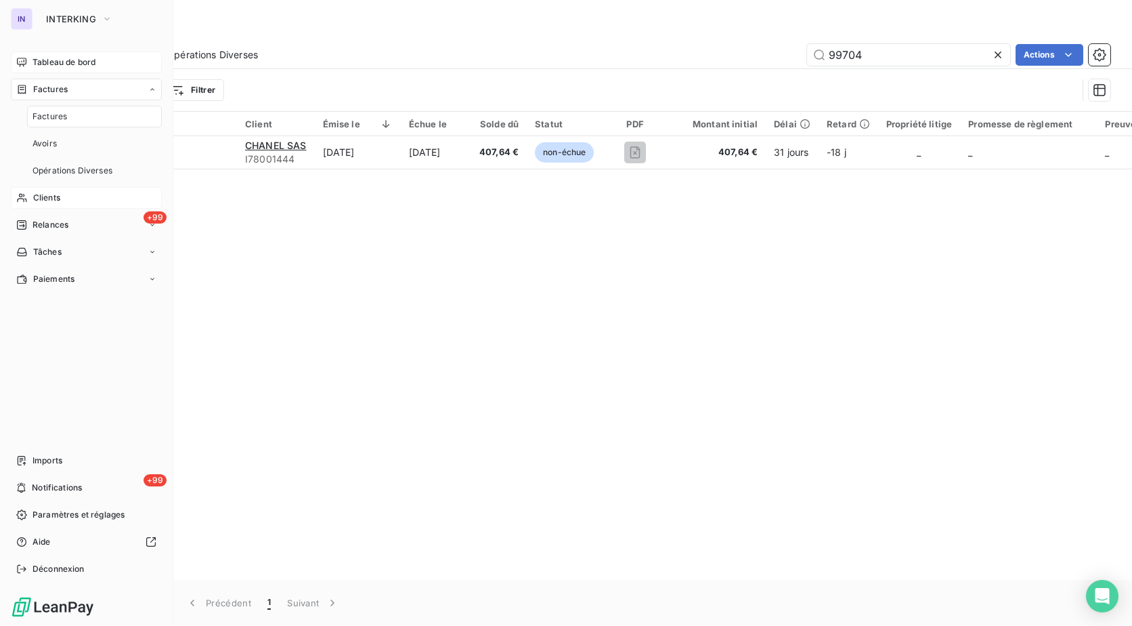
click at [49, 199] on span "Clients" at bounding box center [46, 198] width 27 height 12
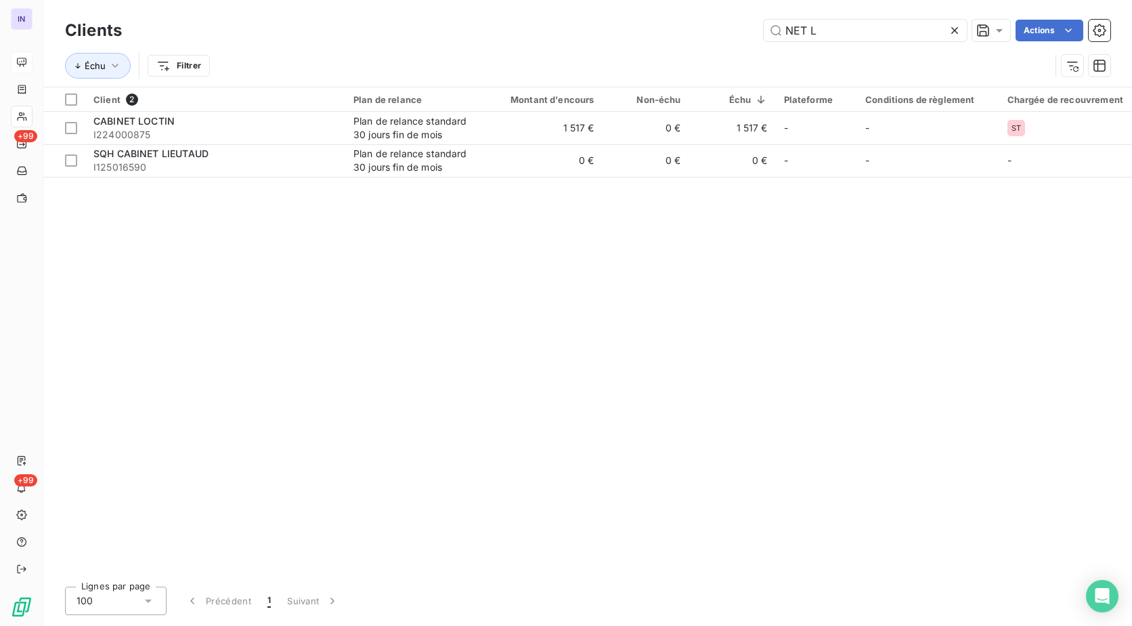
click at [575, 13] on div "Clients NET L Actions Échu Filtrer" at bounding box center [587, 43] width 1089 height 87
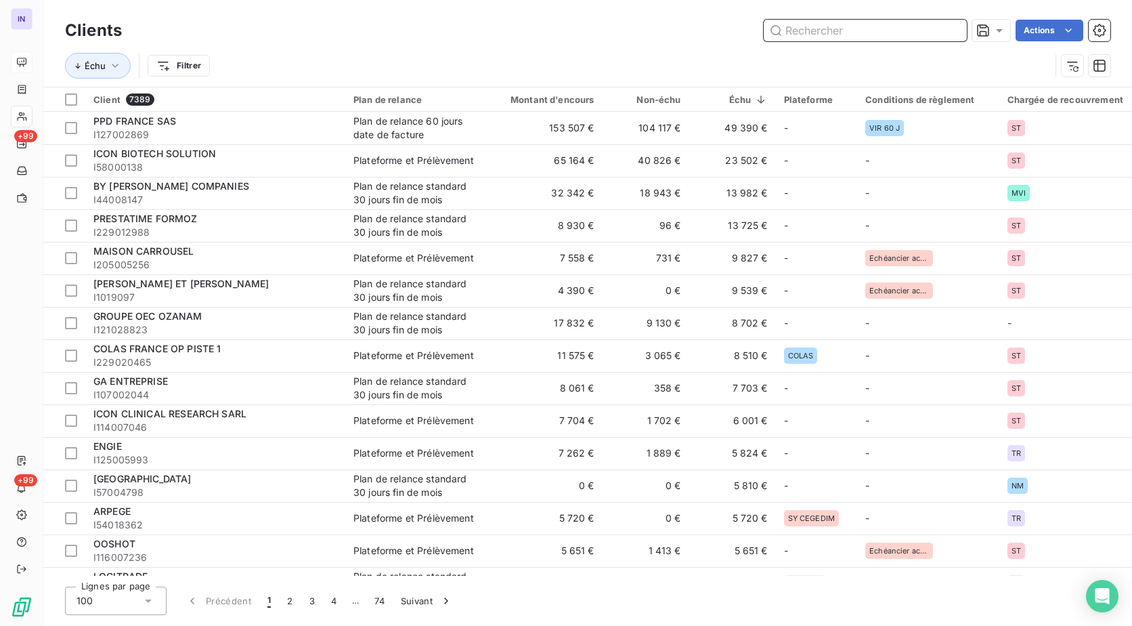
click at [805, 29] on input "text" at bounding box center [865, 31] width 203 height 22
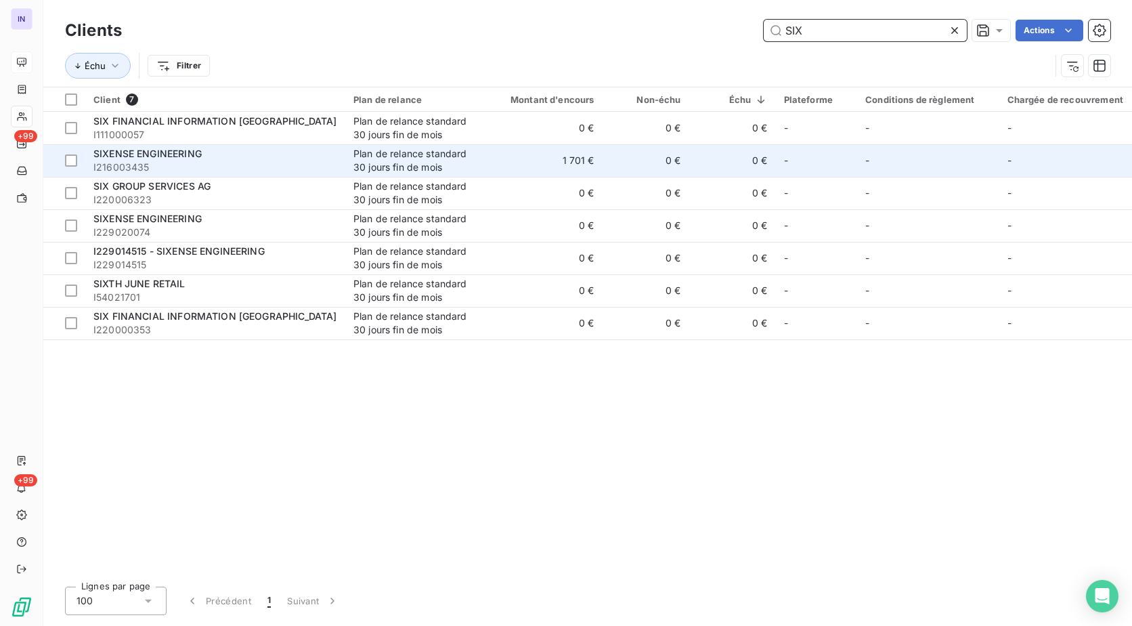
type input "SIX"
click at [285, 167] on span "I216003435" at bounding box center [215, 167] width 244 height 14
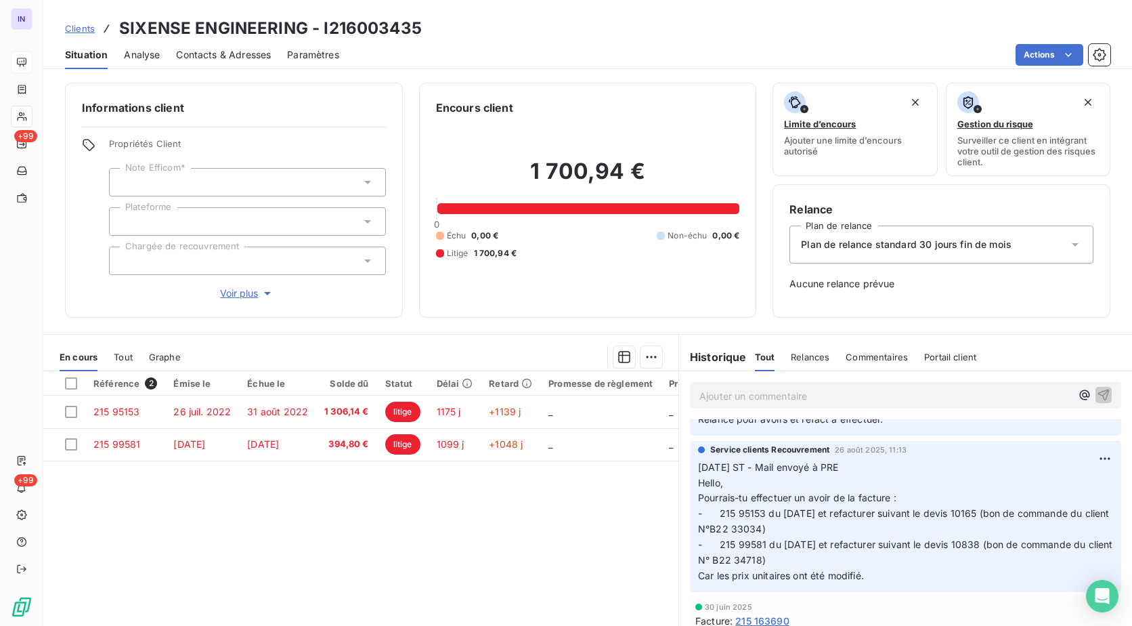
scroll to position [68, 0]
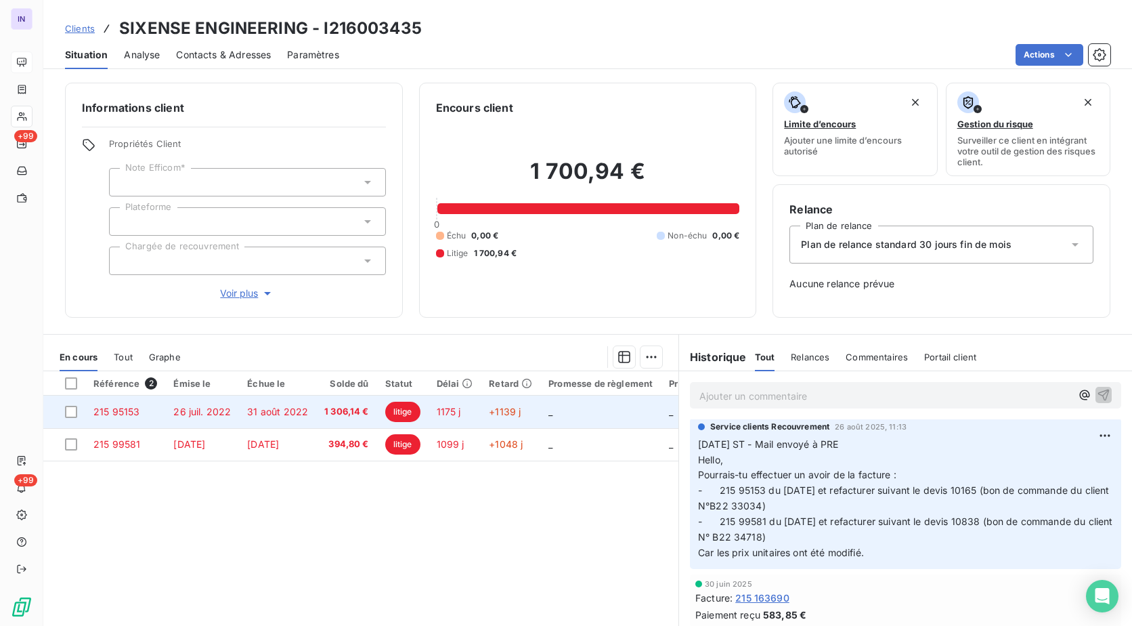
click at [316, 417] on td "1 306,14 €" at bounding box center [346, 411] width 61 height 32
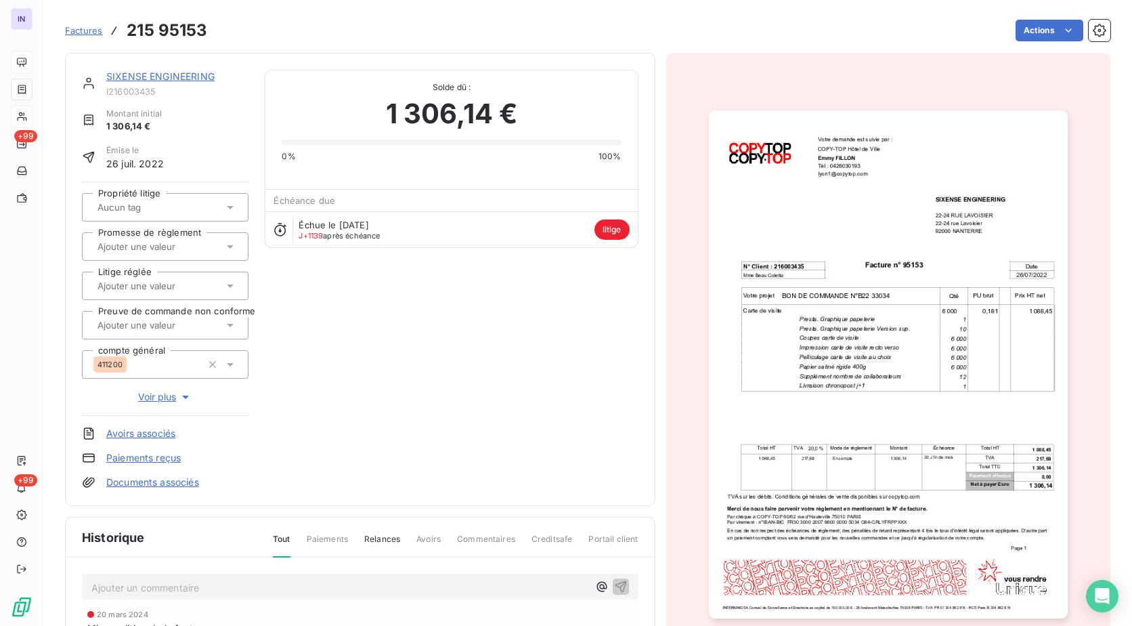
click at [206, 78] on link "SIXENSE ENGINEERING" at bounding box center [160, 76] width 108 height 12
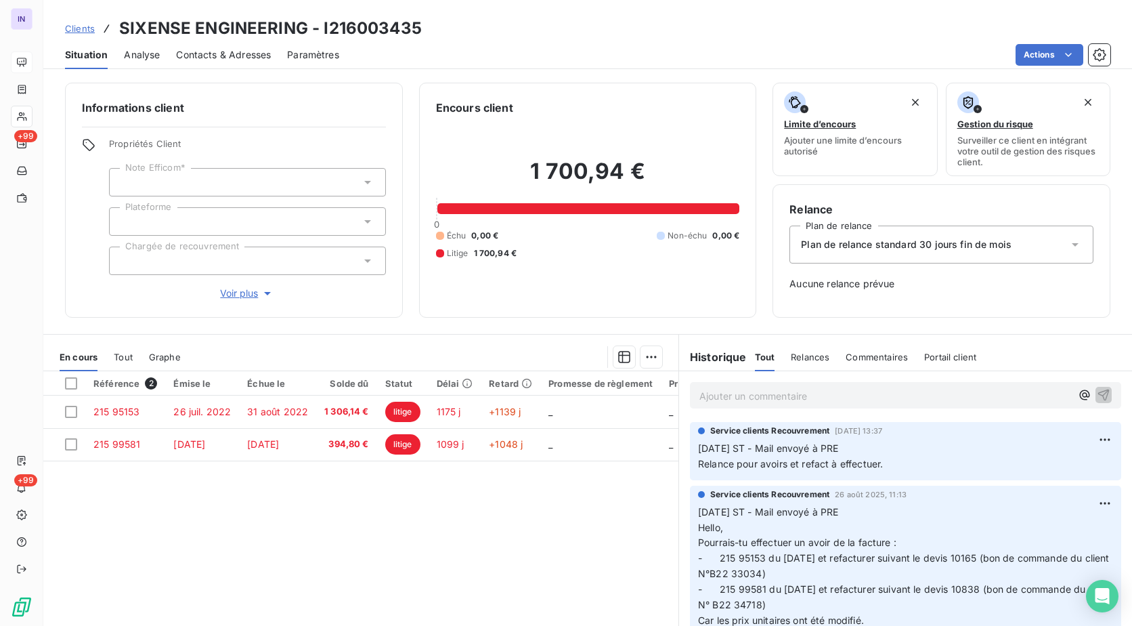
click at [700, 394] on p "Ajouter un commentaire ﻿" at bounding box center [885, 395] width 372 height 17
click at [854, 401] on p "[DATE] ST - Appel tel du" at bounding box center [885, 395] width 372 height 16
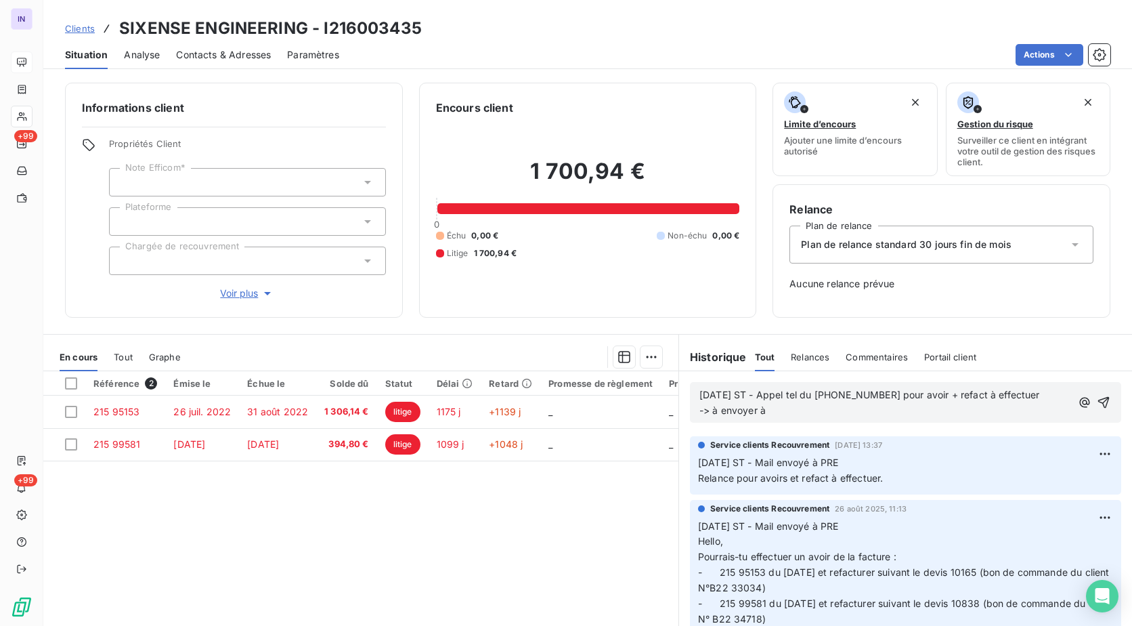
click at [776, 411] on p "[DATE] ST - Appel tel du [PHONE_NUMBER] pour avoir + refact à effectuer -> à en…" at bounding box center [885, 402] width 372 height 31
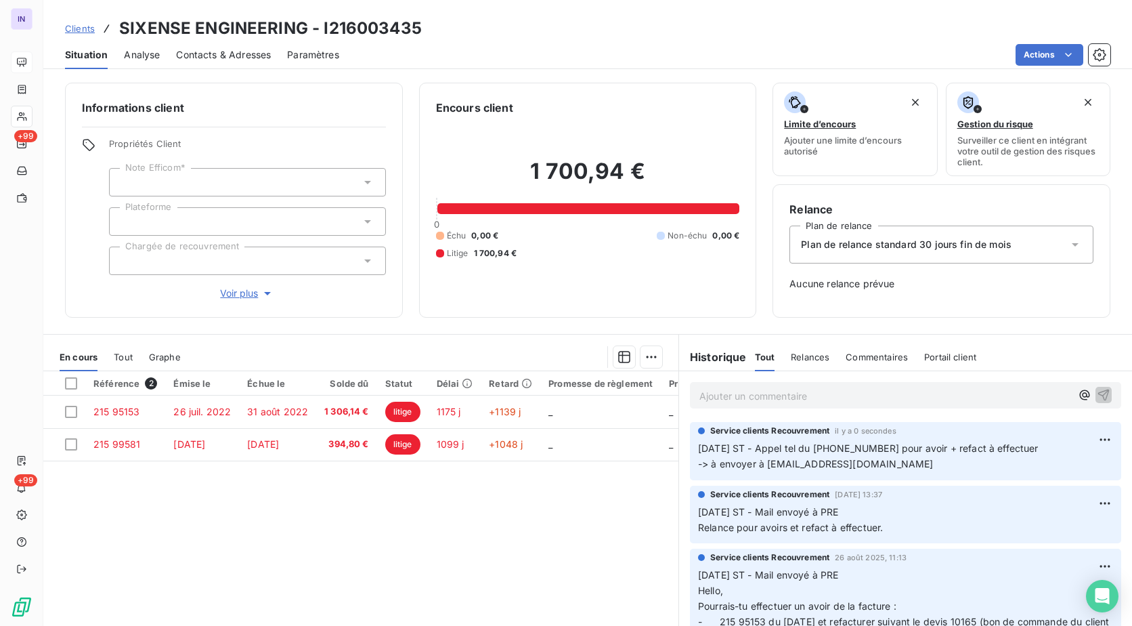
click at [856, 455] on p "[DATE] ST - Appel tel du [PHONE_NUMBER] pour avoir + refact à effectuer -> à en…" at bounding box center [905, 456] width 415 height 31
click at [1083, 441] on html "IN +99 +99 Clients SIXENSE ENGINEERING - I216003435 Situation Analyse Contacts …" at bounding box center [566, 313] width 1132 height 626
click at [1057, 471] on div "Editer" at bounding box center [1052, 469] width 76 height 22
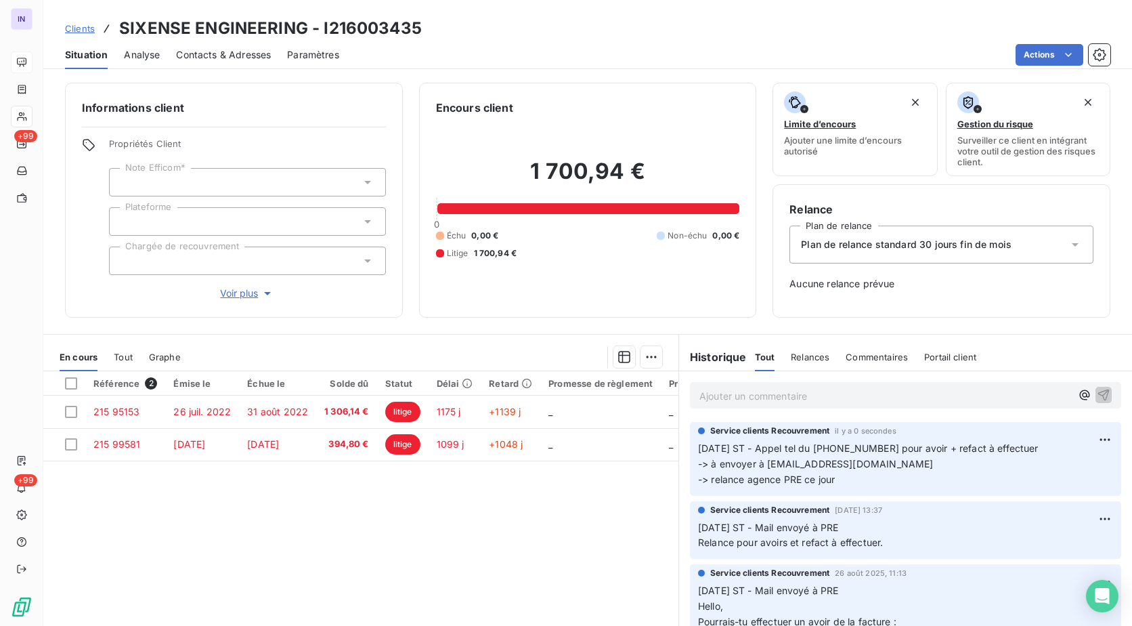
click at [413, 35] on h3 "SIXENSE ENGINEERING - I216003435" at bounding box center [270, 28] width 303 height 24
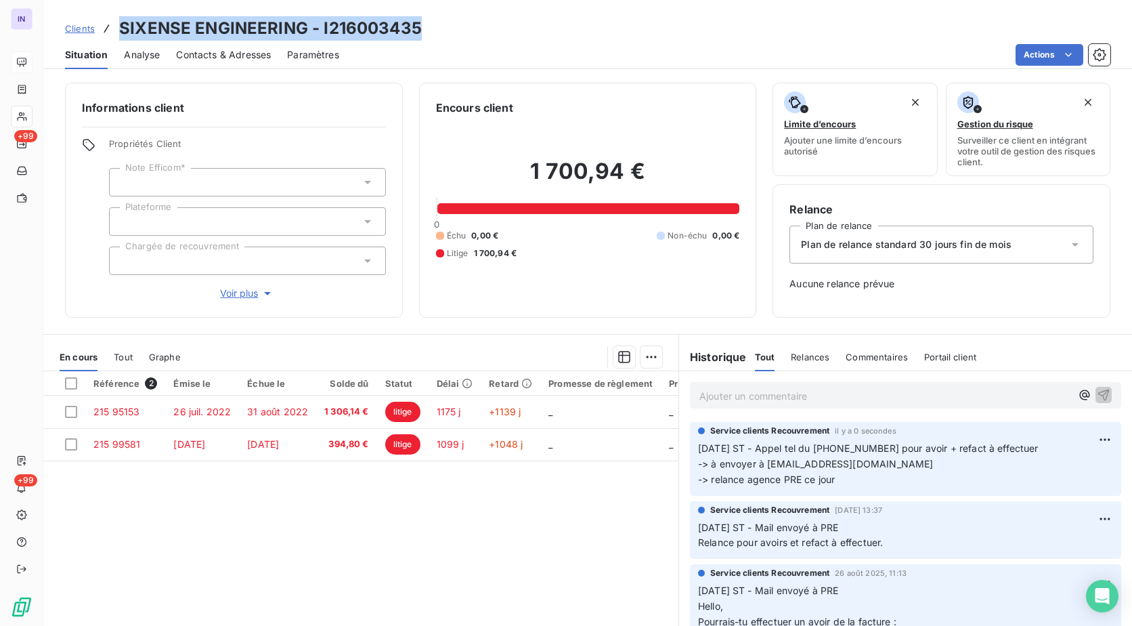
drag, startPoint x: 433, startPoint y: 24, endPoint x: 95, endPoint y: 22, distance: 337.8
click at [95, 22] on div "Clients SIXENSE ENGINEERING - I216003435" at bounding box center [587, 28] width 1089 height 24
copy div "SIXENSE ENGINEERING - I216003435"
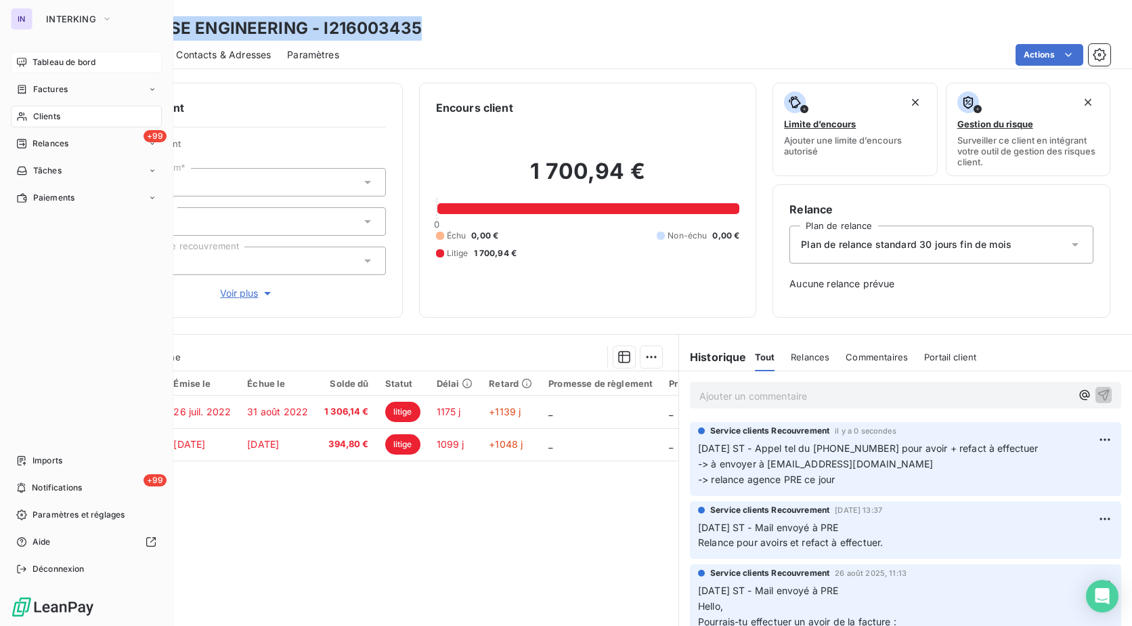
click at [36, 60] on span "Tableau de bord" at bounding box center [63, 62] width 63 height 12
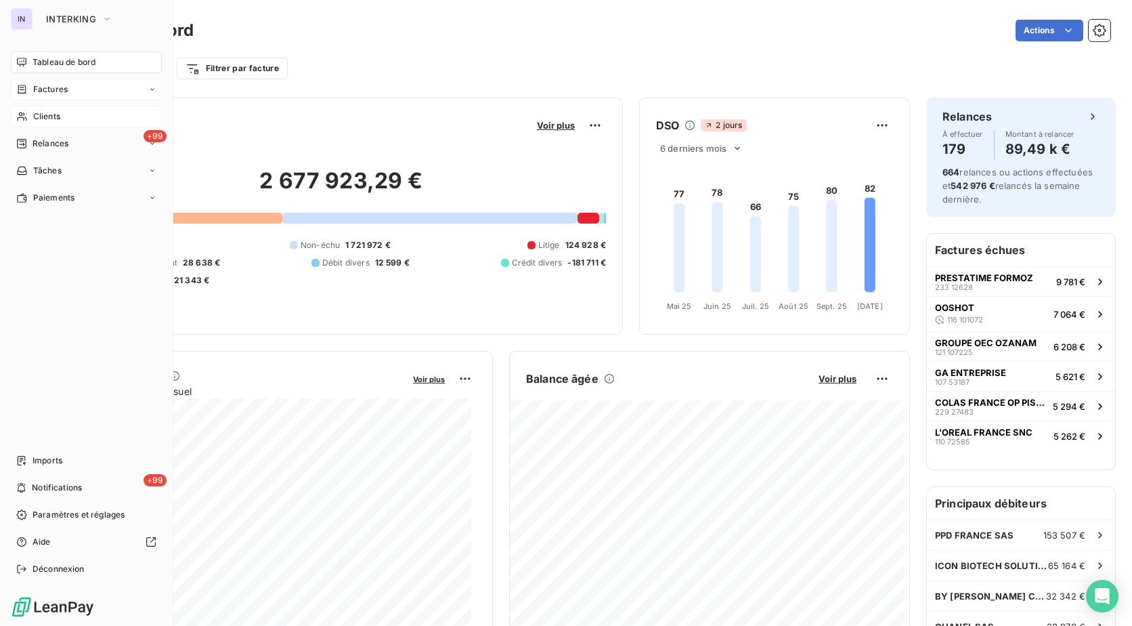
click at [43, 89] on span "Factures" at bounding box center [50, 89] width 35 height 12
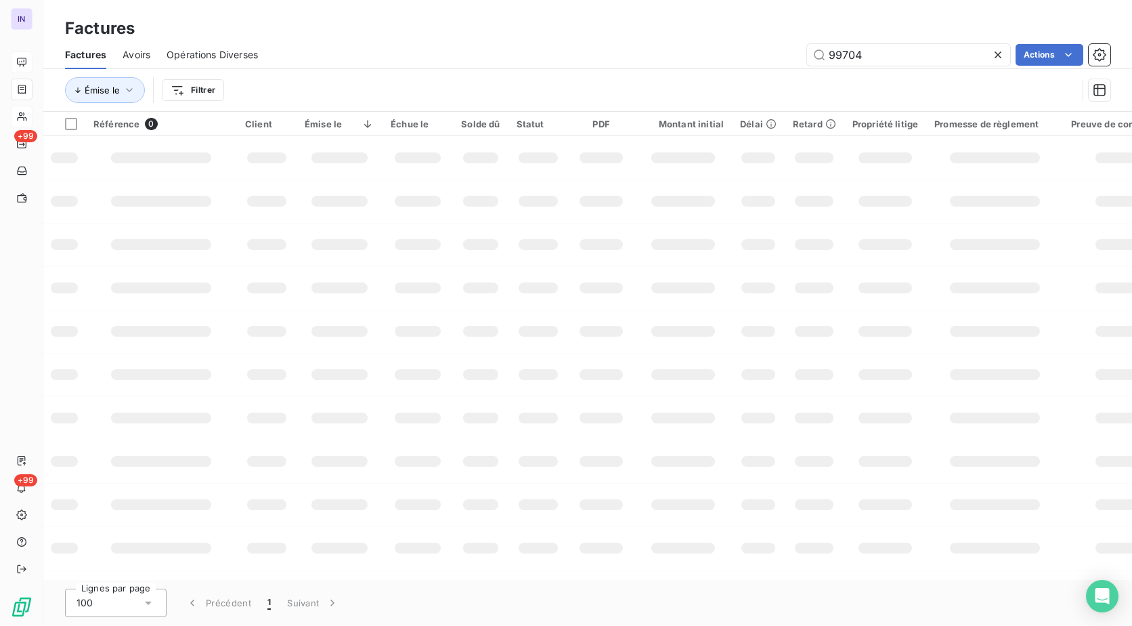
drag, startPoint x: 871, startPoint y: 58, endPoint x: 752, endPoint y: 59, distance: 118.5
click at [726, 63] on div "99704 Actions" at bounding box center [692, 55] width 836 height 22
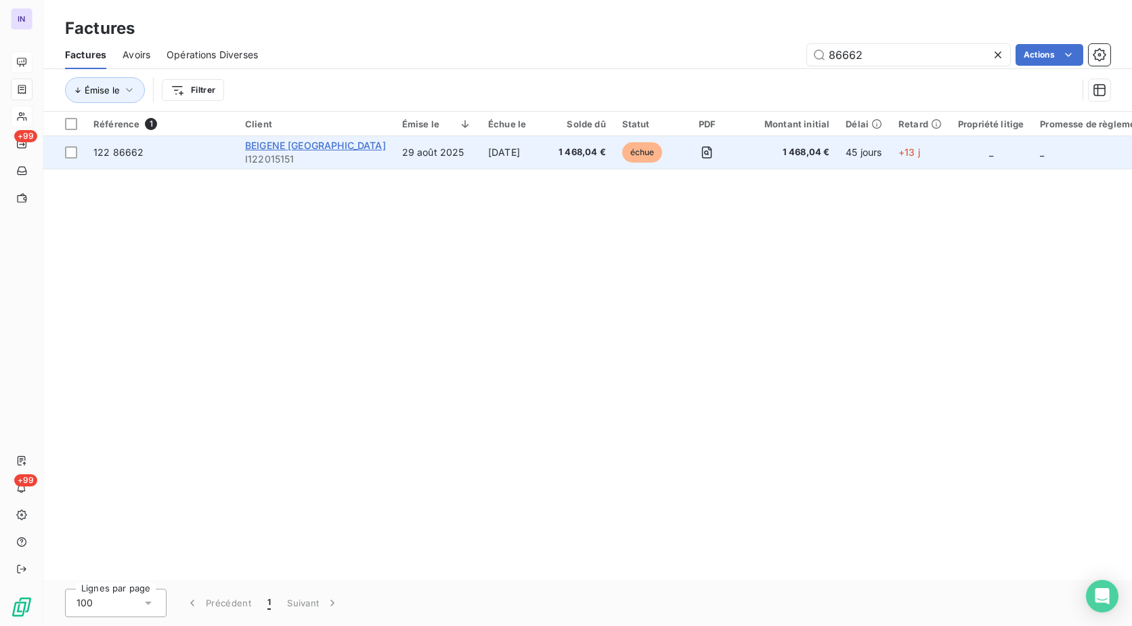
type input "86662"
click at [304, 139] on span "BEIGENE [GEOGRAPHIC_DATA]" at bounding box center [315, 145] width 141 height 12
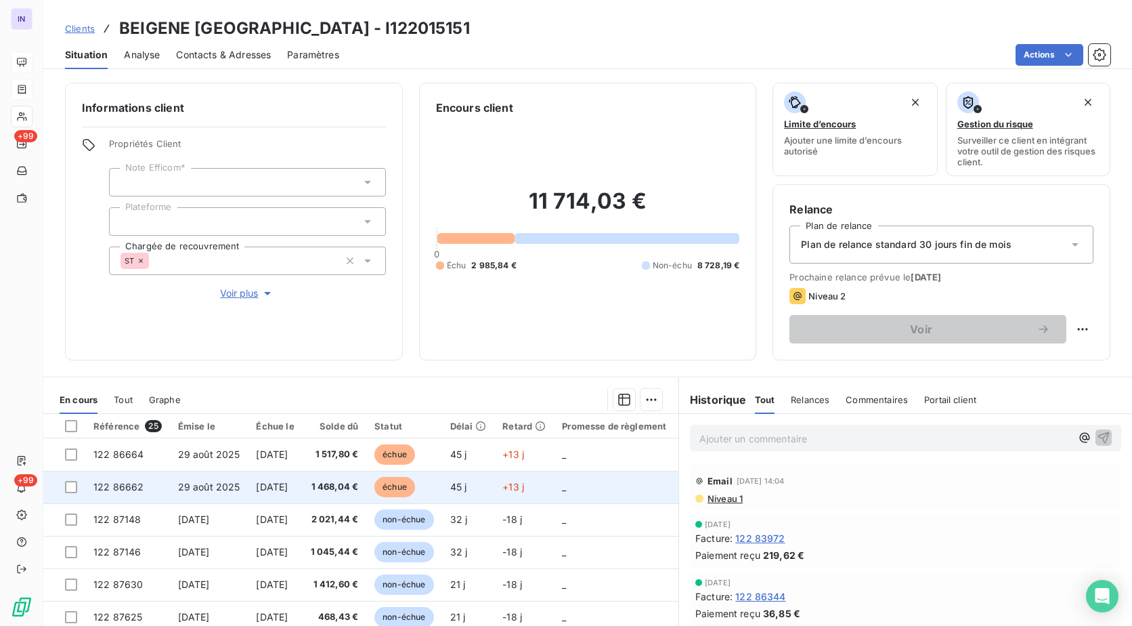
click at [285, 489] on span "[DATE]" at bounding box center [272, 487] width 32 height 12
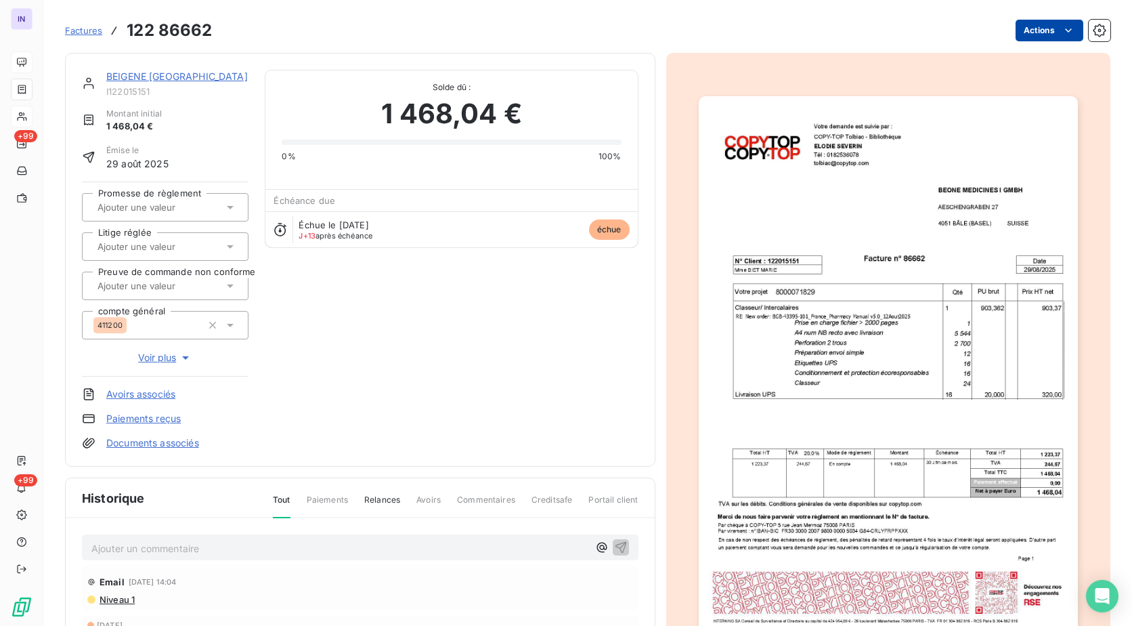
click at [1029, 28] on html "IN +99 +99 Factures 122 86662 Actions BEIGENE [GEOGRAPHIC_DATA] I122015151 Mont…" at bounding box center [566, 313] width 1132 height 626
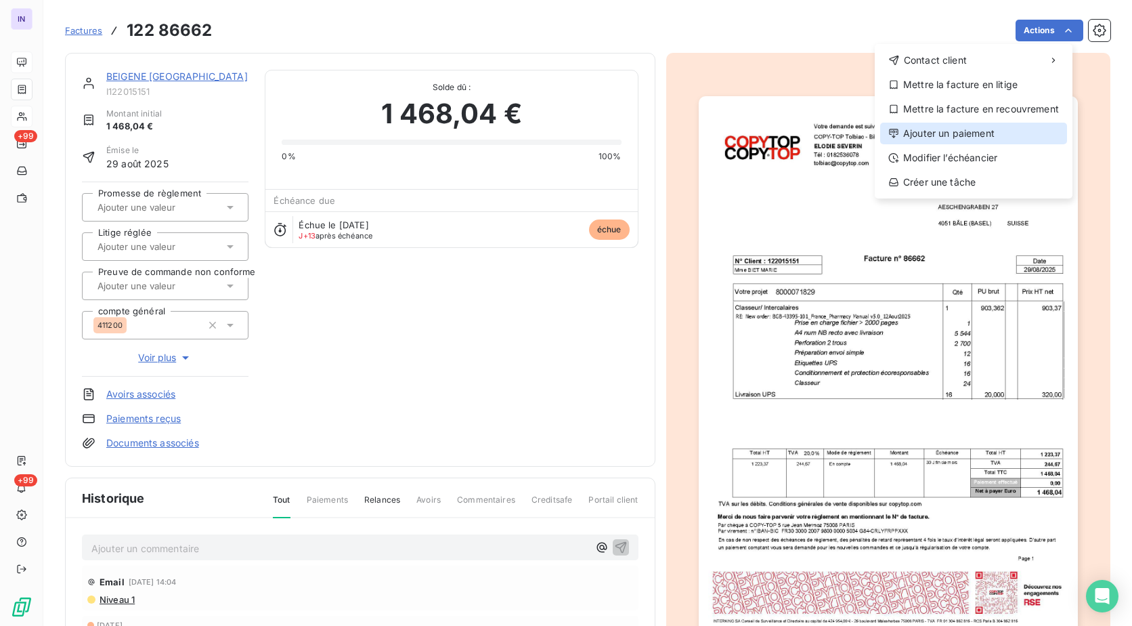
click at [982, 131] on div "Ajouter un paiement" at bounding box center [973, 134] width 187 height 22
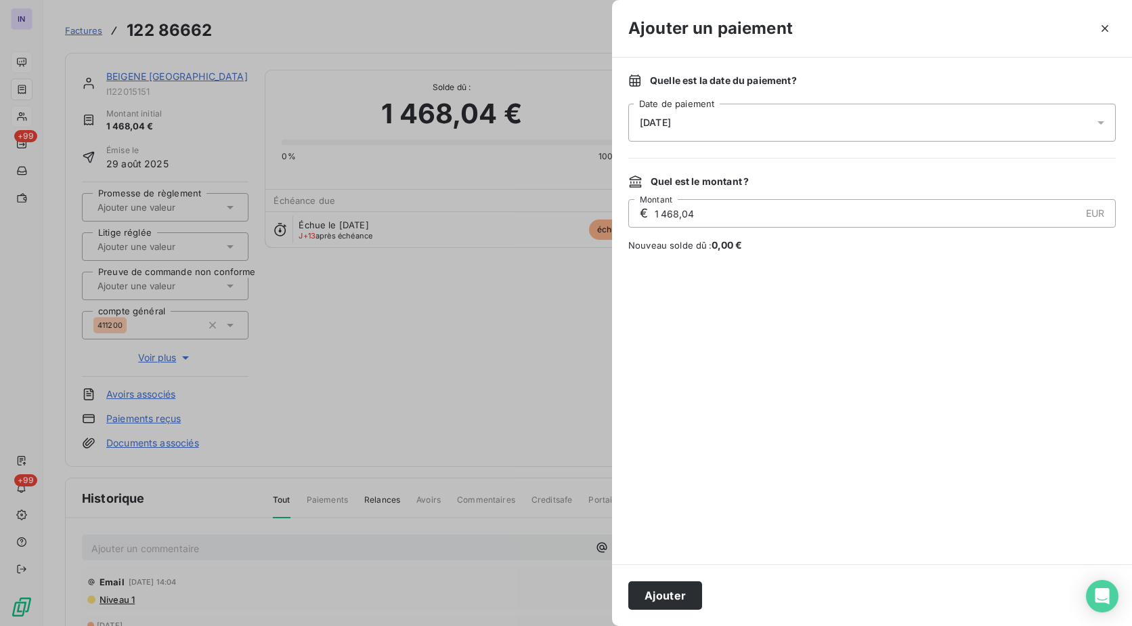
click at [695, 120] on div "[DATE]" at bounding box center [871, 123] width 487 height 38
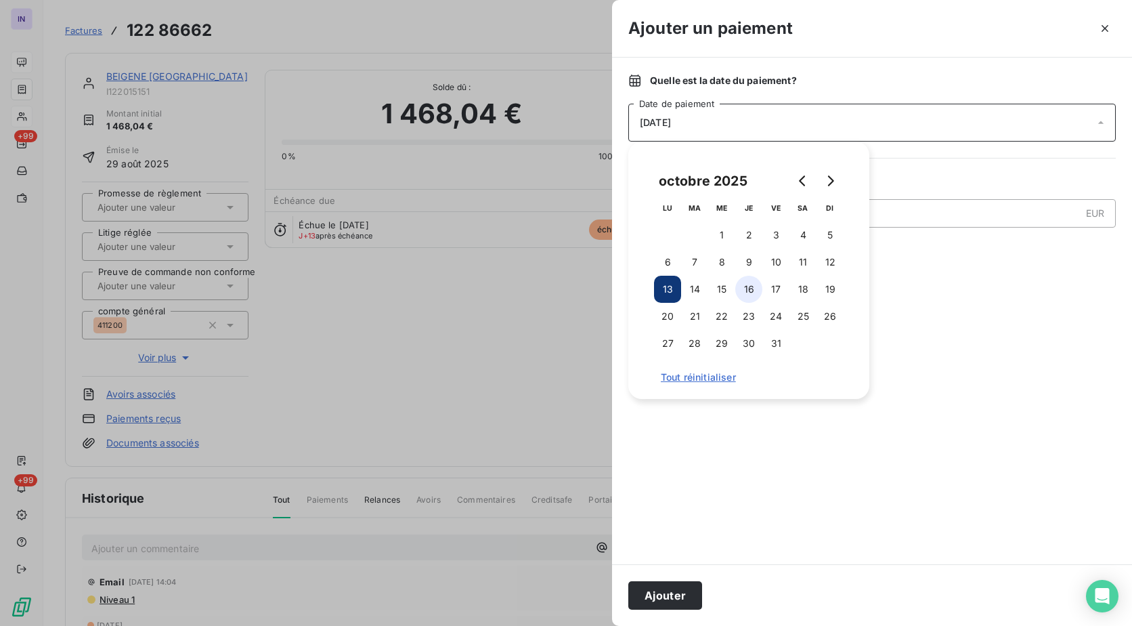
click at [744, 297] on button "16" at bounding box center [748, 289] width 27 height 27
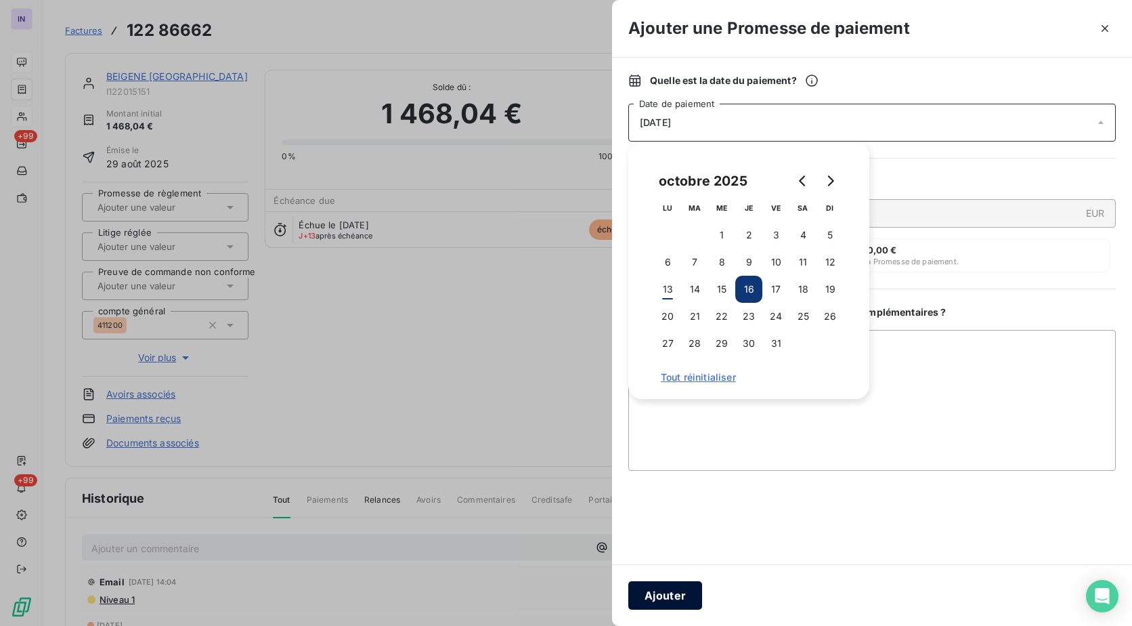
drag, startPoint x: 682, startPoint y: 600, endPoint x: 446, endPoint y: 484, distance: 262.5
click at [681, 599] on button "Ajouter" at bounding box center [665, 595] width 74 height 28
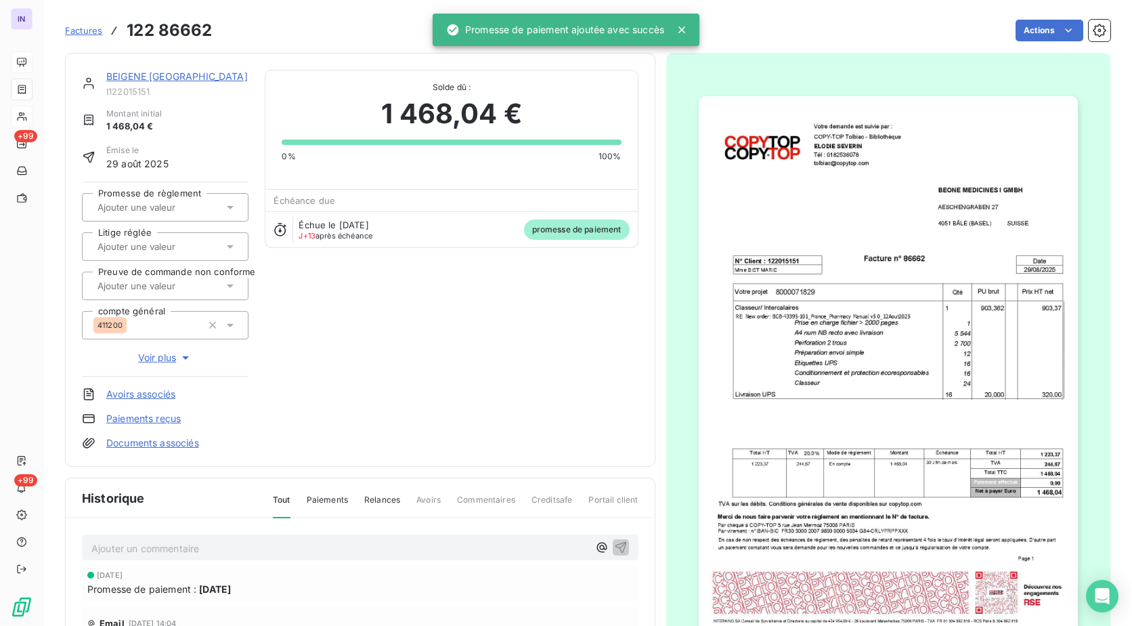
click at [148, 215] on div at bounding box center [158, 207] width 130 height 18
click at [146, 235] on div "Oui" at bounding box center [173, 243] width 129 height 22
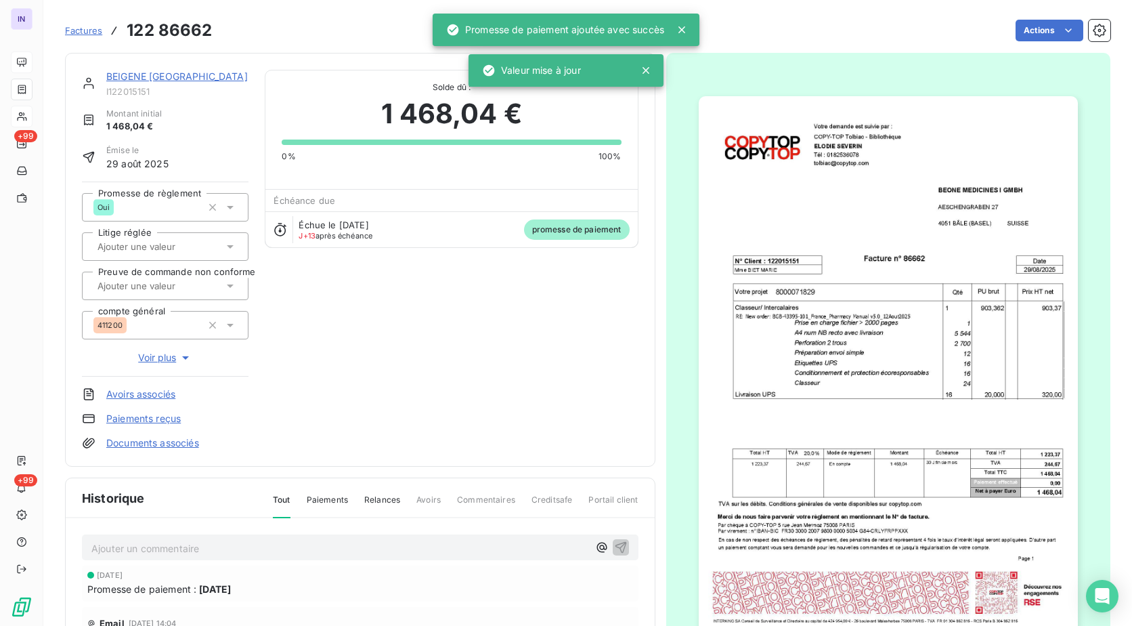
click at [176, 75] on link "BEIGENE [GEOGRAPHIC_DATA]" at bounding box center [176, 76] width 141 height 12
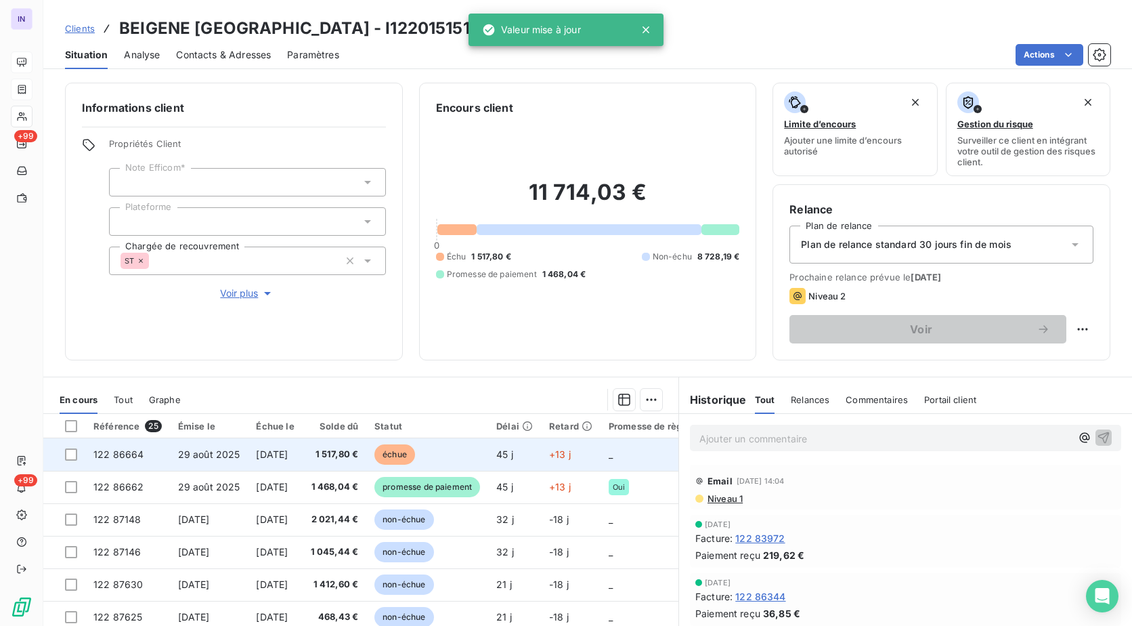
click at [345, 454] on span "1 517,80 €" at bounding box center [335, 454] width 48 height 14
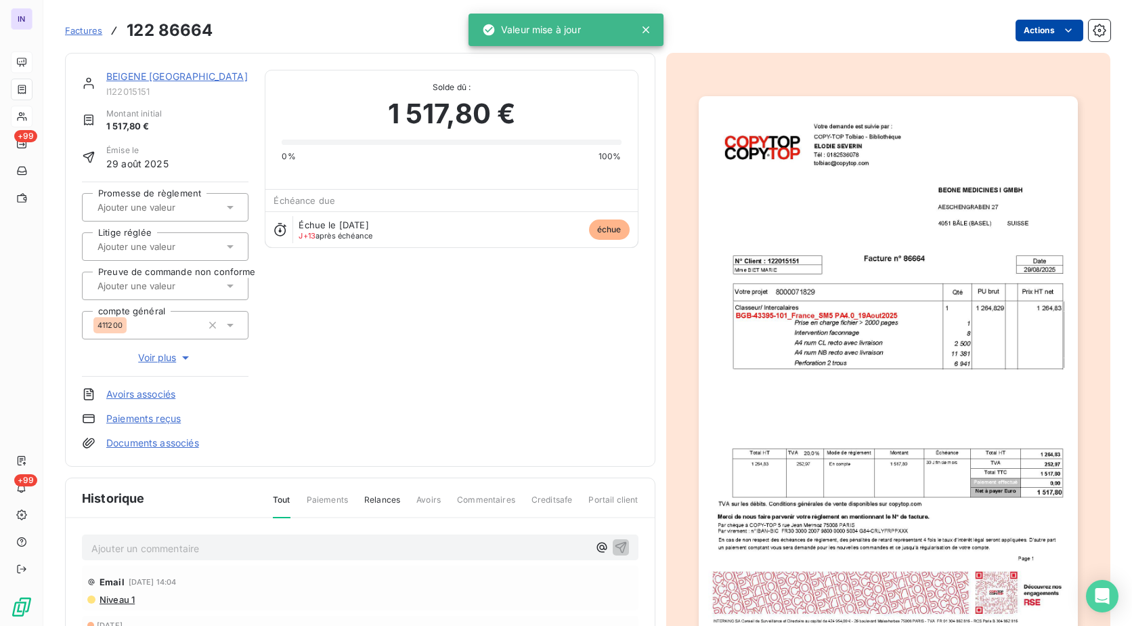
click at [1015, 24] on html "IN +99 +99 Factures 122 86664 Actions BEIGENE [GEOGRAPHIC_DATA] I122015151 Mont…" at bounding box center [566, 313] width 1132 height 626
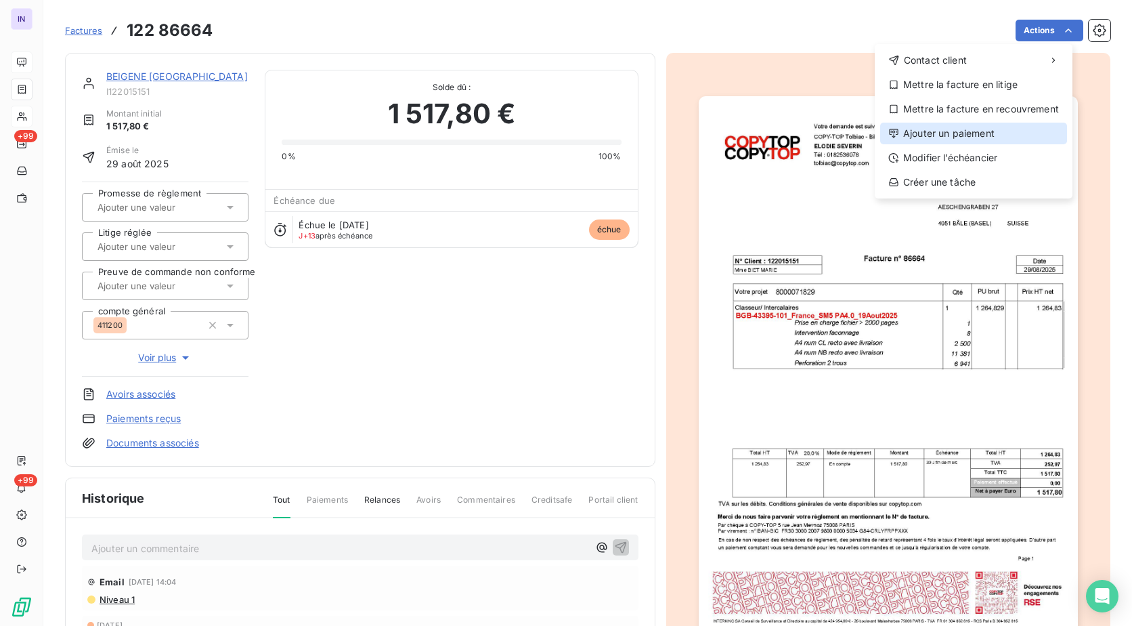
click at [952, 133] on div "Ajouter un paiement" at bounding box center [973, 134] width 187 height 22
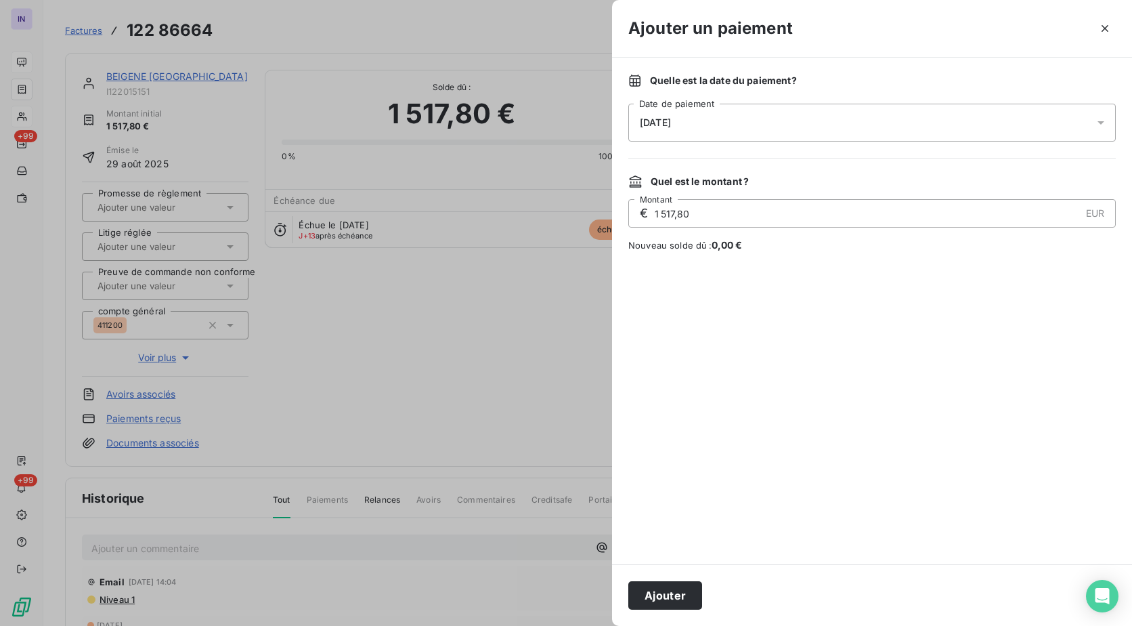
click at [772, 105] on div "[DATE]" at bounding box center [871, 123] width 487 height 38
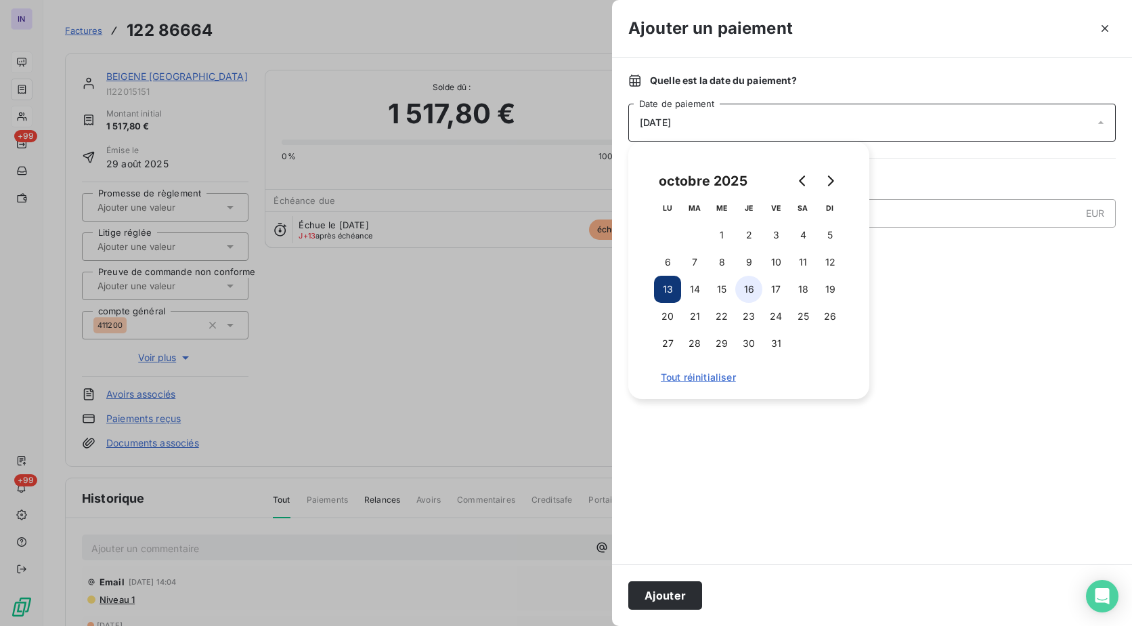
click at [737, 292] on button "16" at bounding box center [748, 289] width 27 height 27
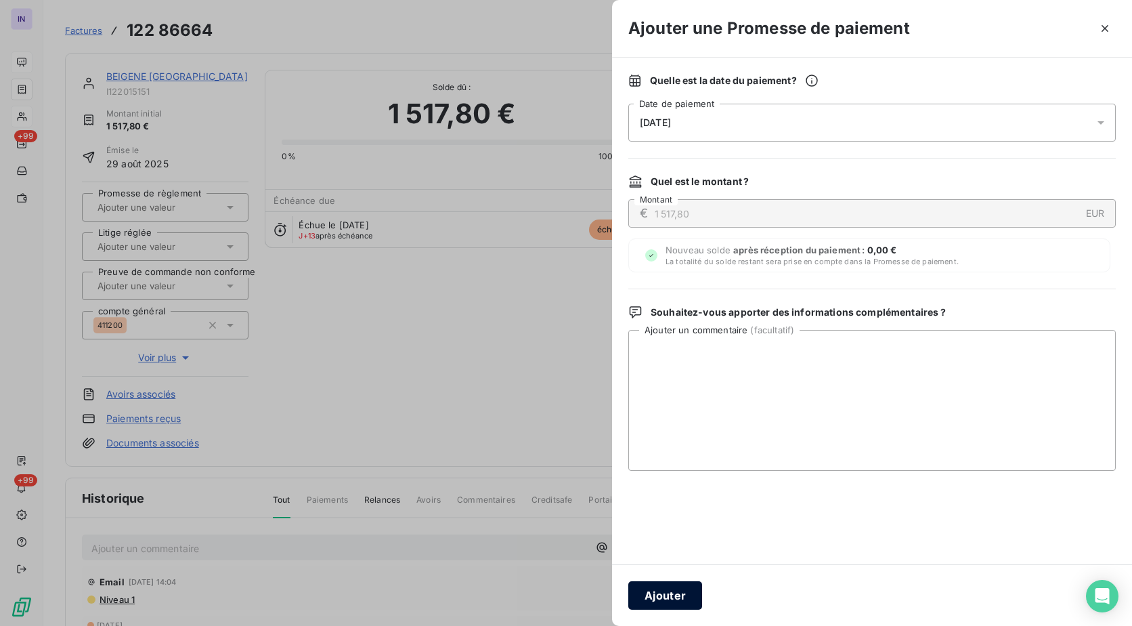
click at [663, 596] on button "Ajouter" at bounding box center [665, 595] width 74 height 28
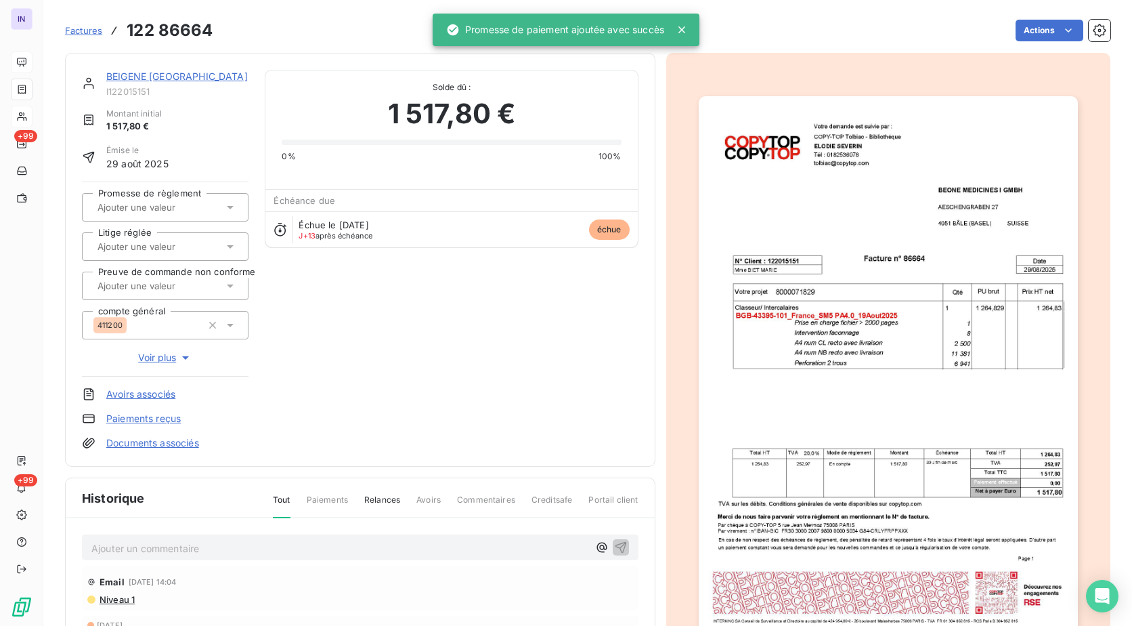
click at [152, 207] on input "text" at bounding box center [164, 207] width 136 height 12
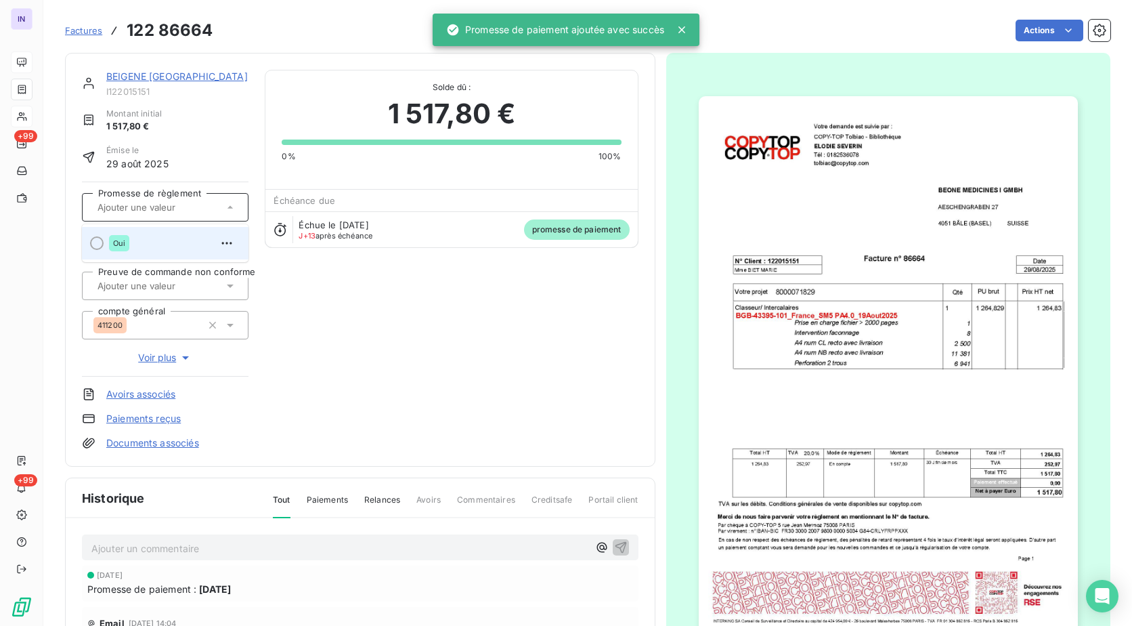
click at [154, 244] on div "Oui" at bounding box center [173, 243] width 129 height 22
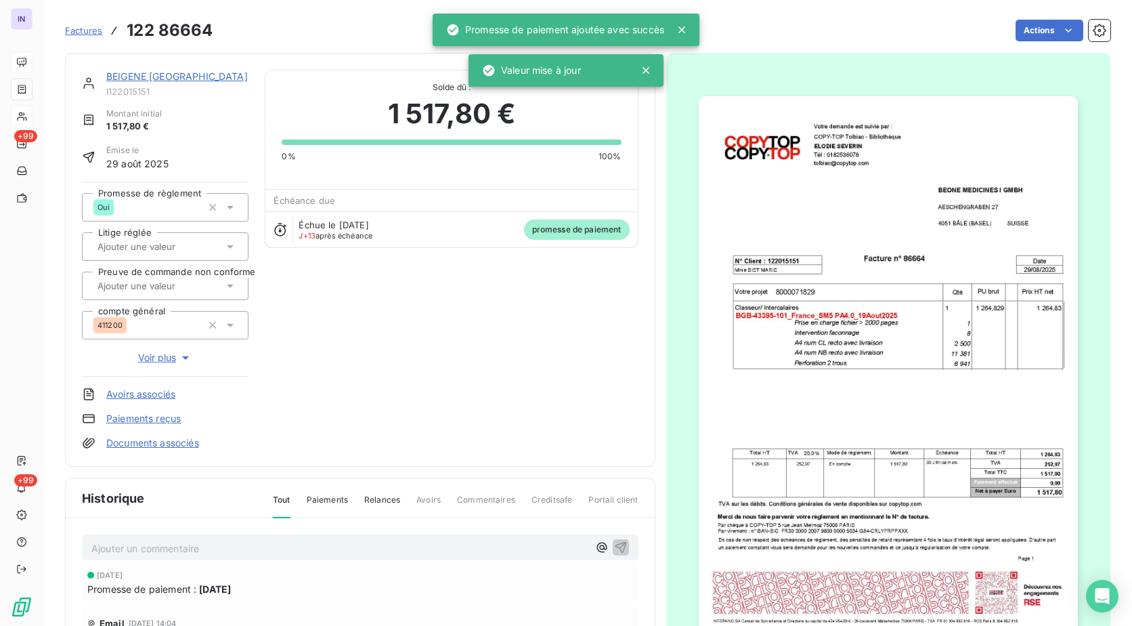
click at [150, 72] on link "BEIGENE [GEOGRAPHIC_DATA]" at bounding box center [176, 76] width 141 height 12
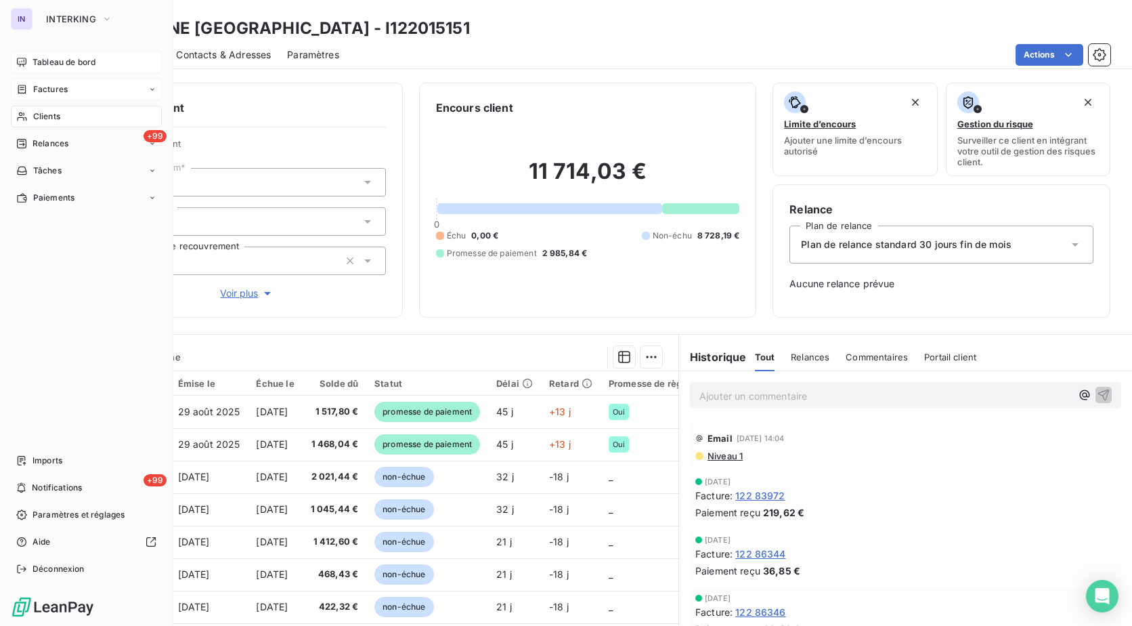
click at [72, 64] on span "Tableau de bord" at bounding box center [63, 62] width 63 height 12
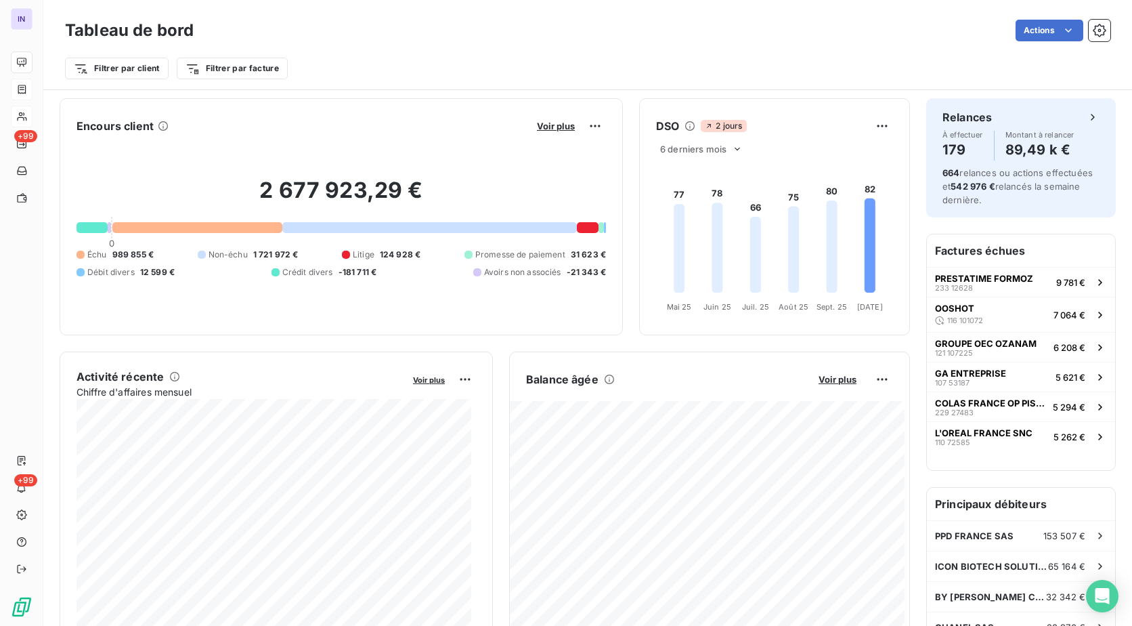
scroll to position [68, 0]
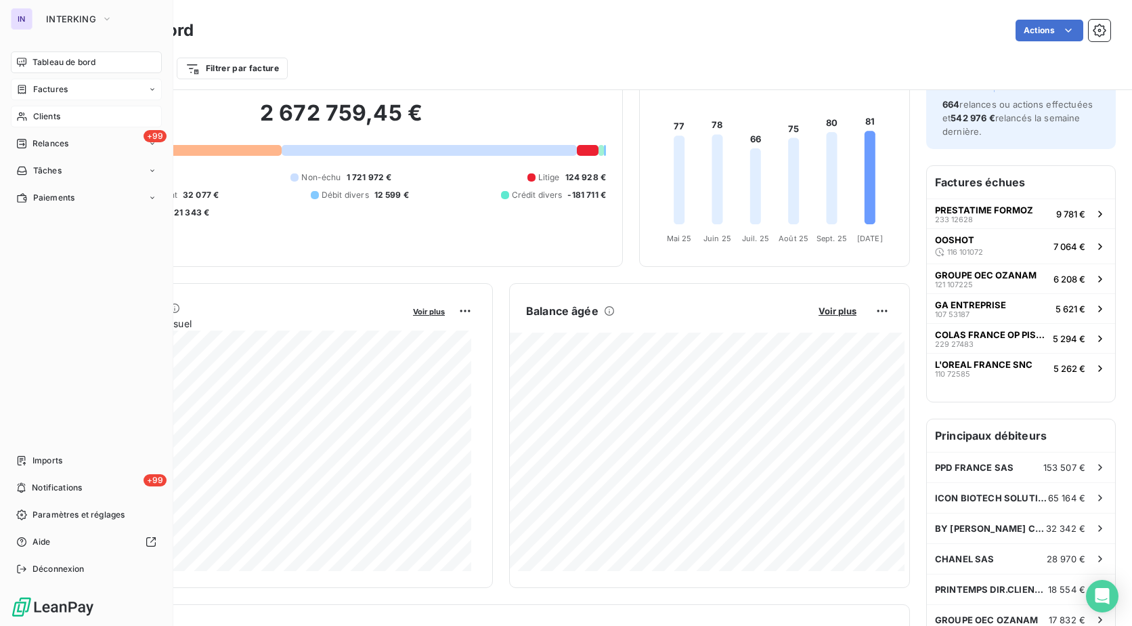
click at [42, 118] on span "Clients" at bounding box center [46, 116] width 27 height 12
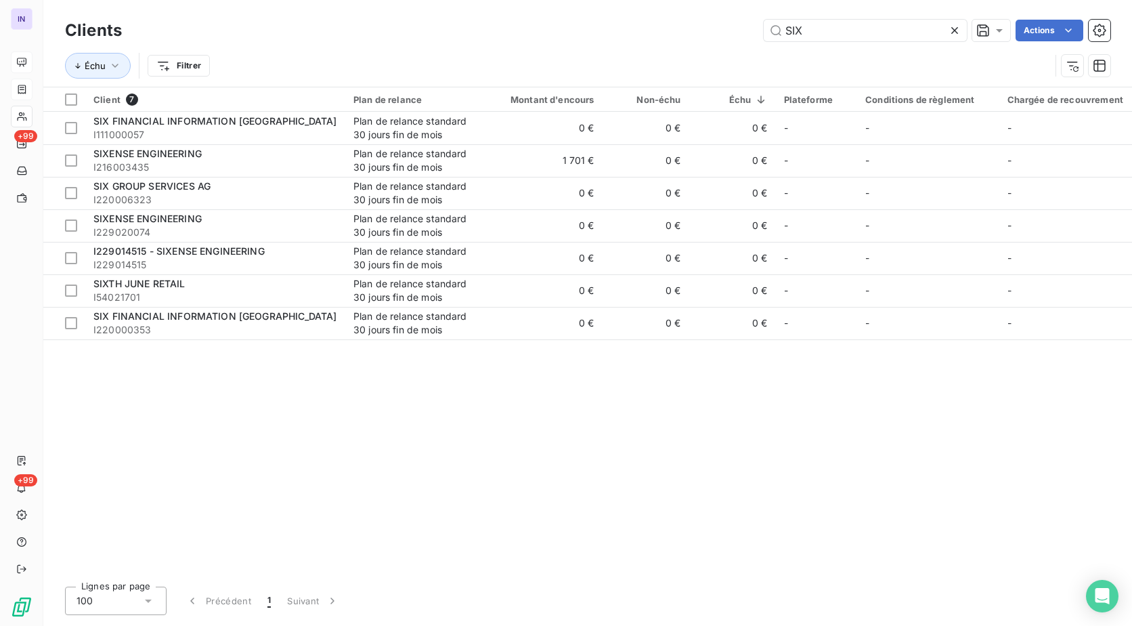
drag, startPoint x: 873, startPoint y: 30, endPoint x: 641, endPoint y: 30, distance: 231.5
click at [641, 30] on div "SIX Actions" at bounding box center [624, 31] width 972 height 22
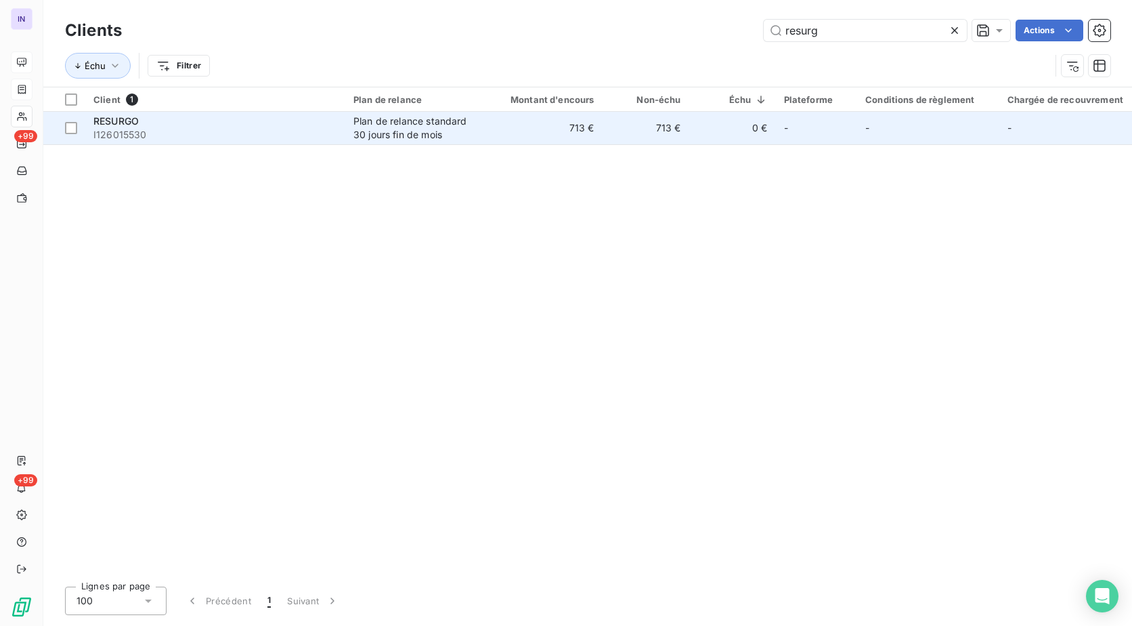
type input "resurg"
click at [200, 131] on span "I126015530" at bounding box center [215, 135] width 244 height 14
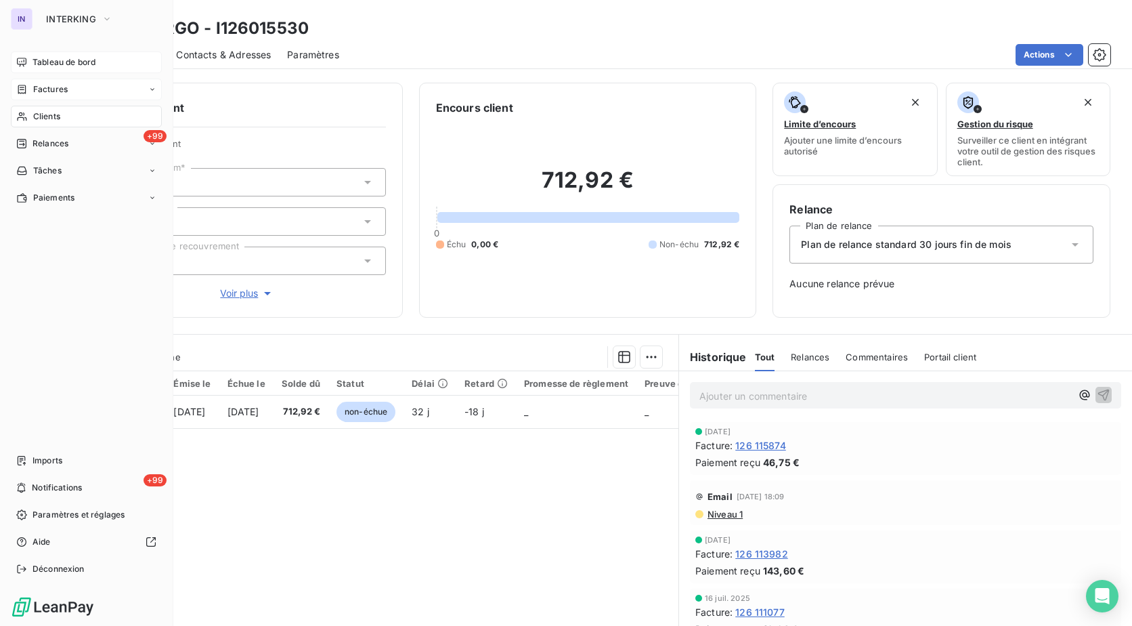
click at [47, 114] on span "Clients" at bounding box center [46, 116] width 27 height 12
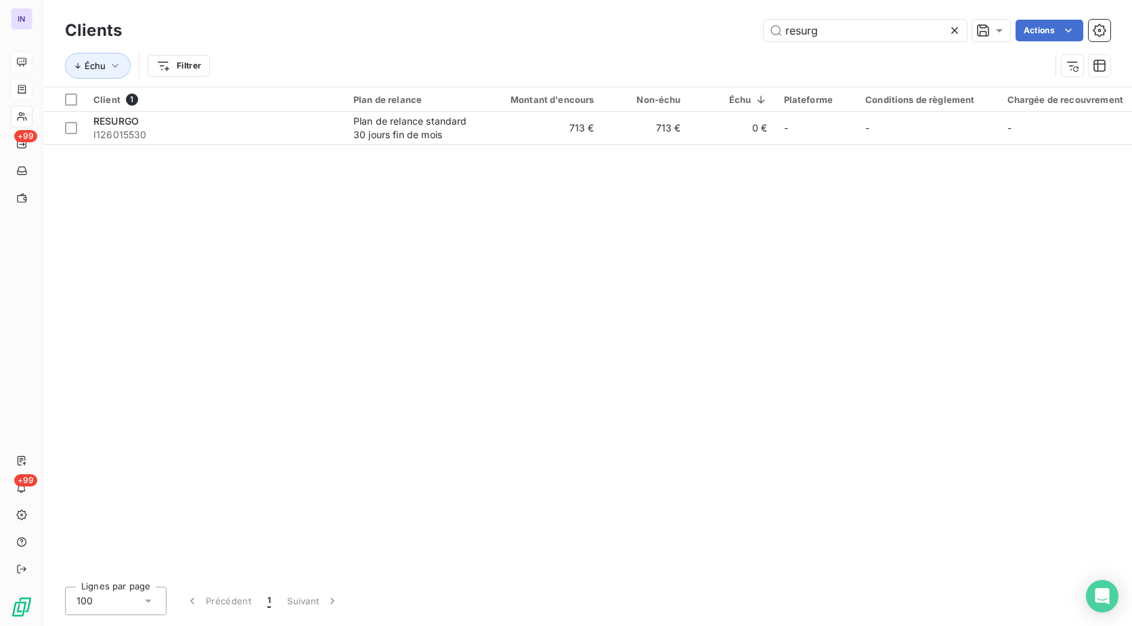
drag, startPoint x: 846, startPoint y: 23, endPoint x: 737, endPoint y: 26, distance: 108.4
click at [737, 26] on div "resurg Actions" at bounding box center [624, 31] width 972 height 22
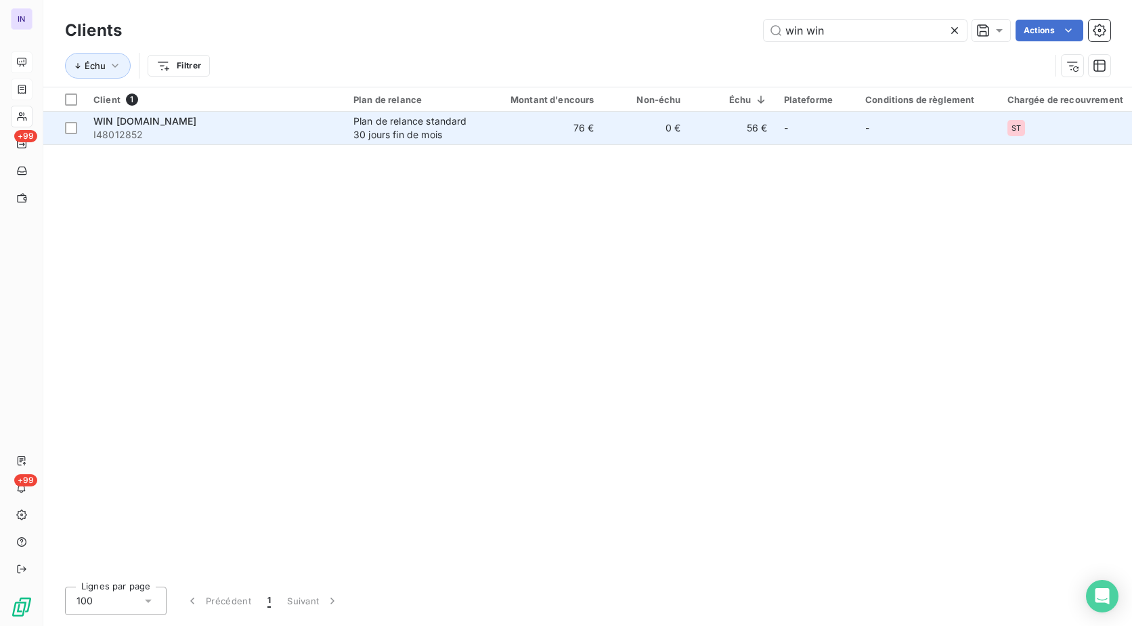
type input "win win"
click at [237, 125] on div "WIN [DOMAIN_NAME]" at bounding box center [215, 121] width 244 height 14
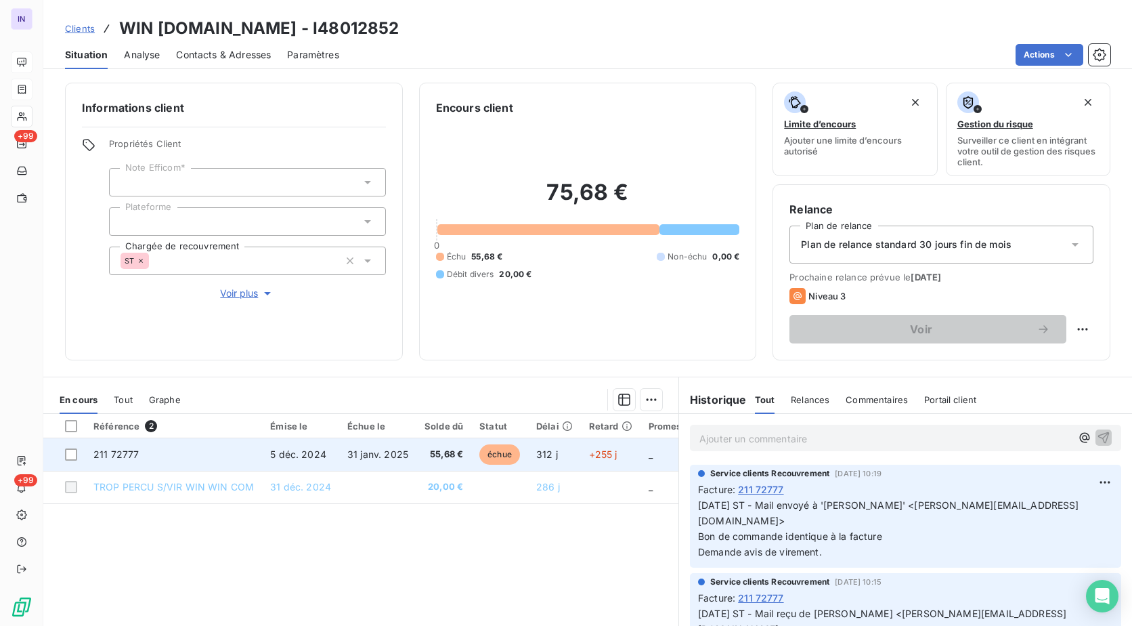
click at [288, 444] on td "5 déc. 2024" at bounding box center [300, 454] width 77 height 32
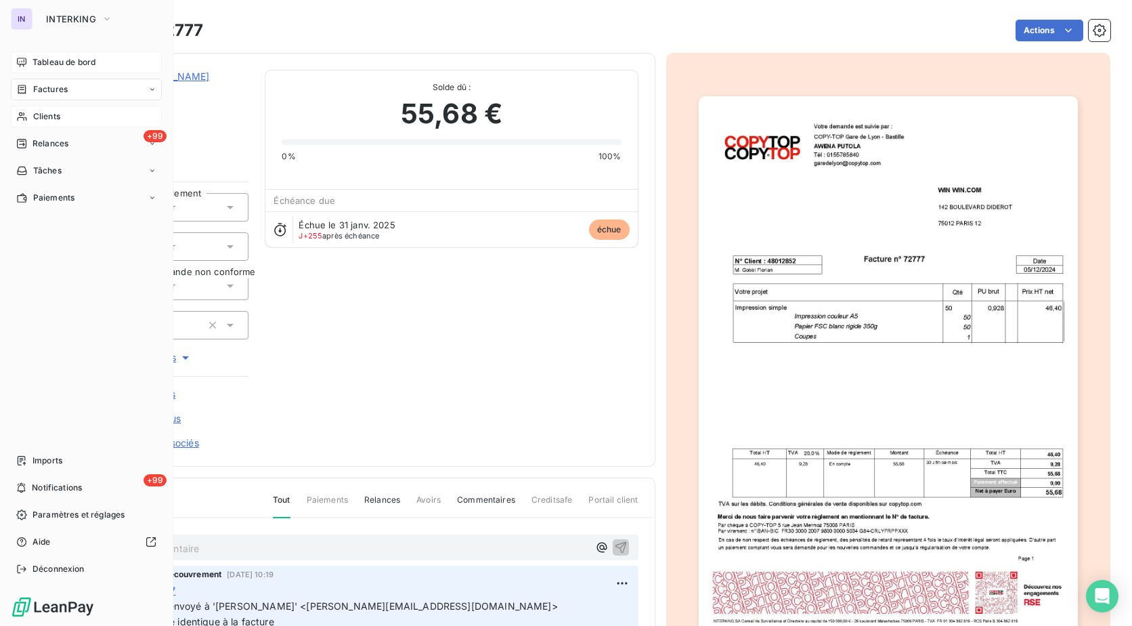
drag, startPoint x: 53, startPoint y: 119, endPoint x: 155, endPoint y: 107, distance: 102.3
click at [53, 119] on span "Clients" at bounding box center [46, 116] width 27 height 12
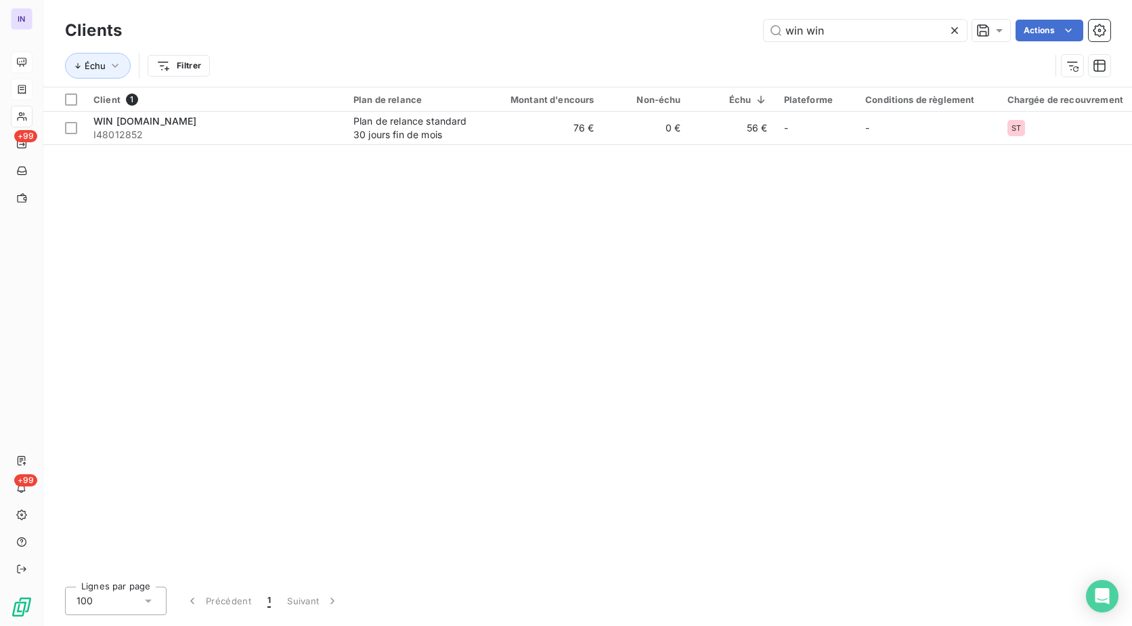
drag, startPoint x: 816, startPoint y: 32, endPoint x: 708, endPoint y: 35, distance: 108.3
click at [708, 35] on div "win win Actions" at bounding box center [624, 31] width 972 height 22
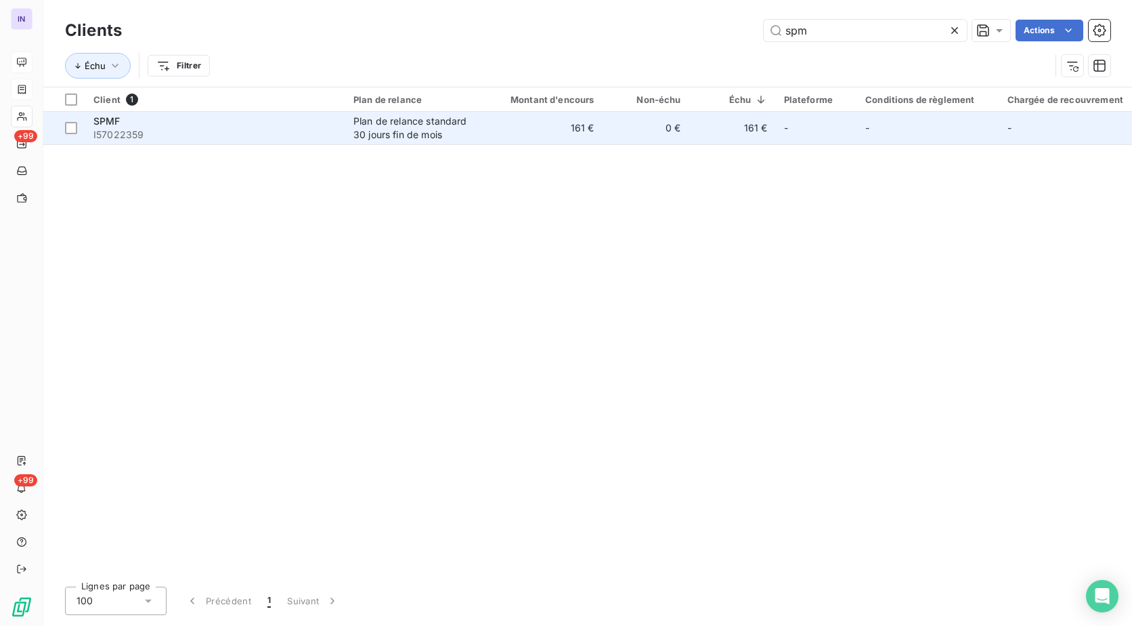
type input "spm"
click at [262, 137] on span "I57022359" at bounding box center [215, 135] width 244 height 14
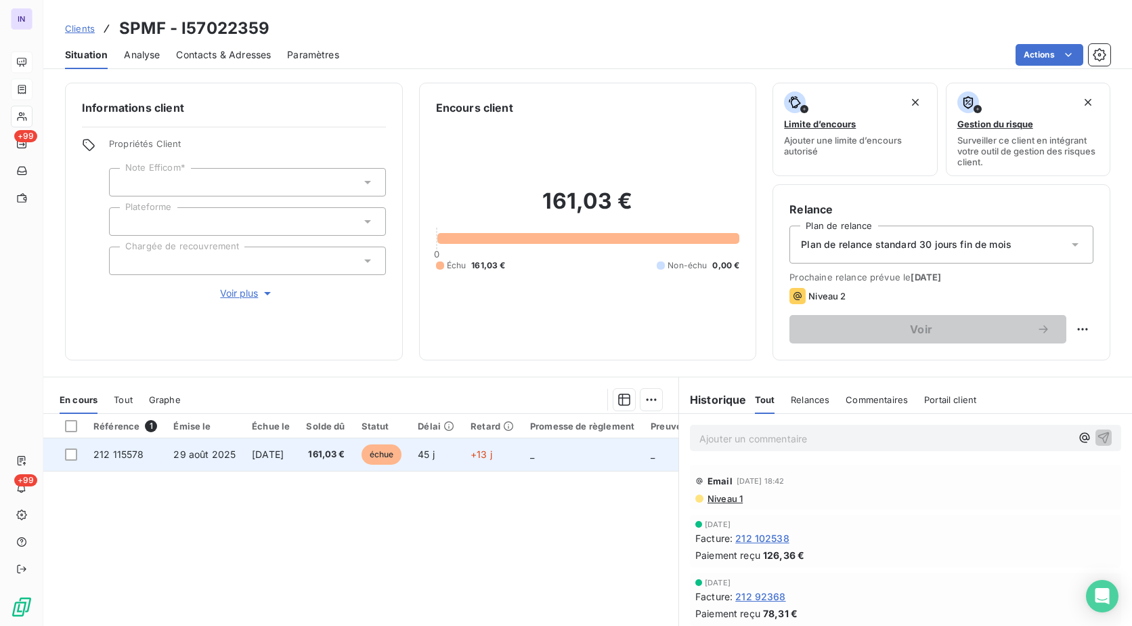
click at [184, 459] on span "29 août 2025" at bounding box center [204, 454] width 62 height 12
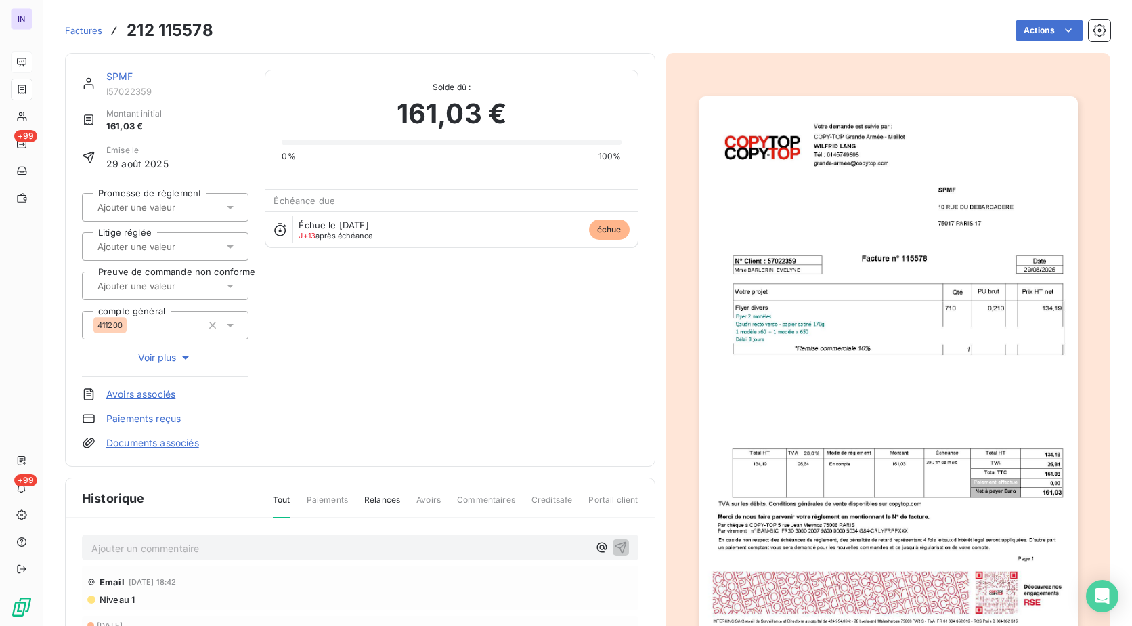
click at [133, 550] on p "Ajouter un commentaire ﻿" at bounding box center [339, 548] width 497 height 17
click at [106, 548] on p "Ajouter un commentaire ﻿" at bounding box center [339, 548] width 497 height 17
click at [248, 547] on p "[DATE] ST - Mail reçu de" at bounding box center [339, 548] width 497 height 16
click at [185, 555] on p "[DATE] ST - Mail reçu [PERSON_NAME] ( GESTES ) <[EMAIL_ADDRESS][DOMAIN_NAME]>" at bounding box center [339, 548] width 497 height 16
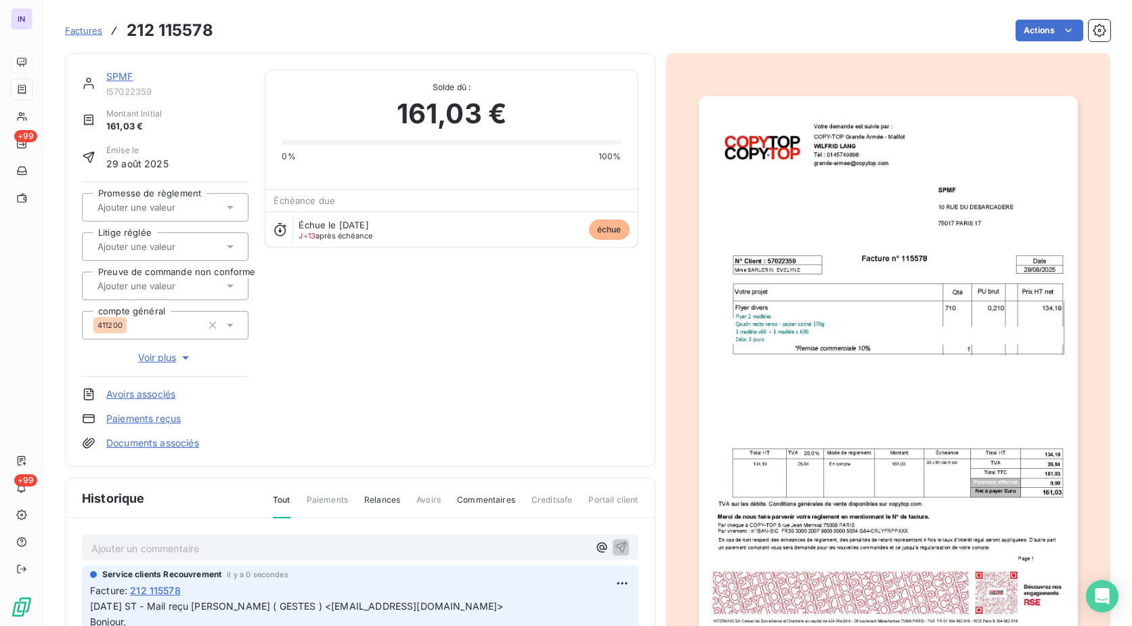
click at [115, 78] on link "SPMF" at bounding box center [119, 76] width 27 height 12
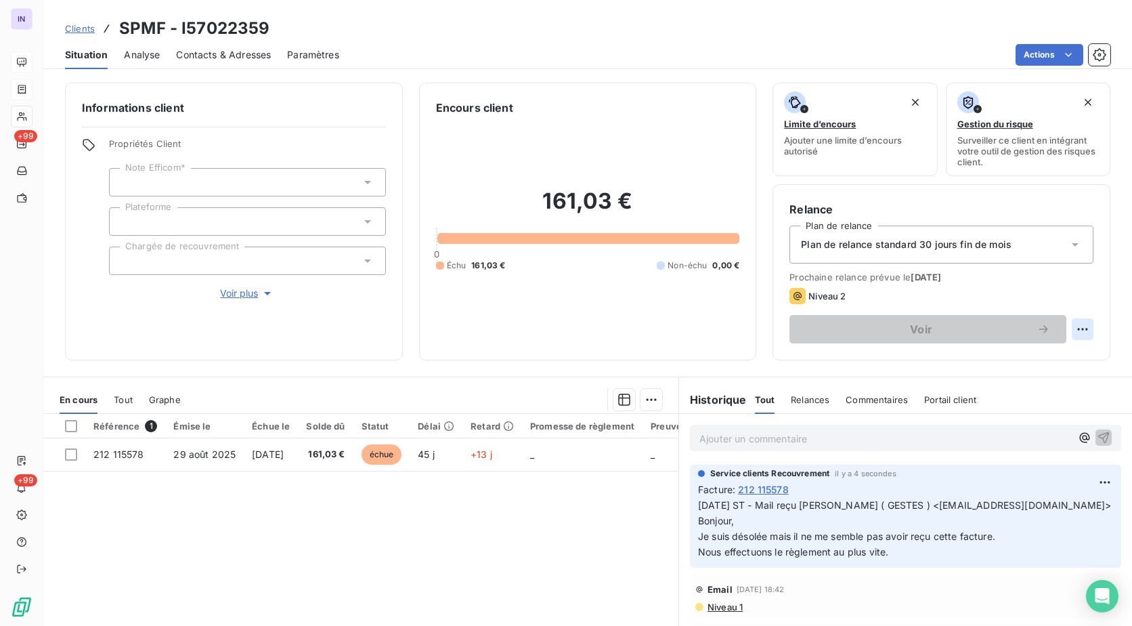
click at [1074, 326] on html "IN +99 +99 Clients SPMF - I57022359 Situation Analyse Contacts & Adresses Param…" at bounding box center [566, 313] width 1132 height 626
click at [1045, 352] on div "Replanifier cette action" at bounding box center [1016, 359] width 121 height 22
select select "9"
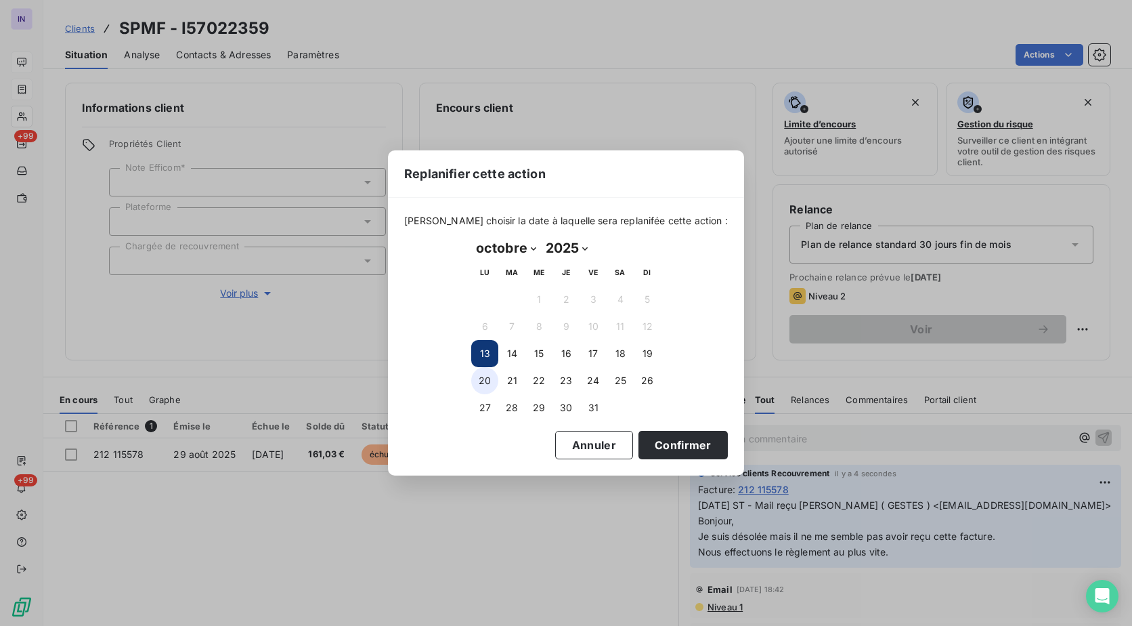
click at [483, 378] on button "20" at bounding box center [484, 380] width 27 height 27
click at [662, 452] on button "Confirmer" at bounding box center [682, 445] width 89 height 28
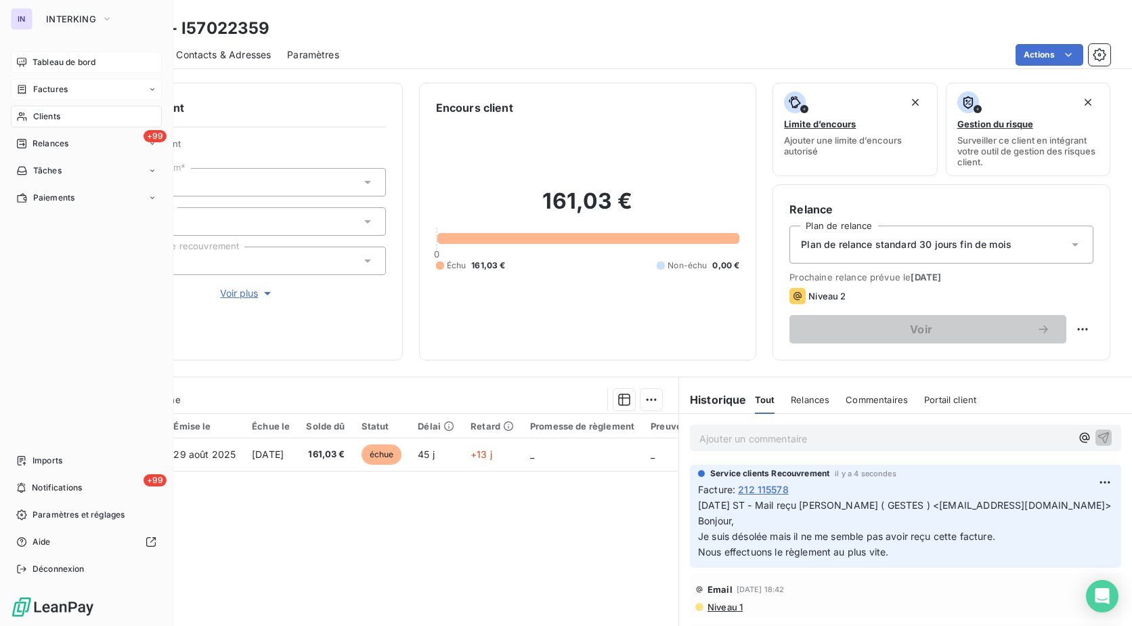
click at [56, 121] on span "Clients" at bounding box center [46, 116] width 27 height 12
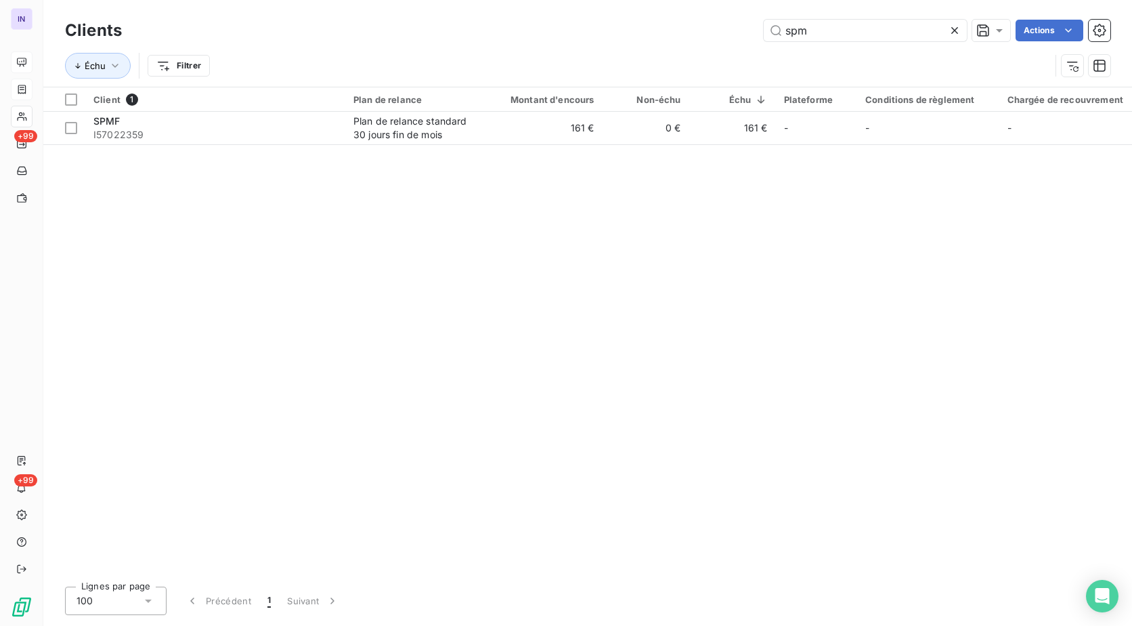
drag, startPoint x: 810, startPoint y: 31, endPoint x: 694, endPoint y: 47, distance: 117.5
click at [694, 47] on div "Clients spm Actions Échu Filtrer" at bounding box center [587, 51] width 1045 height 70
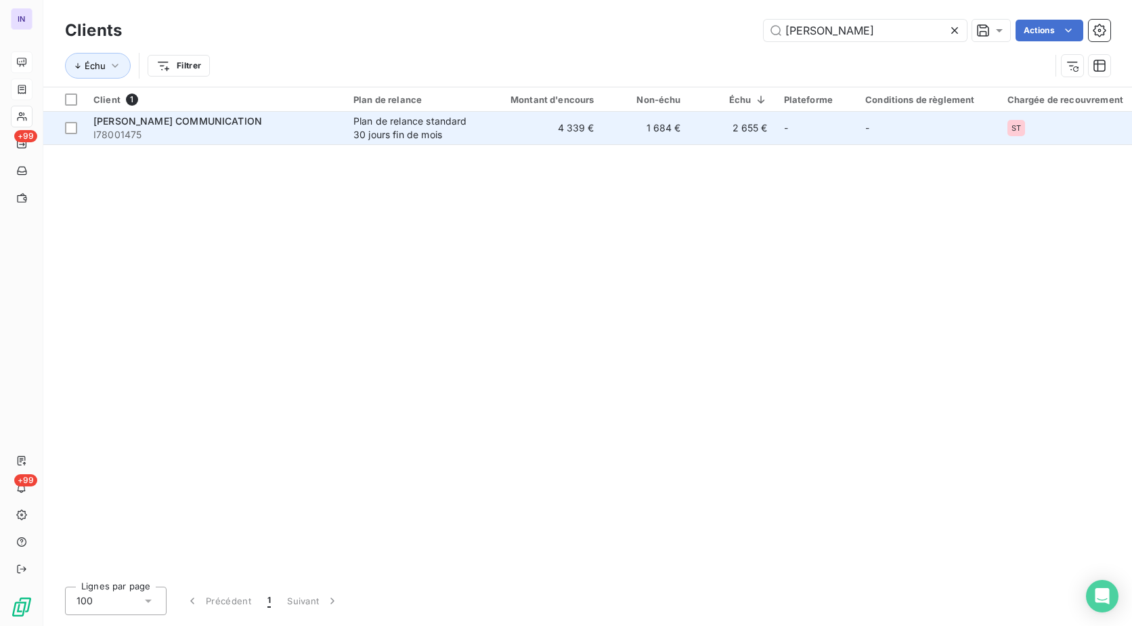
type input "[PERSON_NAME]"
click at [234, 129] on span "I78001475" at bounding box center [215, 135] width 244 height 14
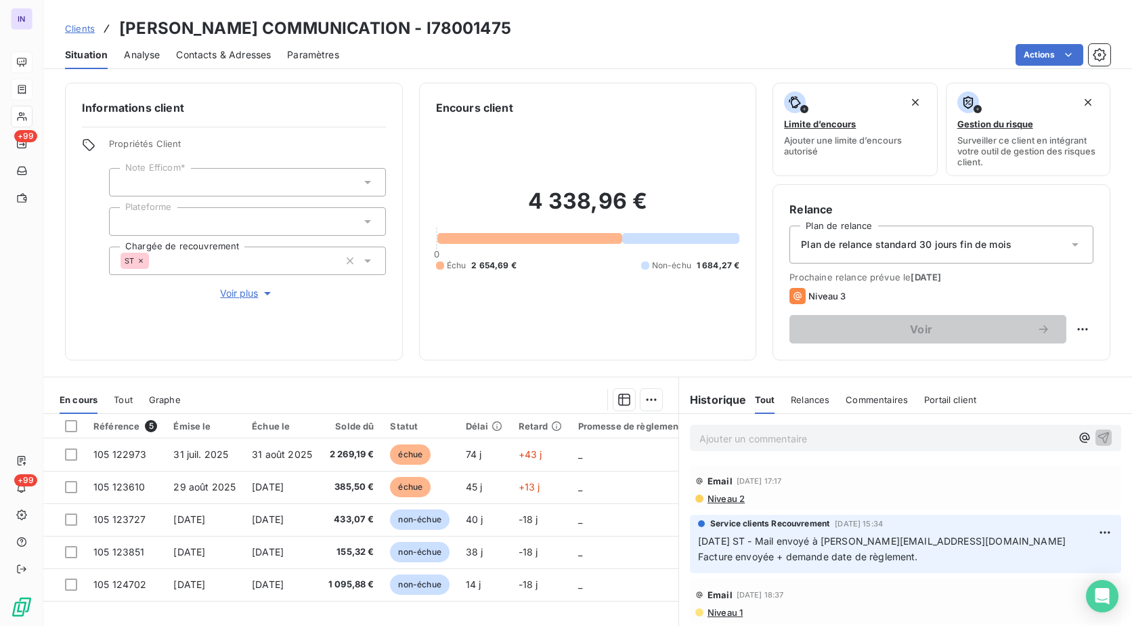
click at [728, 439] on p "Ajouter un commentaire ﻿" at bounding box center [885, 438] width 372 height 17
click at [842, 435] on p "[DATE] ST - Mail reçu de" at bounding box center [885, 438] width 372 height 16
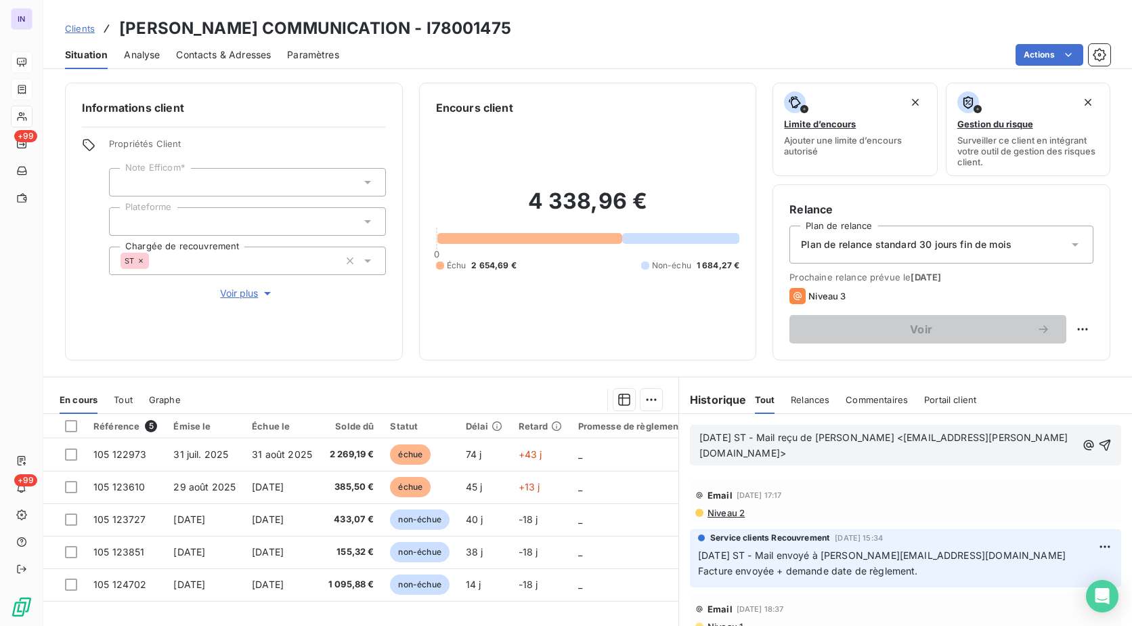
click at [699, 451] on p "[DATE] ST - Mail reçu de [PERSON_NAME] <[EMAIL_ADDRESS][PERSON_NAME][DOMAIN_NAM…" at bounding box center [887, 445] width 377 height 31
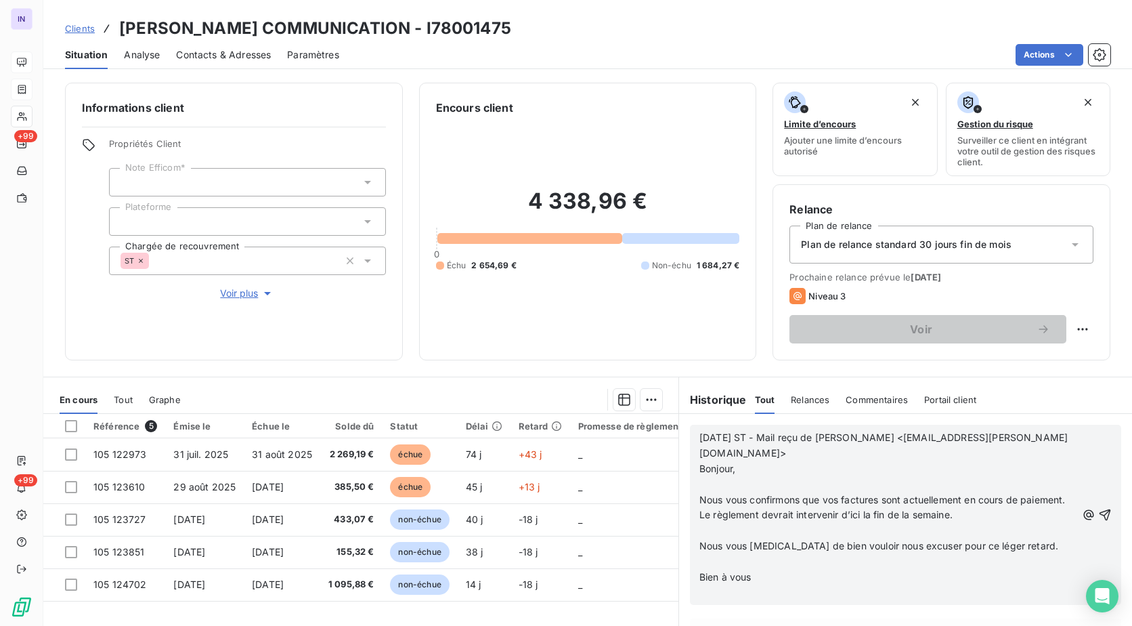
click at [703, 477] on p "﻿" at bounding box center [887, 485] width 377 height 16
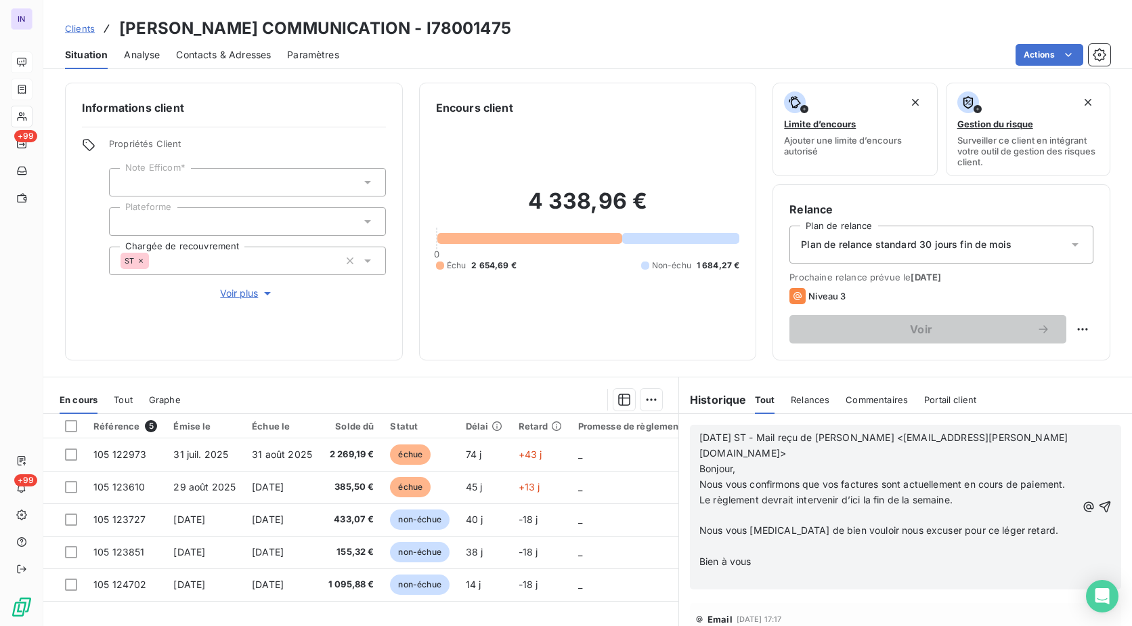
click at [699, 515] on p "﻿" at bounding box center [887, 515] width 377 height 16
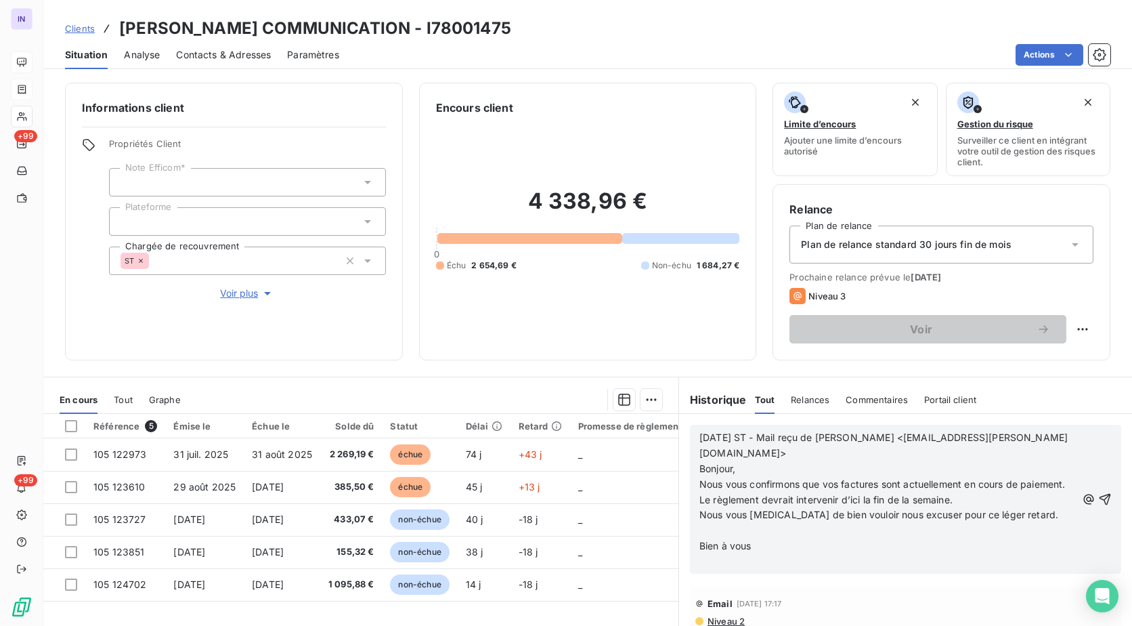
click at [703, 527] on p "﻿" at bounding box center [887, 531] width 377 height 16
click at [699, 544] on p "﻿" at bounding box center [887, 546] width 377 height 16
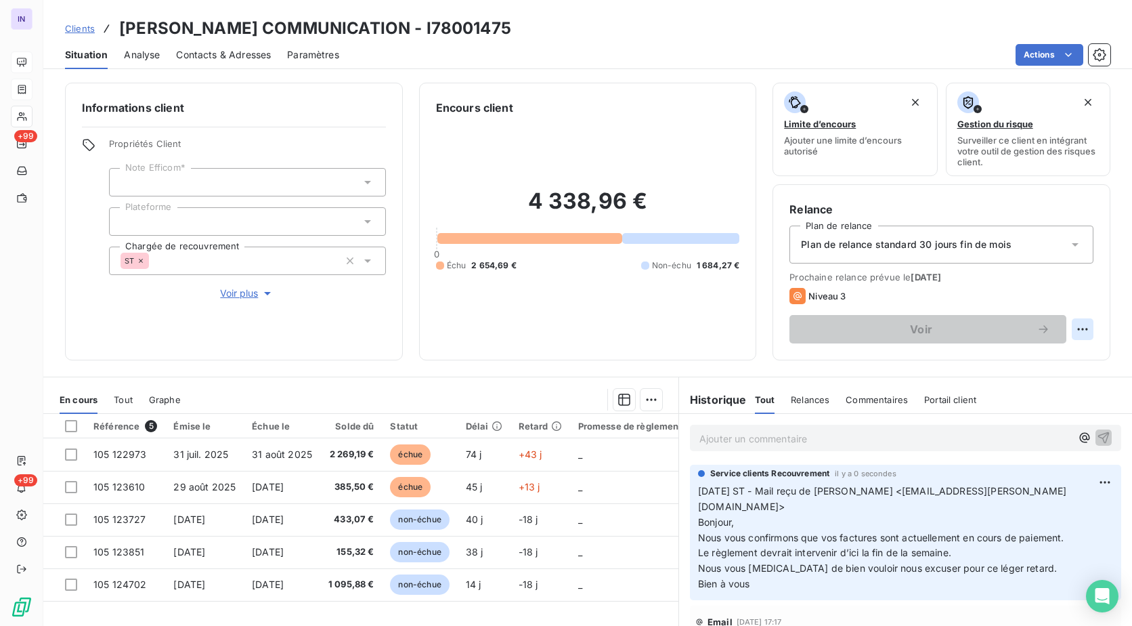
click at [1073, 324] on html "IN +99 +99 Clients [PERSON_NAME] COMMUNICATION - I78001475 Situation Analyse Co…" at bounding box center [566, 313] width 1132 height 626
click at [1043, 366] on div "Replanifier cette action" at bounding box center [1016, 359] width 121 height 22
select select "9"
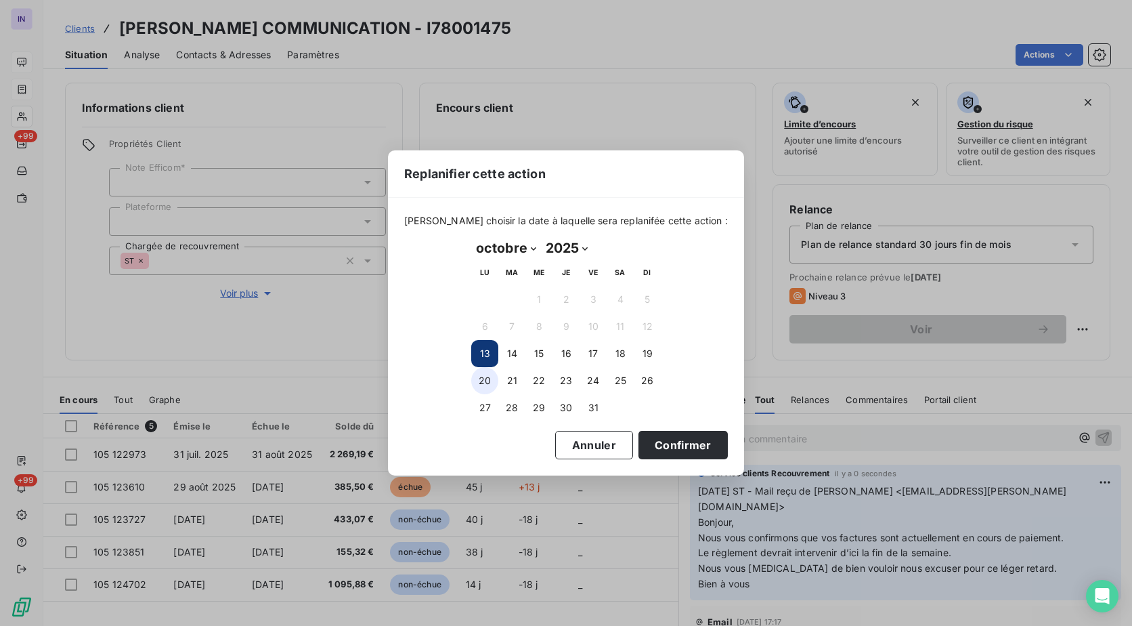
click at [482, 380] on button "20" at bounding box center [484, 380] width 27 height 27
click at [686, 453] on button "Confirmer" at bounding box center [682, 445] width 89 height 28
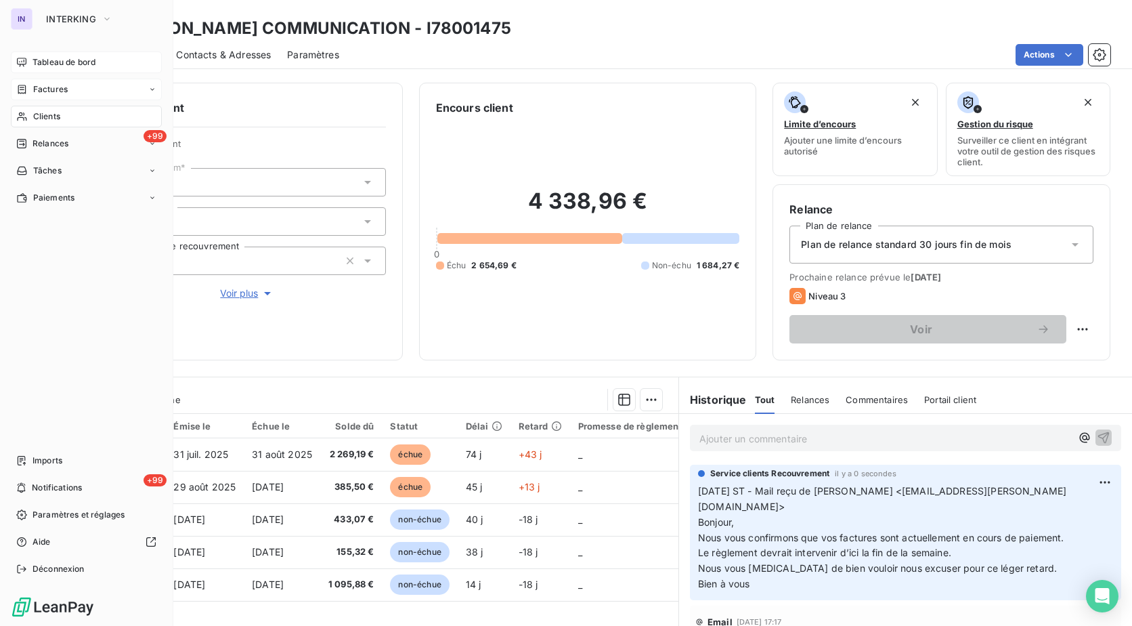
click at [45, 123] on div "Clients" at bounding box center [86, 117] width 151 height 22
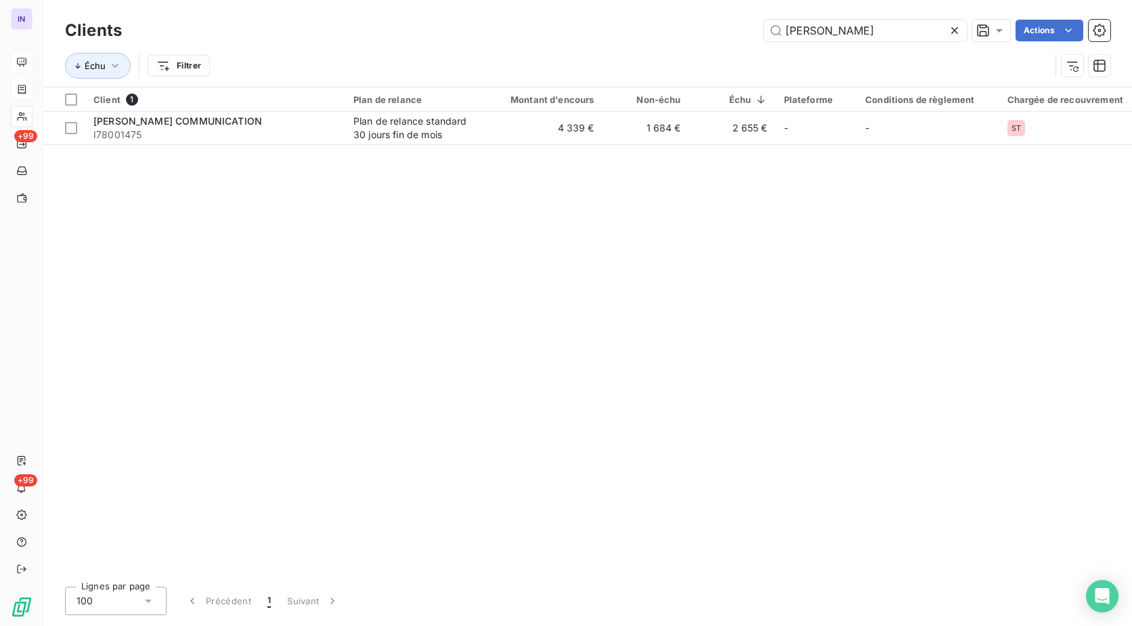
drag, startPoint x: 833, startPoint y: 35, endPoint x: 612, endPoint y: 34, distance: 220.7
click at [612, 34] on div "[PERSON_NAME] Actions" at bounding box center [624, 31] width 972 height 22
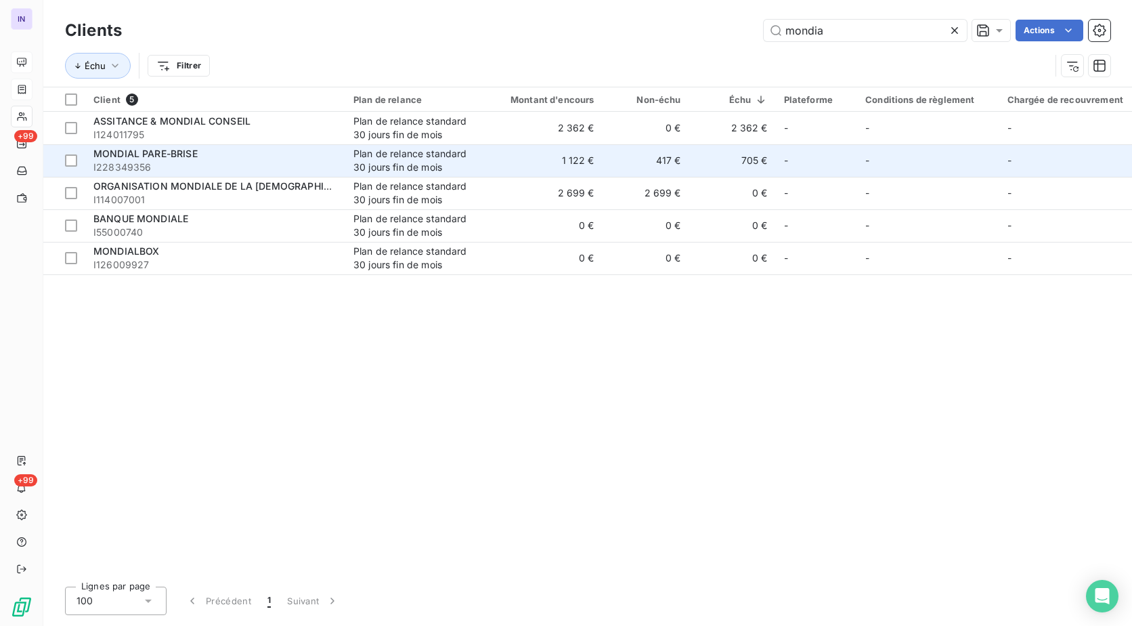
type input "mondia"
click at [278, 169] on span "I228349356" at bounding box center [215, 167] width 244 height 14
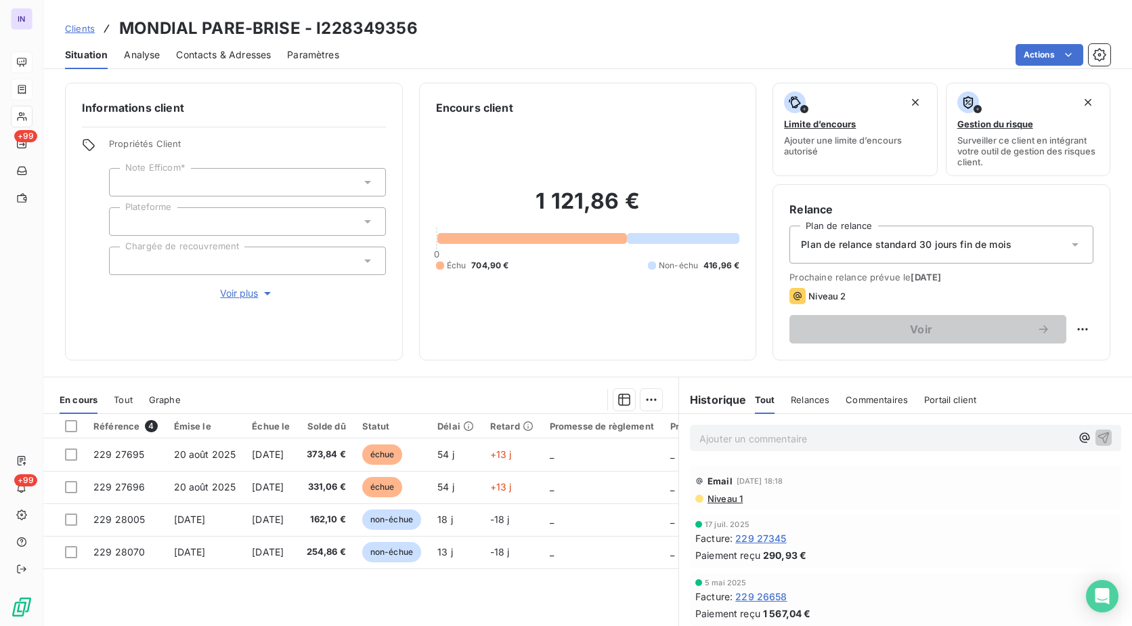
click at [714, 438] on p "Ajouter un commentaire ﻿" at bounding box center [885, 438] width 372 height 17
click at [858, 435] on p "[DATE] ST - Mail reçu de" at bounding box center [885, 438] width 372 height 16
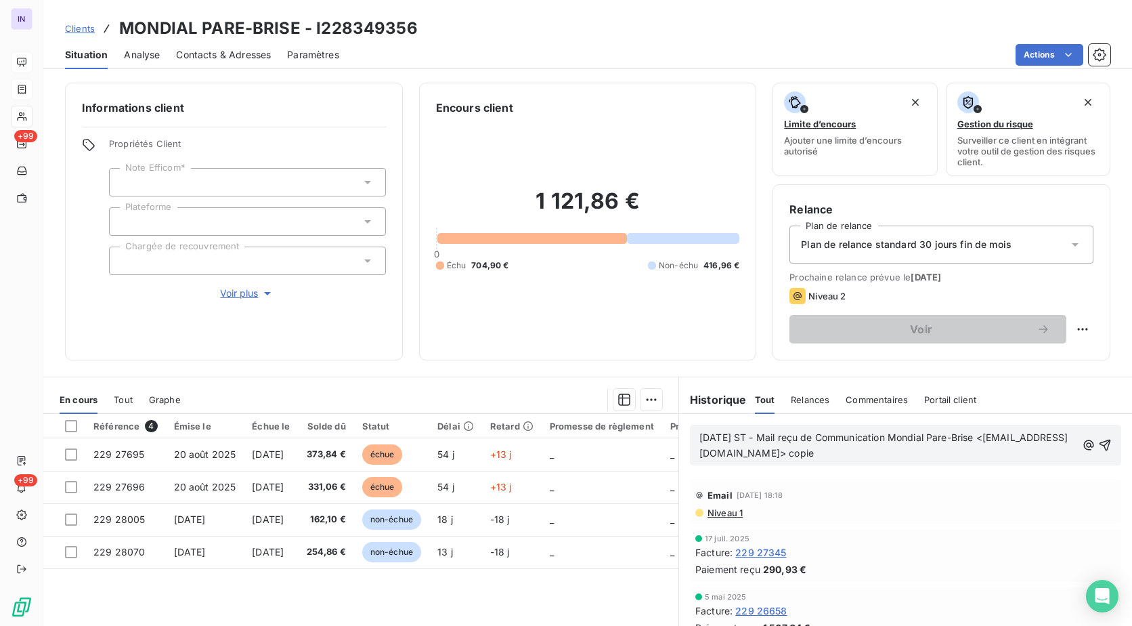
click at [919, 458] on p "[DATE] ST - Mail reçu de Communication Mondial Pare-Brise <[EMAIL_ADDRESS][DOMA…" at bounding box center [887, 445] width 377 height 31
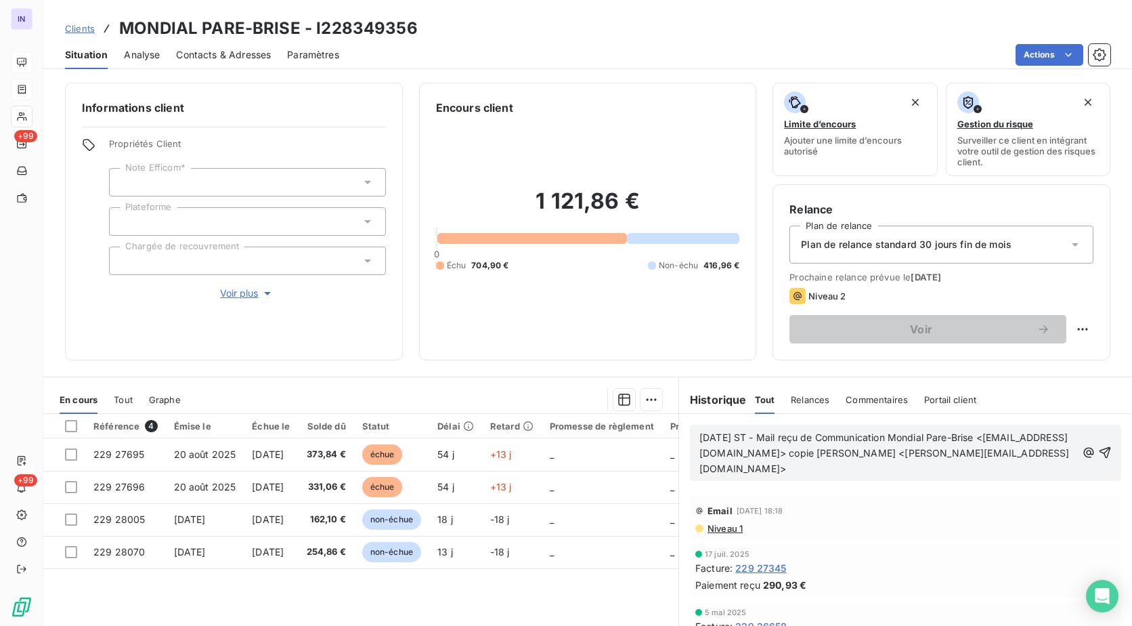
click at [736, 477] on p "[DATE] ST - Mail reçu de Communication Mondial Pare-Brise <[EMAIL_ADDRESS][DOMA…" at bounding box center [887, 453] width 377 height 47
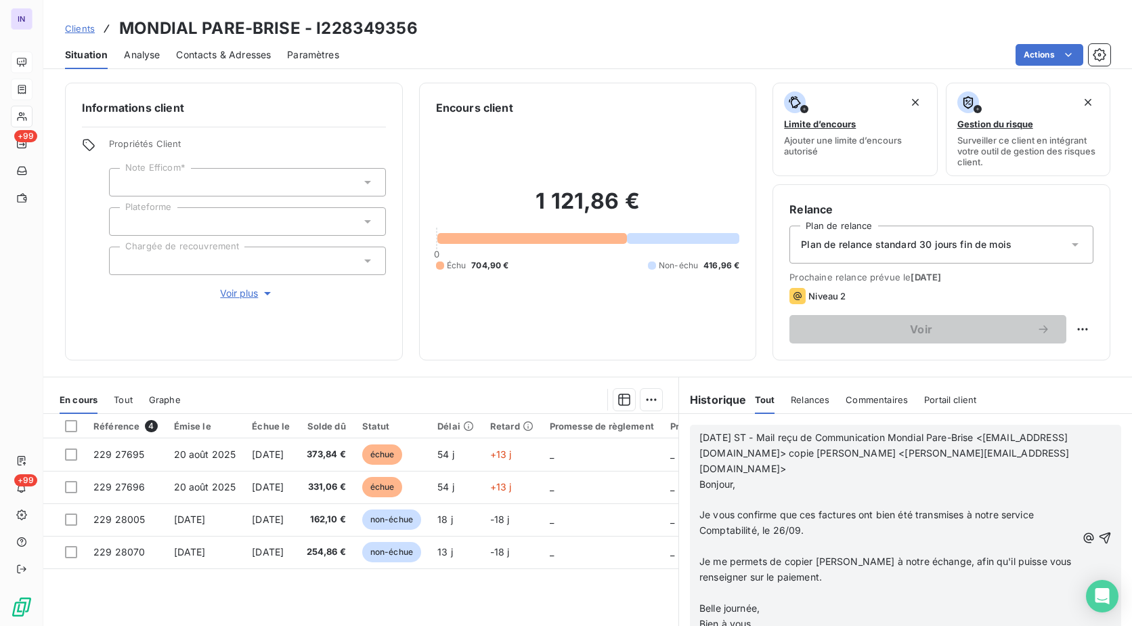
click at [708, 499] on p "﻿" at bounding box center [887, 500] width 377 height 16
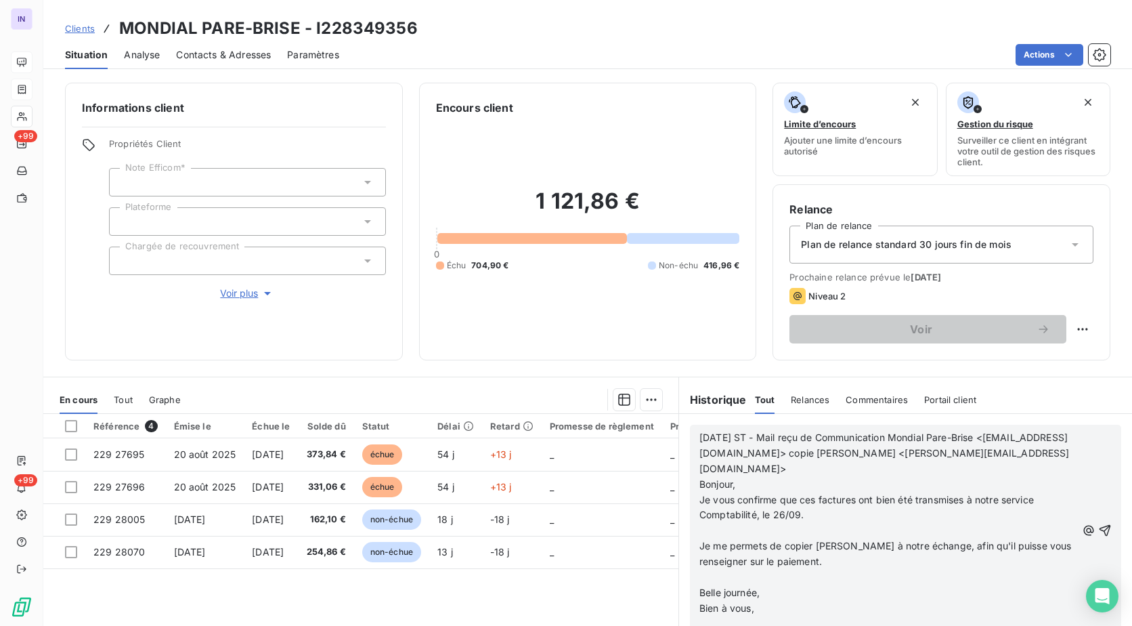
click at [702, 527] on p "﻿" at bounding box center [887, 531] width 377 height 16
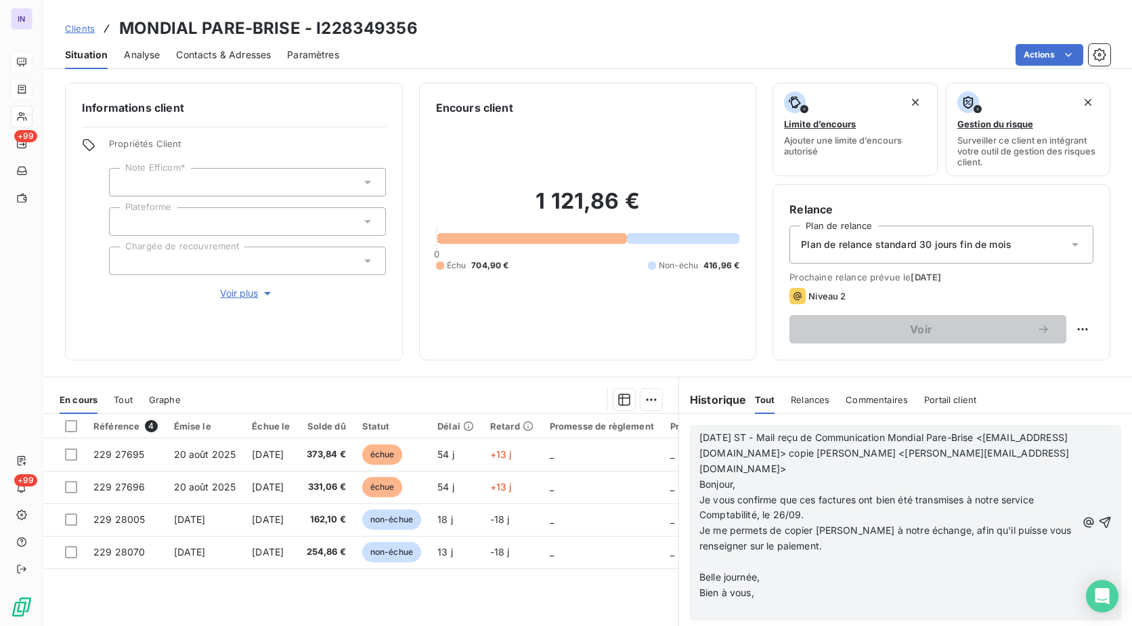
click at [707, 564] on p "﻿" at bounding box center [887, 562] width 377 height 16
click at [703, 596] on p "﻿" at bounding box center [887, 593] width 377 height 16
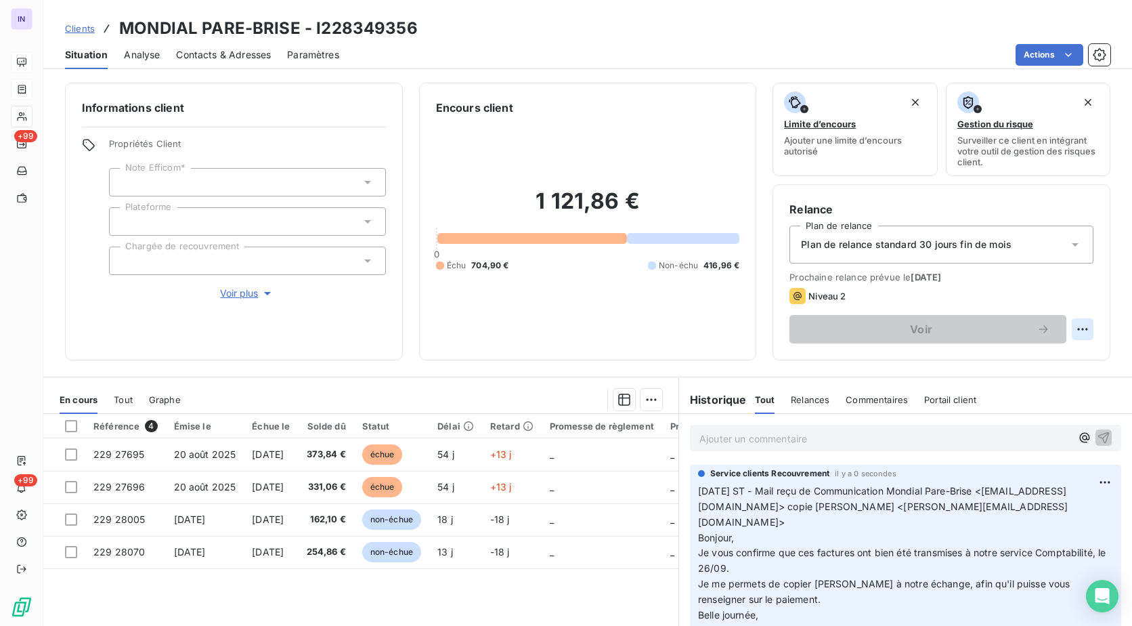
click at [1082, 331] on html "IN +99 +99 Clients MONDIAL PARE-BRISE - I228349356 Situation Analyse Contacts &…" at bounding box center [566, 313] width 1132 height 626
click at [1072, 357] on div "Replanifier cette action" at bounding box center [1016, 359] width 121 height 22
select select "9"
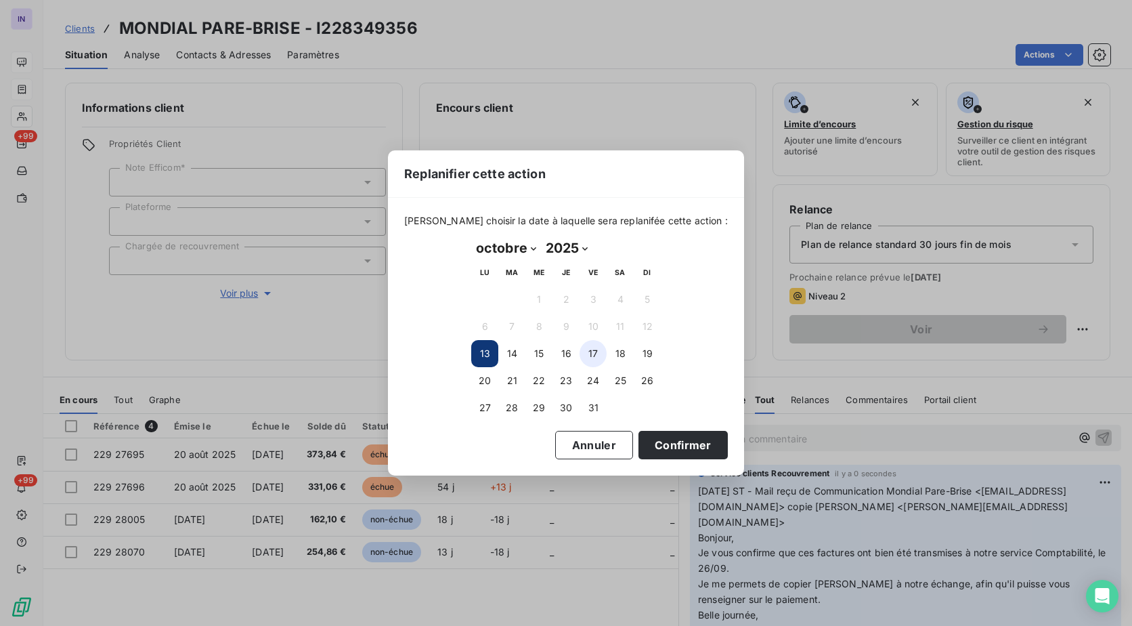
click at [594, 353] on button "17" at bounding box center [593, 353] width 27 height 27
click at [665, 449] on button "Confirmer" at bounding box center [682, 445] width 89 height 28
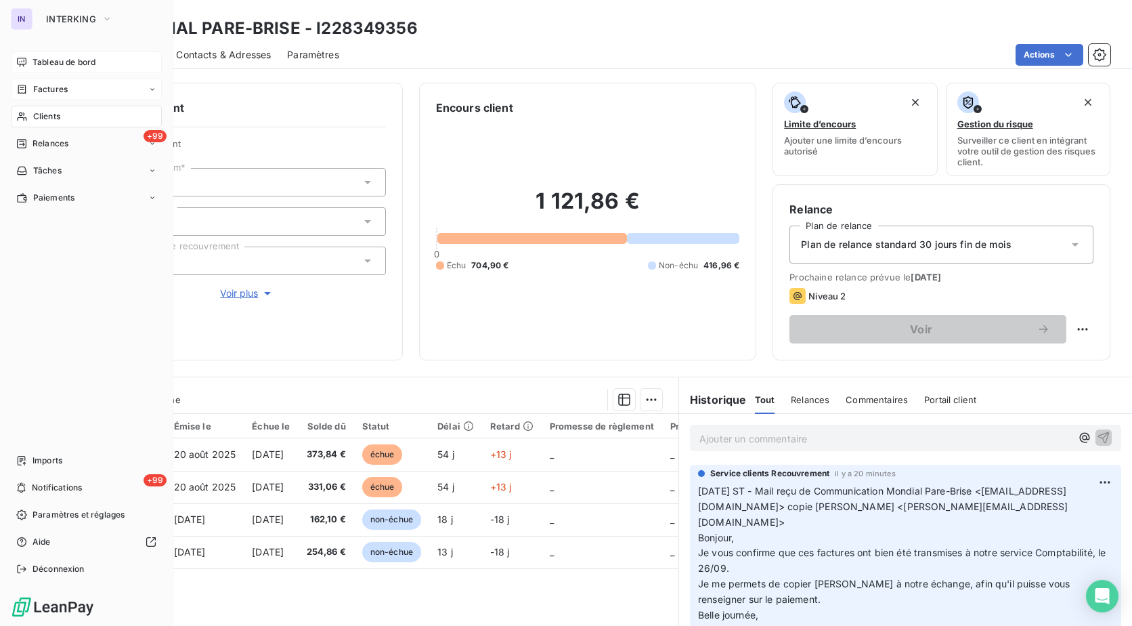
click at [54, 115] on span "Clients" at bounding box center [46, 116] width 27 height 12
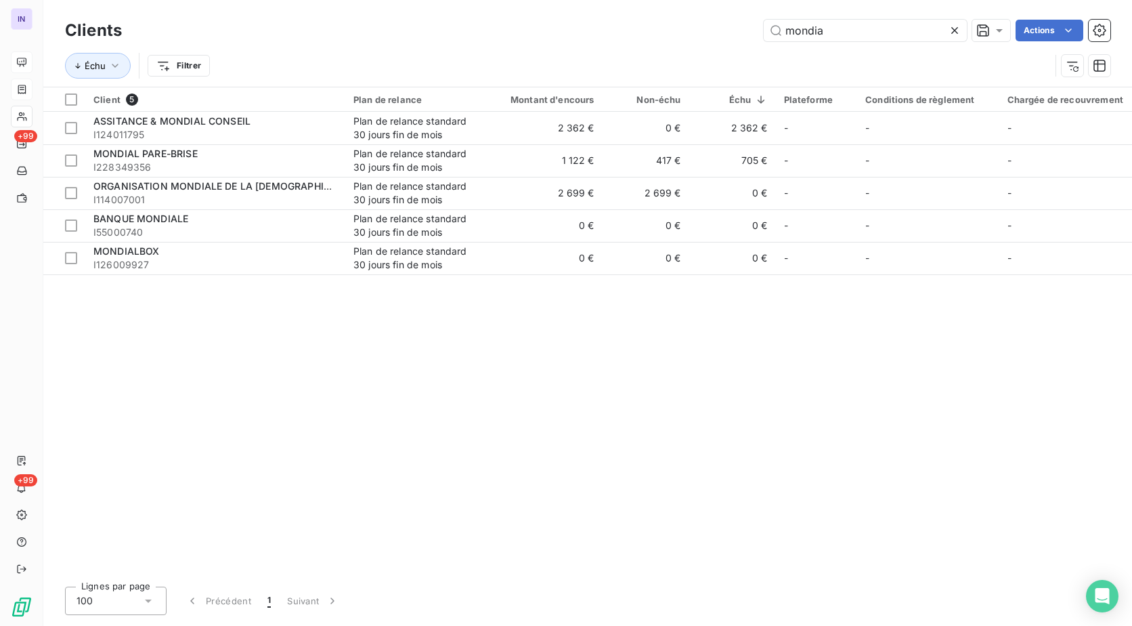
drag, startPoint x: 848, startPoint y: 38, endPoint x: 611, endPoint y: 32, distance: 237.7
click at [611, 32] on div "mondia Actions" at bounding box center [624, 31] width 972 height 22
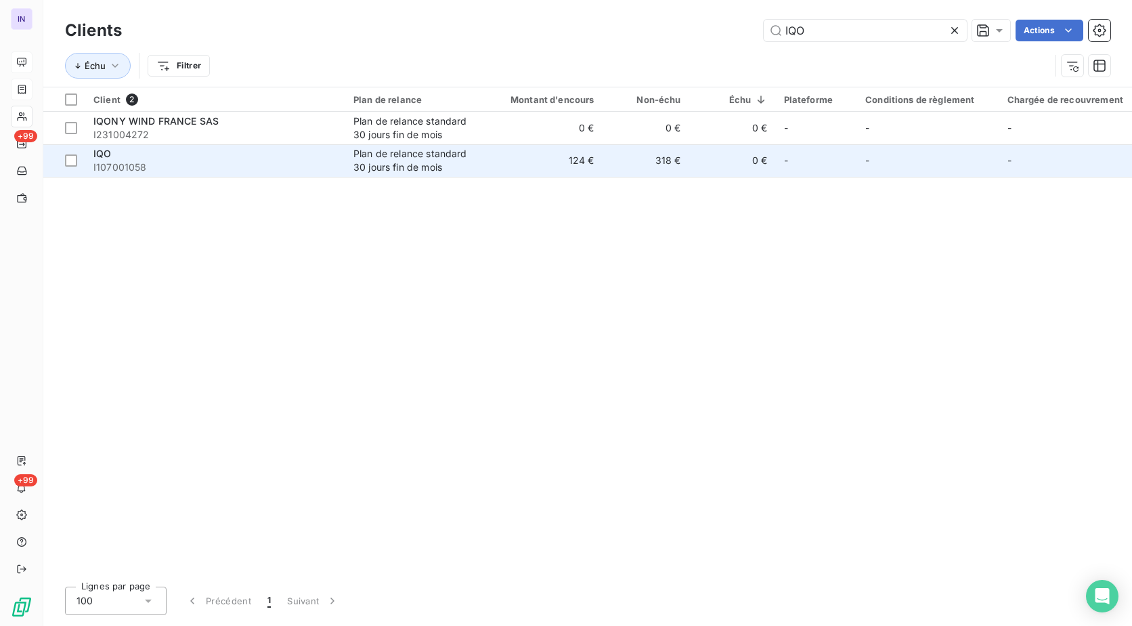
type input "IQO"
click at [185, 165] on span "I107001058" at bounding box center [215, 167] width 244 height 14
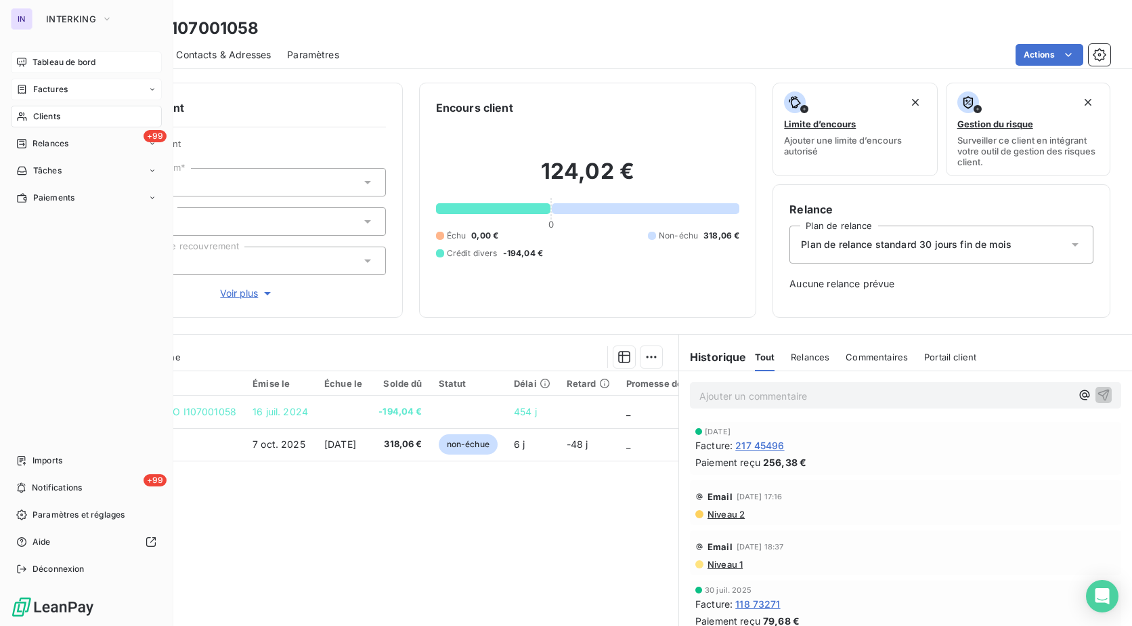
click at [51, 112] on span "Clients" at bounding box center [46, 116] width 27 height 12
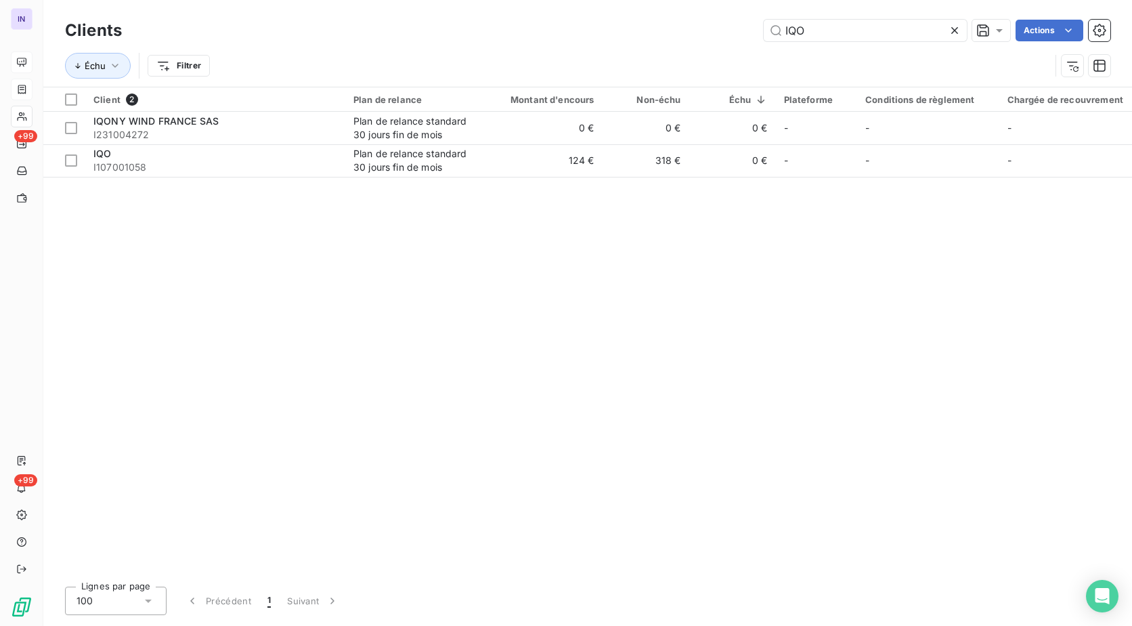
drag, startPoint x: 754, startPoint y: 33, endPoint x: 656, endPoint y: 44, distance: 98.8
click at [656, 44] on div "Clients IQO Actions" at bounding box center [587, 30] width 1045 height 28
type input "J"
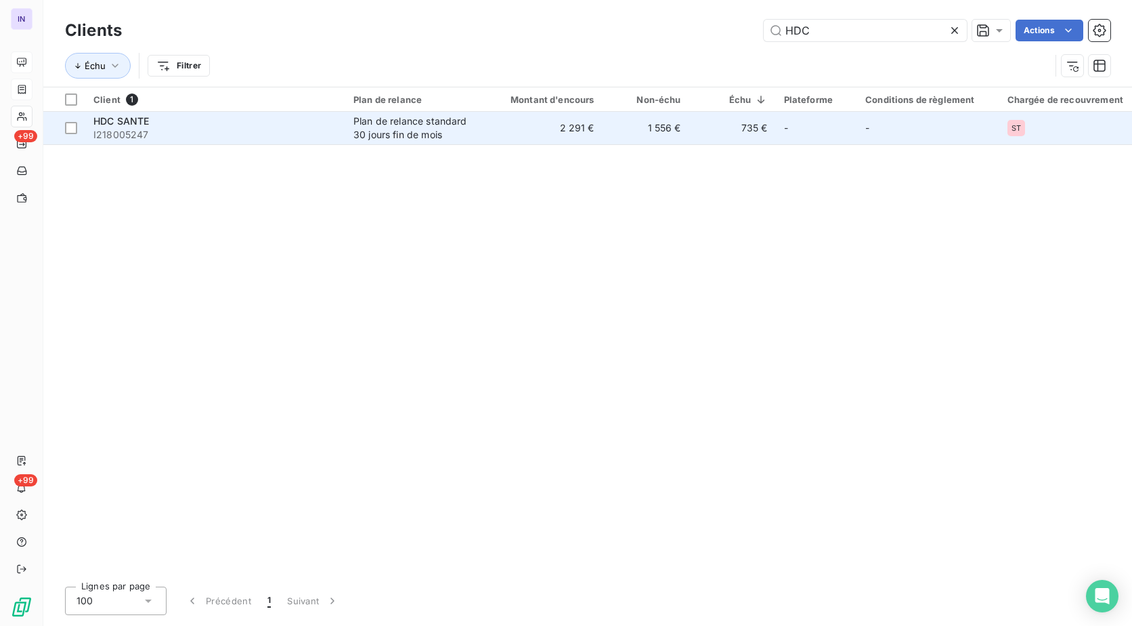
type input "HDC"
click at [204, 133] on span "I218005247" at bounding box center [215, 135] width 244 height 14
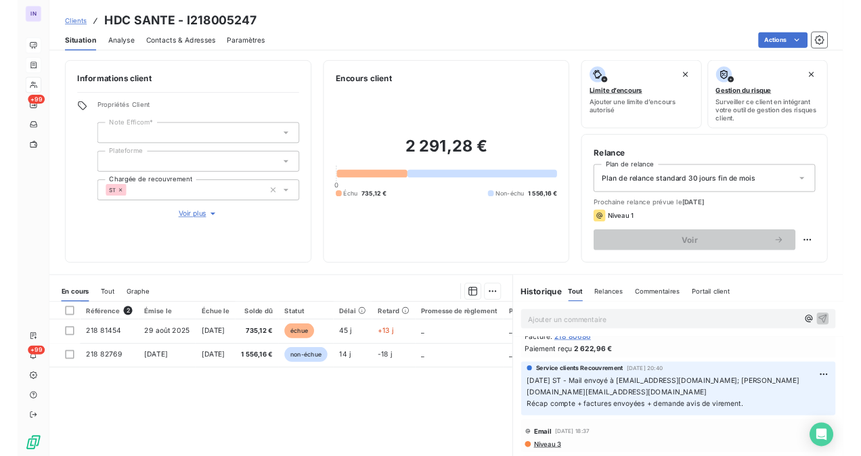
scroll to position [135, 0]
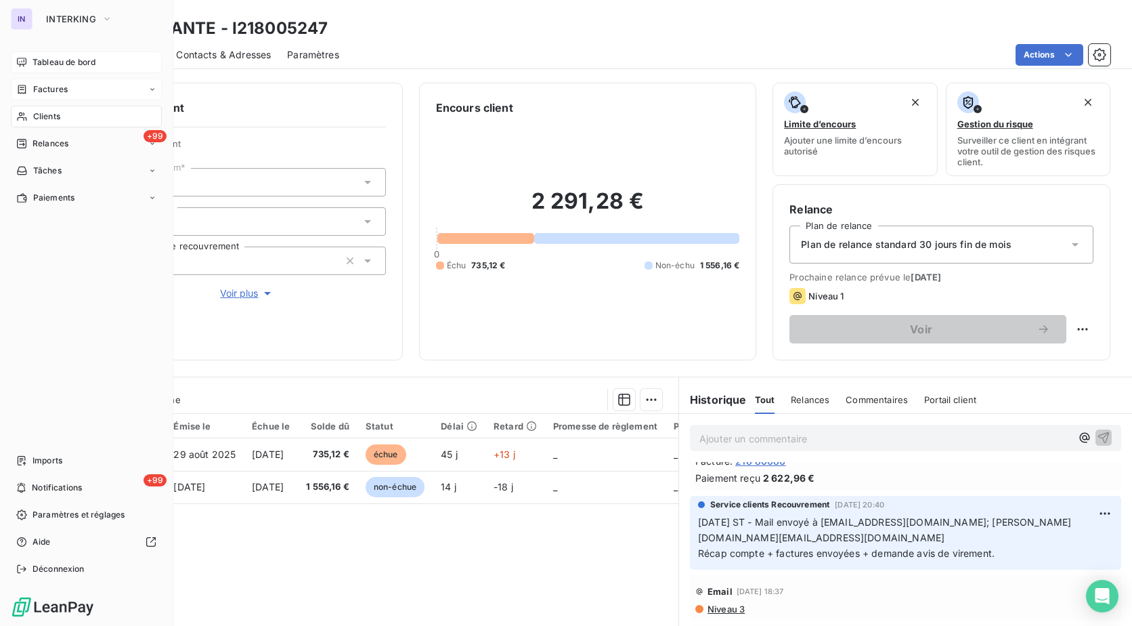
click at [59, 62] on span "Tableau de bord" at bounding box center [63, 62] width 63 height 12
